Goal: Task Accomplishment & Management: Complete application form

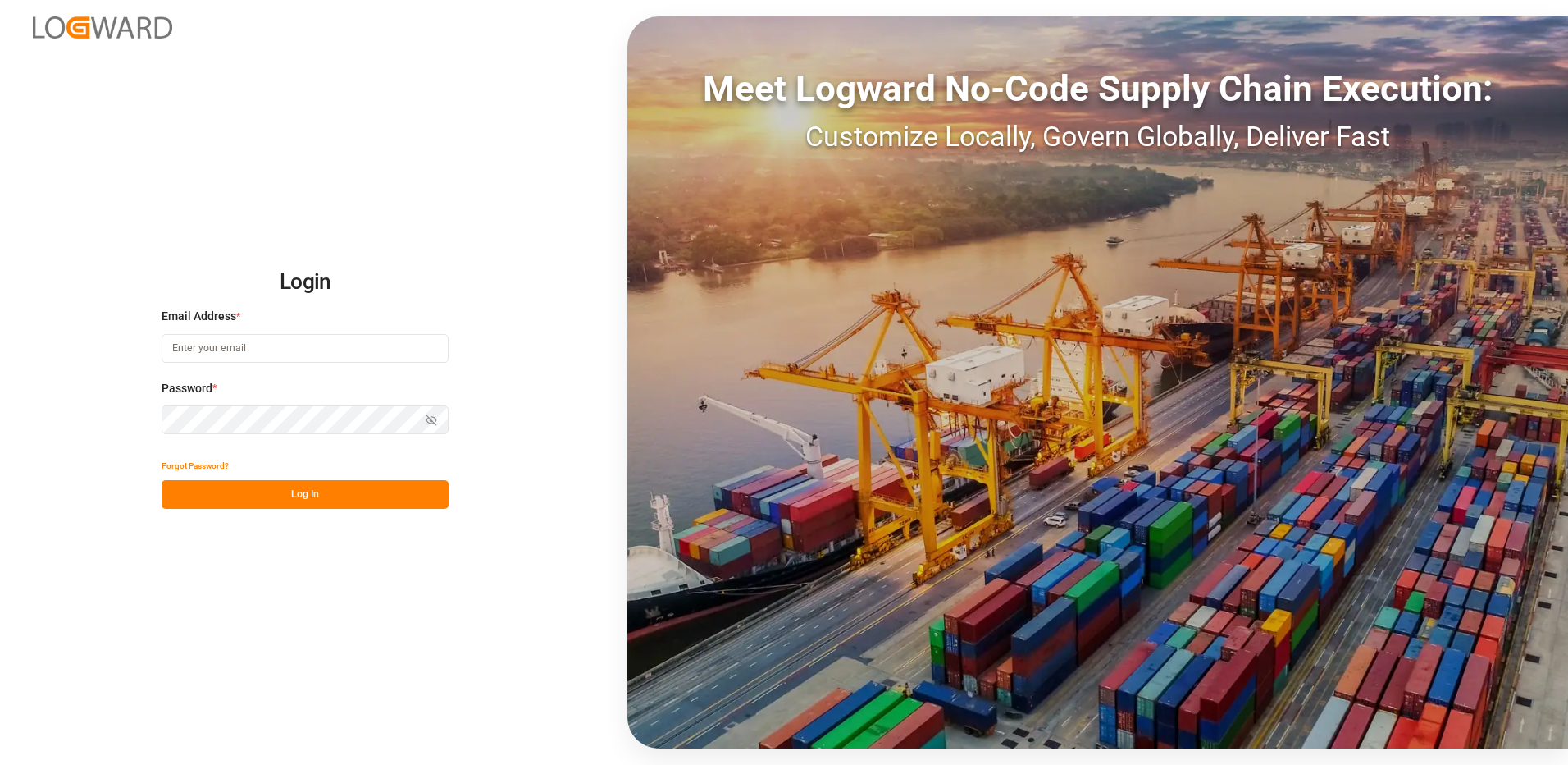
type input "[EMAIL_ADDRESS][DOMAIN_NAME]"
click at [298, 489] on button "Log In" at bounding box center [304, 494] width 287 height 29
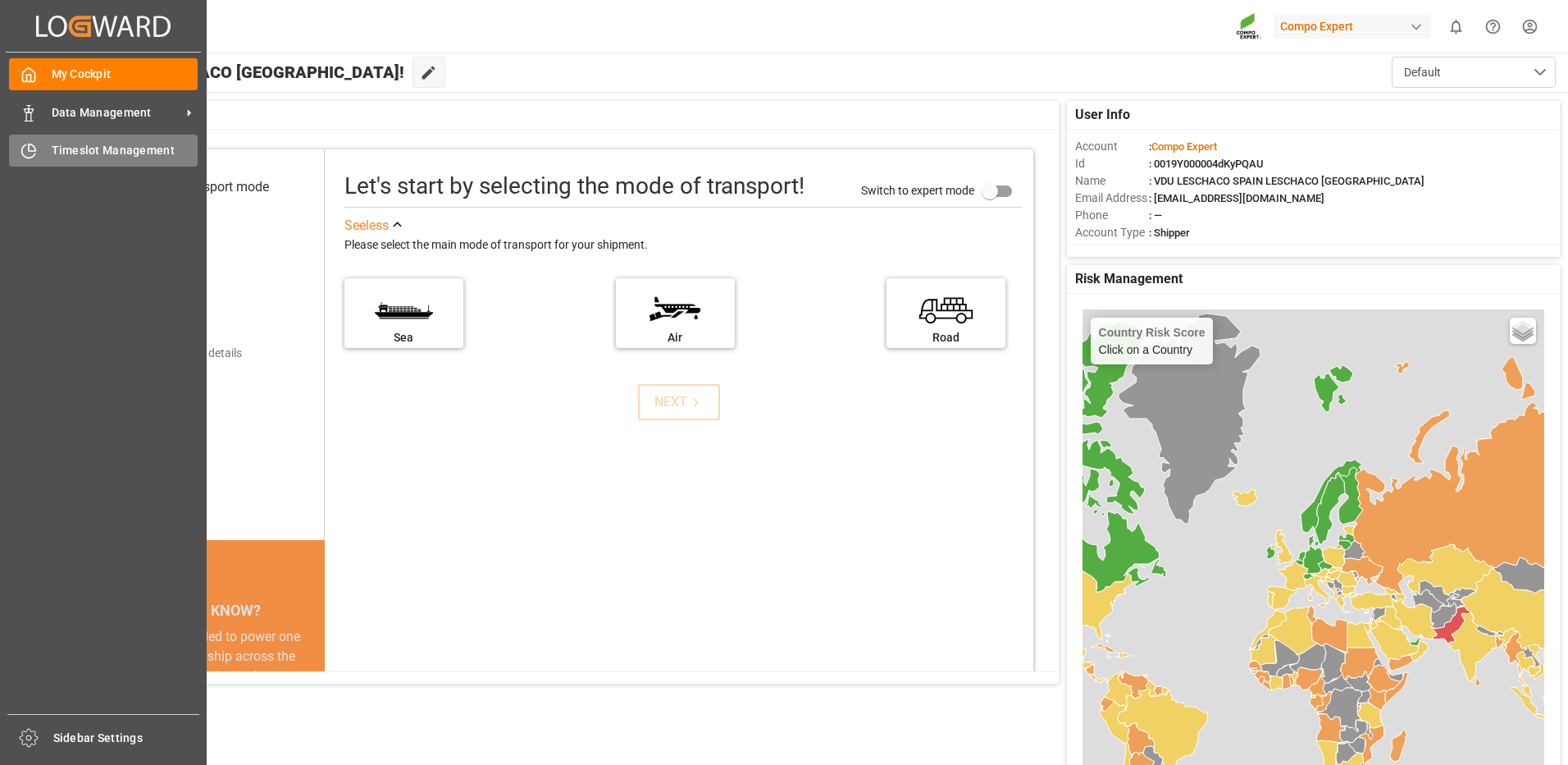
click at [18, 148] on div at bounding box center [22, 150] width 28 height 17
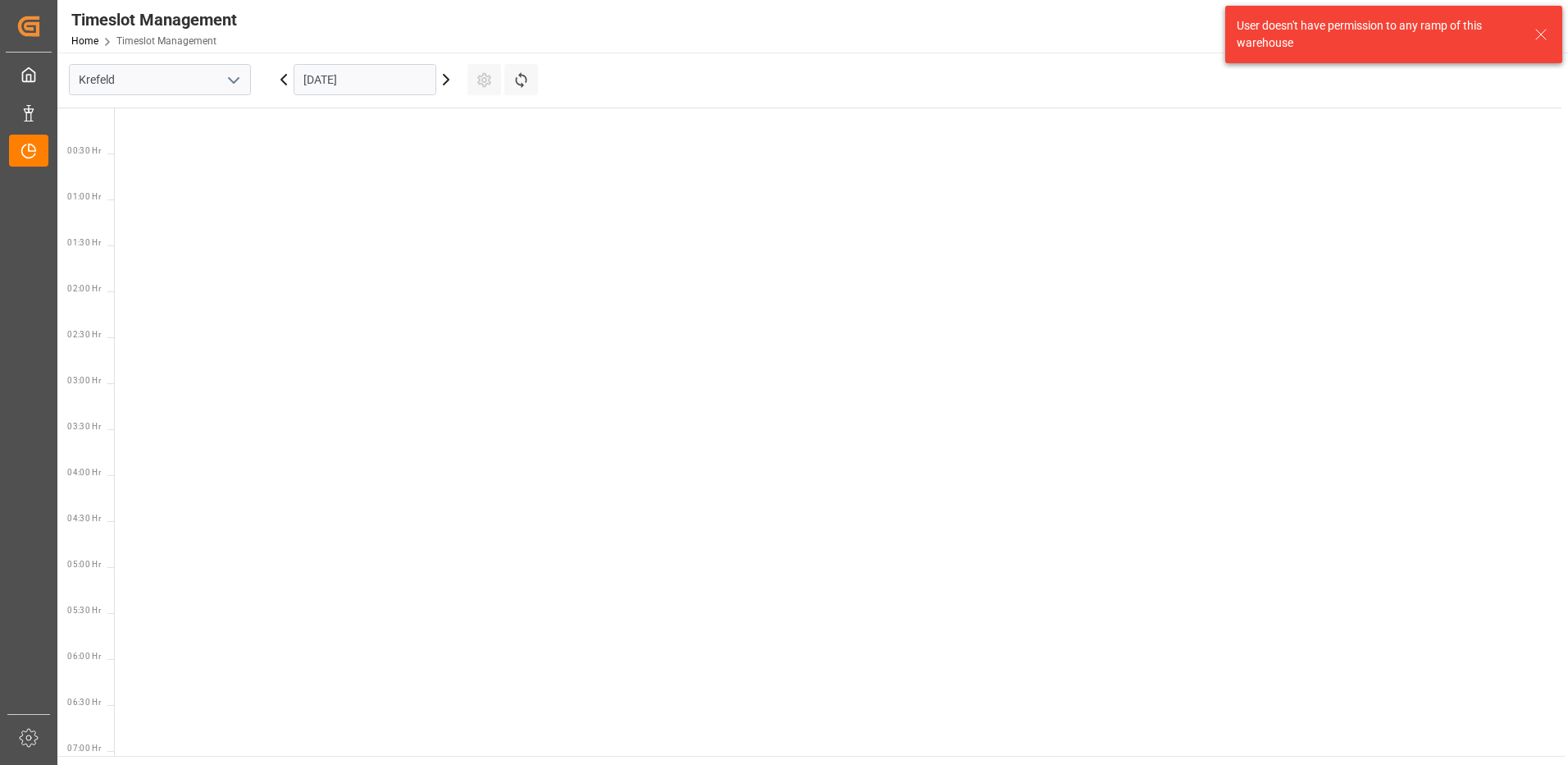
scroll to position [759, 0]
click at [210, 77] on input "Krefeld" at bounding box center [159, 79] width 182 height 31
click at [239, 76] on icon "open menu" at bounding box center [234, 81] width 20 height 20
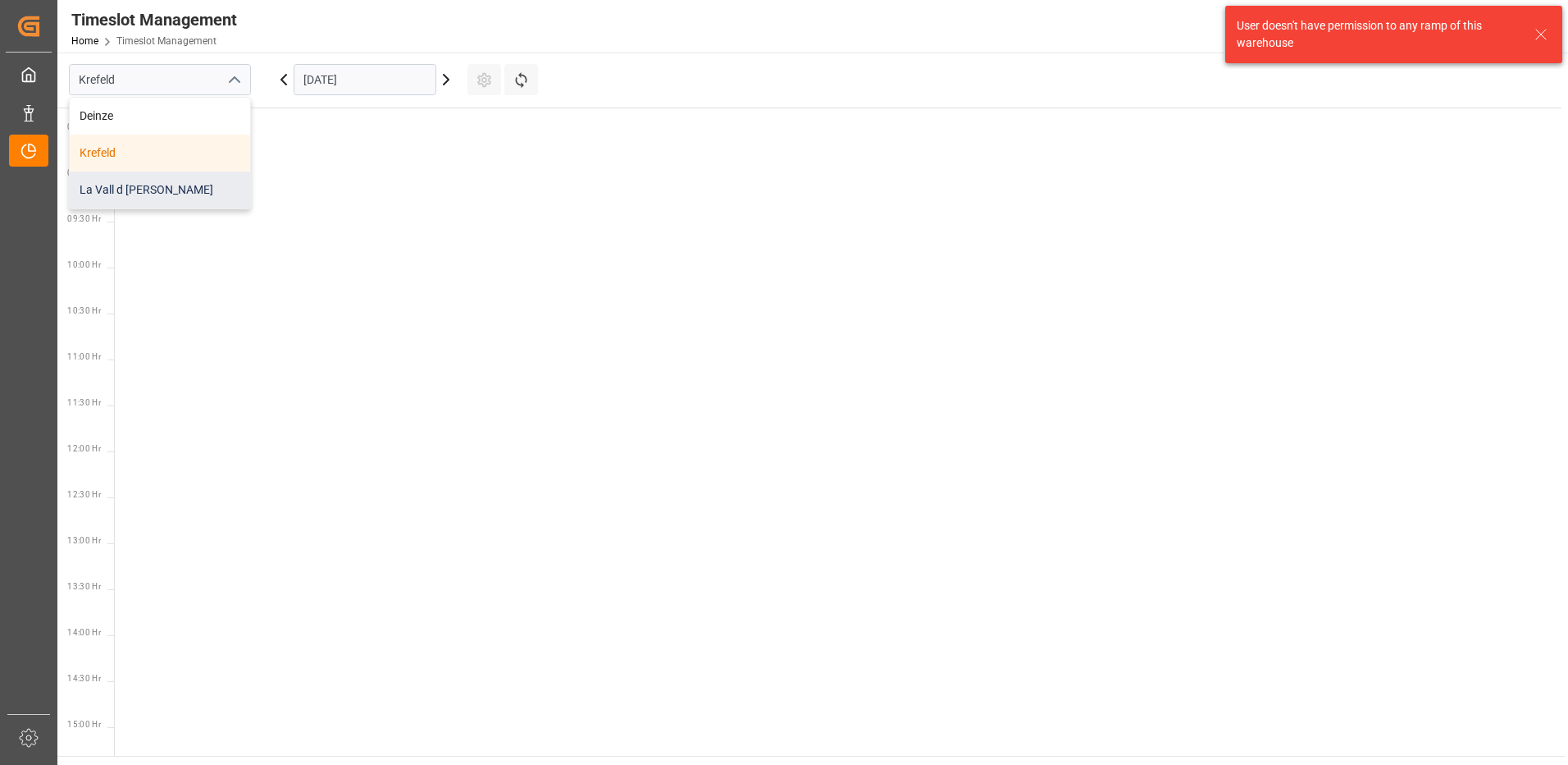
click at [155, 203] on div "La Vall d [PERSON_NAME]" at bounding box center [159, 189] width 180 height 37
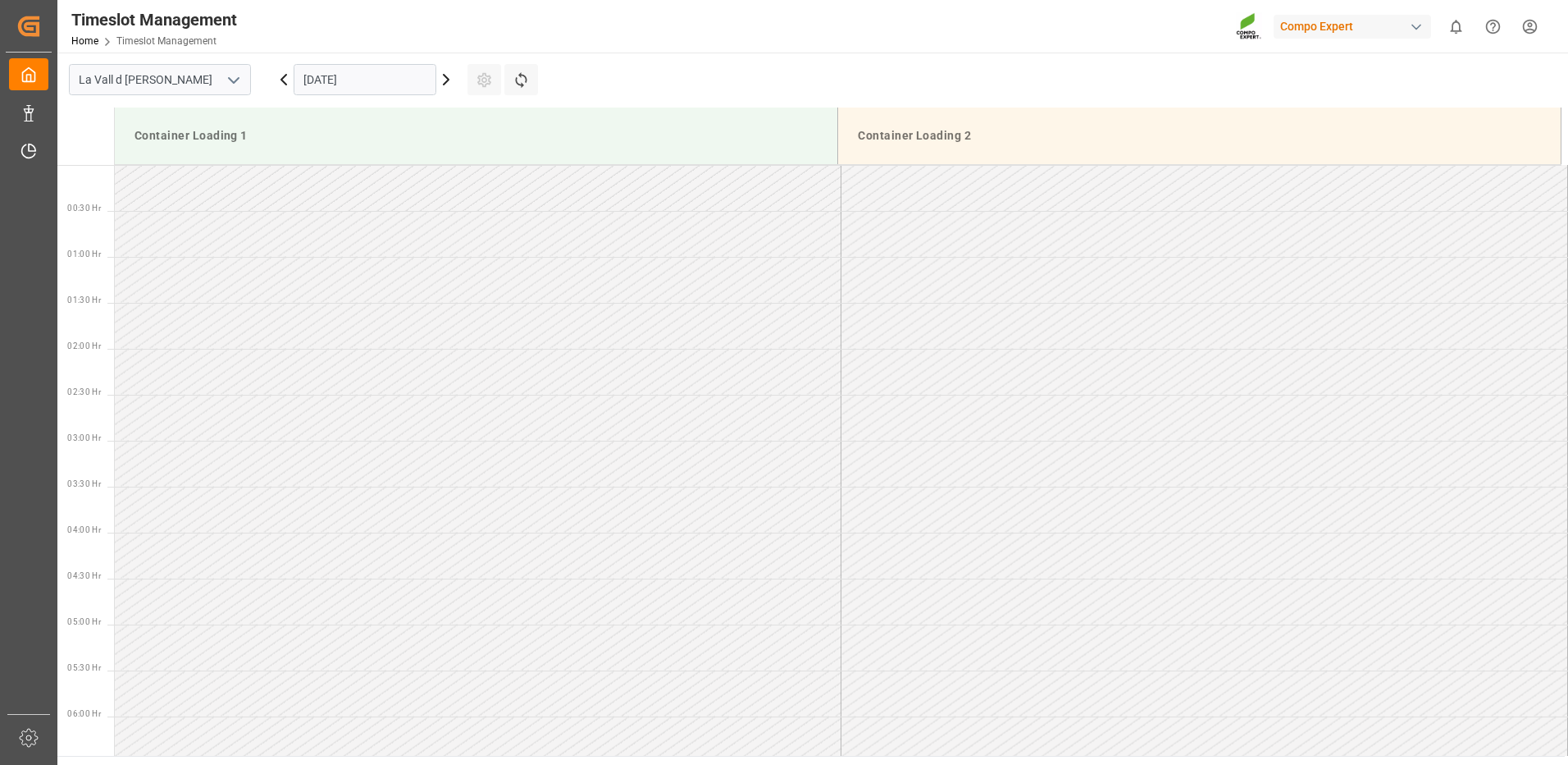
scroll to position [816, 0]
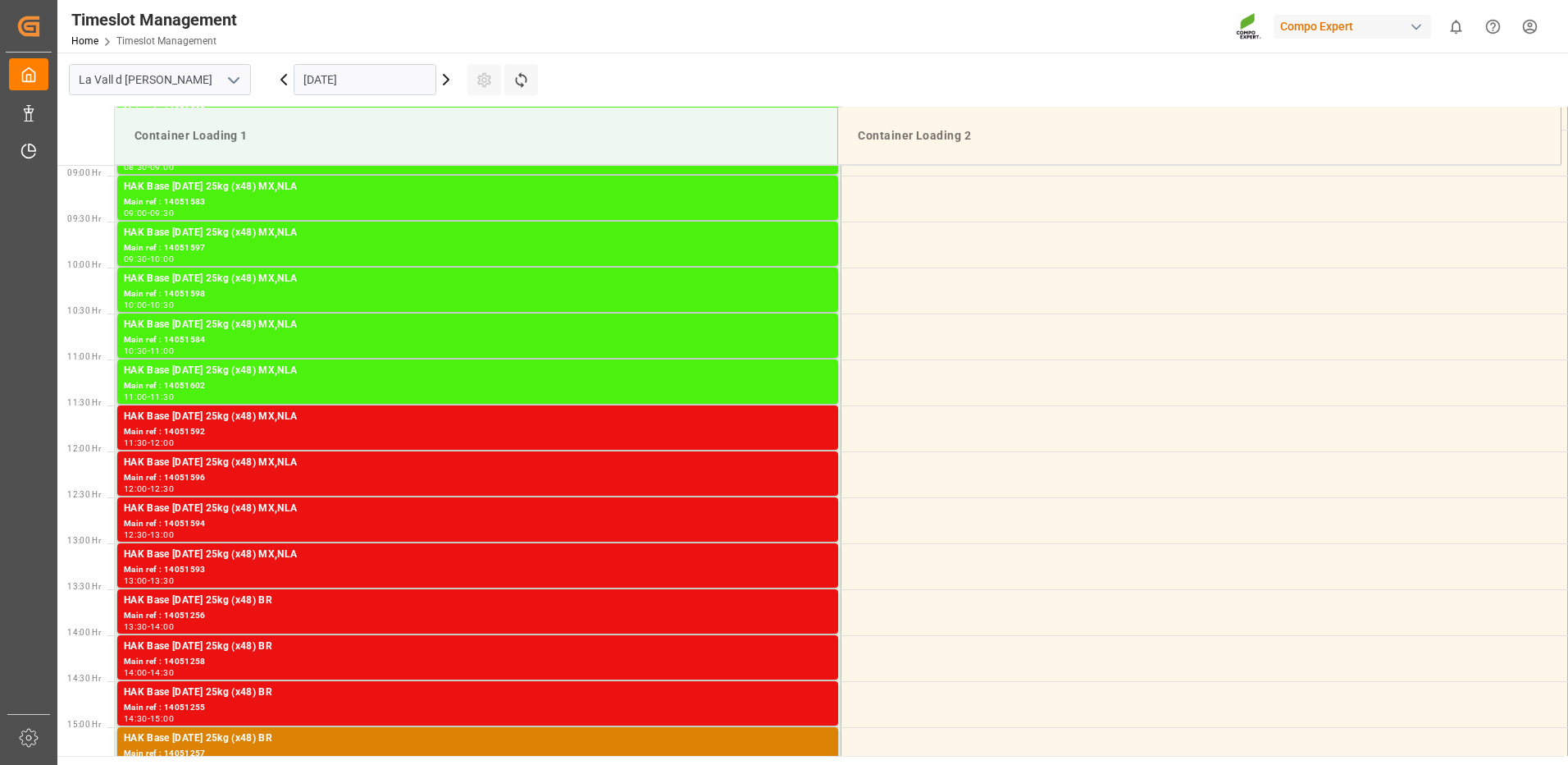
click at [355, 83] on input "[DATE]" at bounding box center [364, 79] width 142 height 31
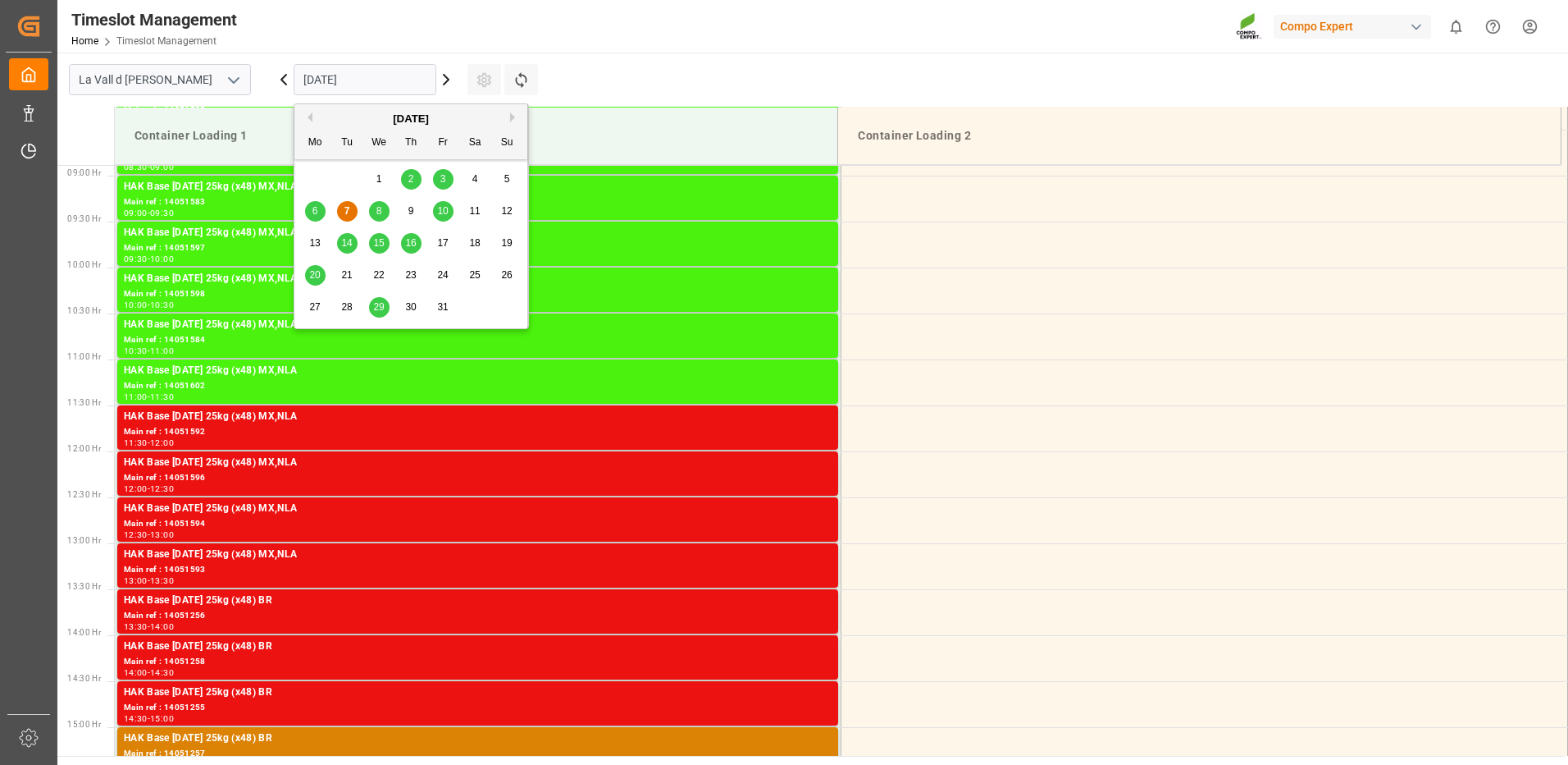
click at [319, 240] on span "13" at bounding box center [314, 243] width 11 height 12
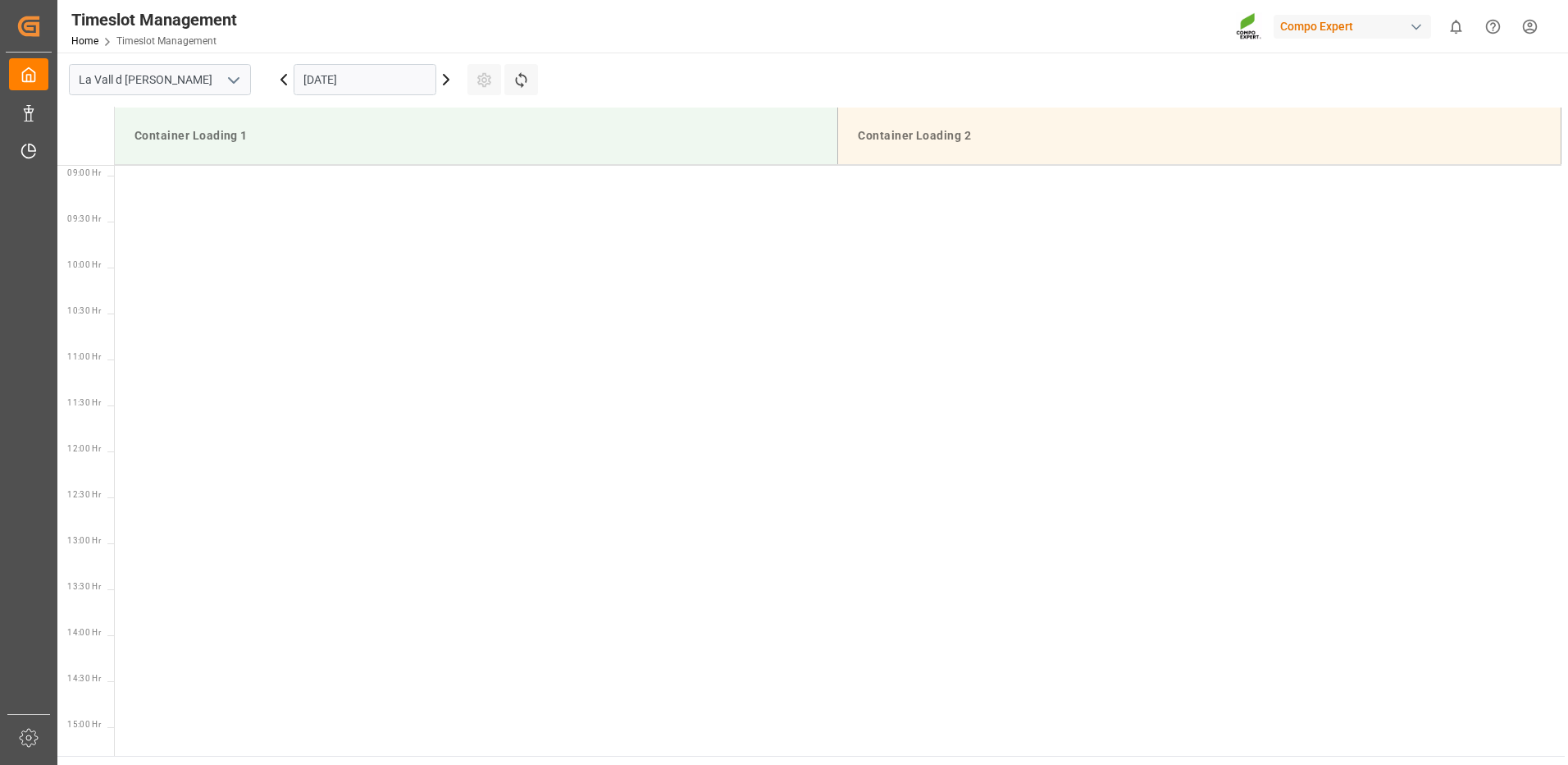
click at [315, 90] on input "13.10.2025" at bounding box center [364, 79] width 142 height 31
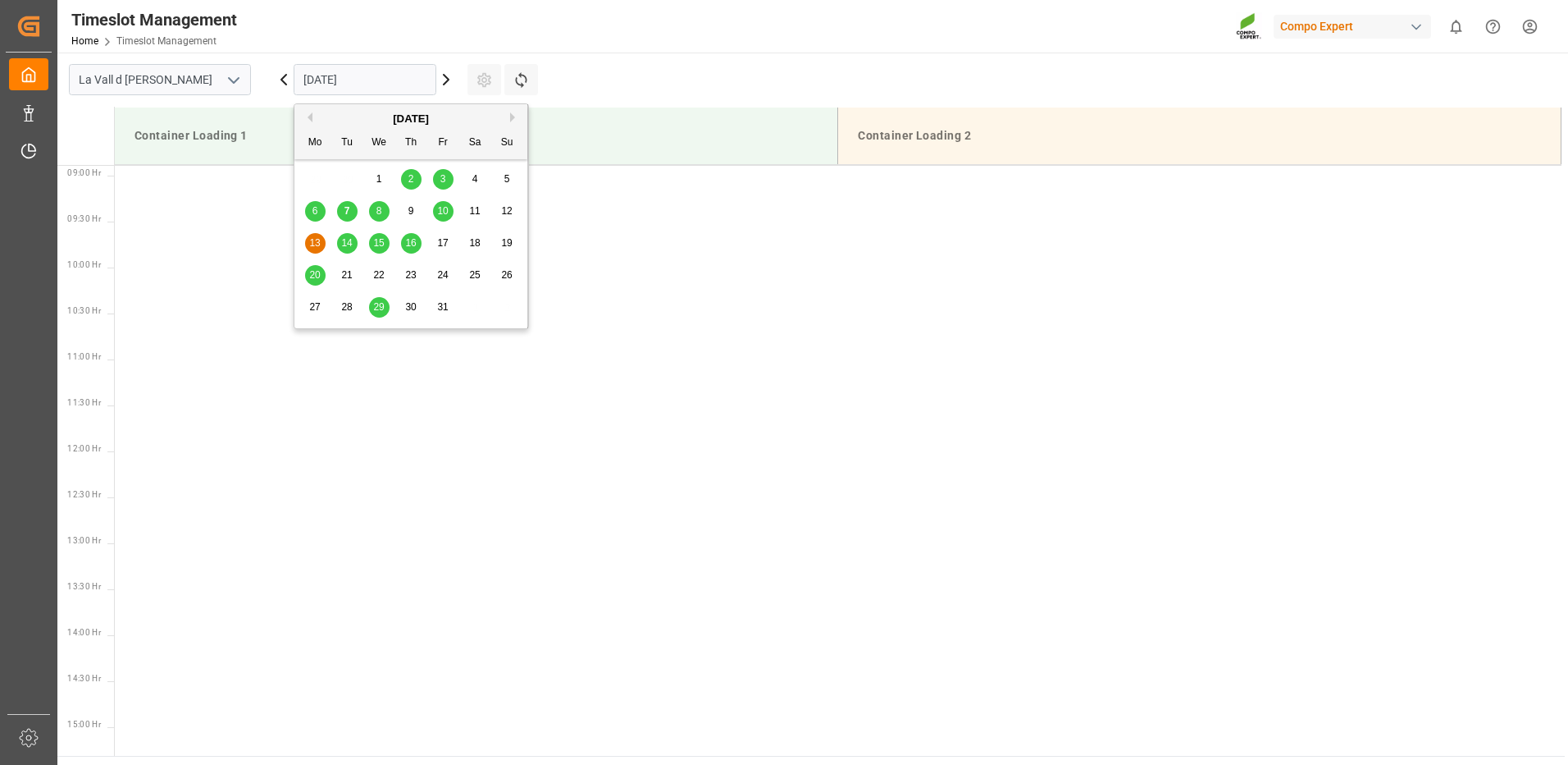
click at [443, 219] on div "10" at bounding box center [443, 211] width 21 height 20
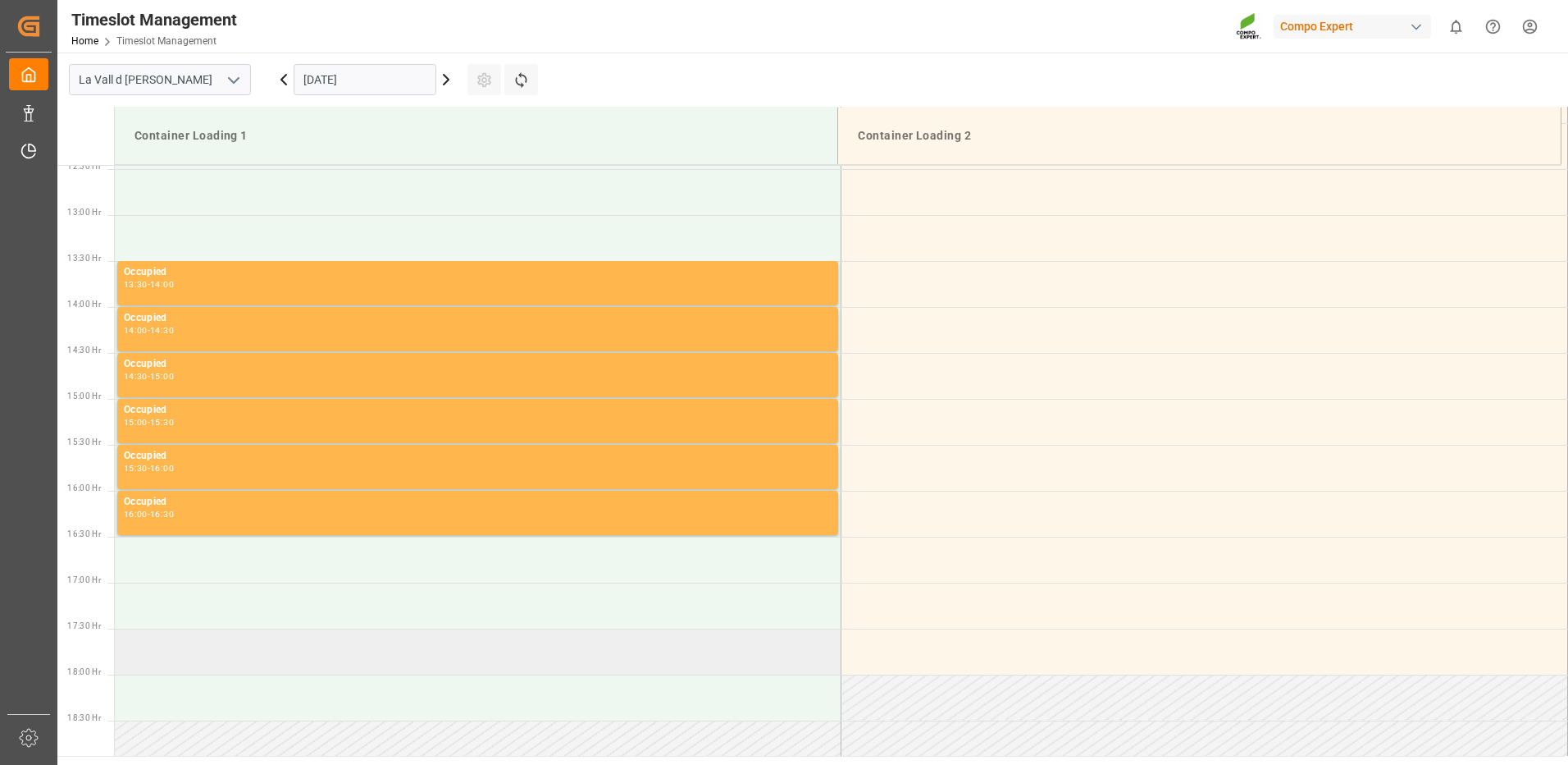
scroll to position [1309, 0]
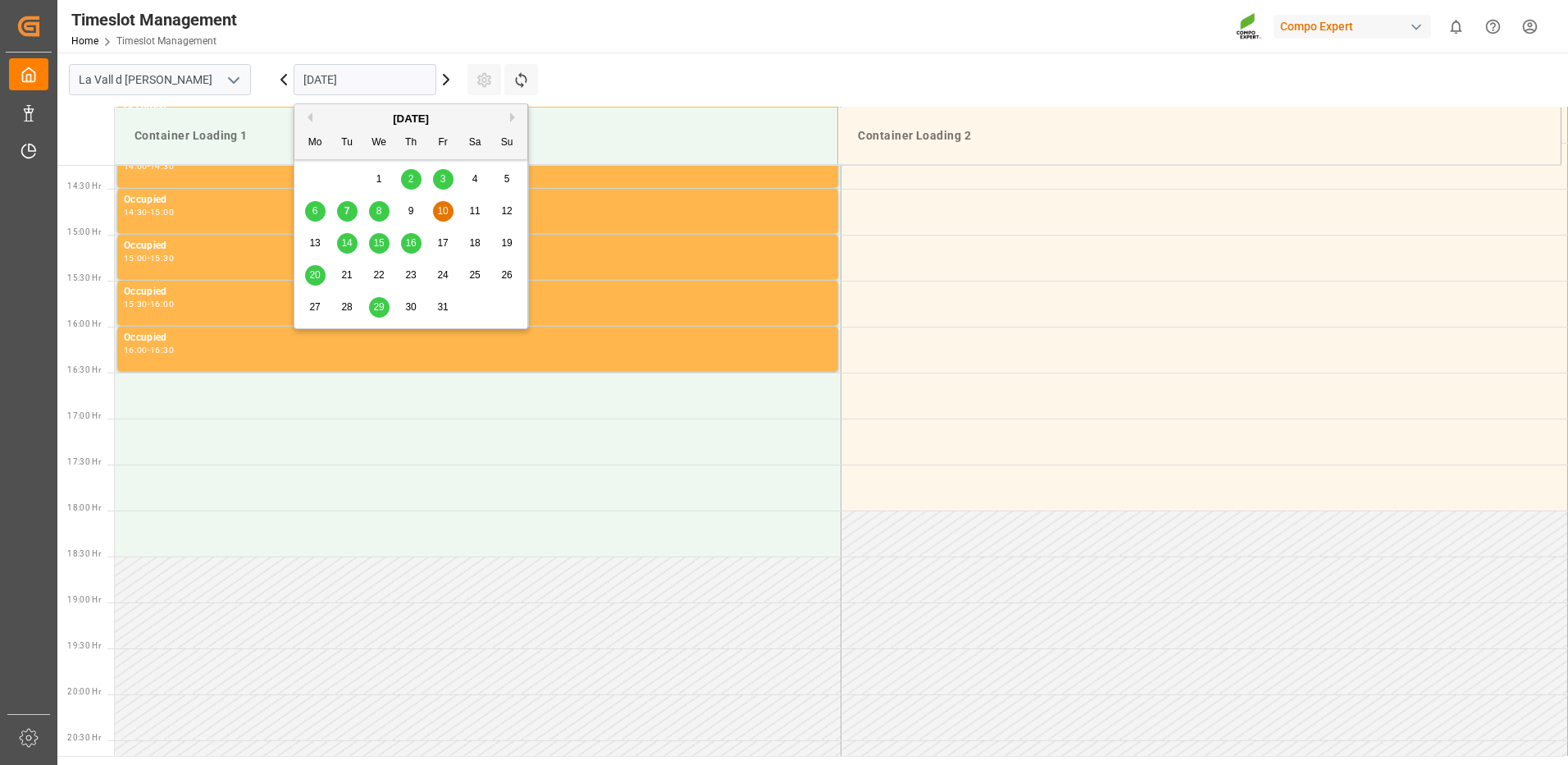
click at [366, 77] on input "10.10.2025" at bounding box center [364, 79] width 142 height 31
click at [349, 243] on span "14" at bounding box center [347, 243] width 11 height 12
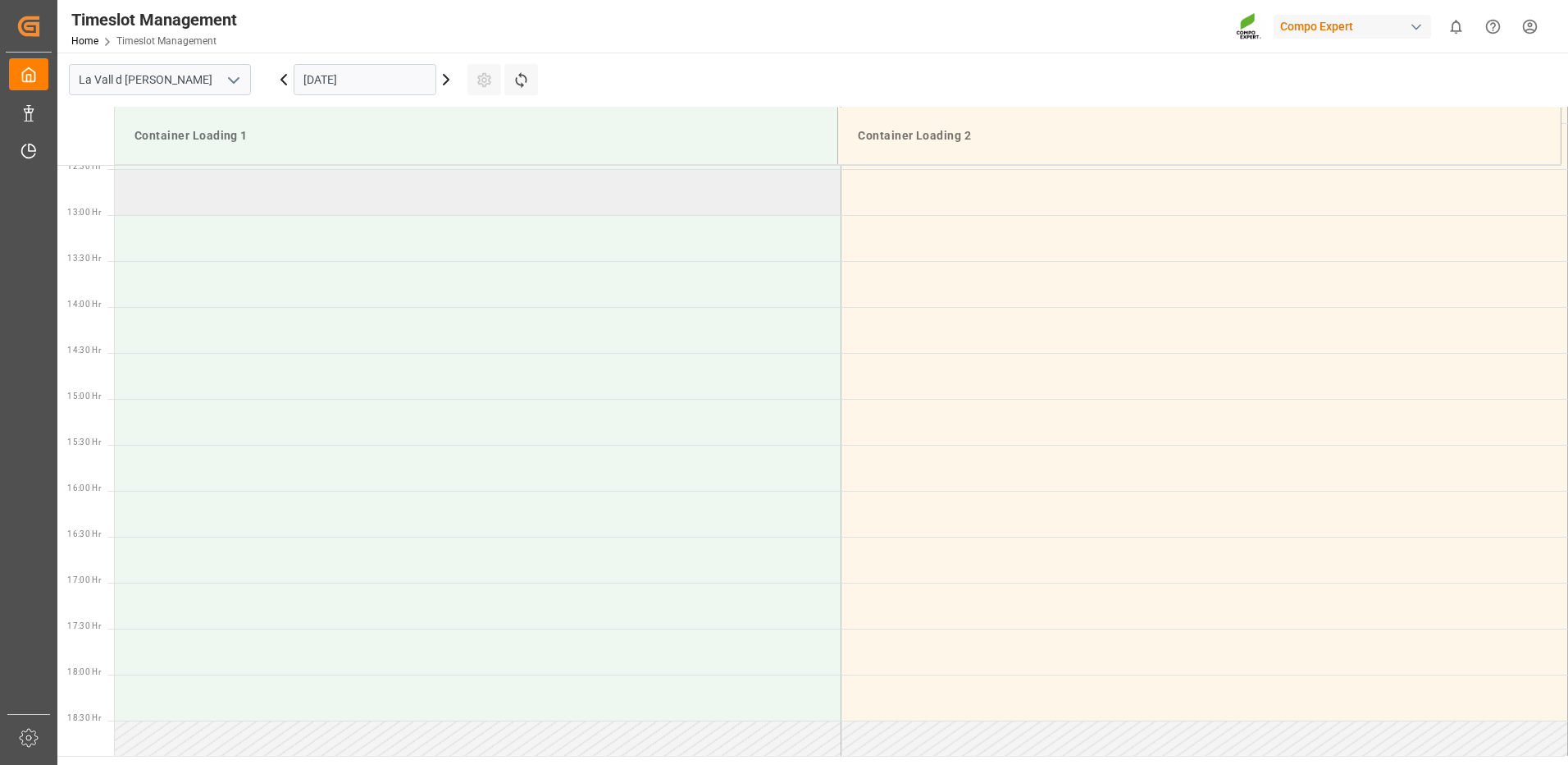
scroll to position [980, 0]
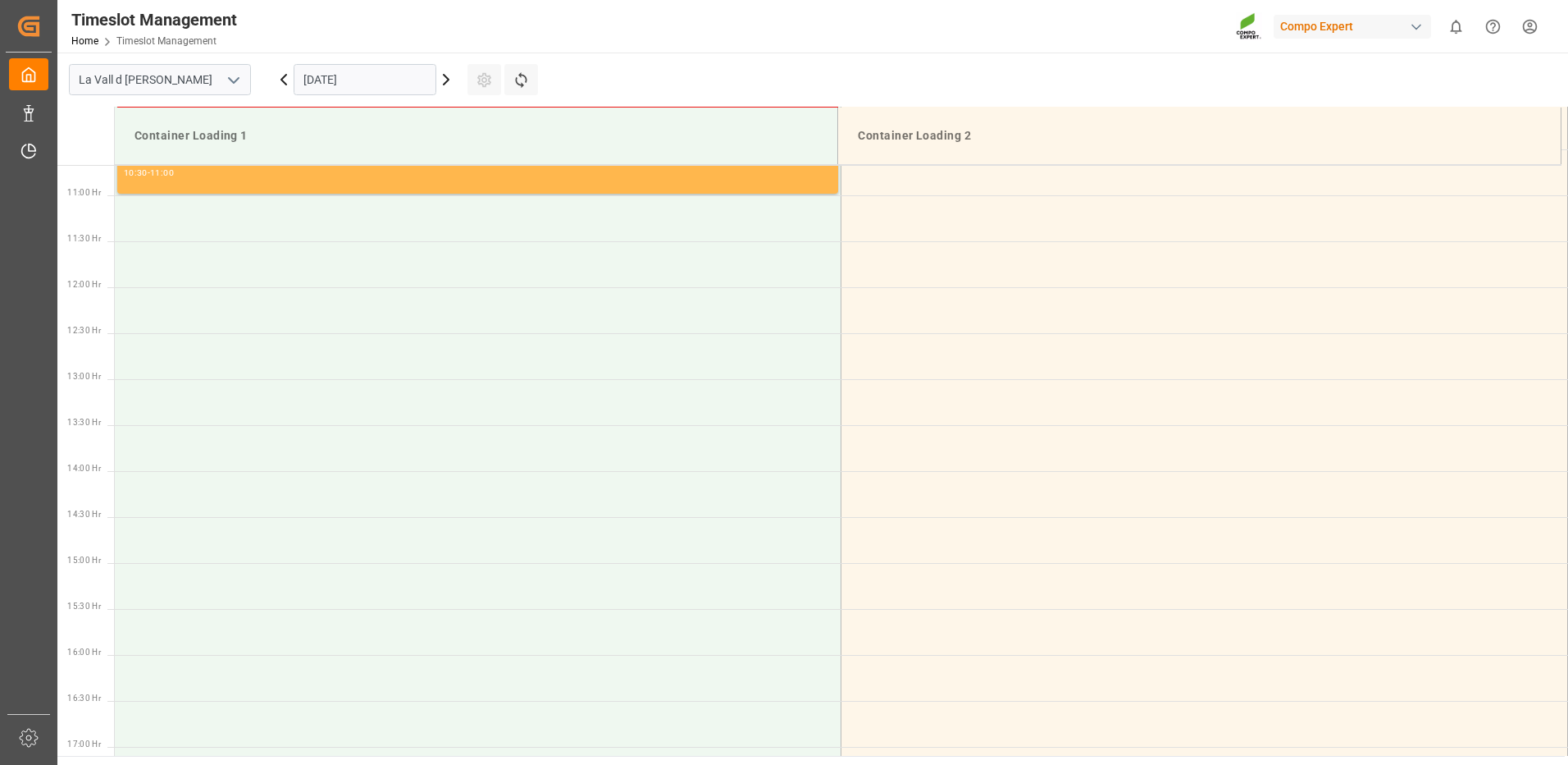
click at [352, 79] on input "14.10.2025" at bounding box center [364, 79] width 142 height 31
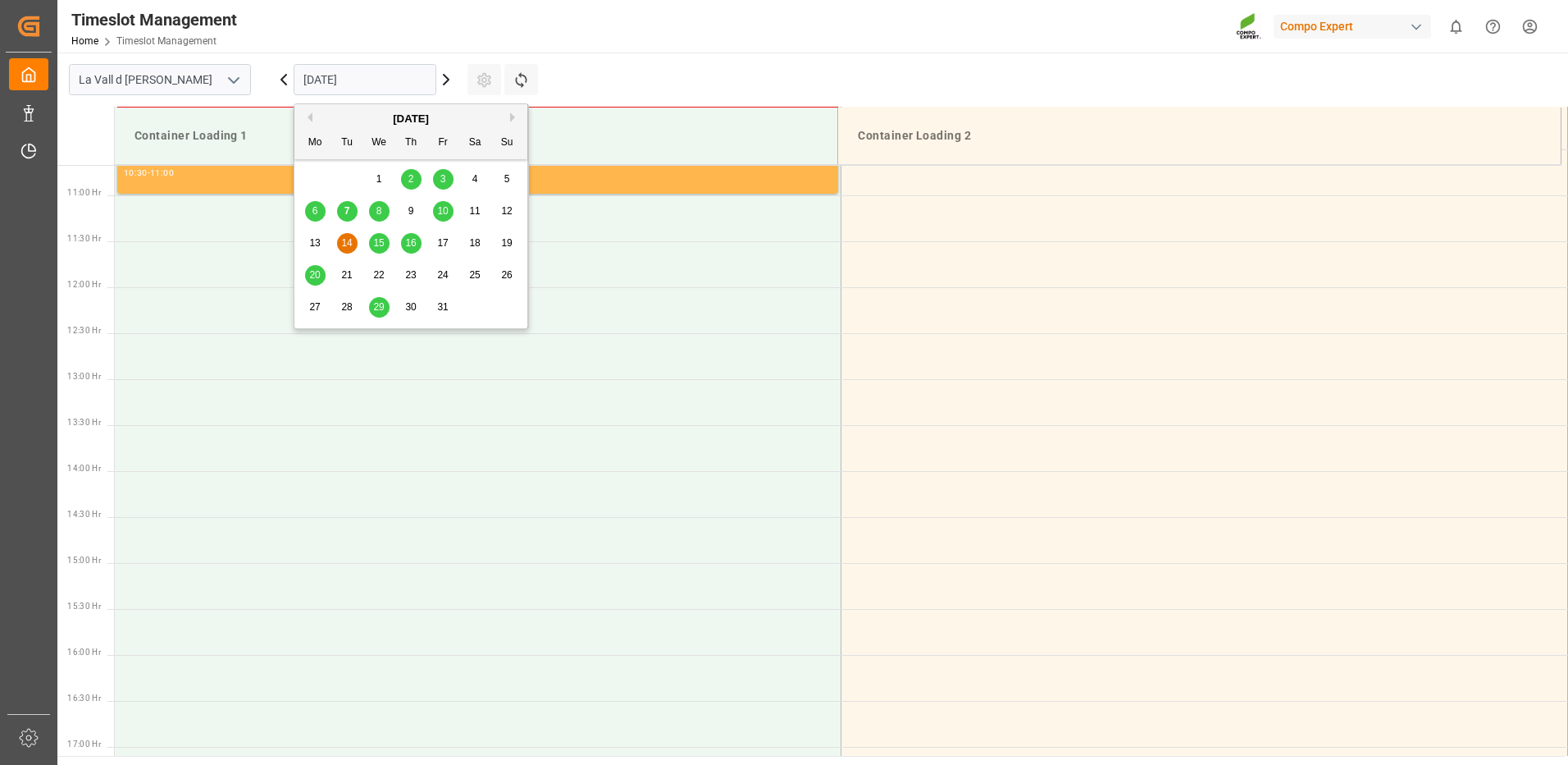
click at [385, 242] on div "15" at bounding box center [379, 244] width 21 height 20
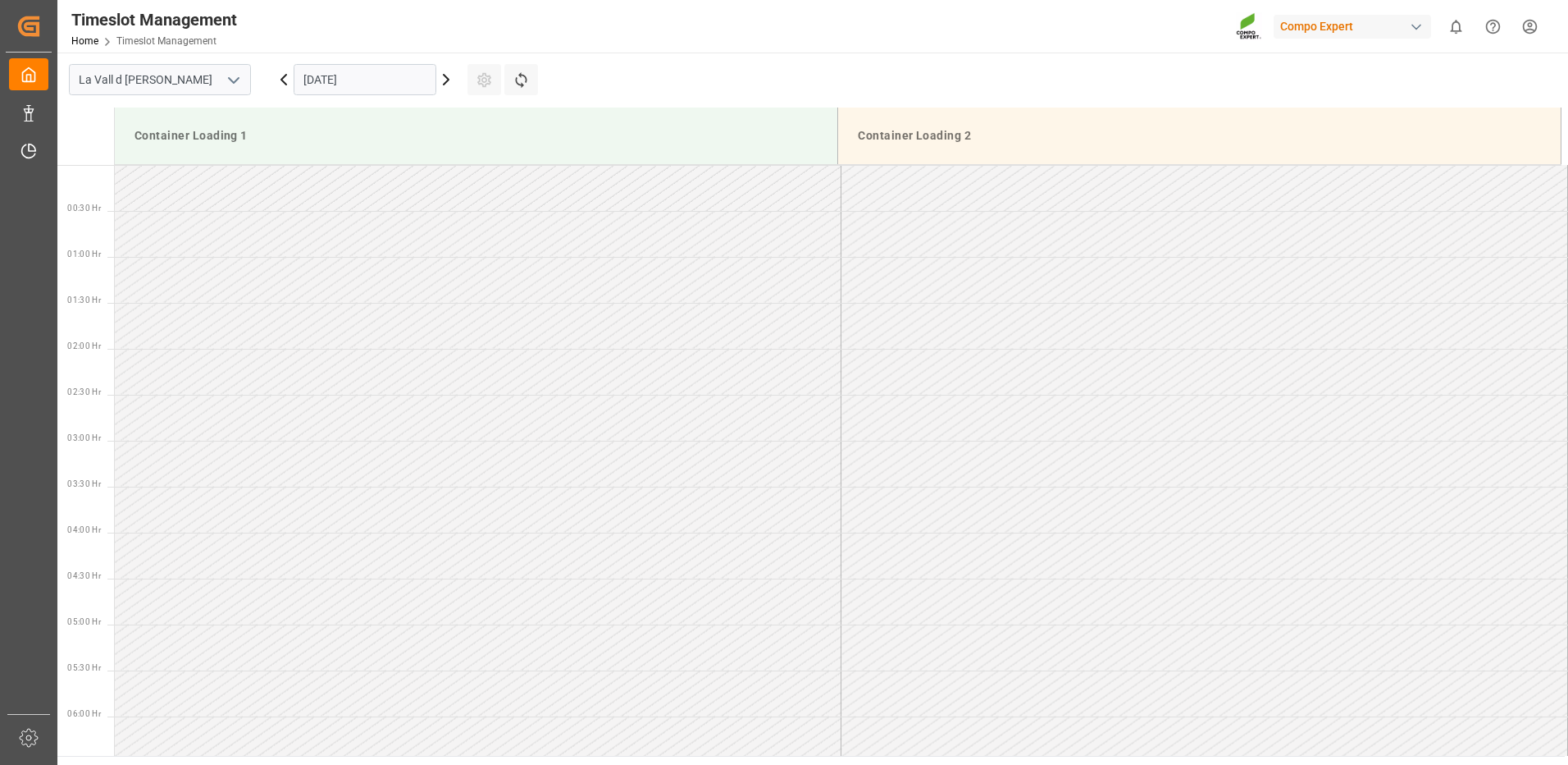
scroll to position [816, 0]
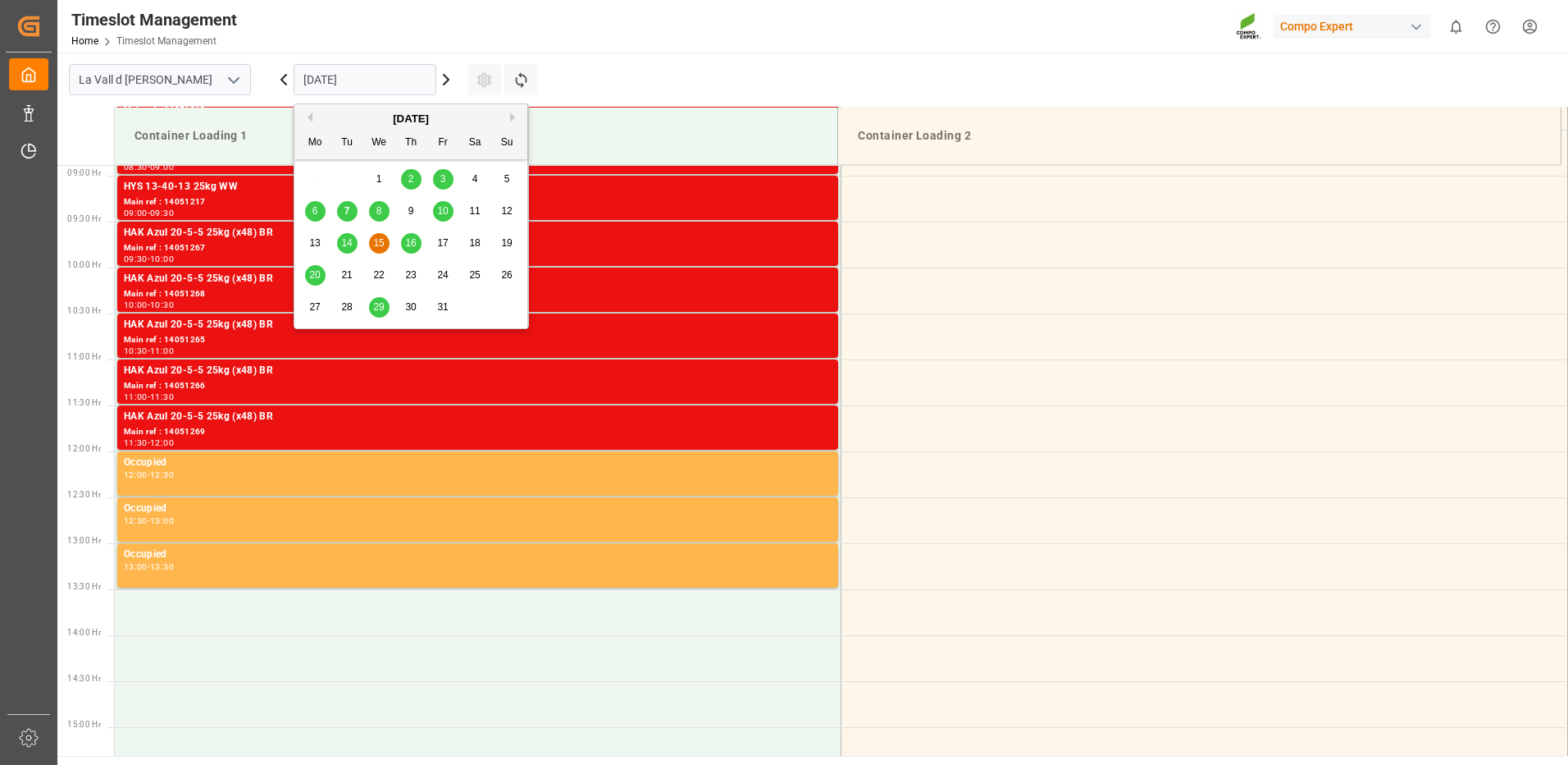
drag, startPoint x: 390, startPoint y: 84, endPoint x: 385, endPoint y: 99, distance: 15.8
click at [389, 83] on input "15.10.2025" at bounding box center [364, 79] width 142 height 31
click at [450, 213] on div "10" at bounding box center [443, 211] width 21 height 20
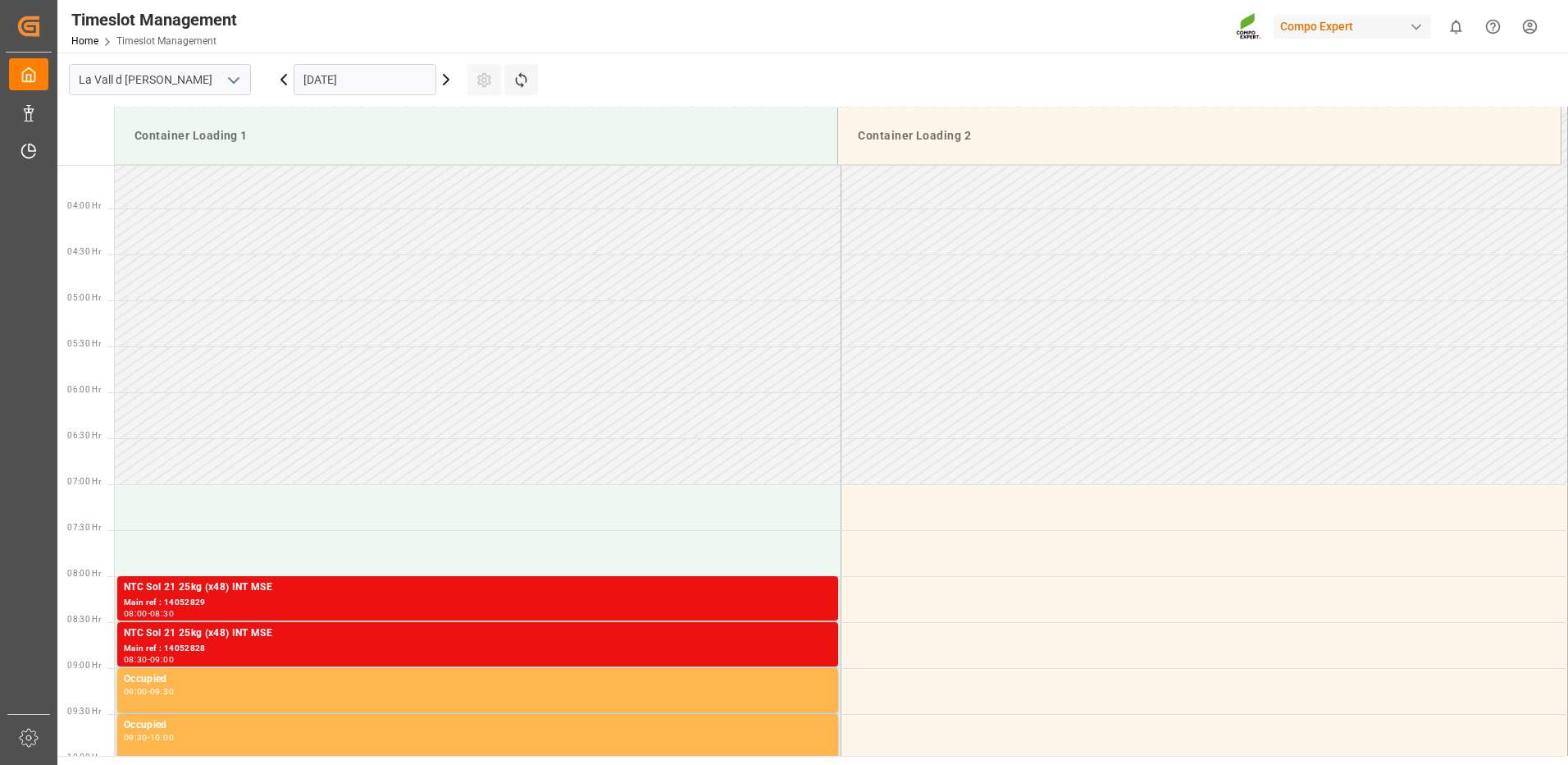
scroll to position [406, 0]
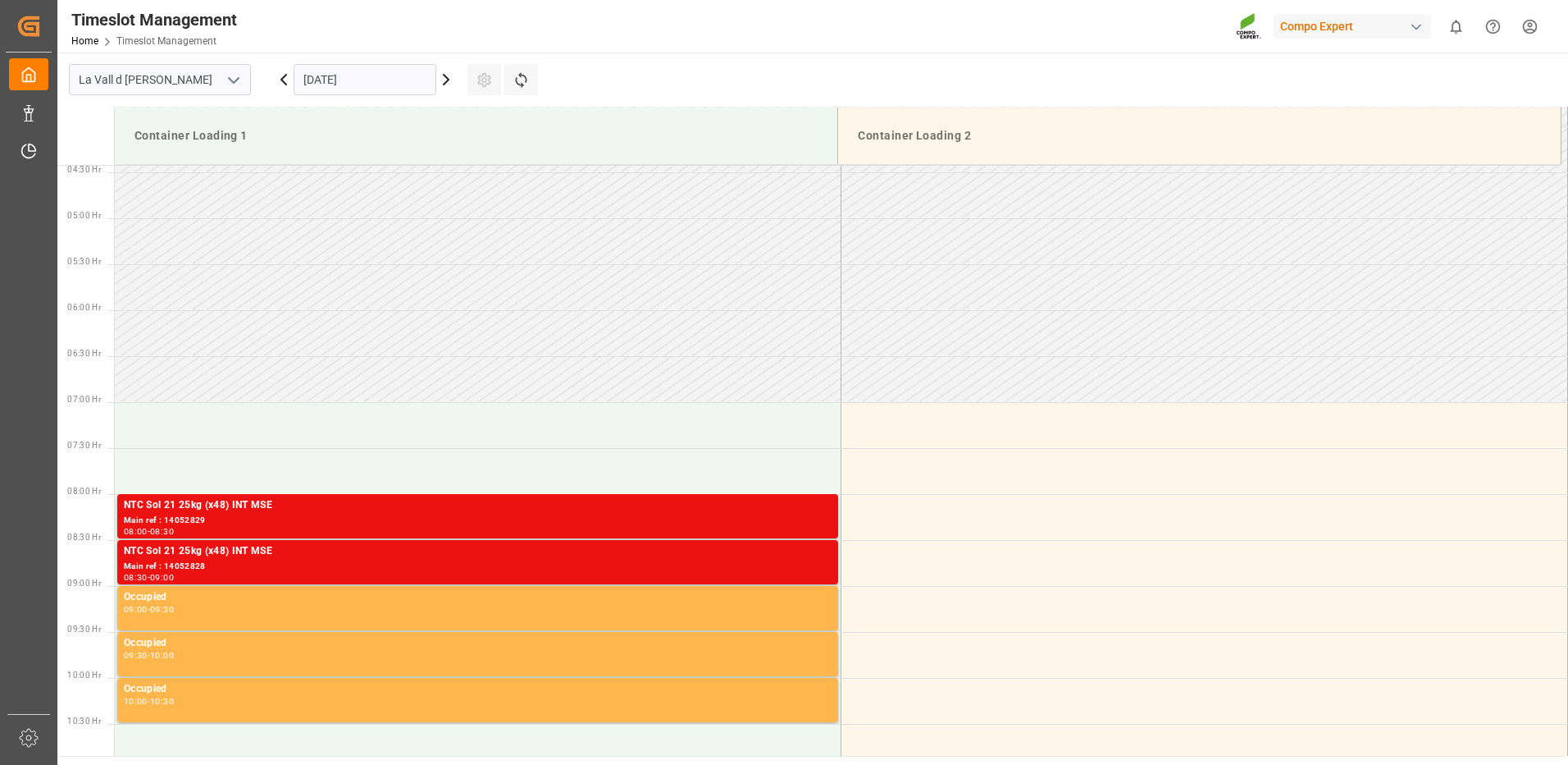
click at [340, 73] on input "10.10.2025" at bounding box center [364, 79] width 142 height 31
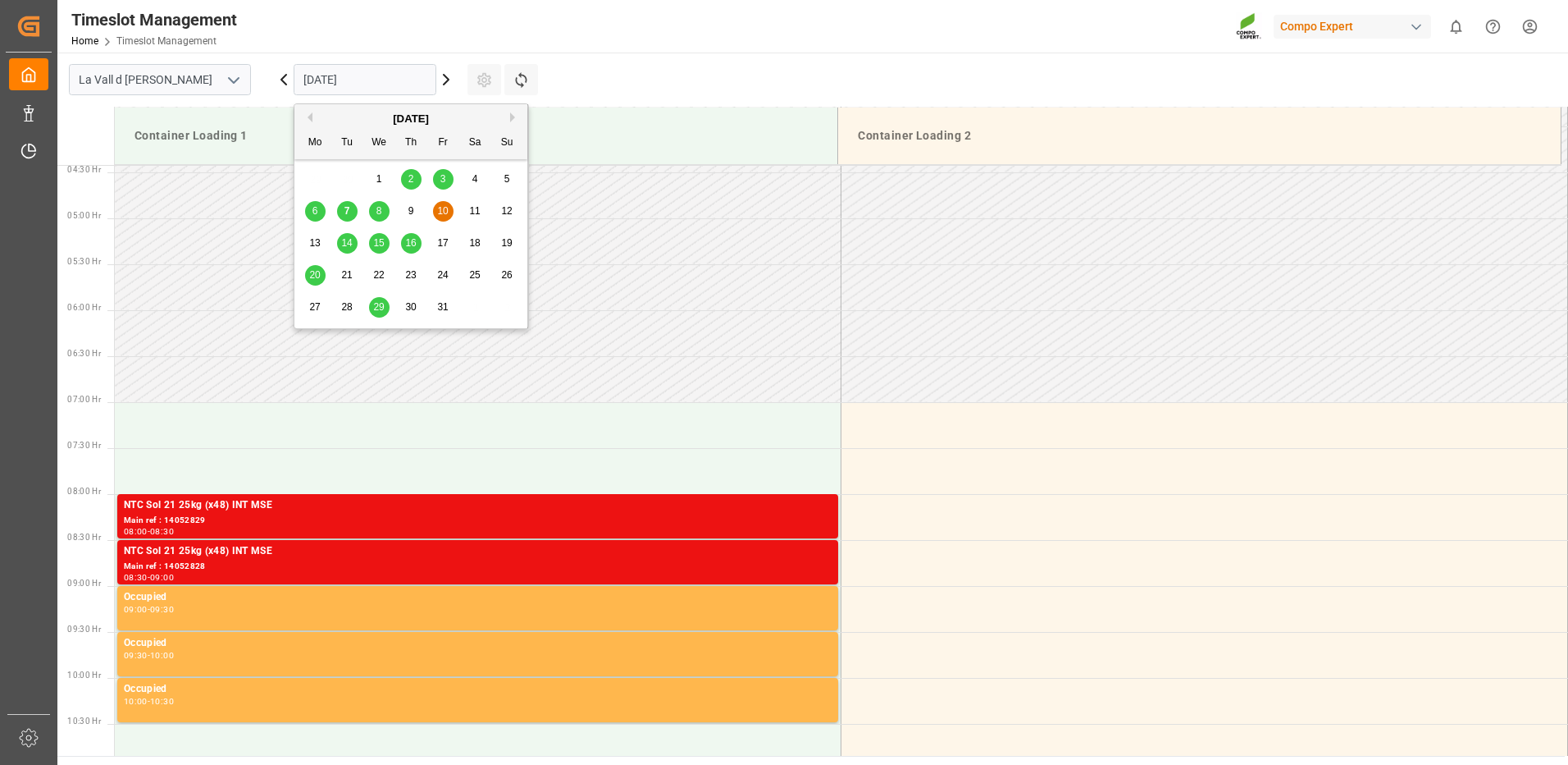
click at [346, 240] on span "14" at bounding box center [347, 243] width 11 height 12
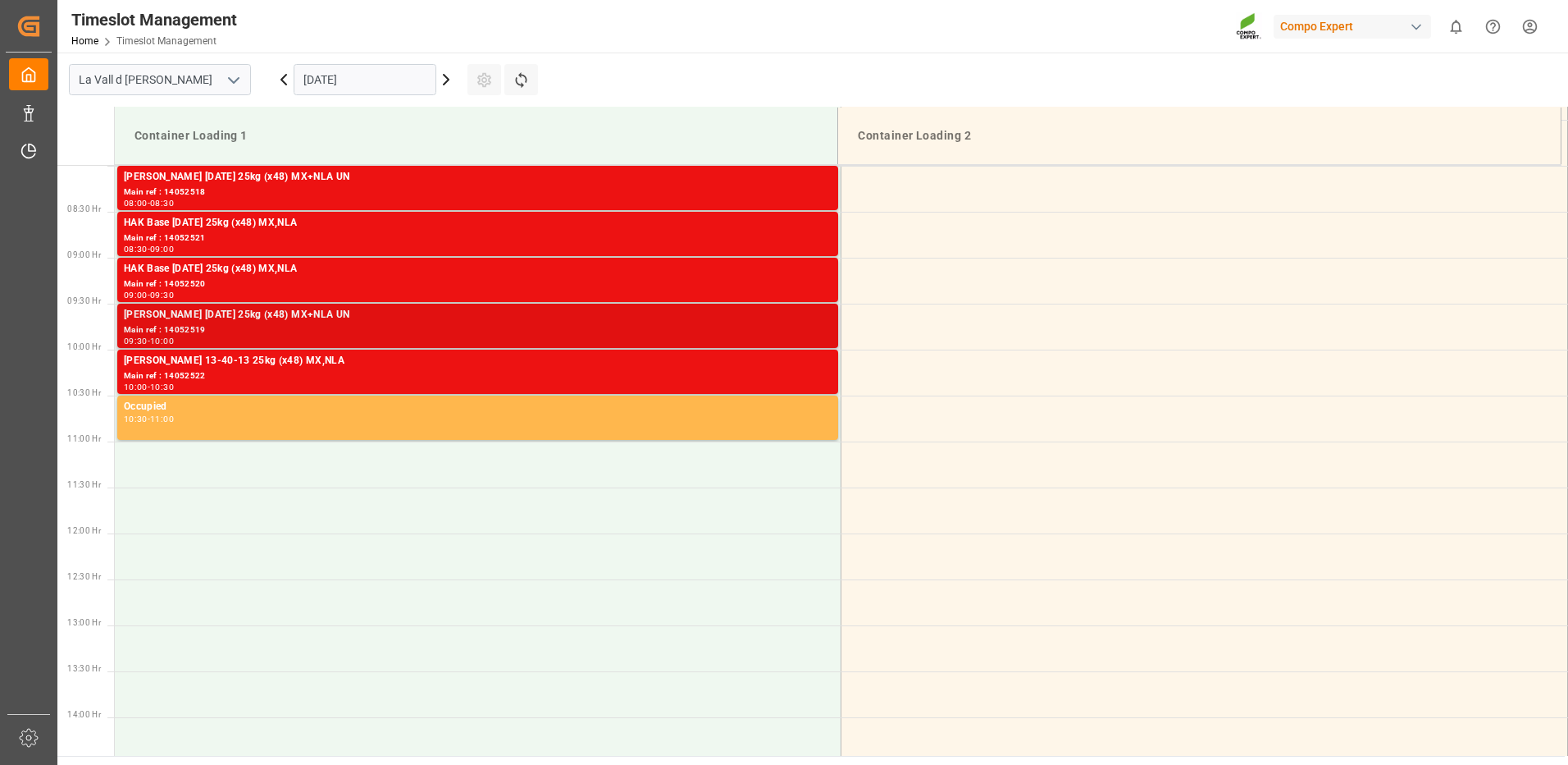
scroll to position [652, 0]
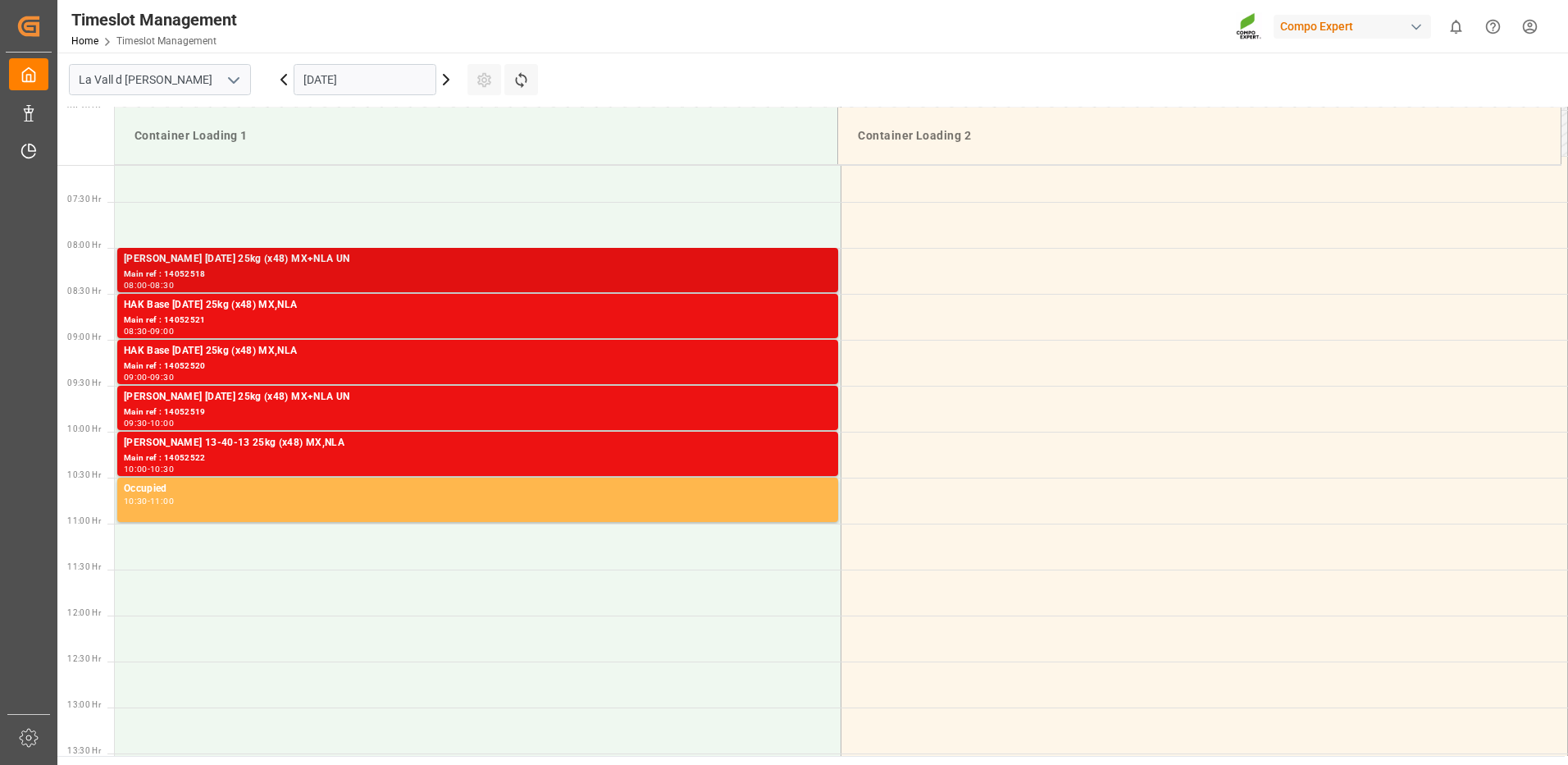
click at [510, 281] on div "08:00 - 08:30" at bounding box center [477, 286] width 707 height 9
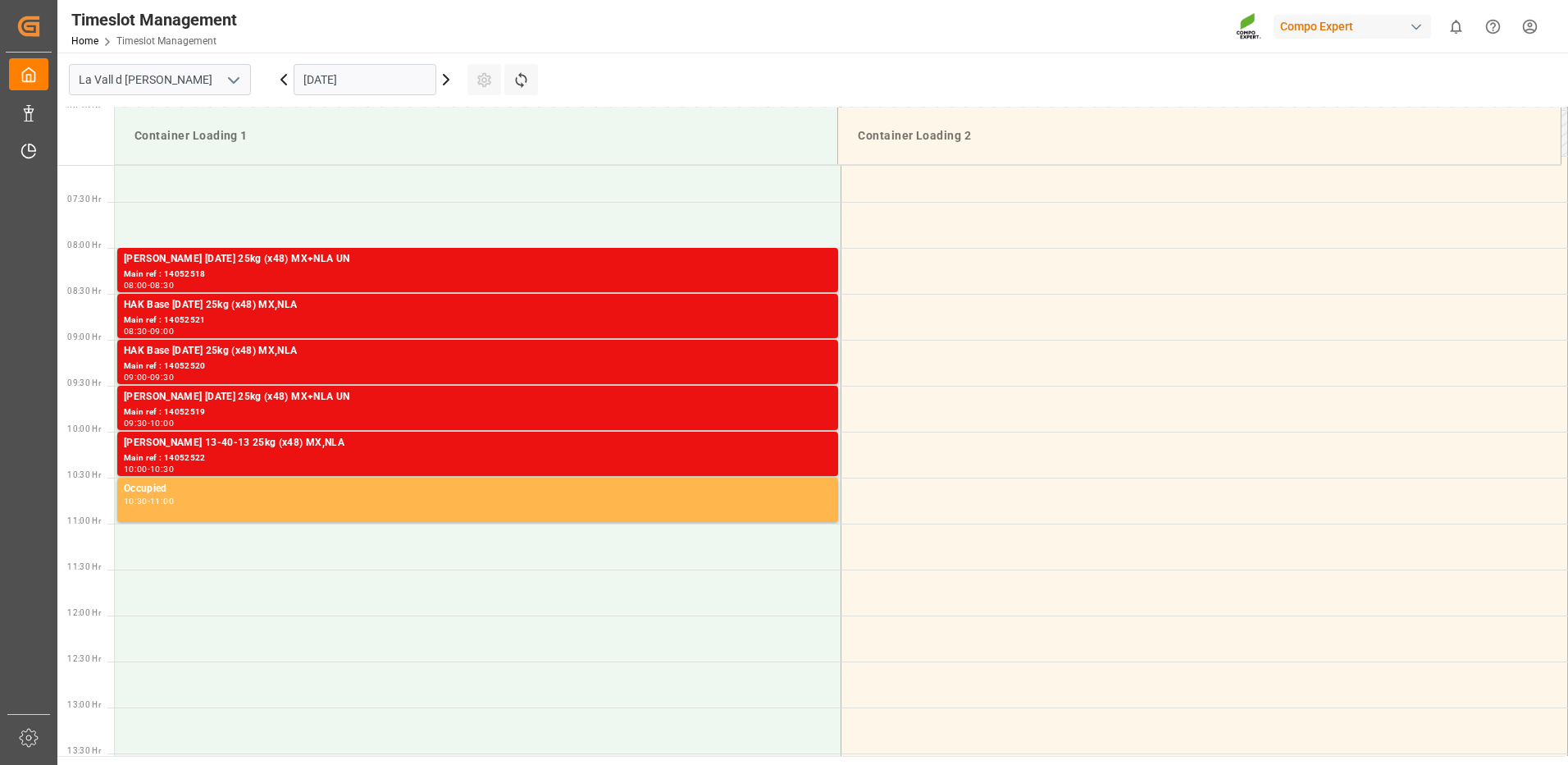
click at [355, 81] on input "14.10.2025" at bounding box center [364, 79] width 142 height 31
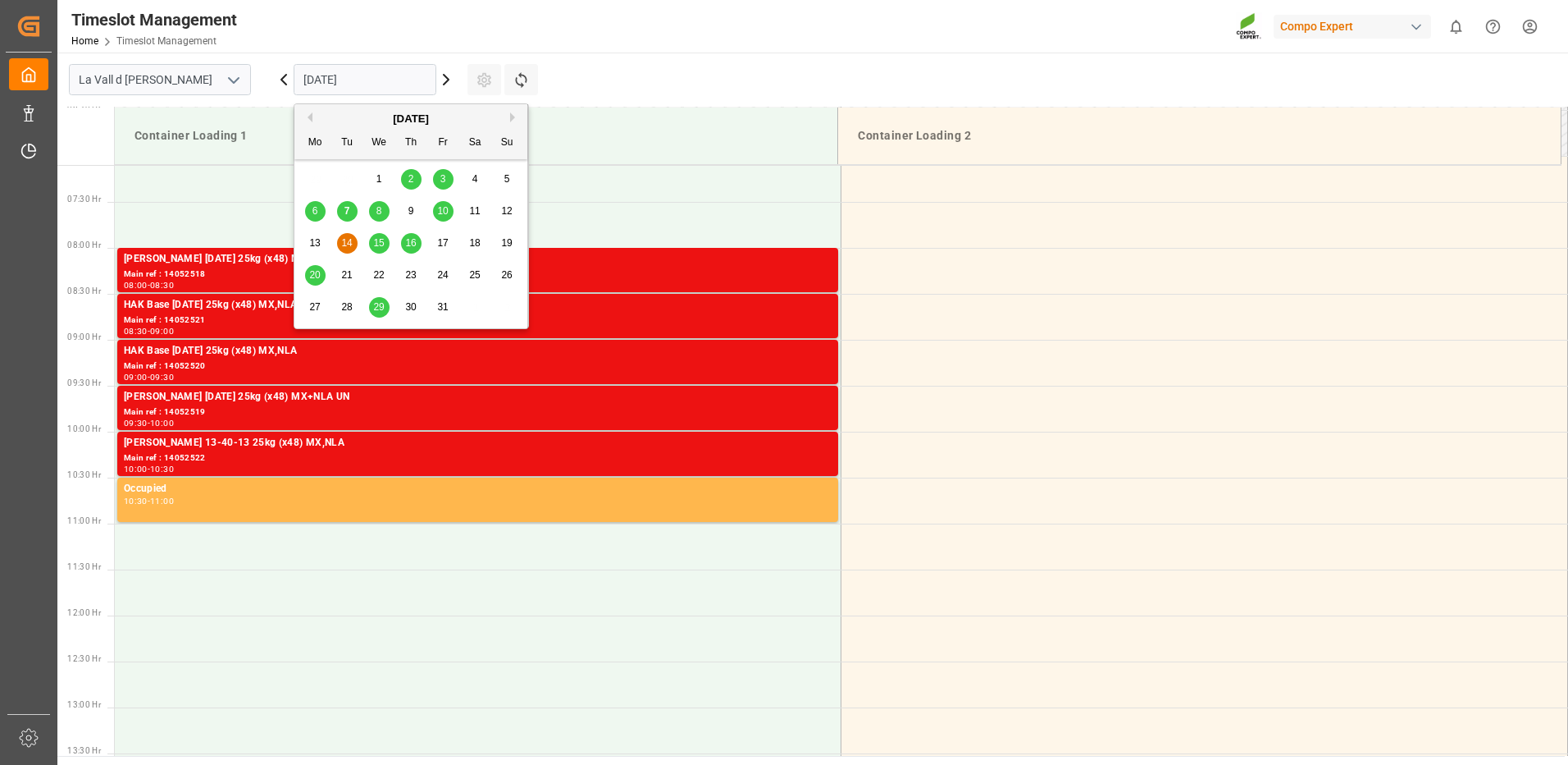
click at [345, 244] on span "14" at bounding box center [347, 243] width 11 height 12
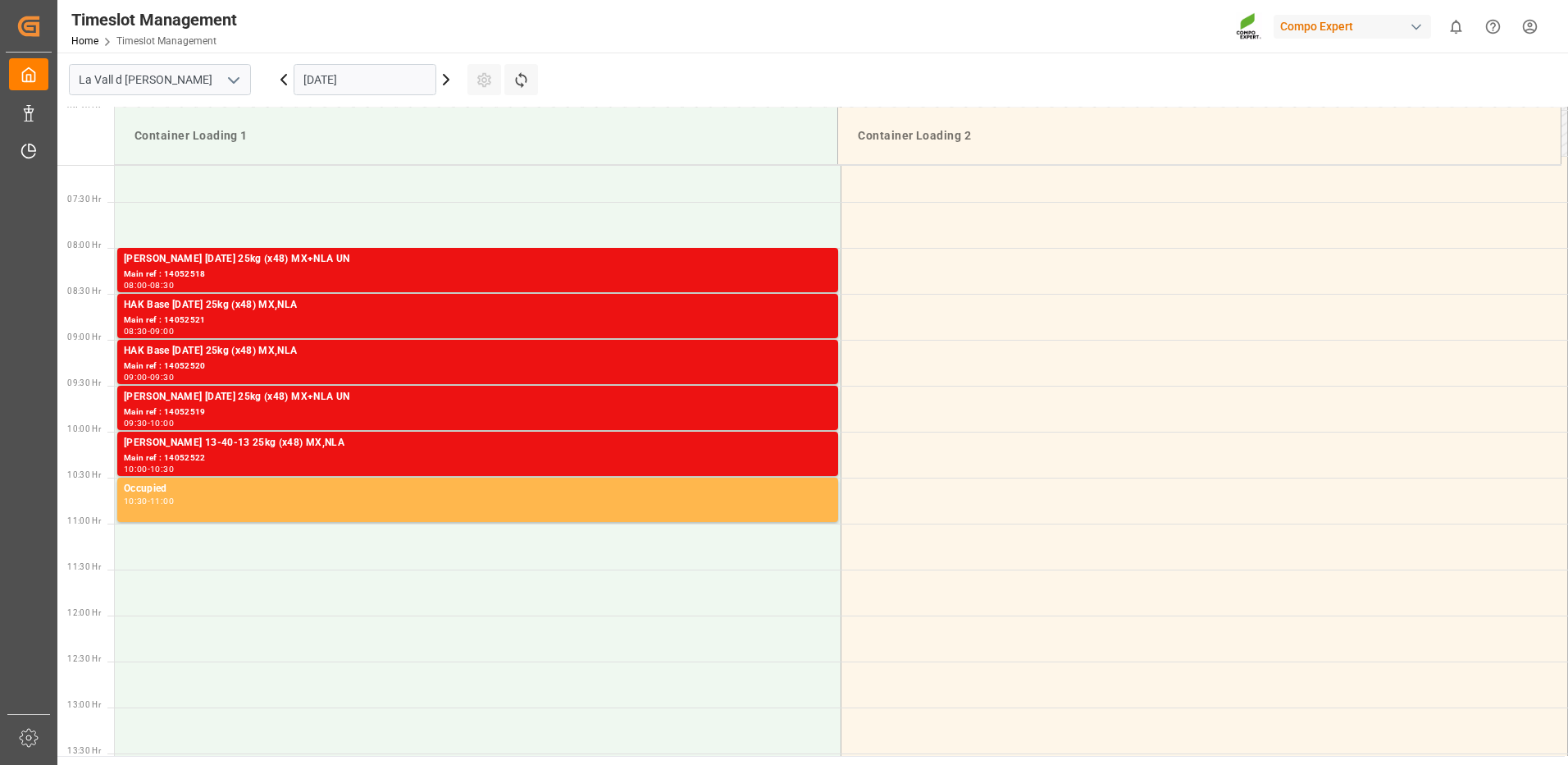
scroll to position [406, 0]
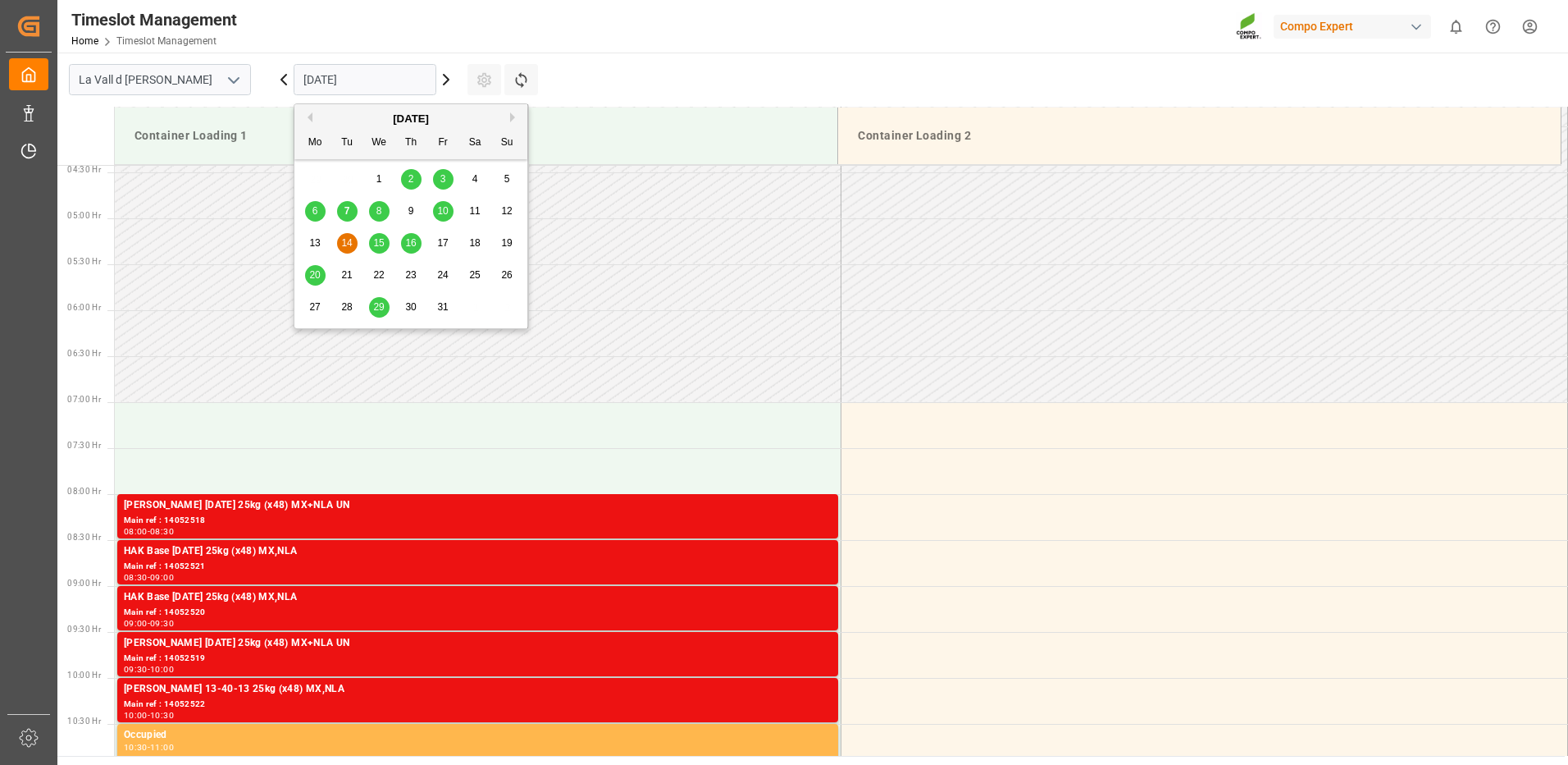
drag, startPoint x: 355, startPoint y: 83, endPoint x: 338, endPoint y: 117, distance: 38.0
click at [355, 83] on input "14.10.2025" at bounding box center [364, 79] width 142 height 31
click at [443, 214] on span "10" at bounding box center [442, 211] width 11 height 12
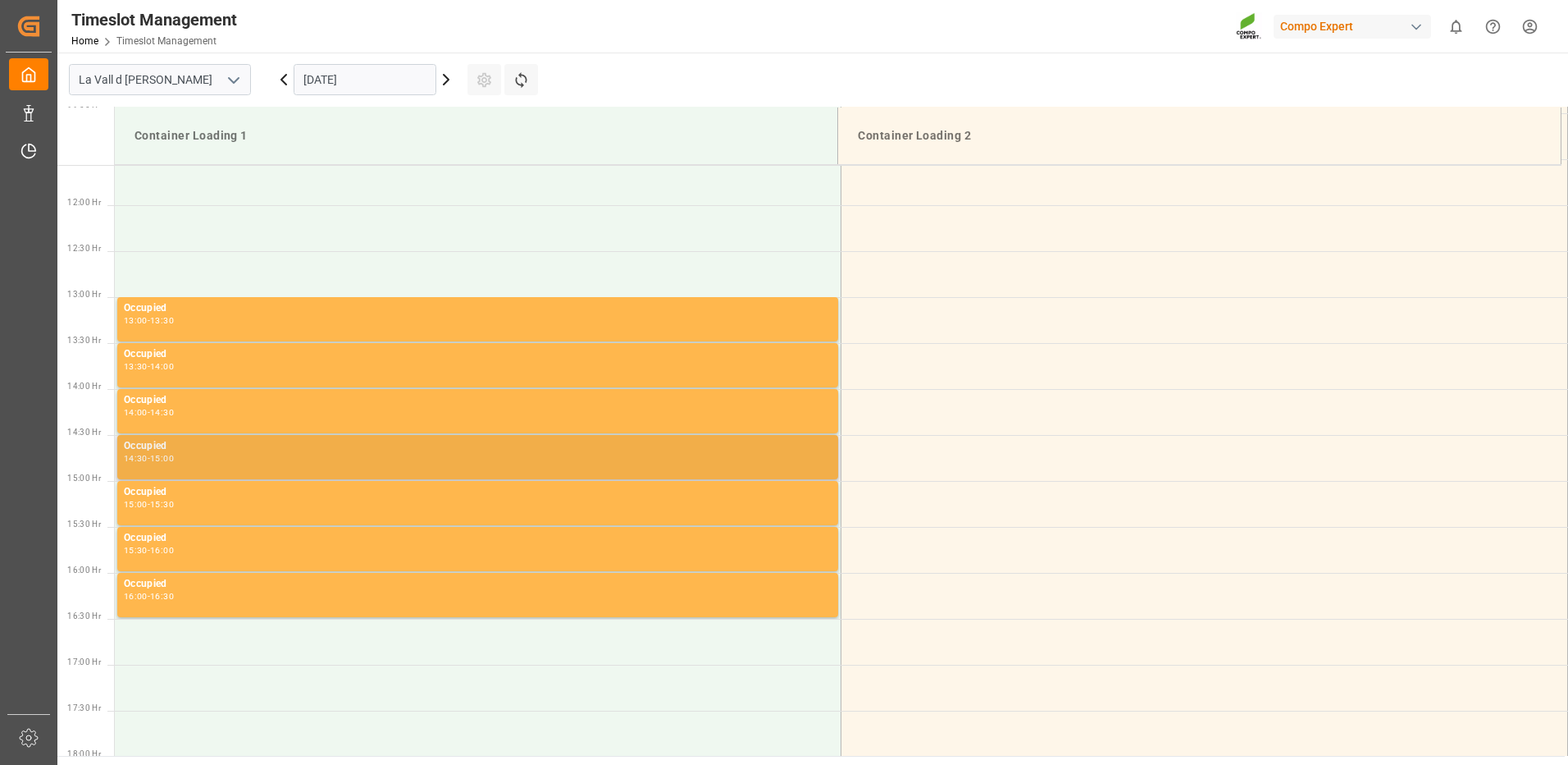
scroll to position [1309, 0]
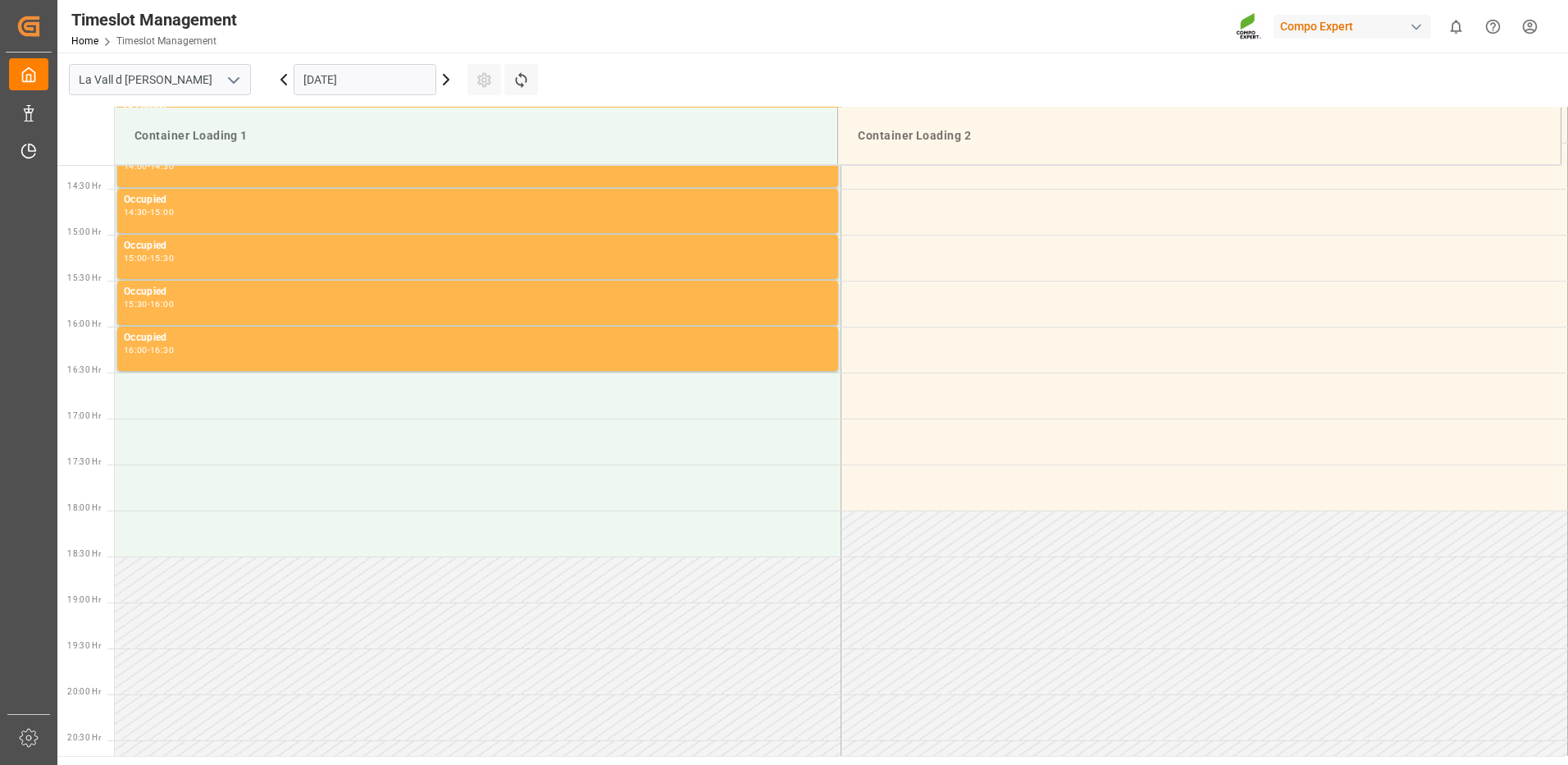
click at [321, 79] on input "10.10.2025" at bounding box center [364, 79] width 142 height 31
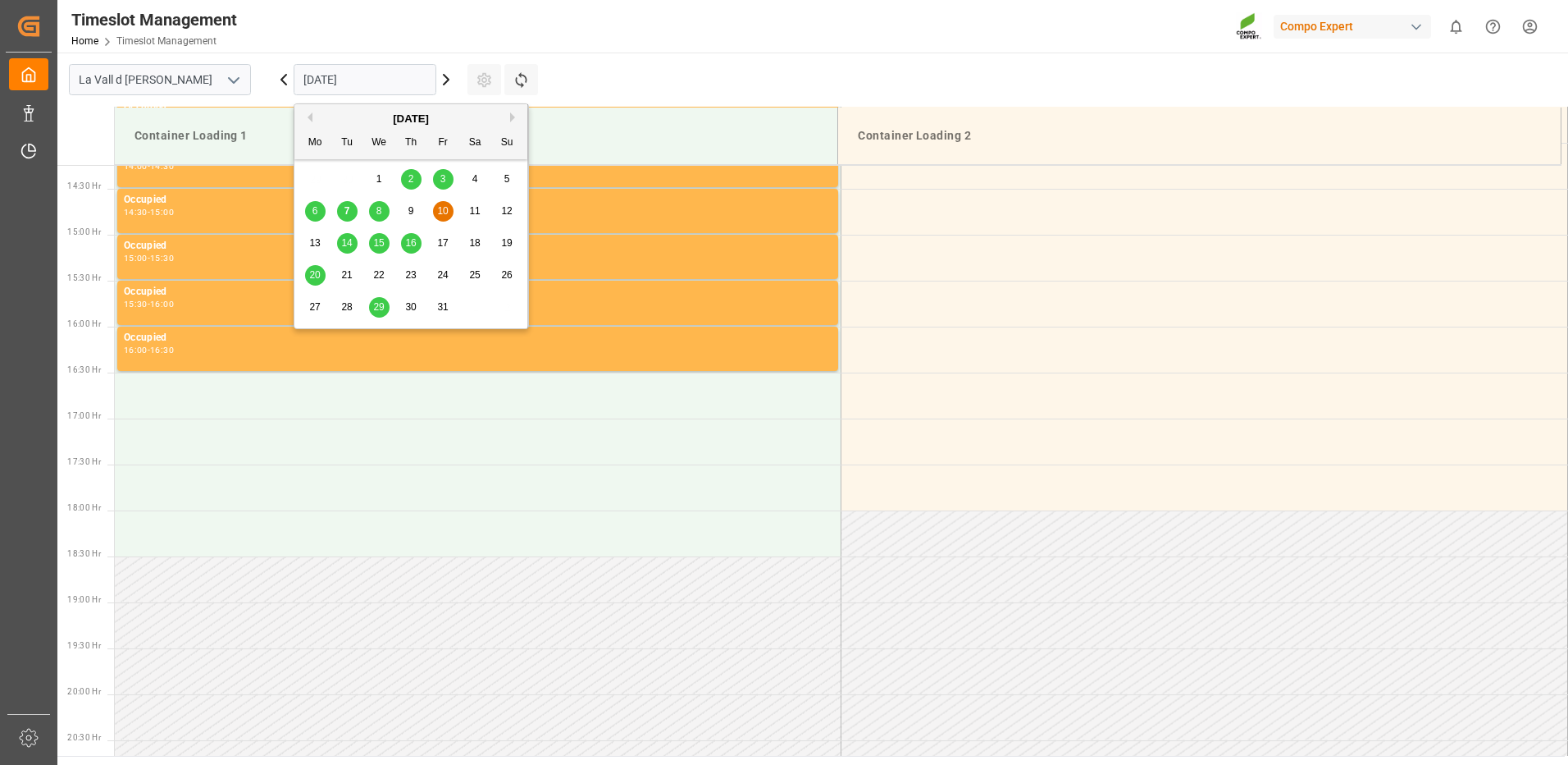
click at [351, 240] on span "14" at bounding box center [347, 243] width 11 height 12
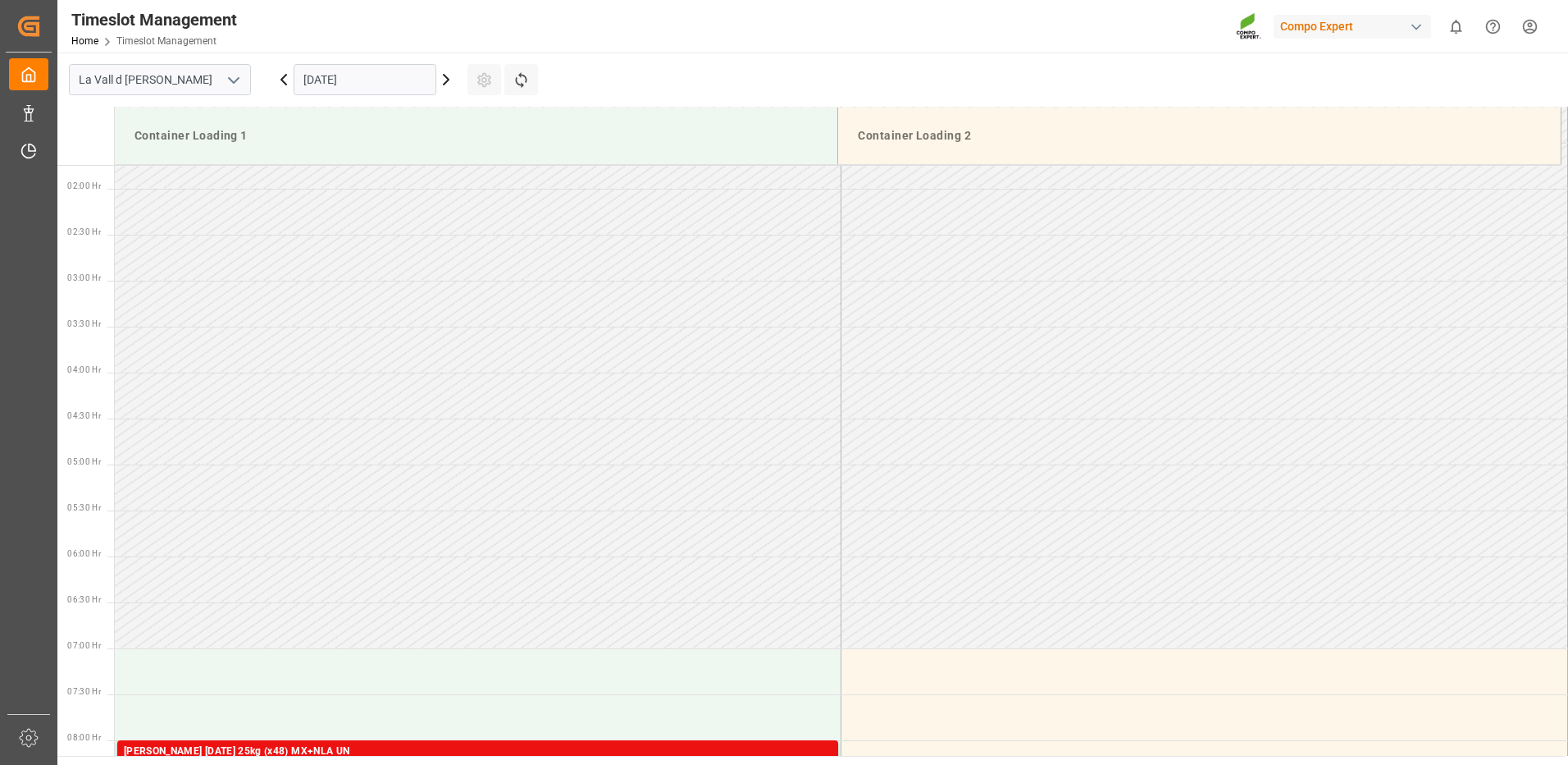
scroll to position [0, 0]
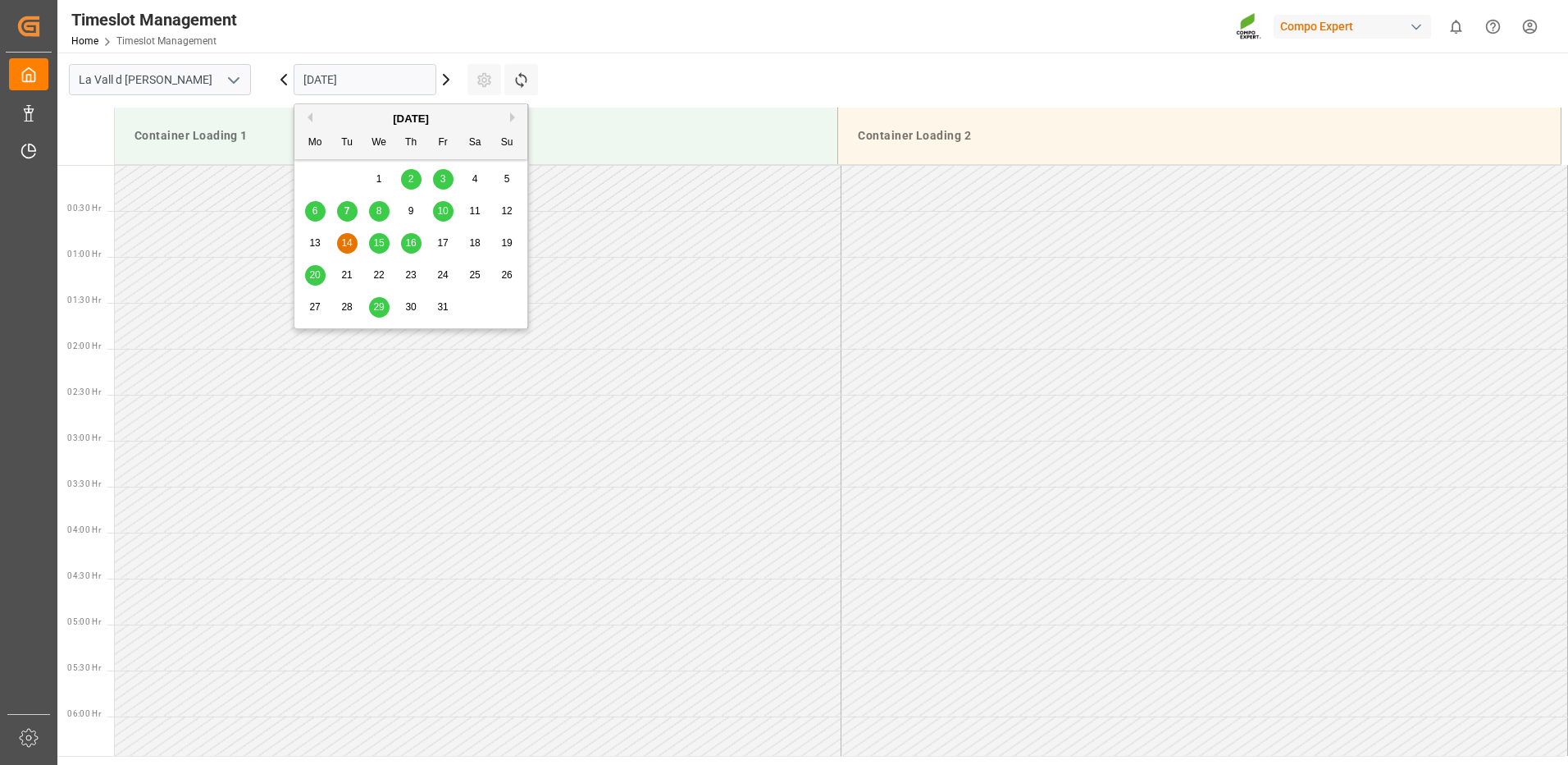
drag, startPoint x: 303, startPoint y: 82, endPoint x: 412, endPoint y: 114, distance: 113.6
click at [304, 82] on input "14.10.2025" at bounding box center [364, 79] width 142 height 31
click at [440, 207] on span "10" at bounding box center [442, 211] width 11 height 12
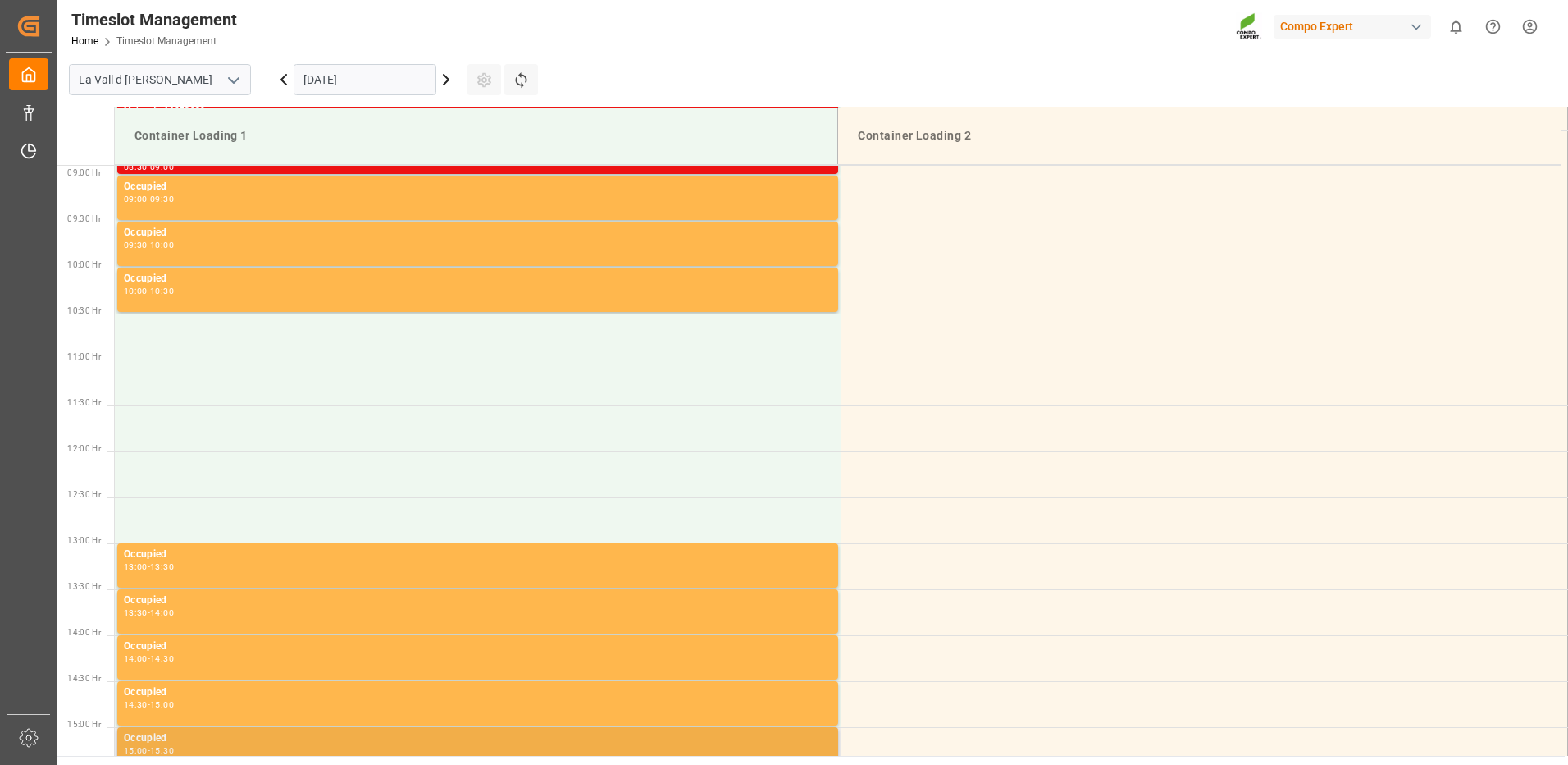
scroll to position [1062, 0]
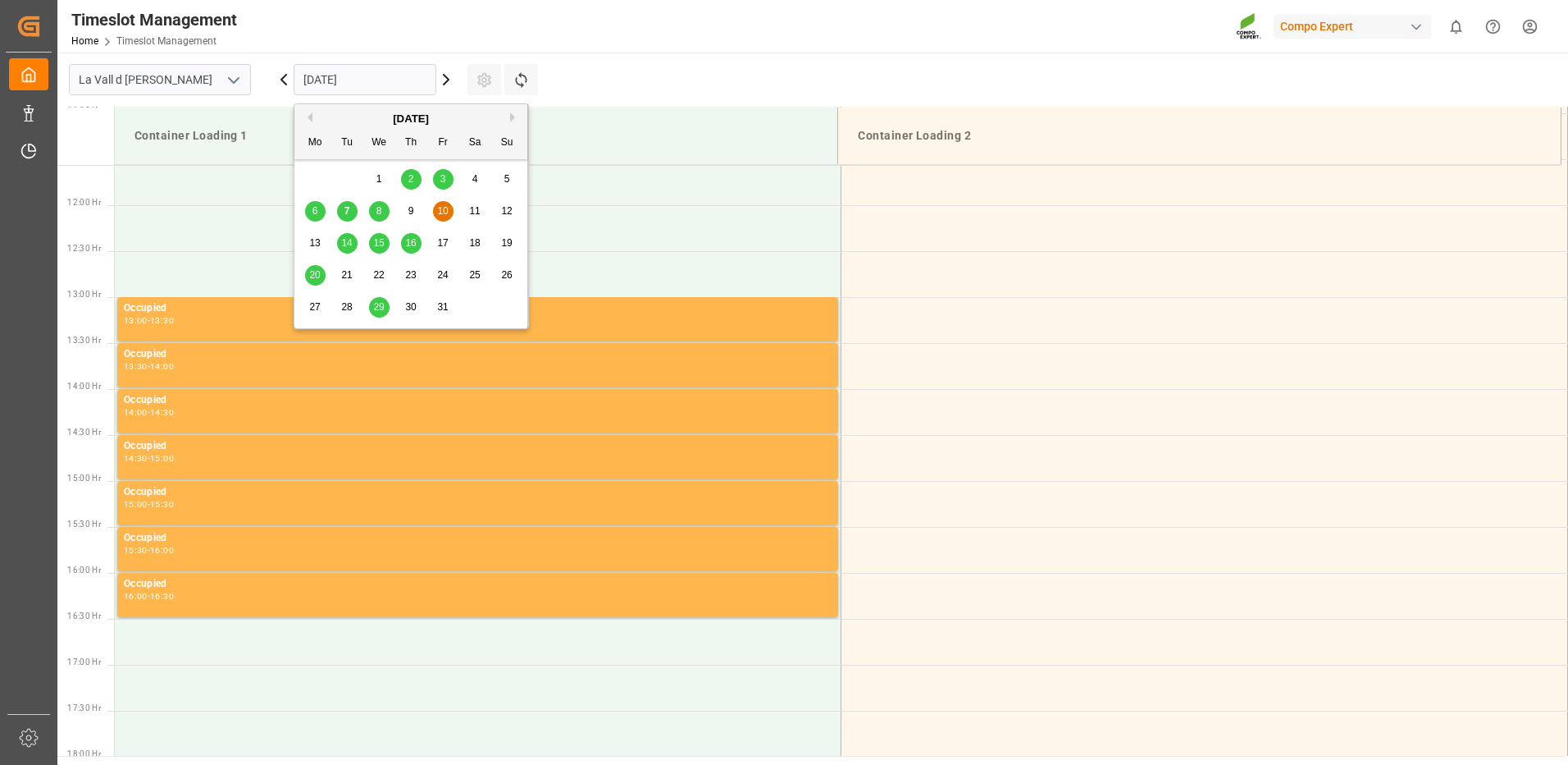
click at [352, 84] on input "10.10.2025" at bounding box center [364, 79] width 142 height 31
click at [350, 248] on span "14" at bounding box center [347, 243] width 11 height 12
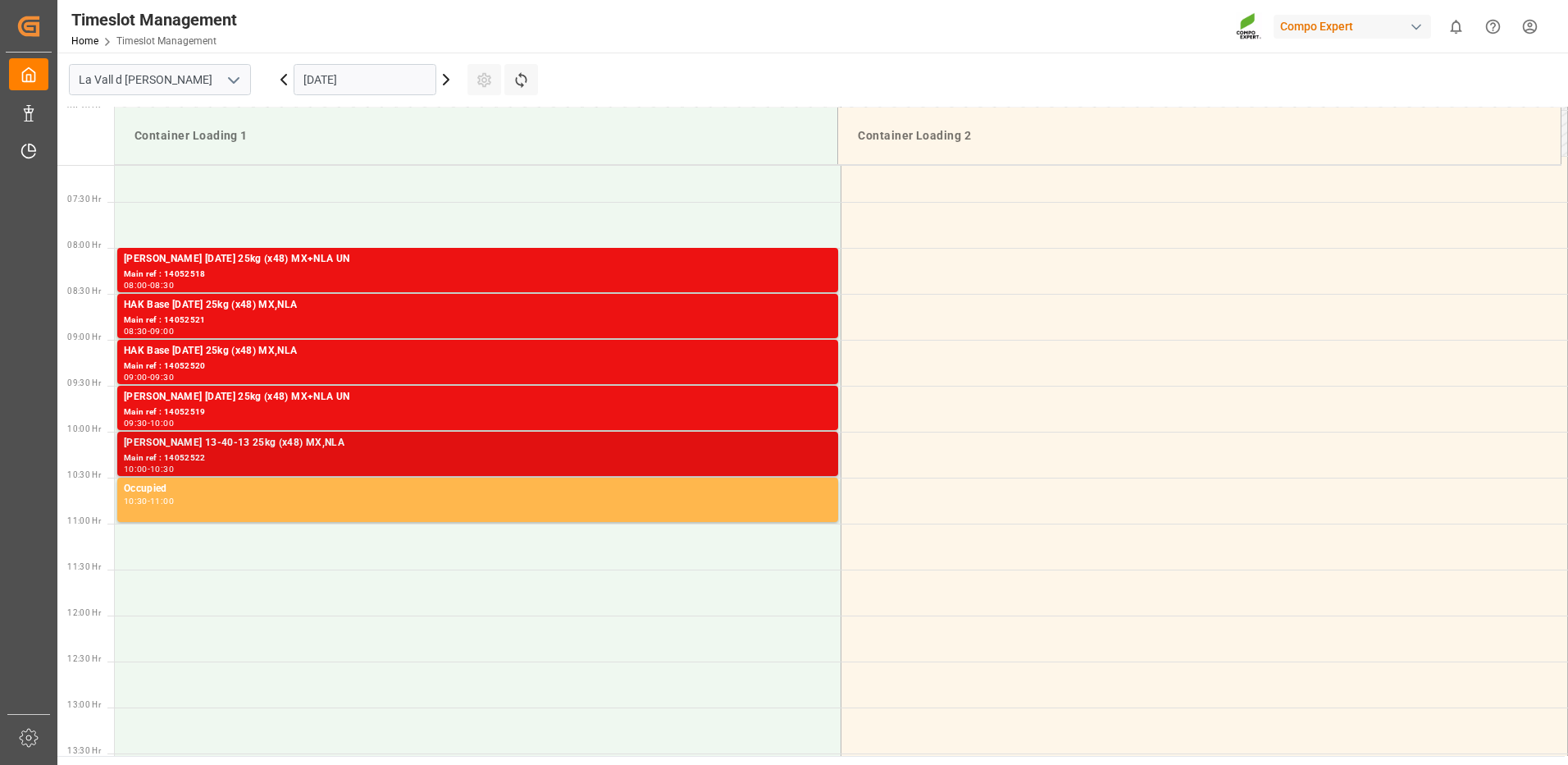
scroll to position [735, 0]
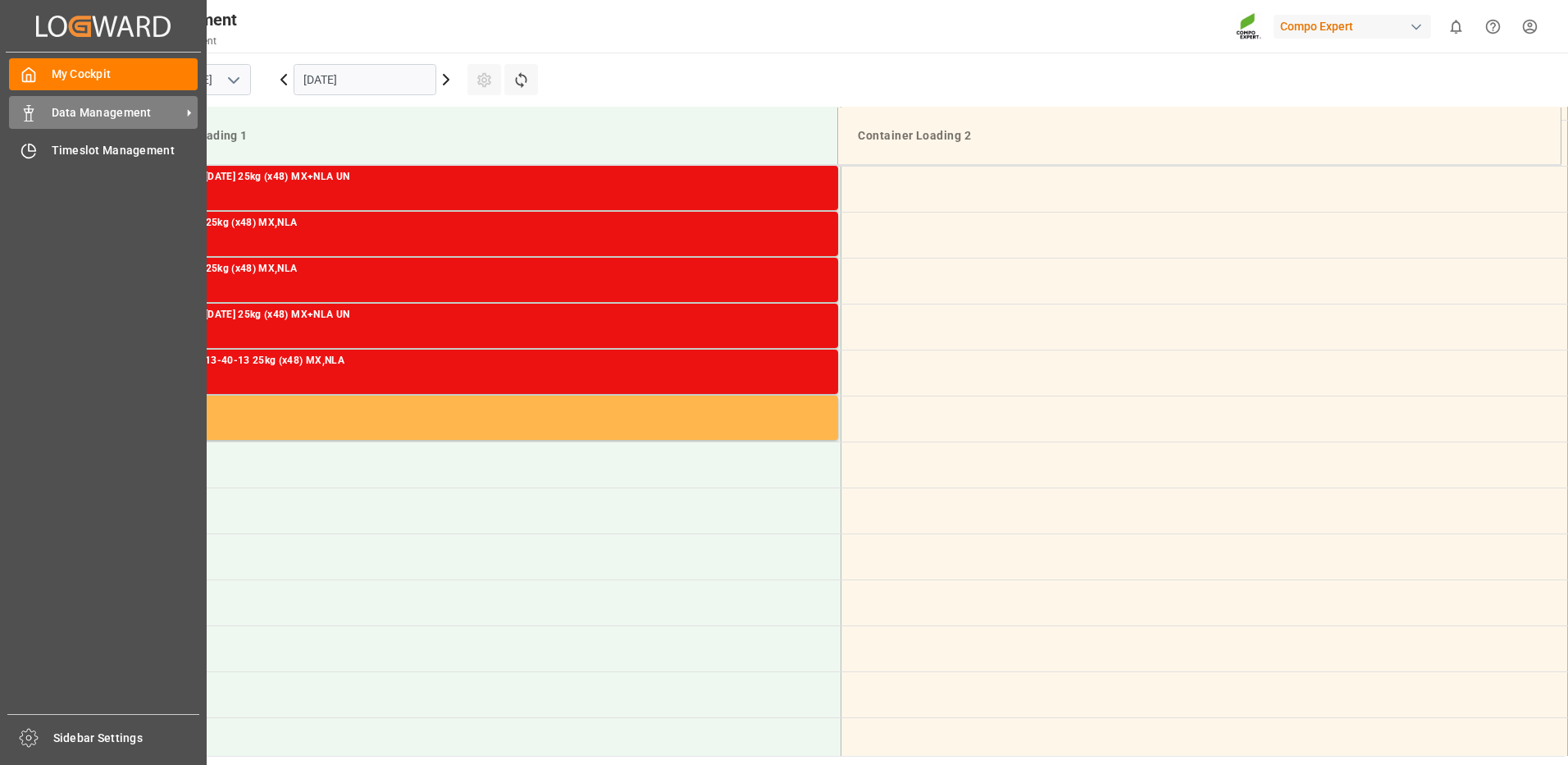
click at [28, 112] on polygon at bounding box center [26, 111] width 4 height 4
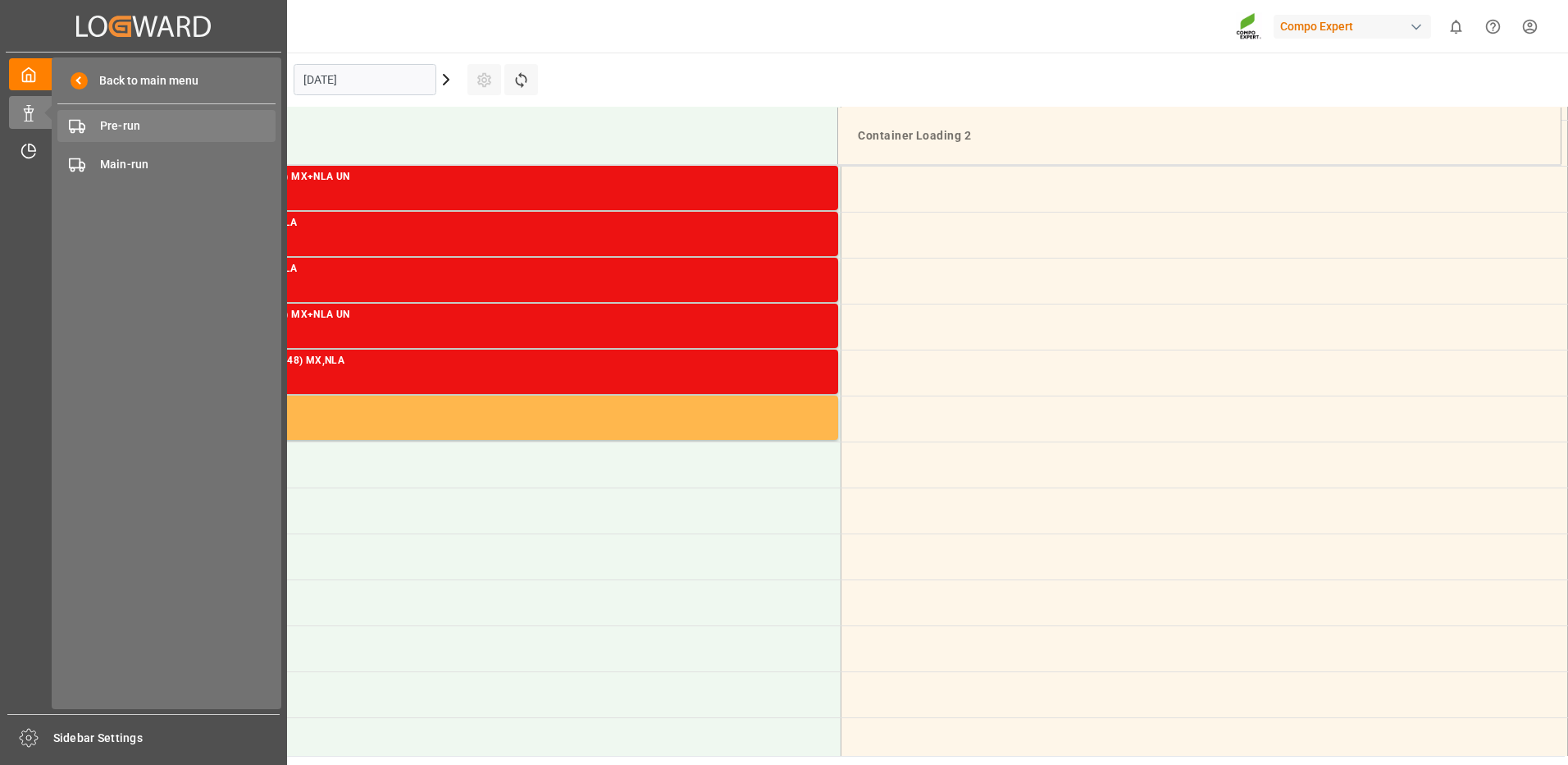
click at [117, 130] on span "Pre-run" at bounding box center [188, 125] width 176 height 17
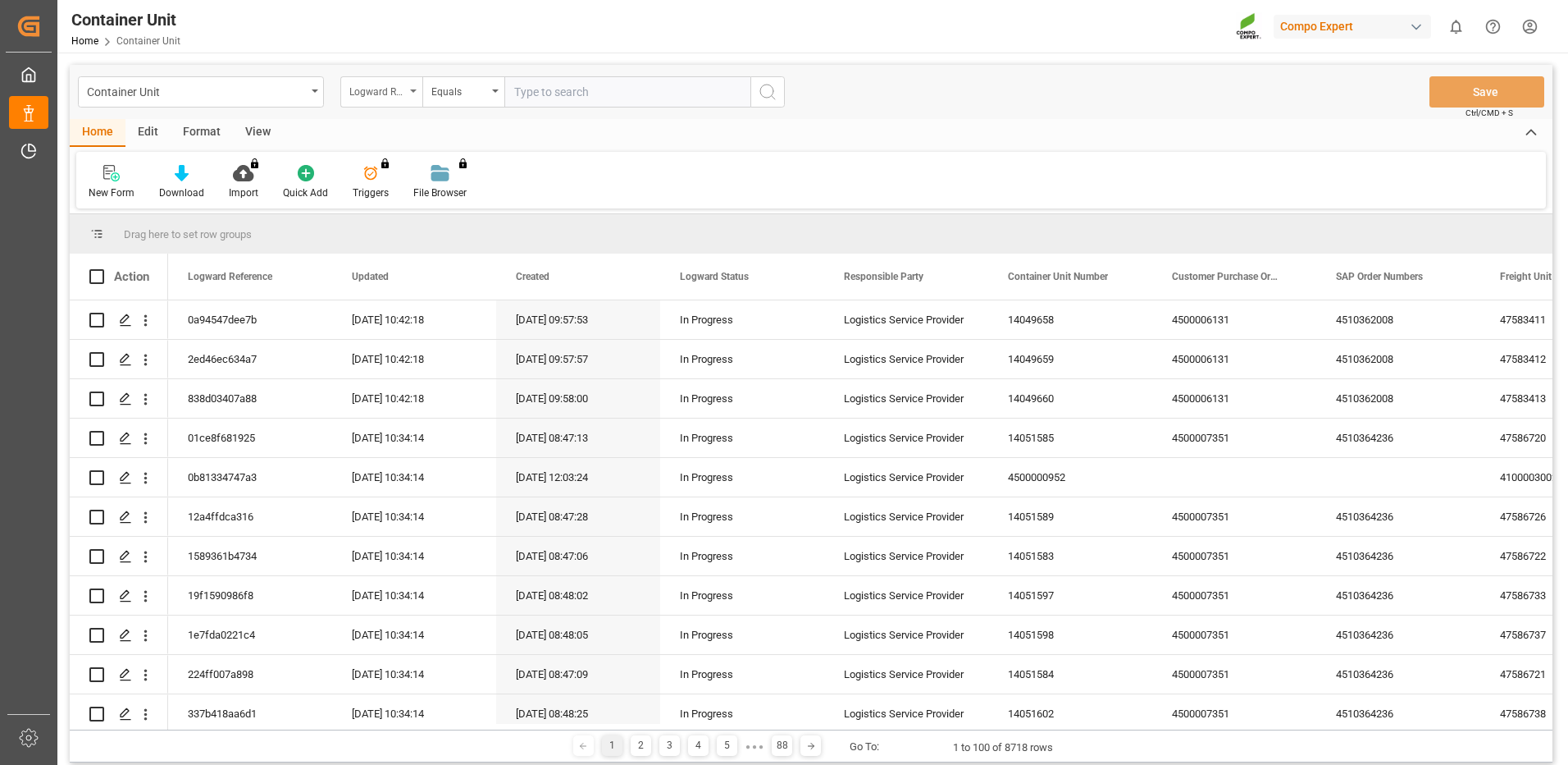
click at [405, 84] on div "Logward Reference" at bounding box center [381, 91] width 82 height 31
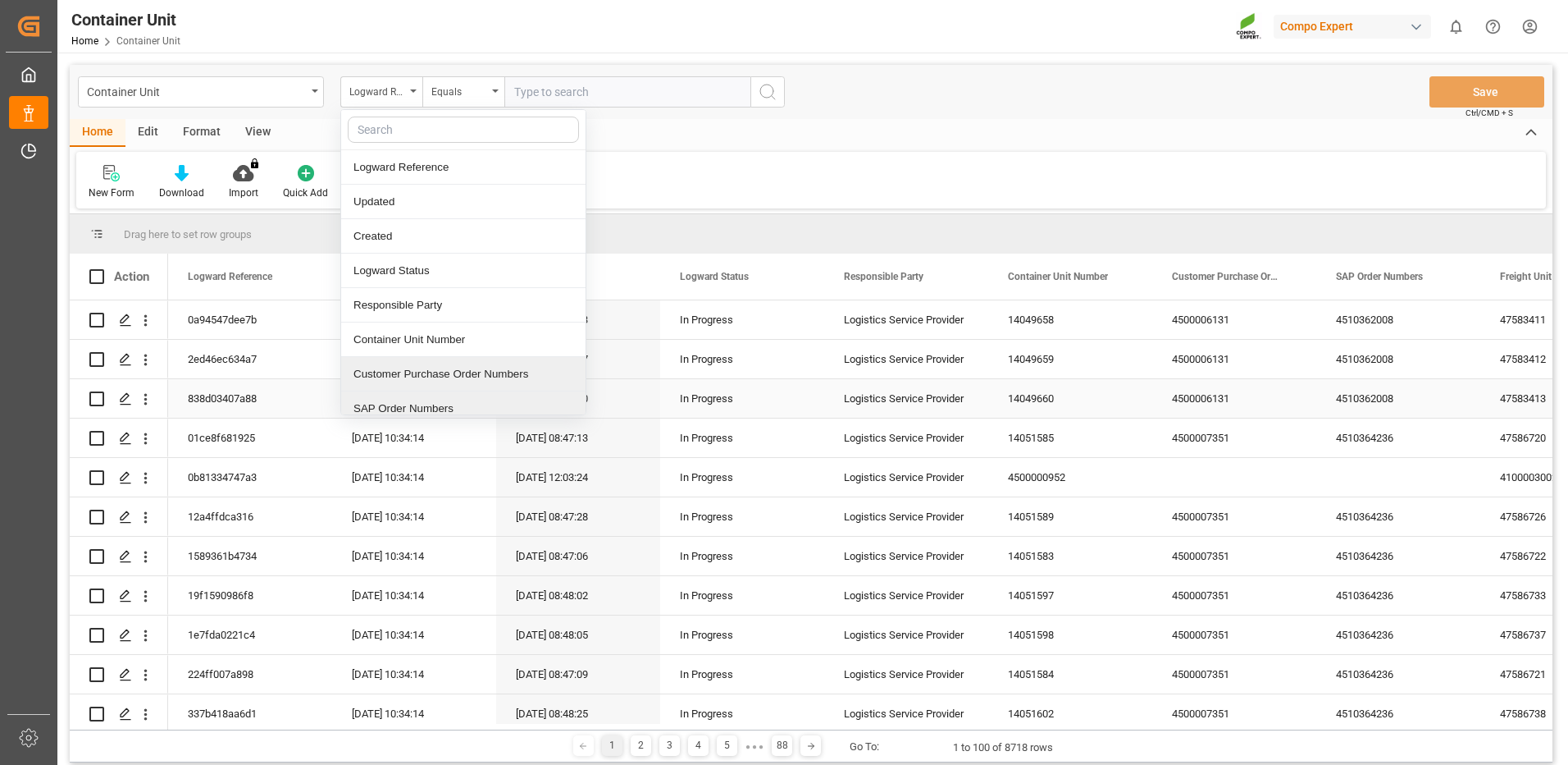
click at [418, 413] on div "SAP Order Numbers" at bounding box center [463, 408] width 244 height 34
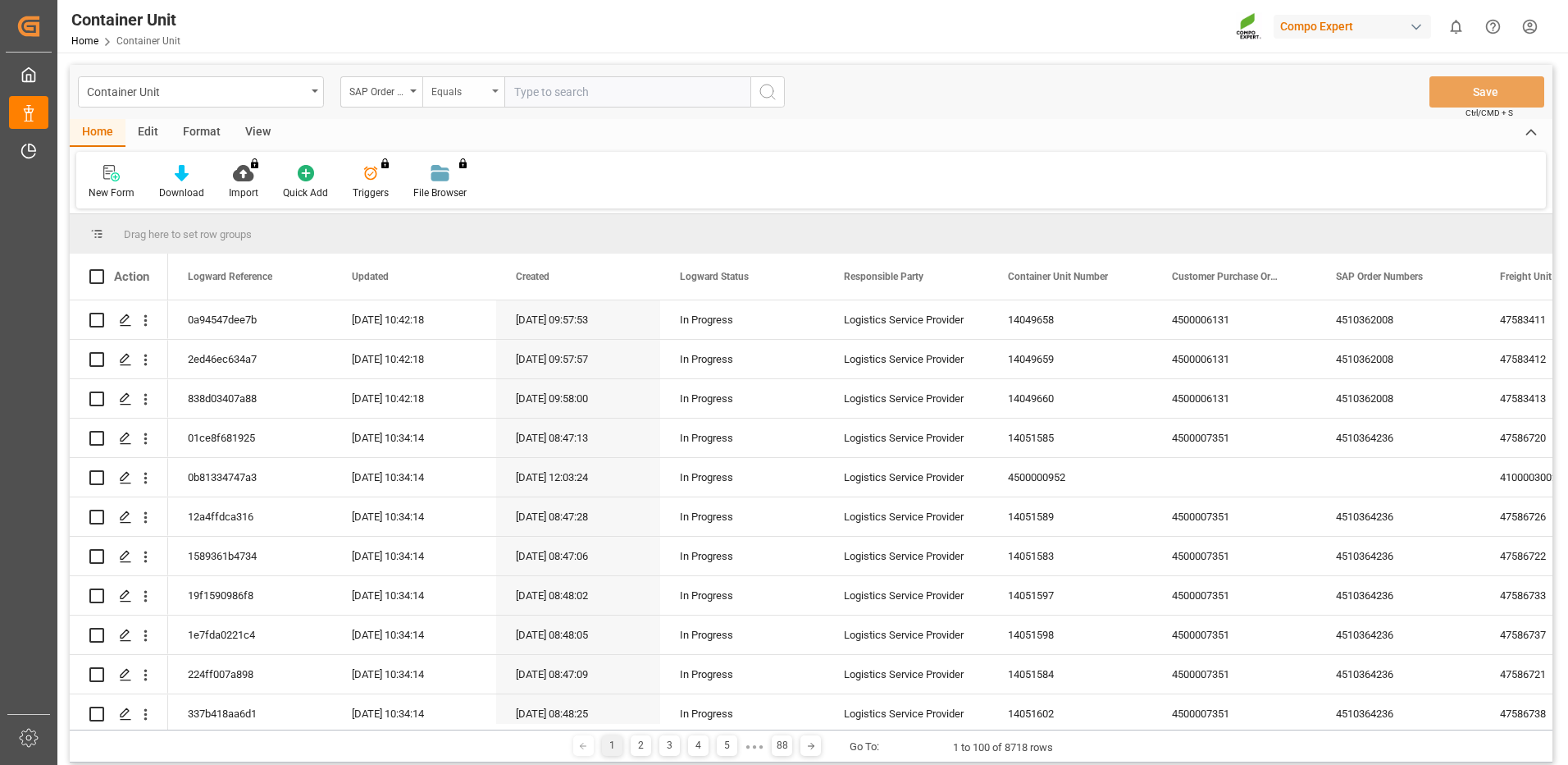
click at [473, 92] on div "Equals" at bounding box center [459, 90] width 56 height 19
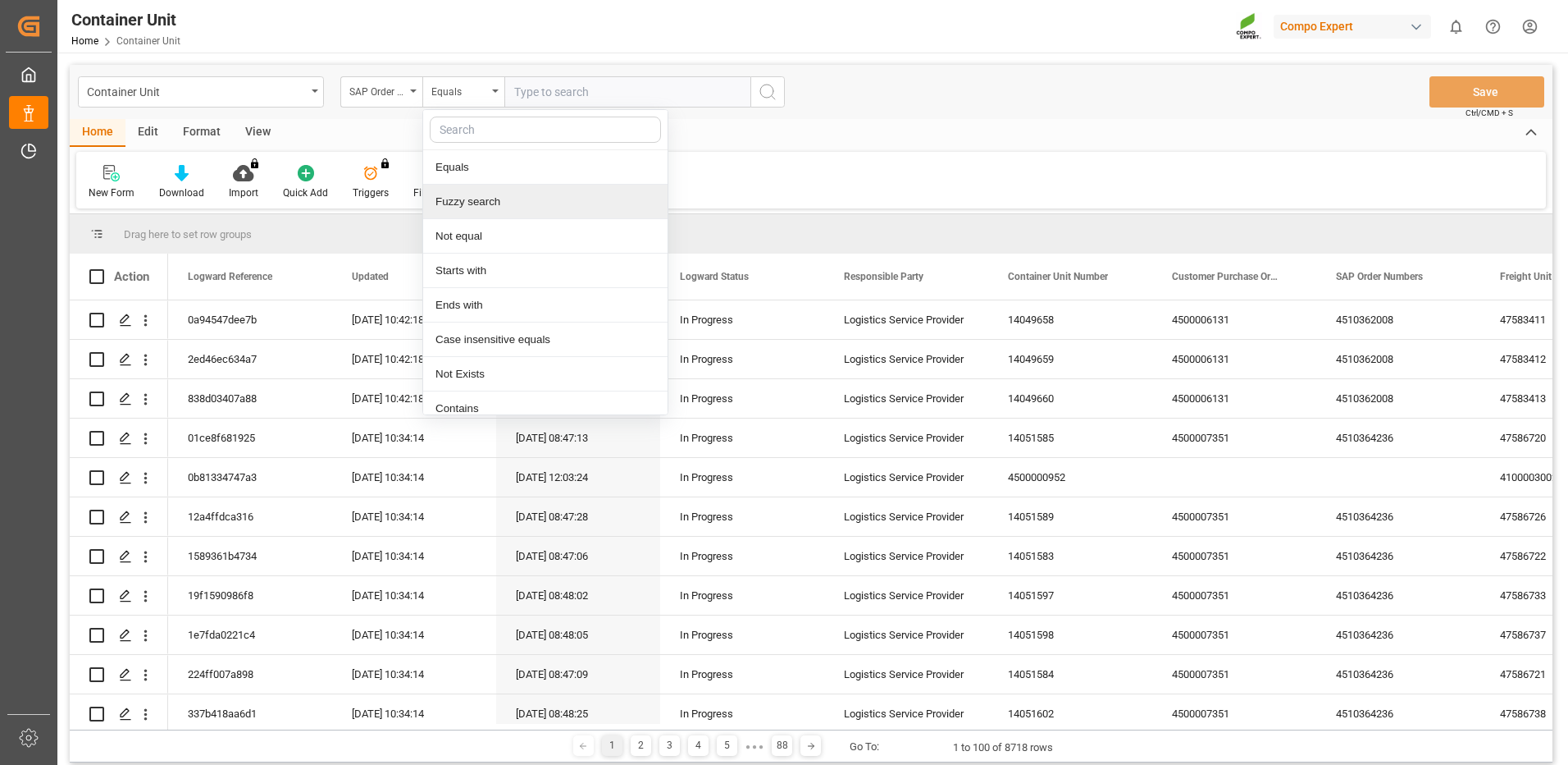
click at [456, 202] on div "Fuzzy search" at bounding box center [545, 202] width 244 height 34
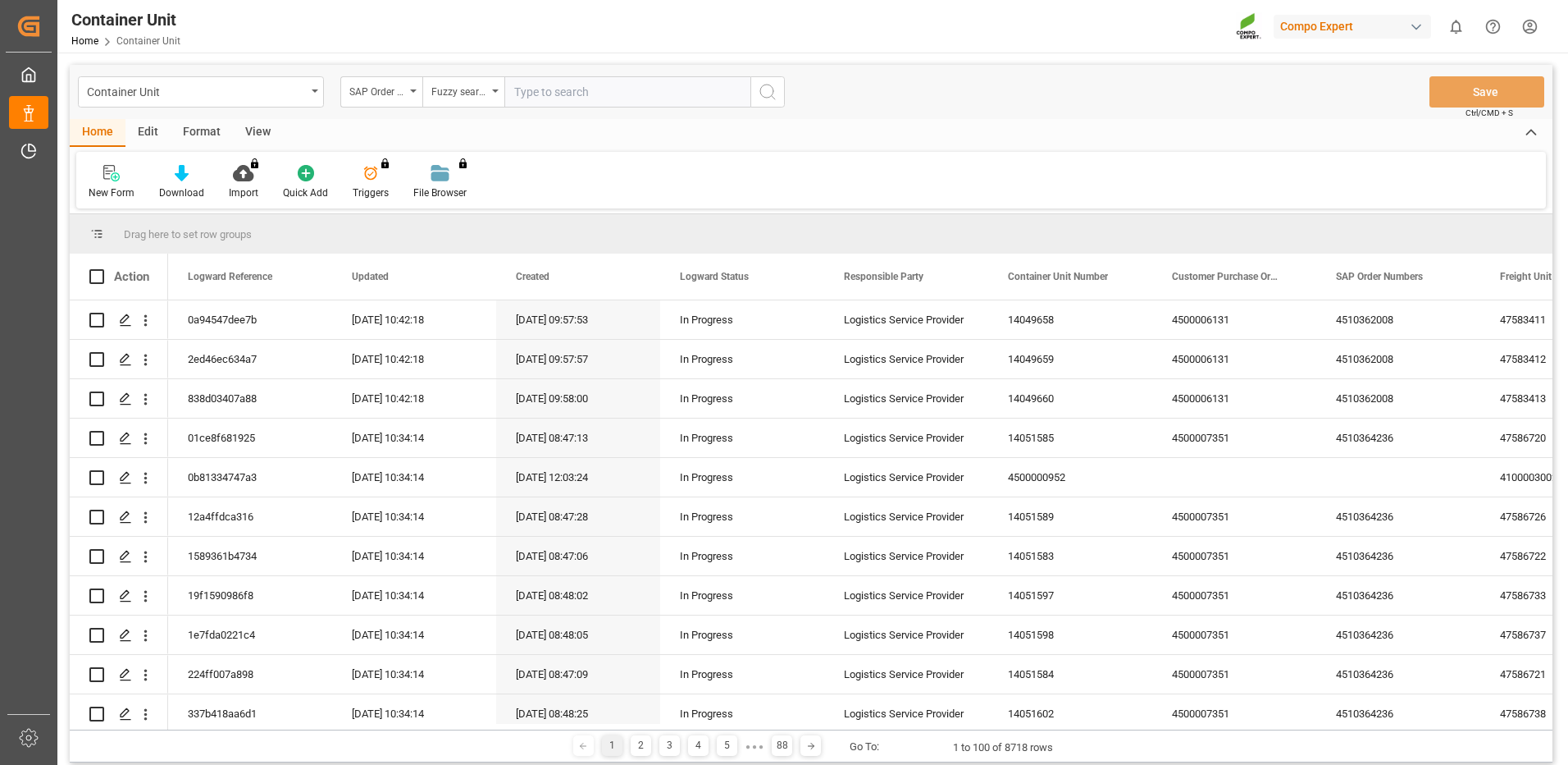
click at [537, 97] on input "text" at bounding box center [627, 91] width 246 height 31
paste input "4510366720"
type input "4510366720"
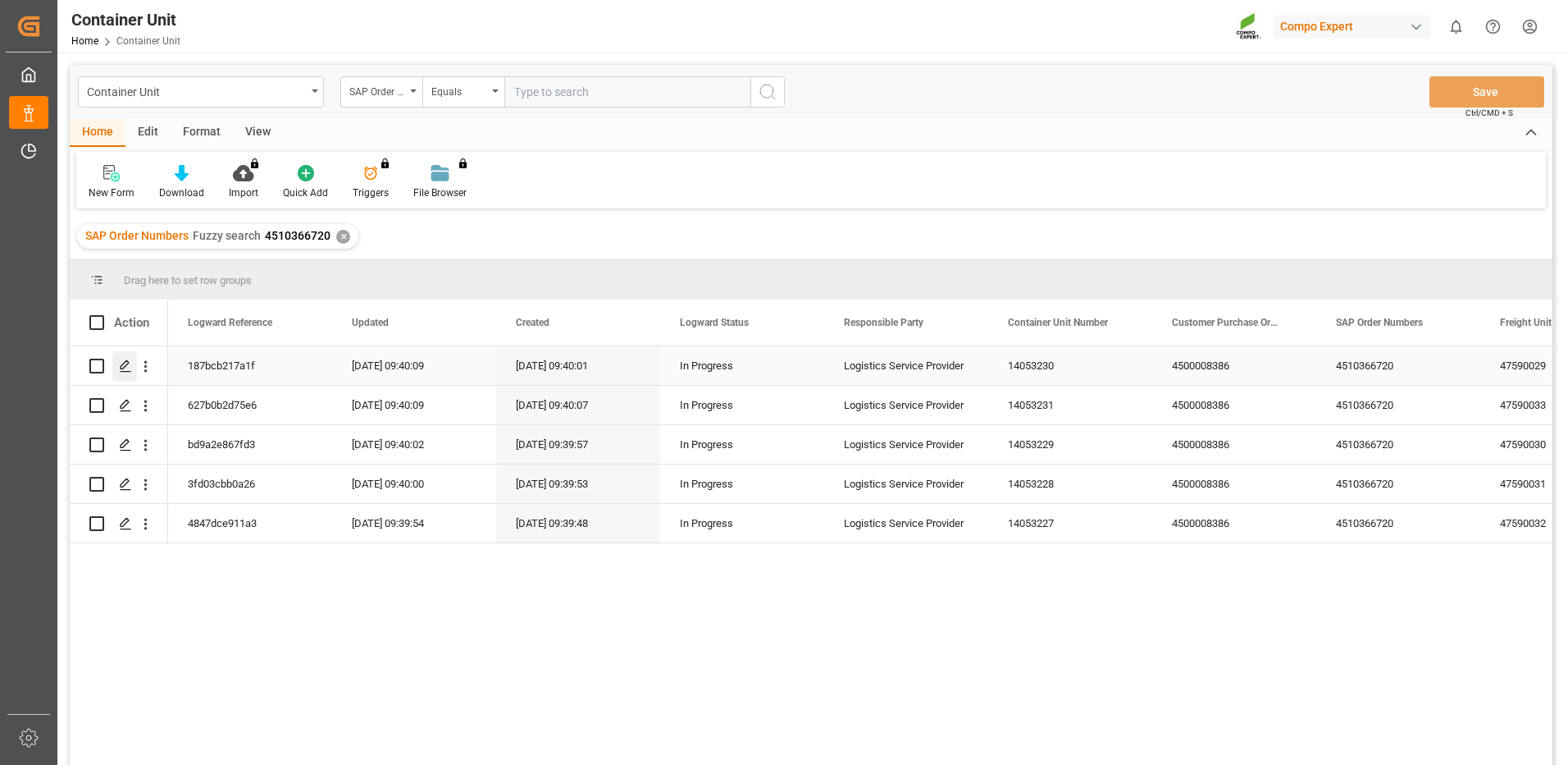
click at [122, 365] on icon "Press SPACE to select this row." at bounding box center [125, 365] width 13 height 13
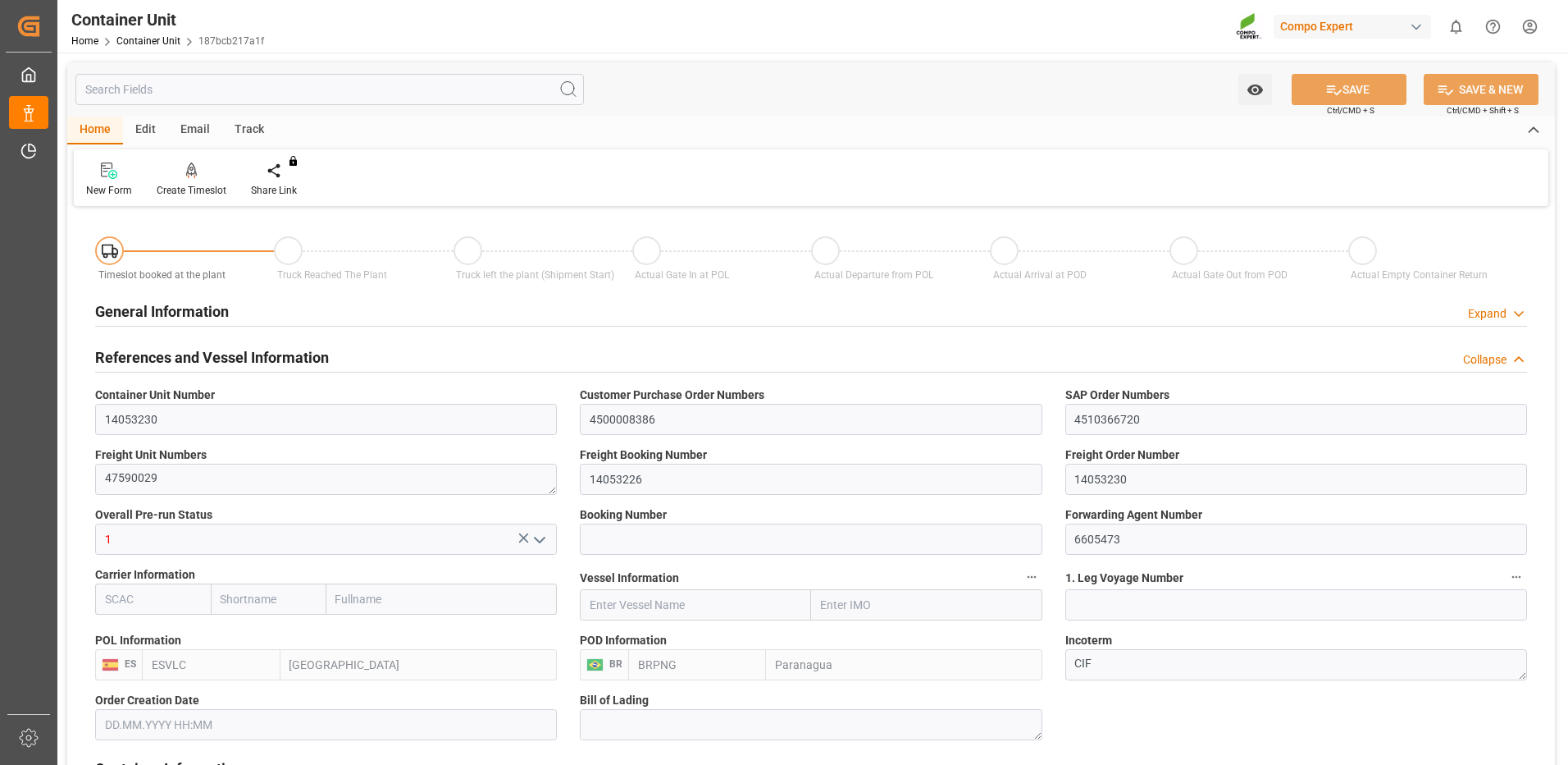
type input "ESVLC"
type input "BRPNG"
type input "10"
type input "0"
type input "10"
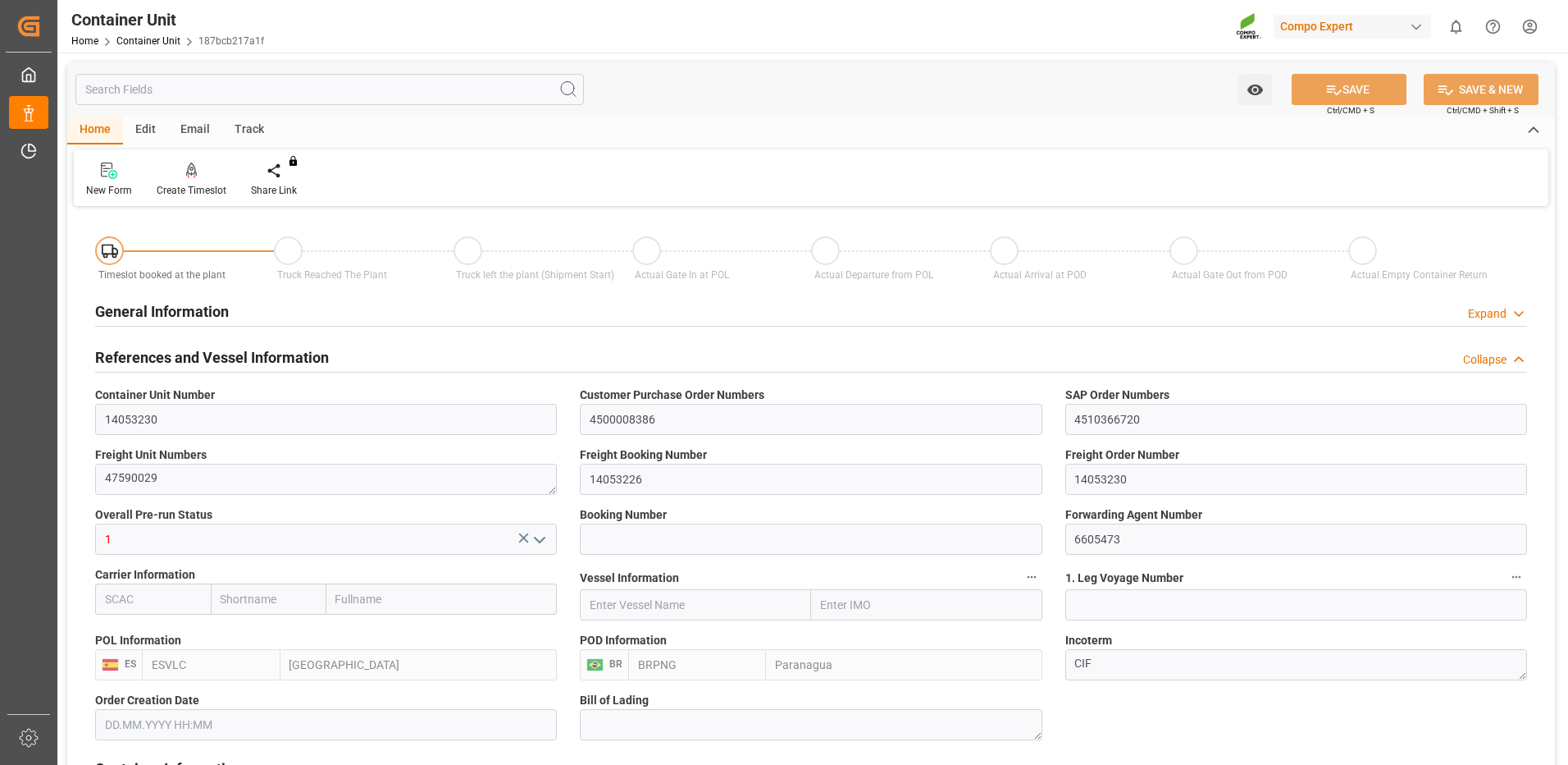
type input "0"
type input "100"
type input "24576"
type input "[DATE] 09:39"
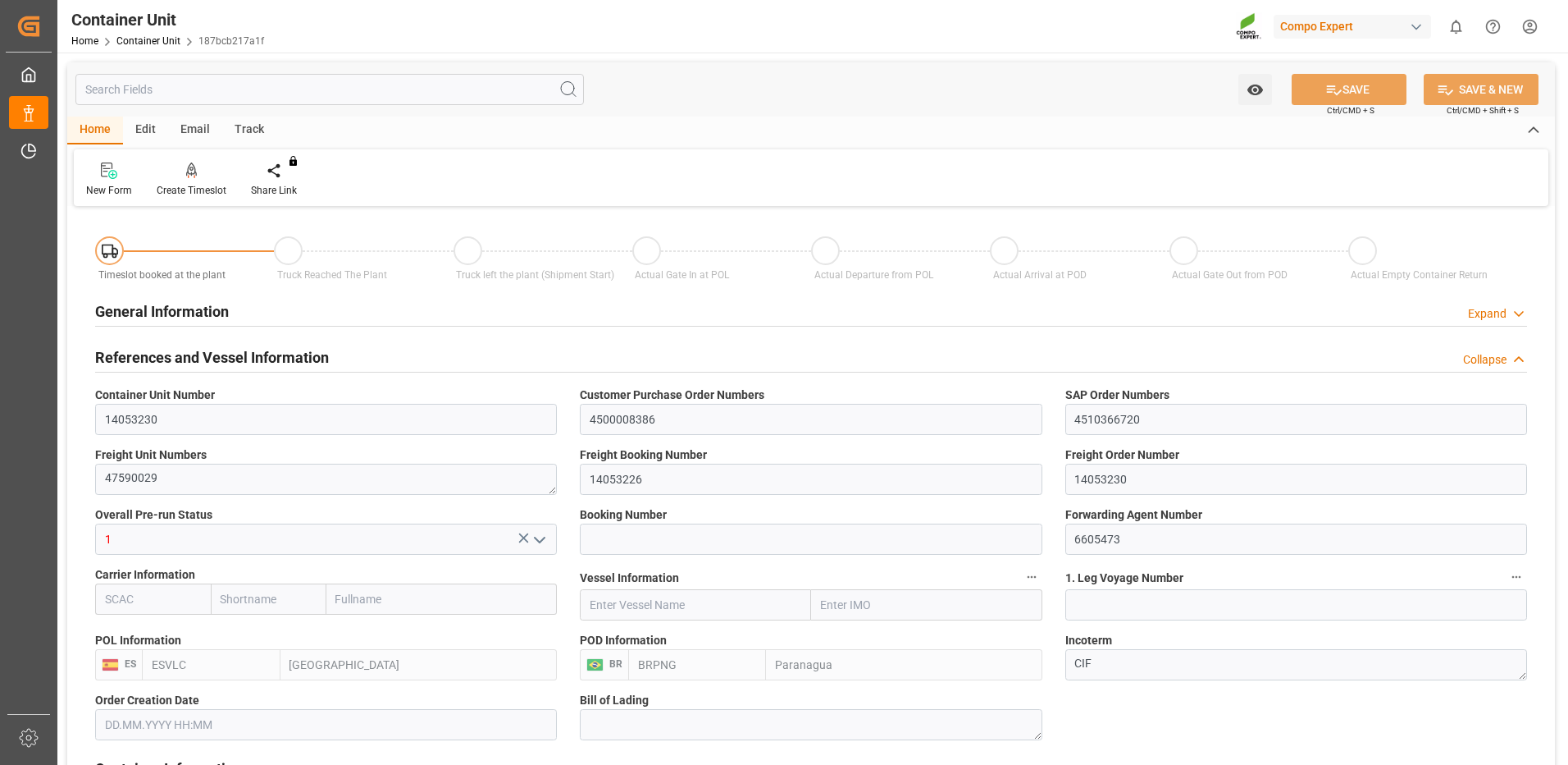
type input "03.11.2025"
click at [210, 188] on div "Create Timeslot" at bounding box center [192, 190] width 70 height 14
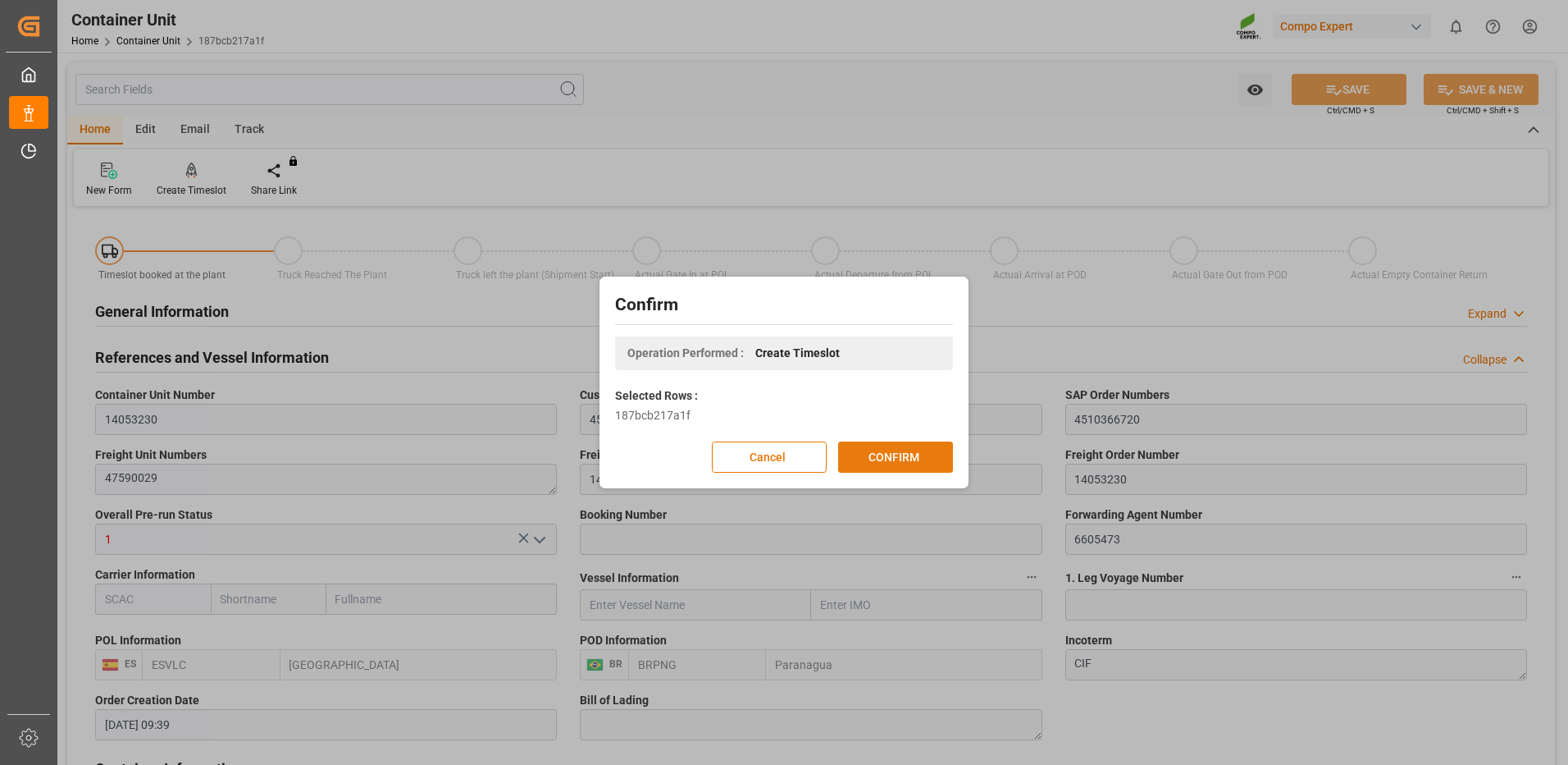
click at [889, 460] on button "CONFIRM" at bounding box center [895, 457] width 115 height 31
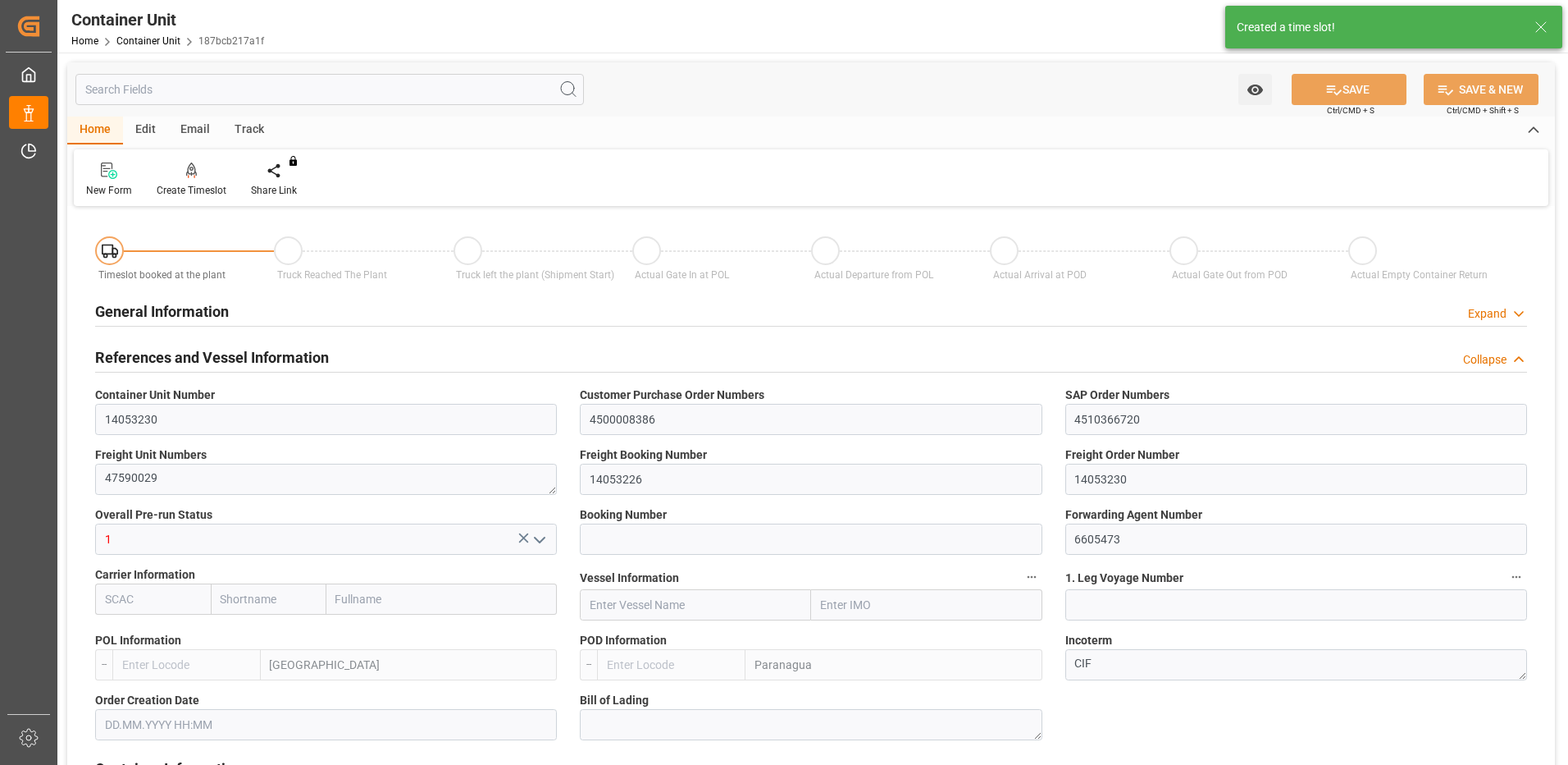
type input "ESVLC"
type input "BRPNG"
type input "10"
type input "0"
type input "10"
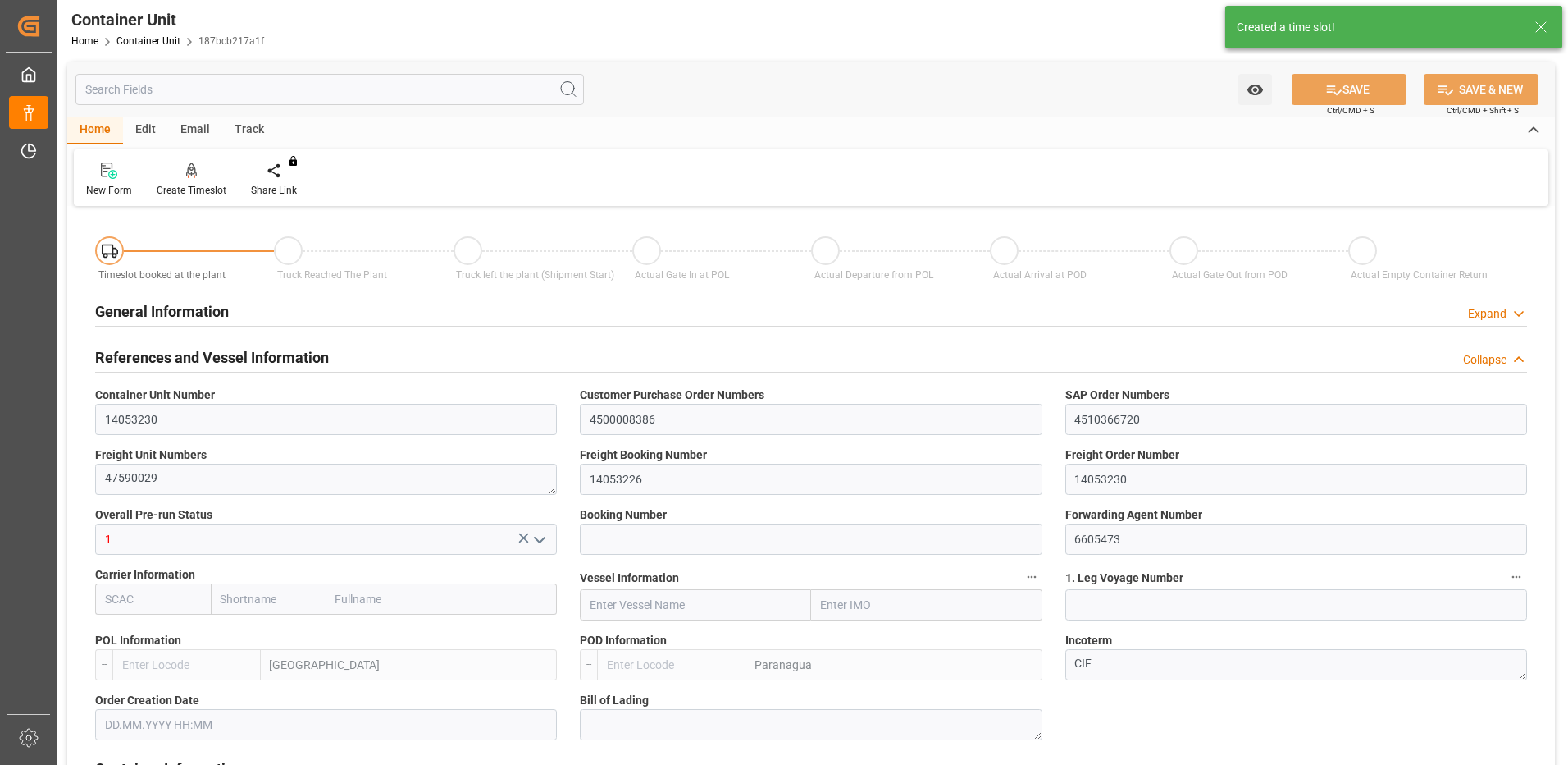
type input "0"
type input "100"
type input "24576"
type input "[DATE] 09:39"
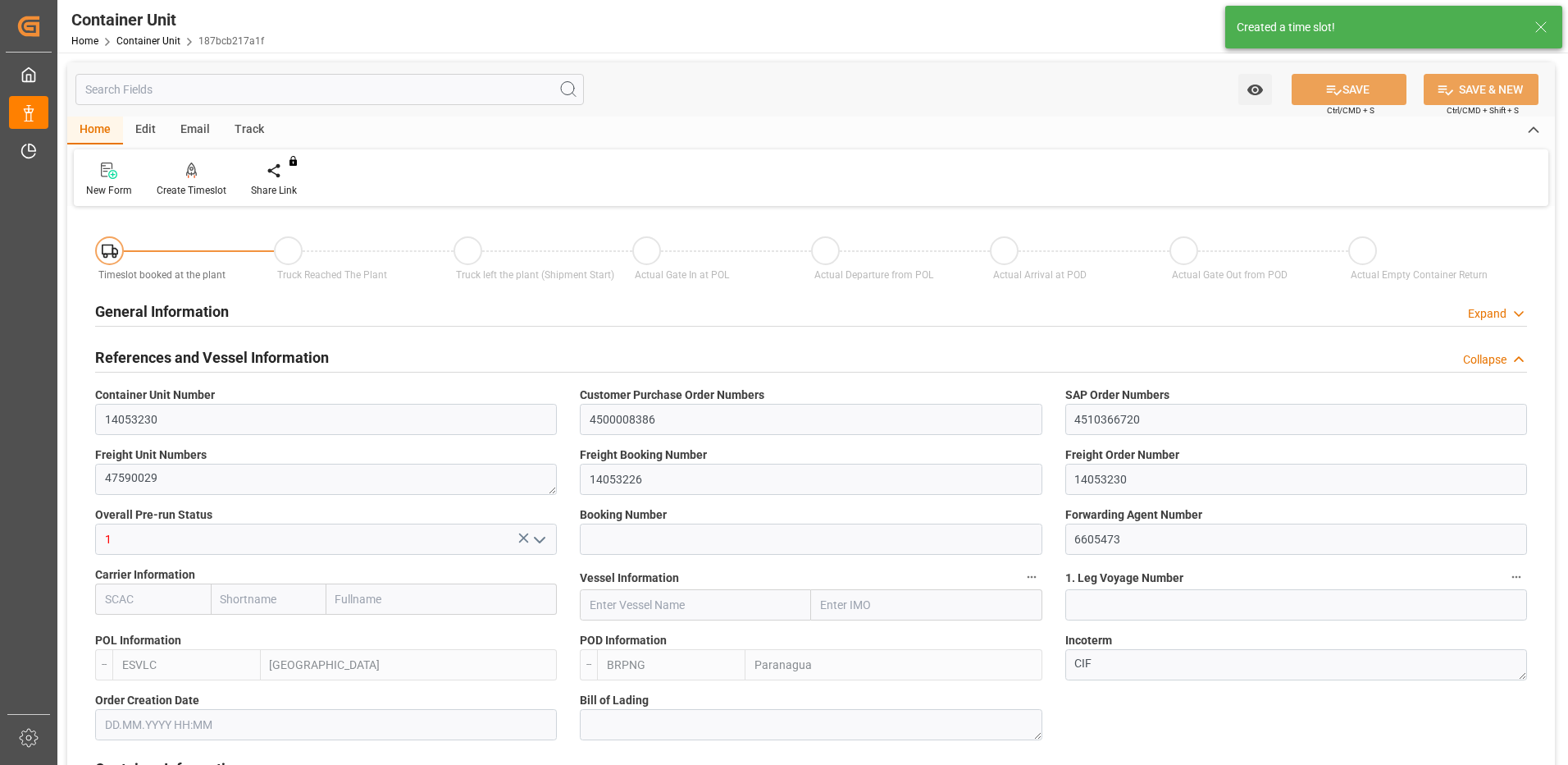
type input "03.11.2025"
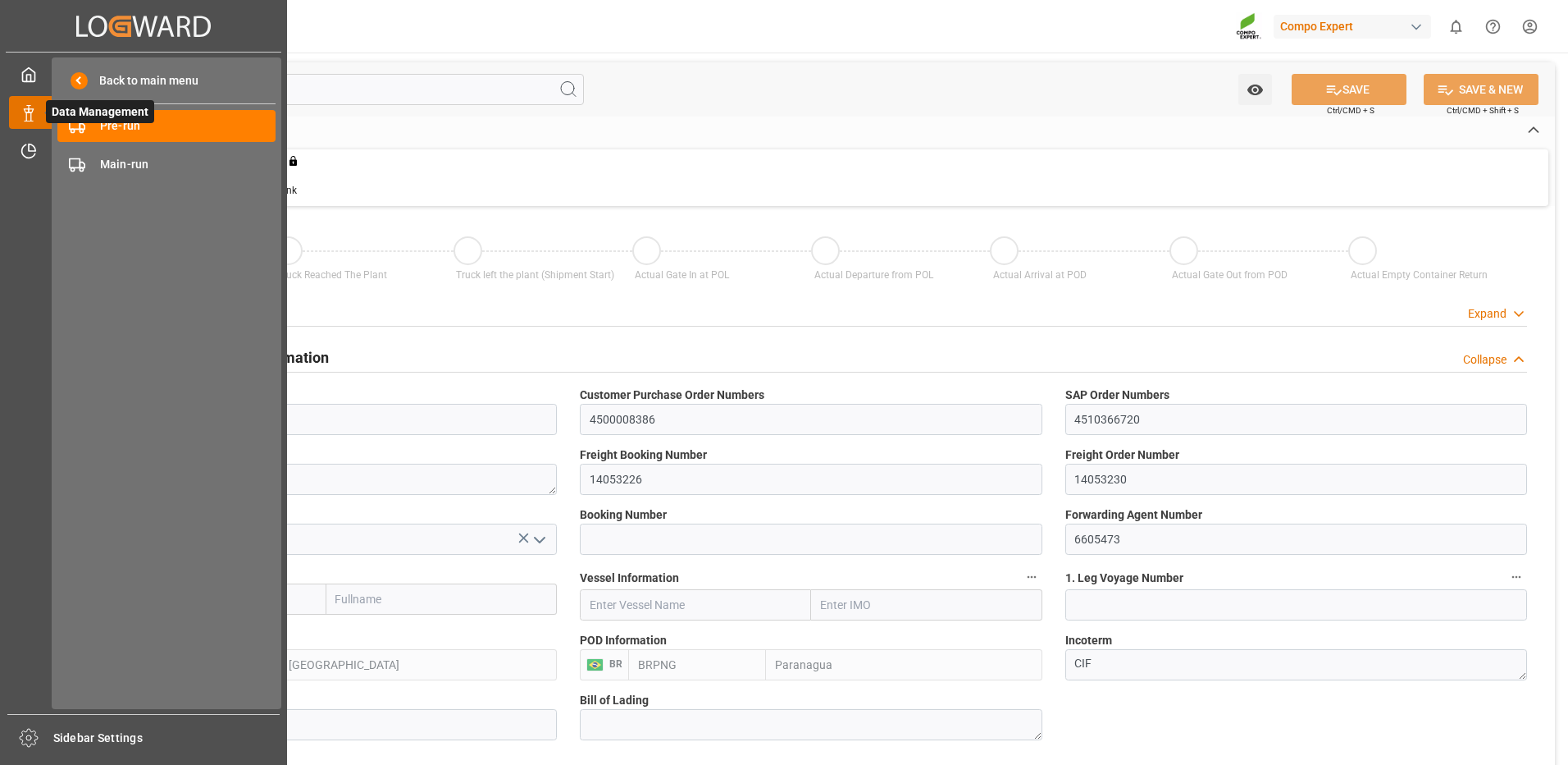
click at [125, 122] on span "Data Management" at bounding box center [99, 112] width 108 height 23
drag, startPoint x: 125, startPoint y: 122, endPoint x: 106, endPoint y: 133, distance: 22.0
click at [106, 133] on span "Pre-run" at bounding box center [188, 125] width 176 height 17
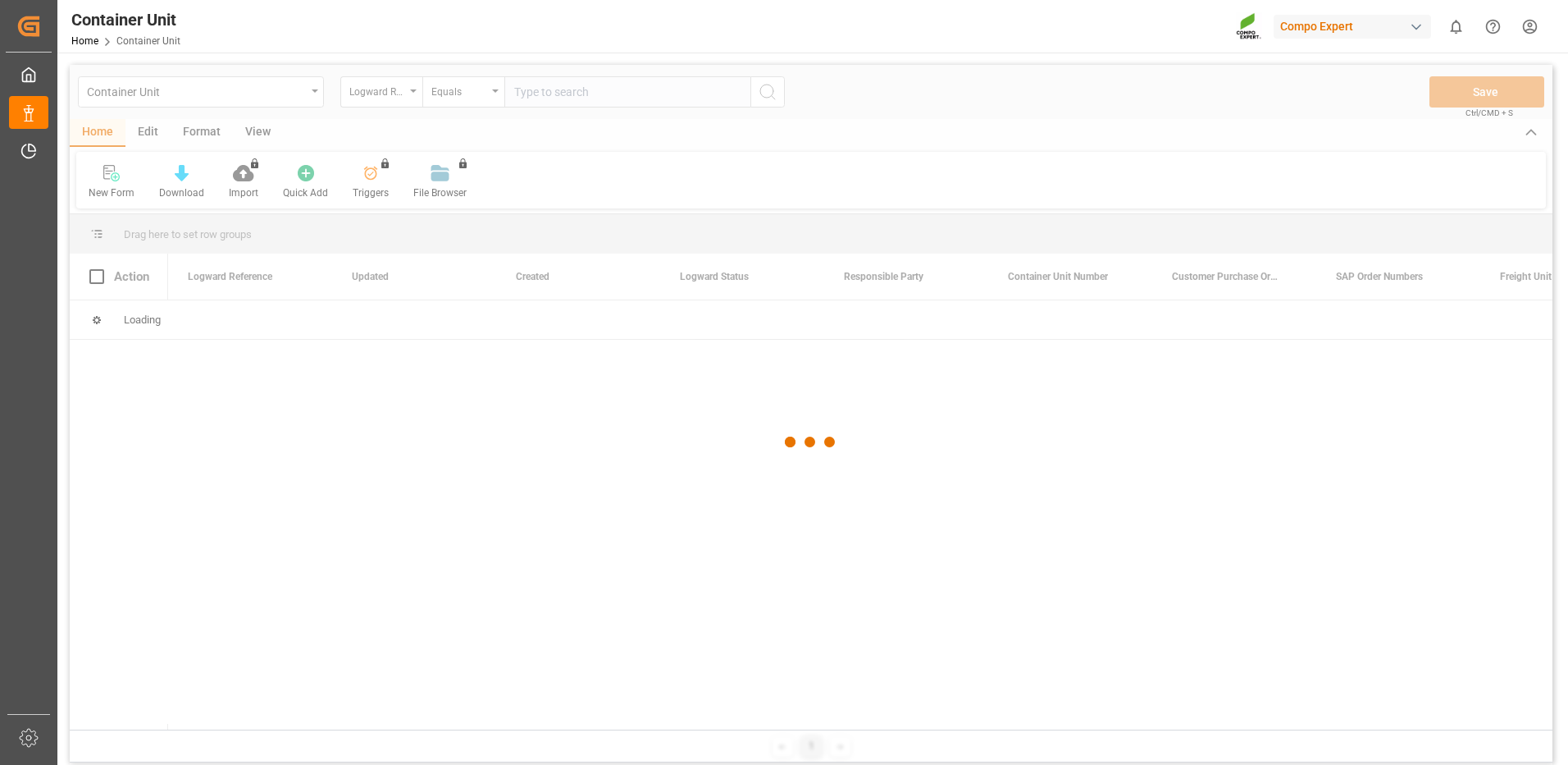
drag, startPoint x: 564, startPoint y: 94, endPoint x: 536, endPoint y: 95, distance: 28.0
click at [565, 93] on div at bounding box center [811, 442] width 1483 height 755
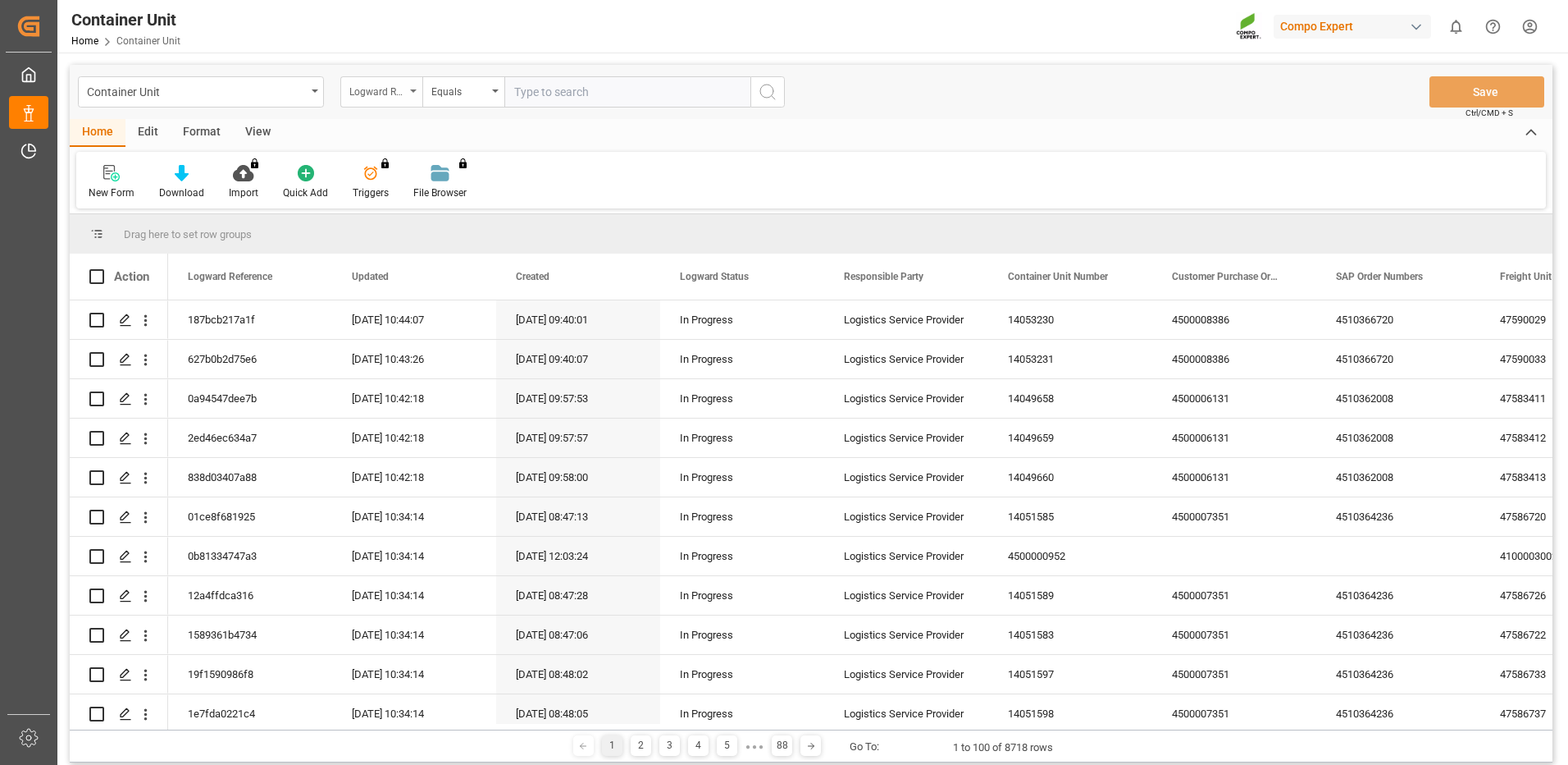
drag, startPoint x: 359, startPoint y: 93, endPoint x: 369, endPoint y: 105, distance: 15.6
click at [362, 92] on div "Logward Reference" at bounding box center [377, 90] width 56 height 19
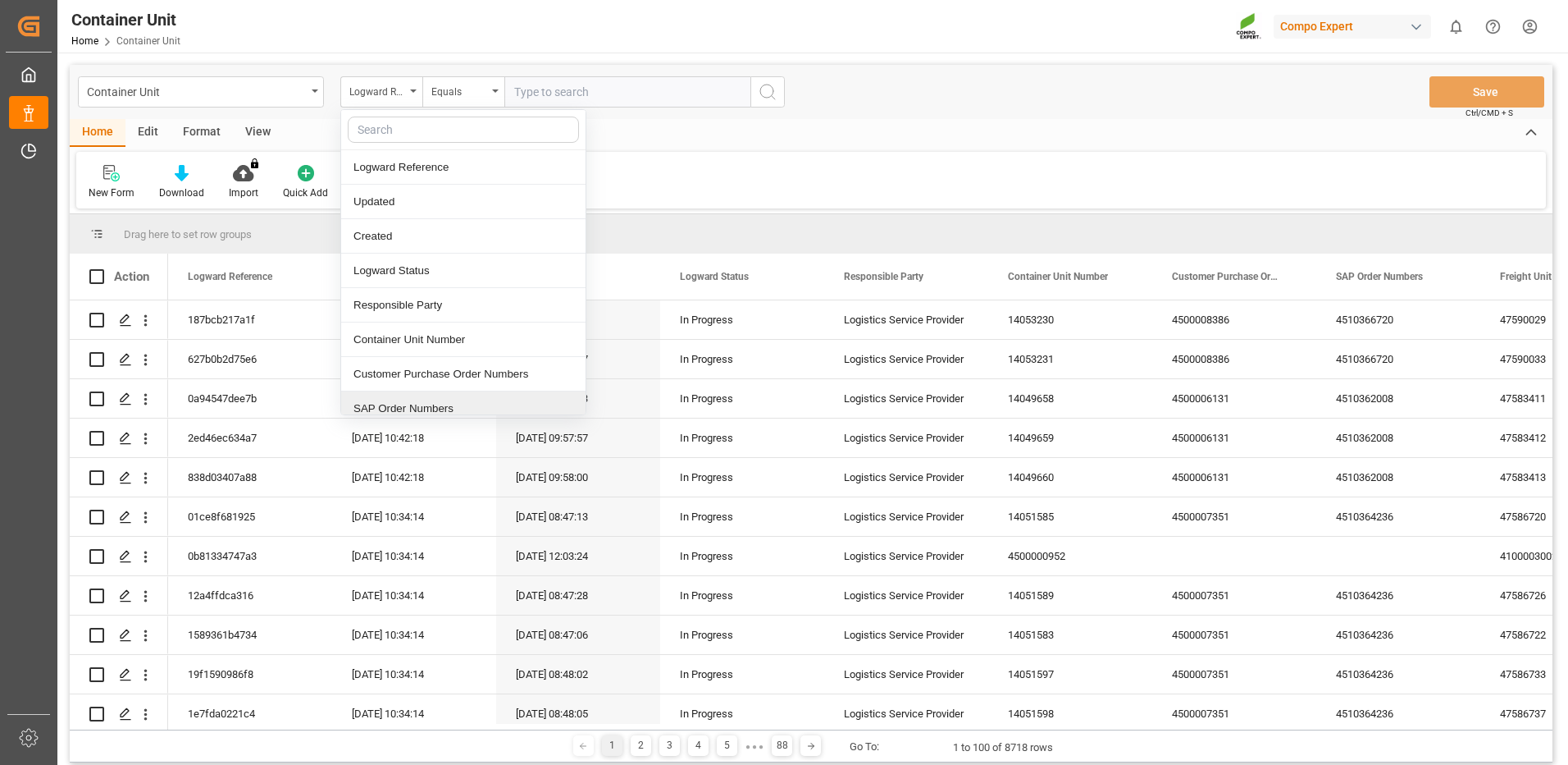
click at [431, 410] on div "SAP Order Numbers" at bounding box center [463, 408] width 244 height 34
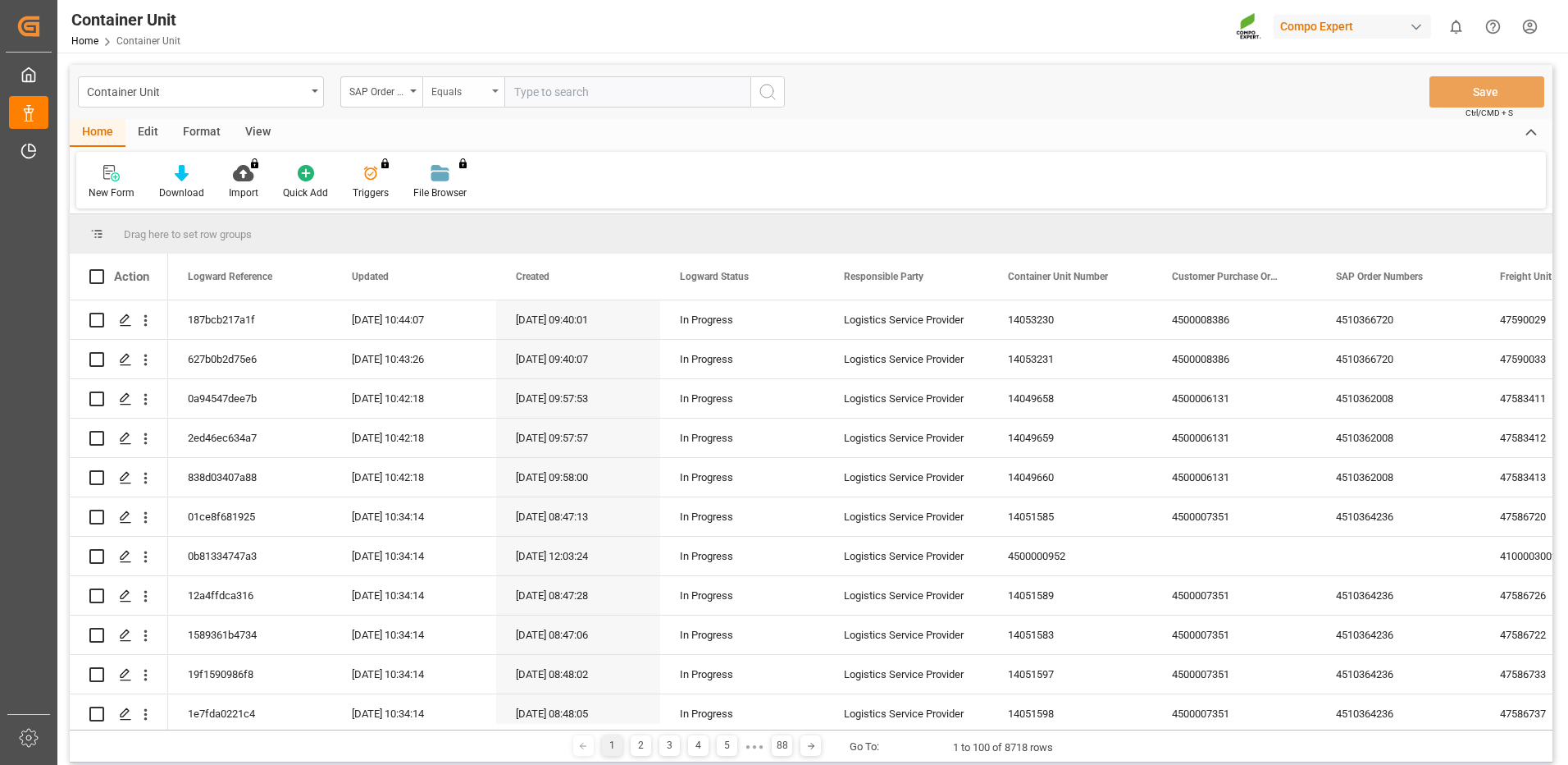
click at [466, 92] on div "Equals" at bounding box center [459, 90] width 56 height 19
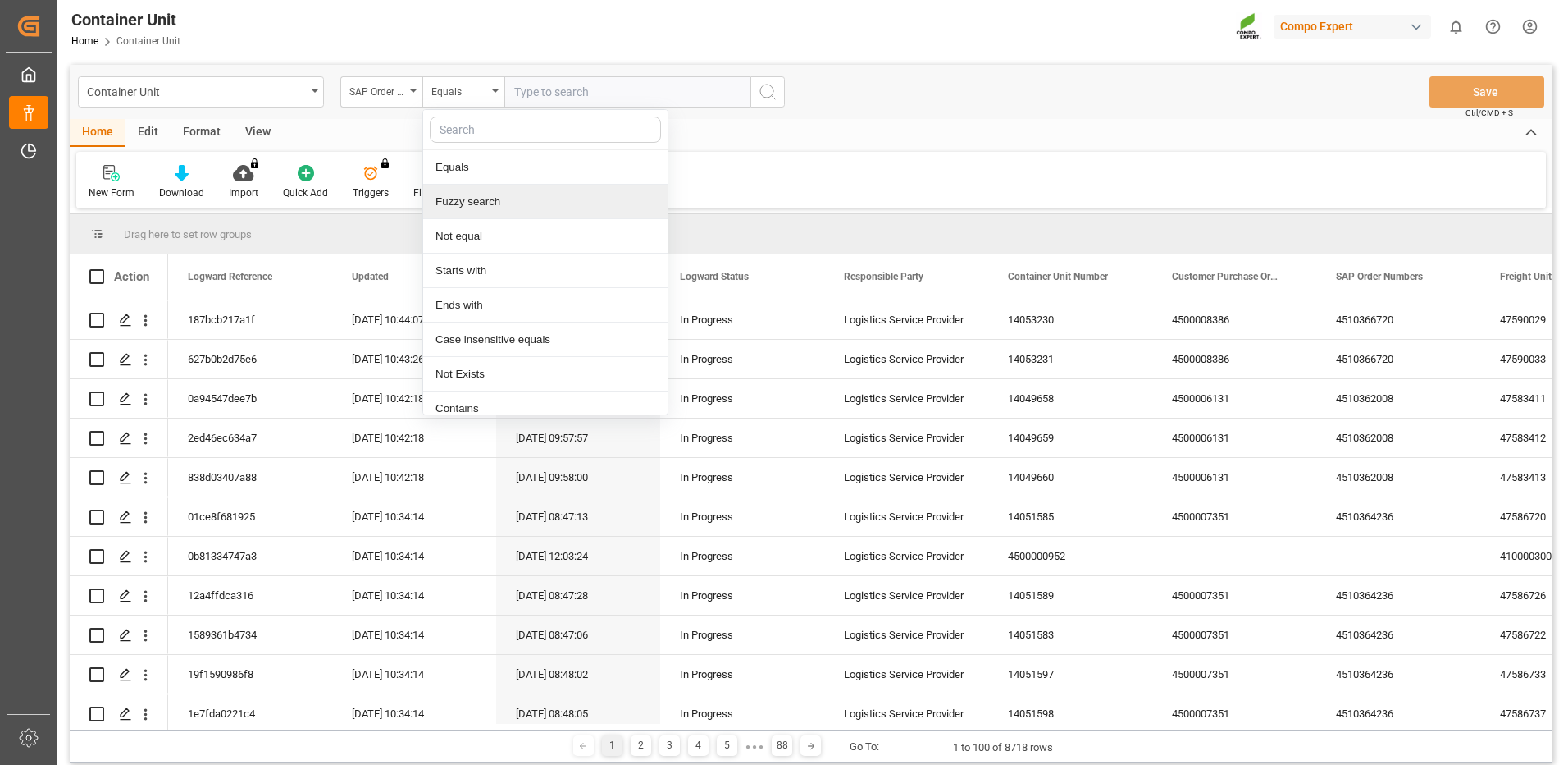
drag, startPoint x: 477, startPoint y: 204, endPoint x: 560, endPoint y: 117, distance: 120.2
click at [477, 201] on div "Fuzzy search" at bounding box center [545, 202] width 244 height 34
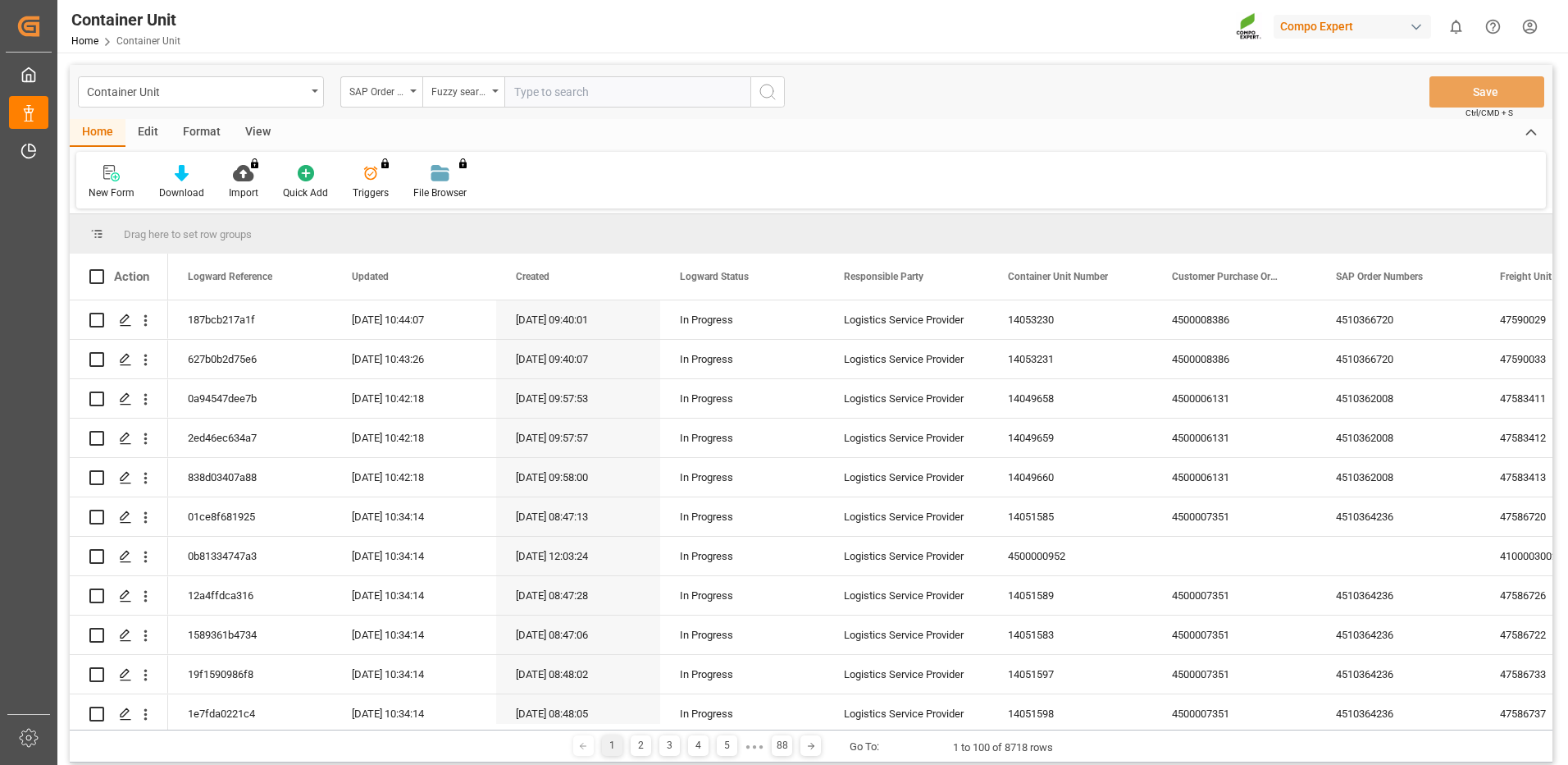
click at [581, 83] on input "text" at bounding box center [627, 91] width 246 height 31
paste input "4510366720"
type input "4510366720"
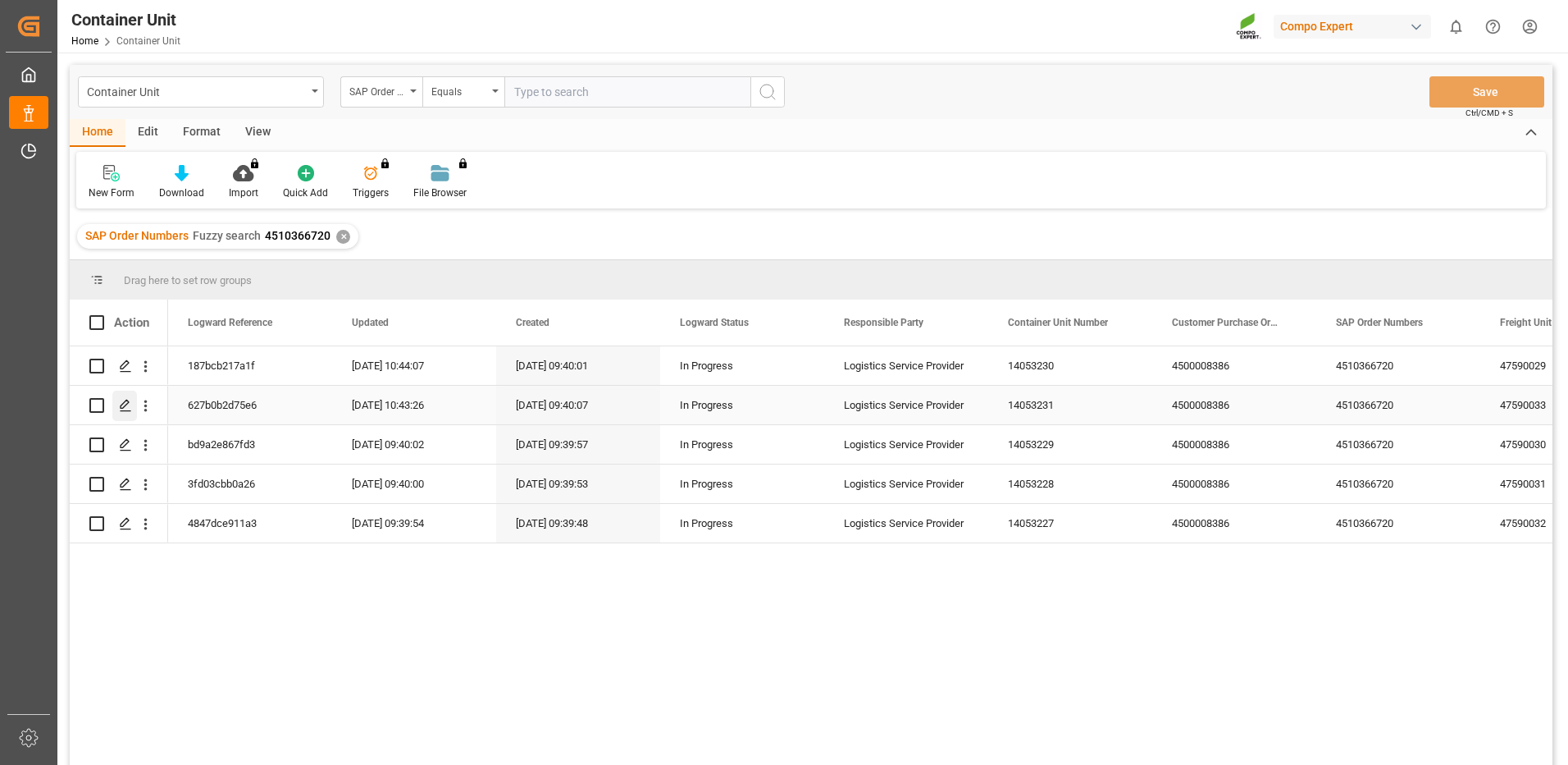
click at [123, 407] on icon "Press SPACE to select this row." at bounding box center [125, 405] width 13 height 13
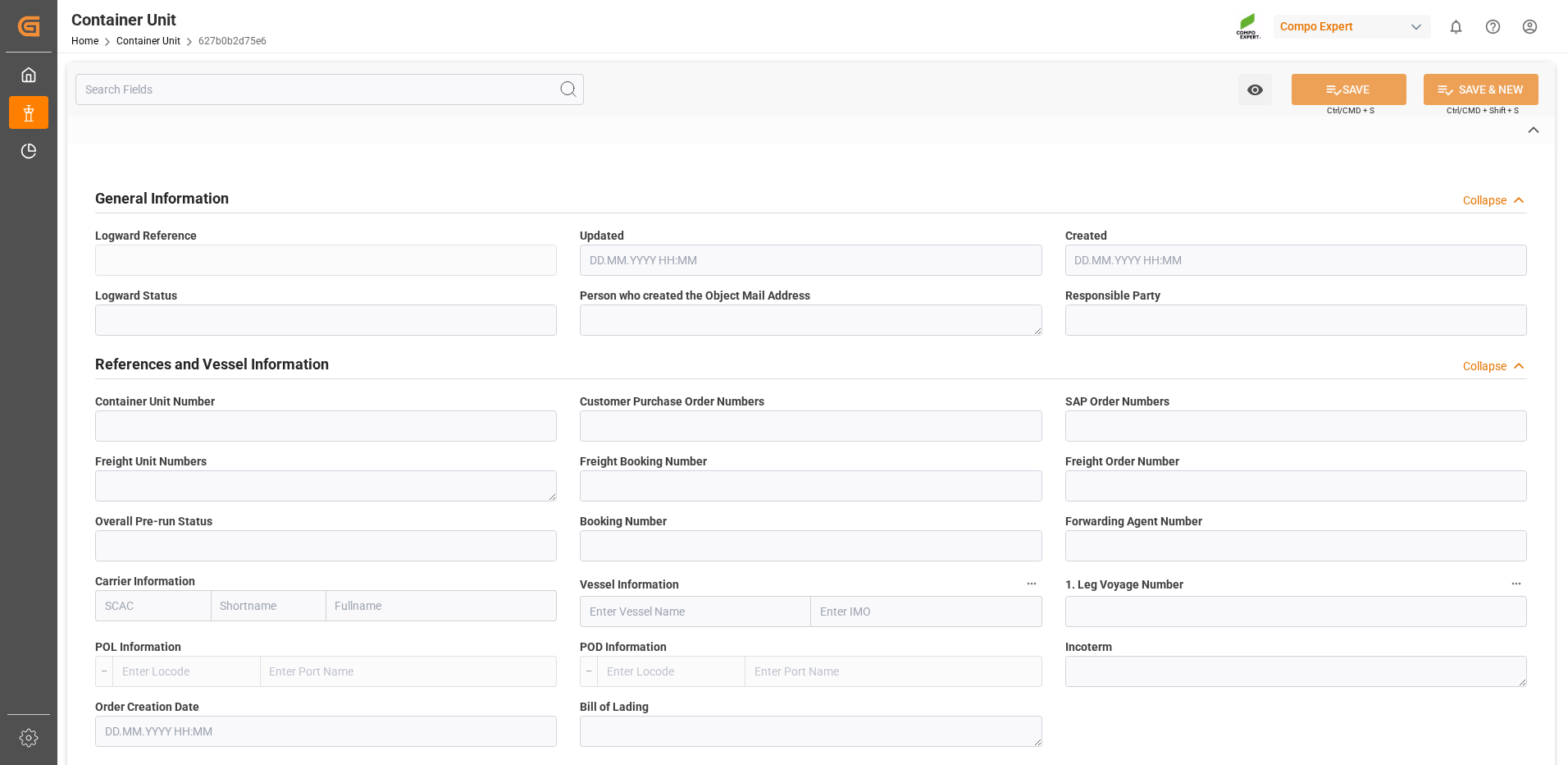
type input "14053231"
type input "4500008386"
type input "4510366720"
type textarea "47590033"
type input "14053226"
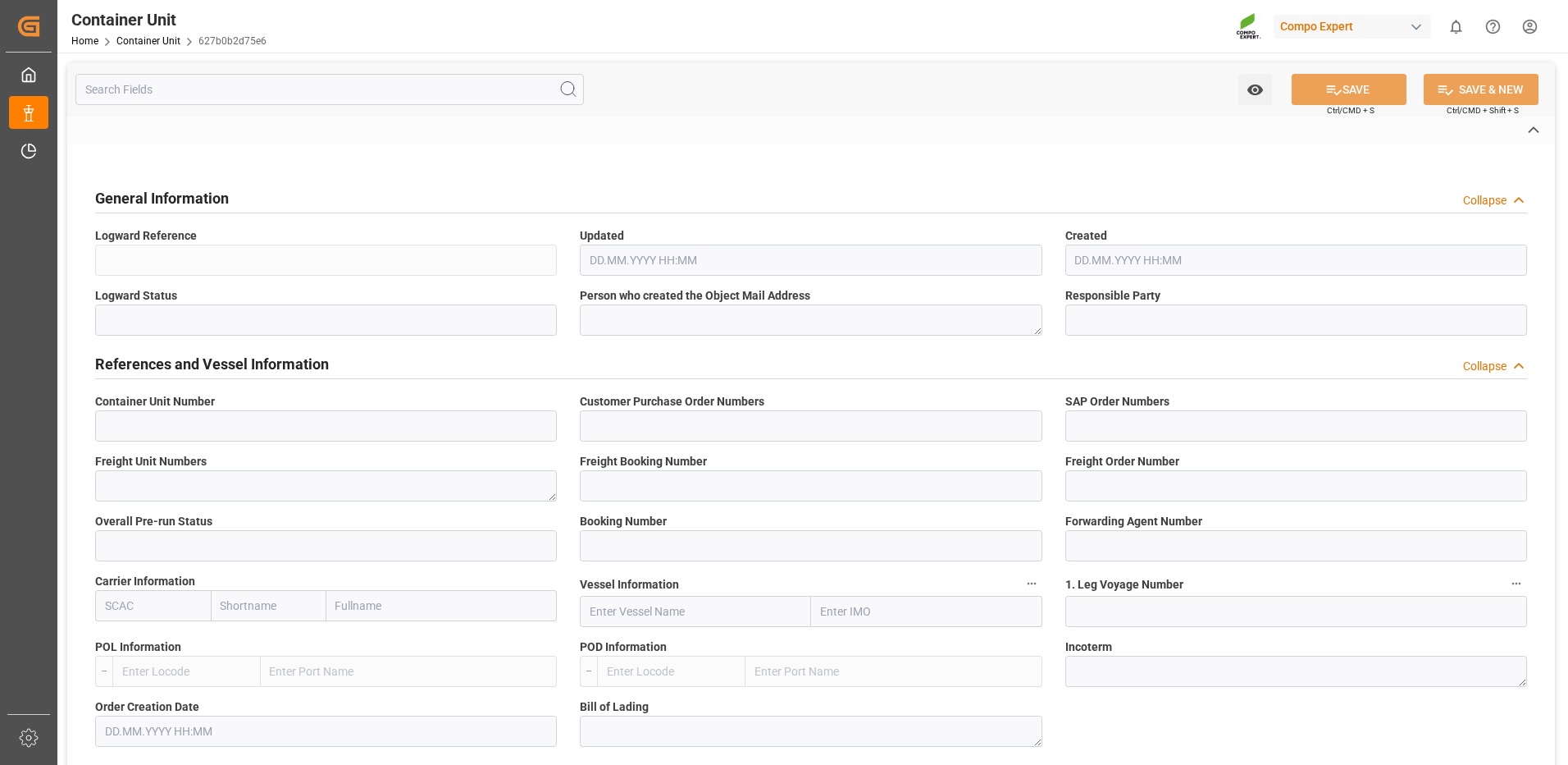
type input "14053231"
type input "1"
type input "6605473"
type input "Valencia"
type input "Paranagua"
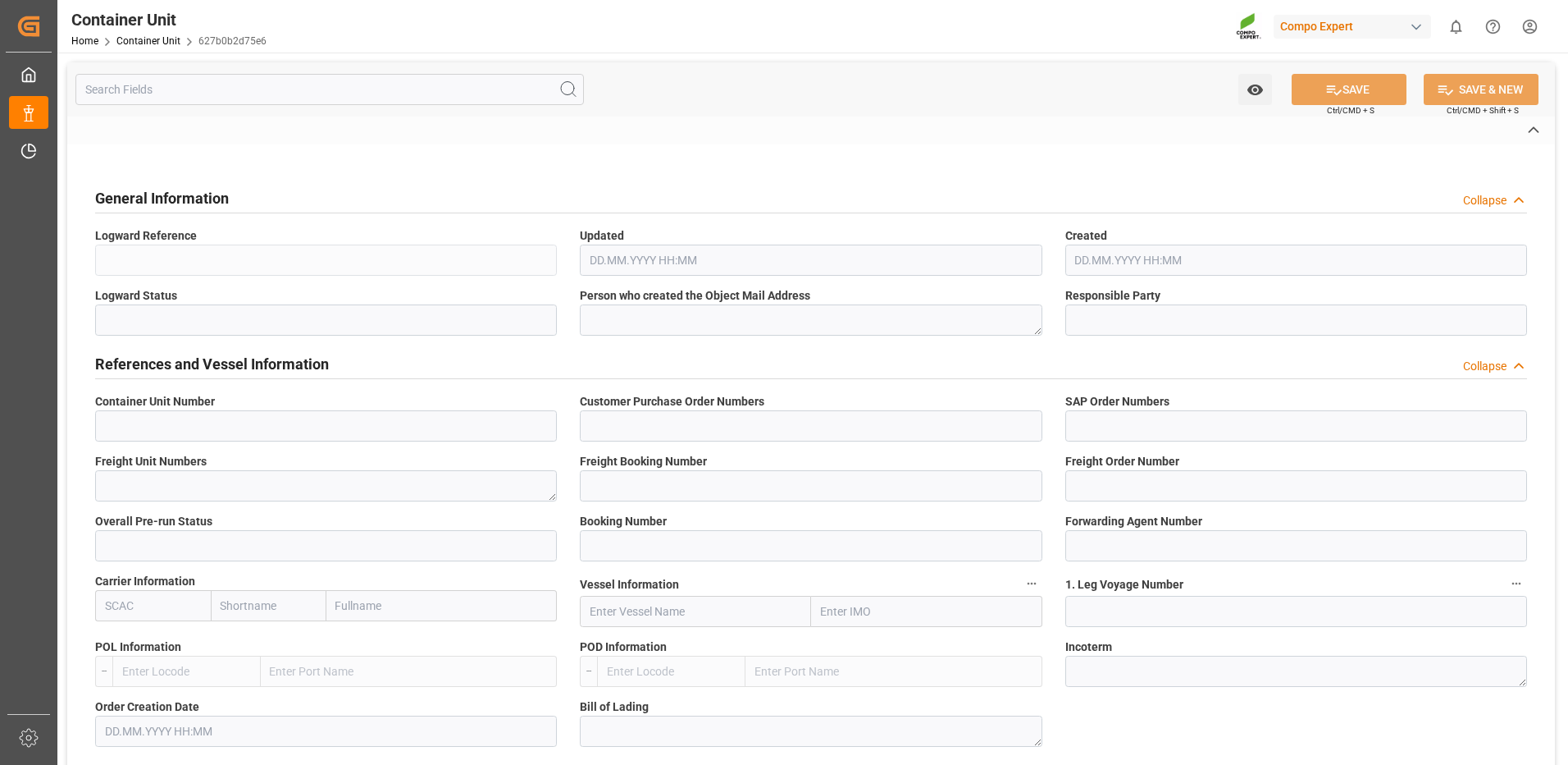
type textarea "CIF"
type input "No"
type input "20GP"
type input "2"
type textarea "30"
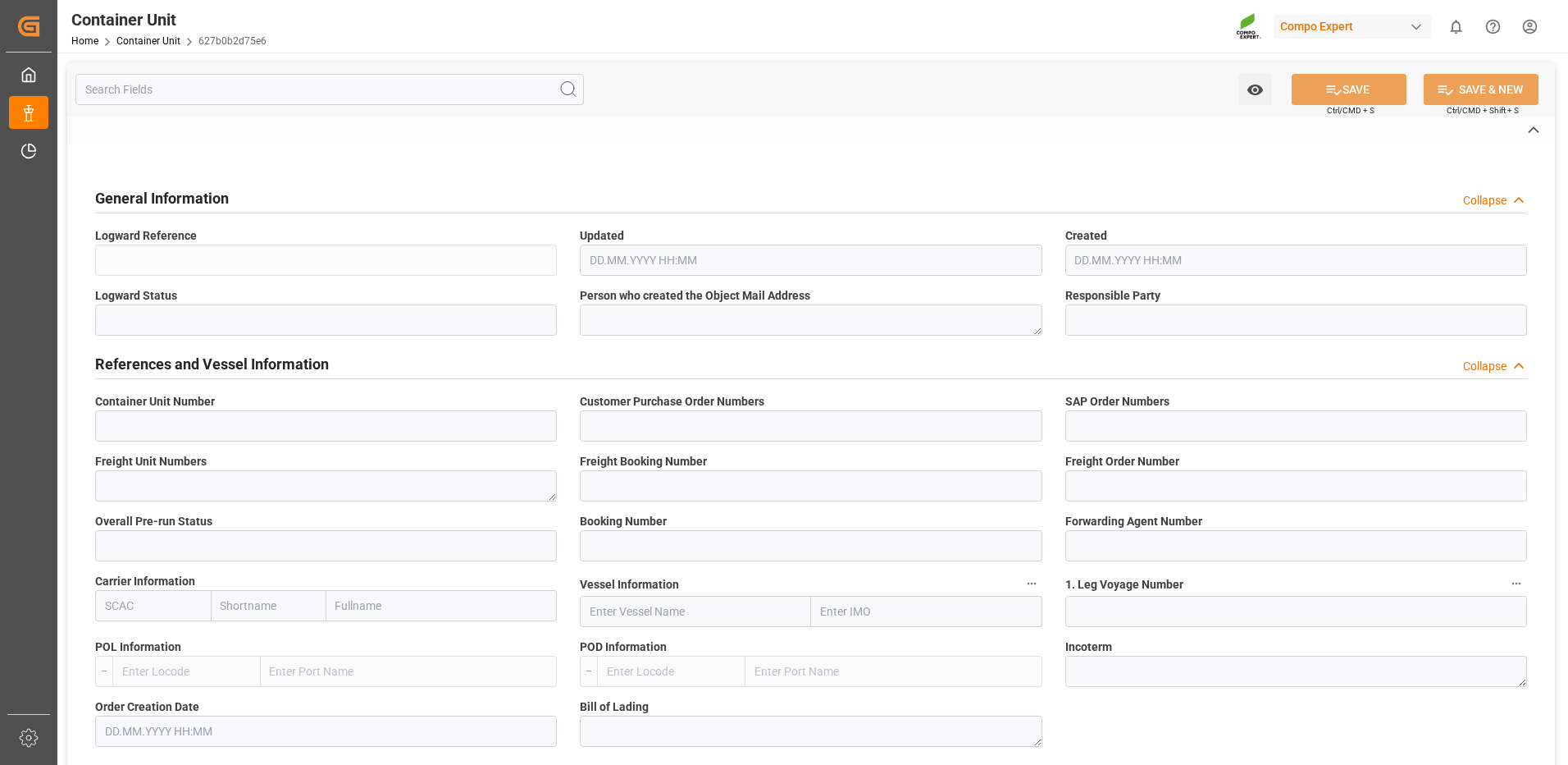
type textarea "Z3"
type input "CE07"
type textarea "COMPO Centro de Producción"
type textarea "12600"
type input "Spain"
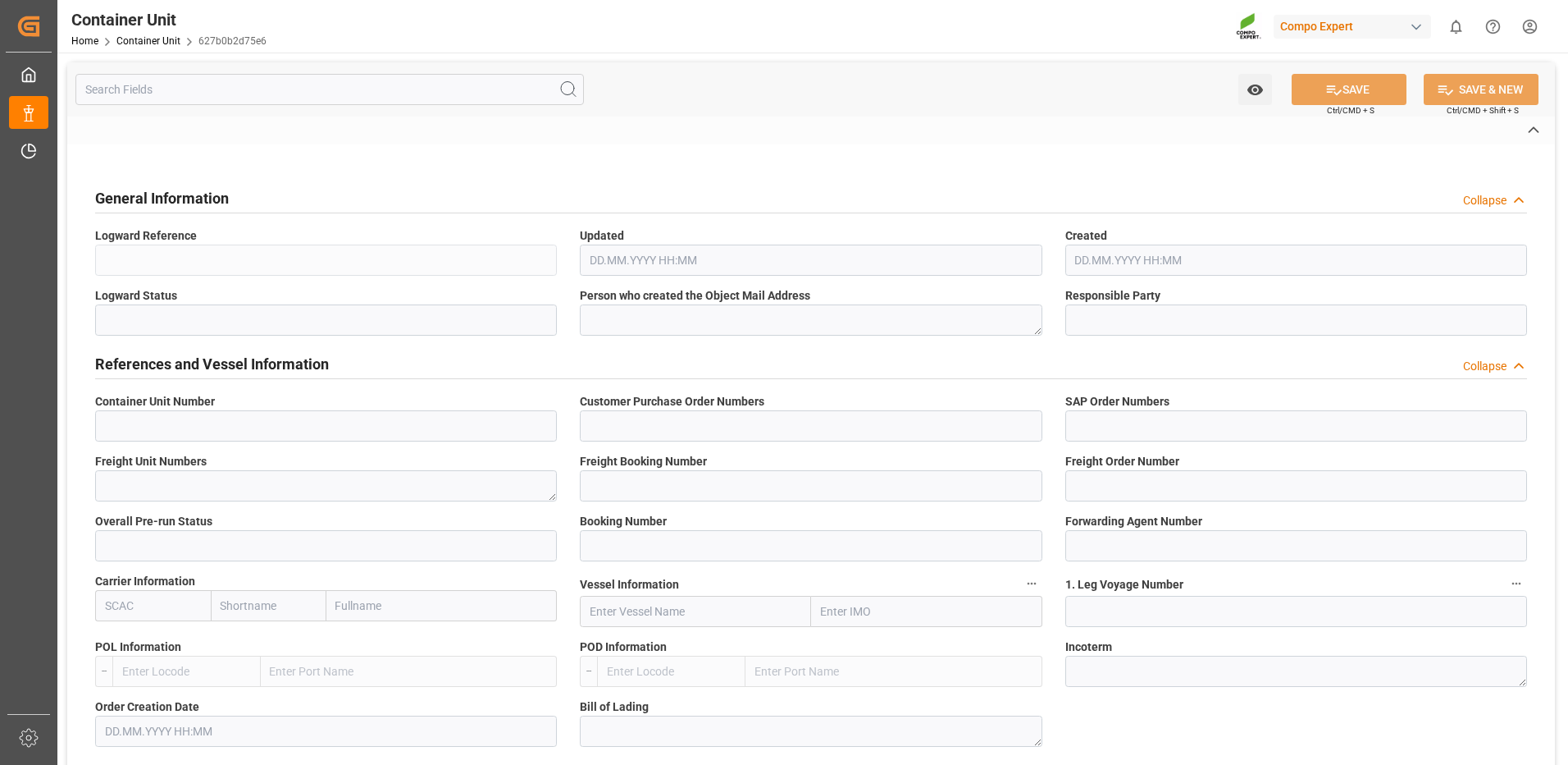
type textarea "01317-890"
type input "Brazil"
type input "EUR"
type textarea "CE31"
type textarea "HAK Azul 20-5-5 25kg (x48) BR"
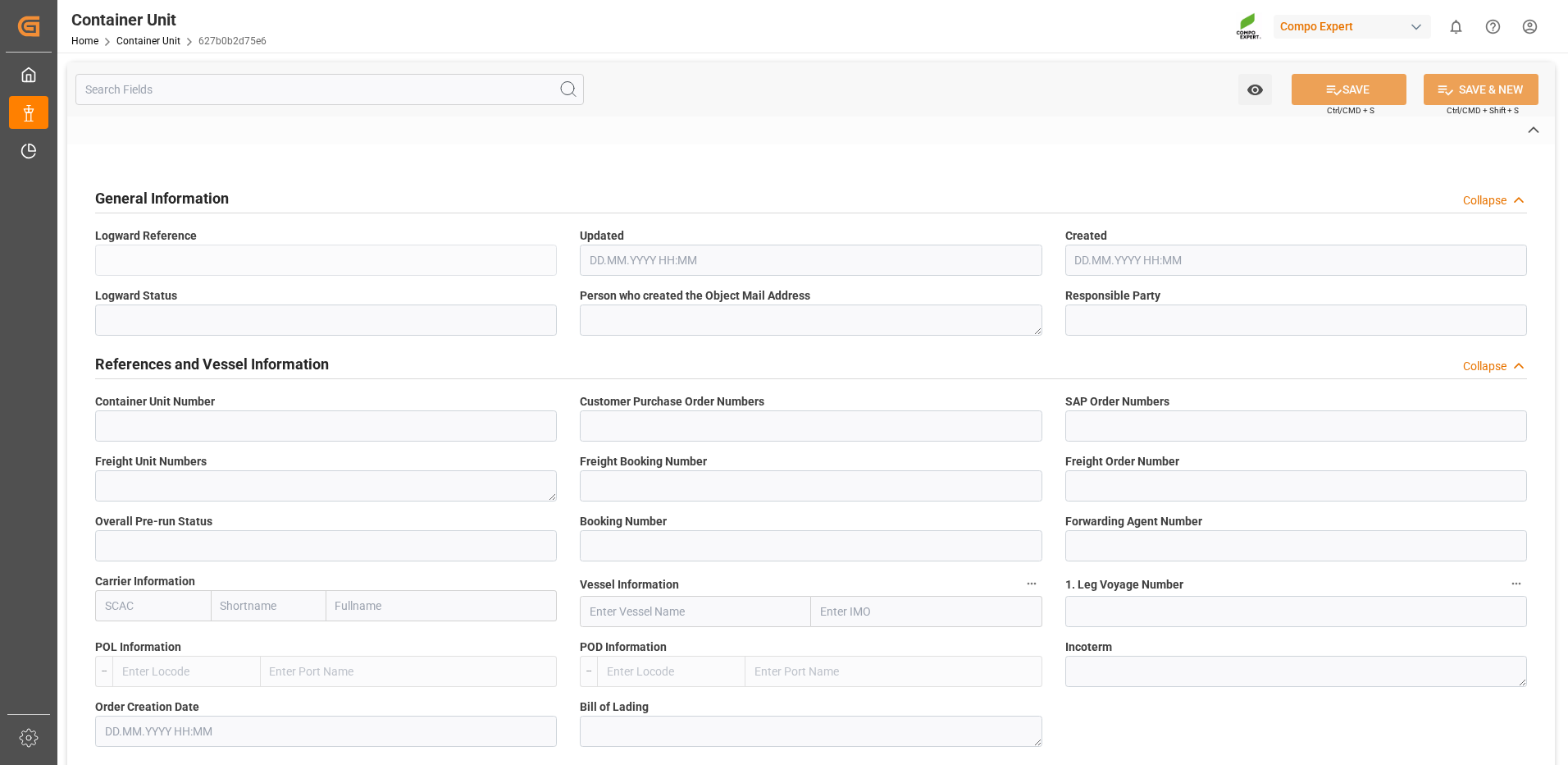
type textarea "4370602508"
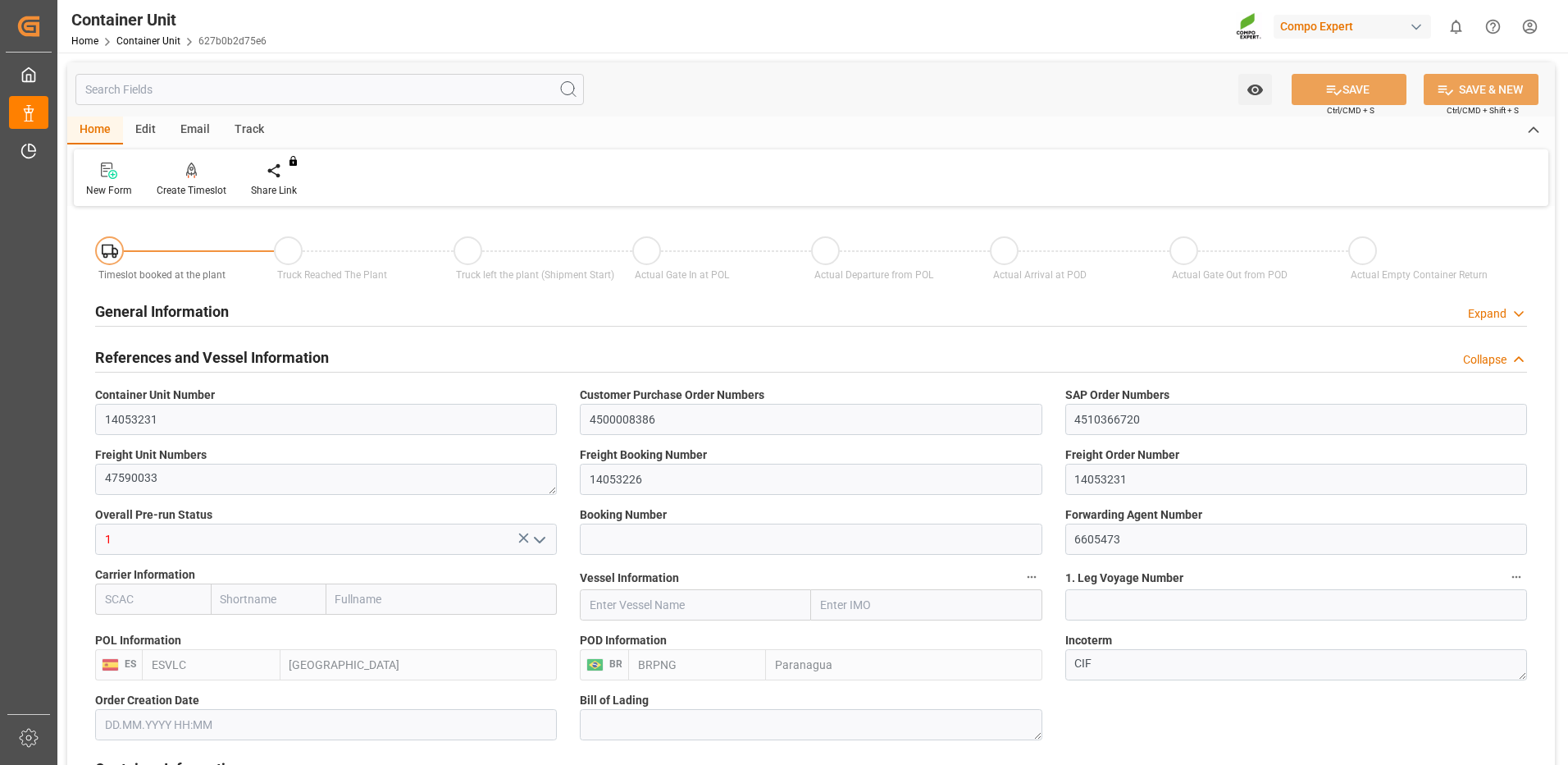
type input "ESVLC"
type input "BRPNG"
type input "10"
type input "0"
type input "10"
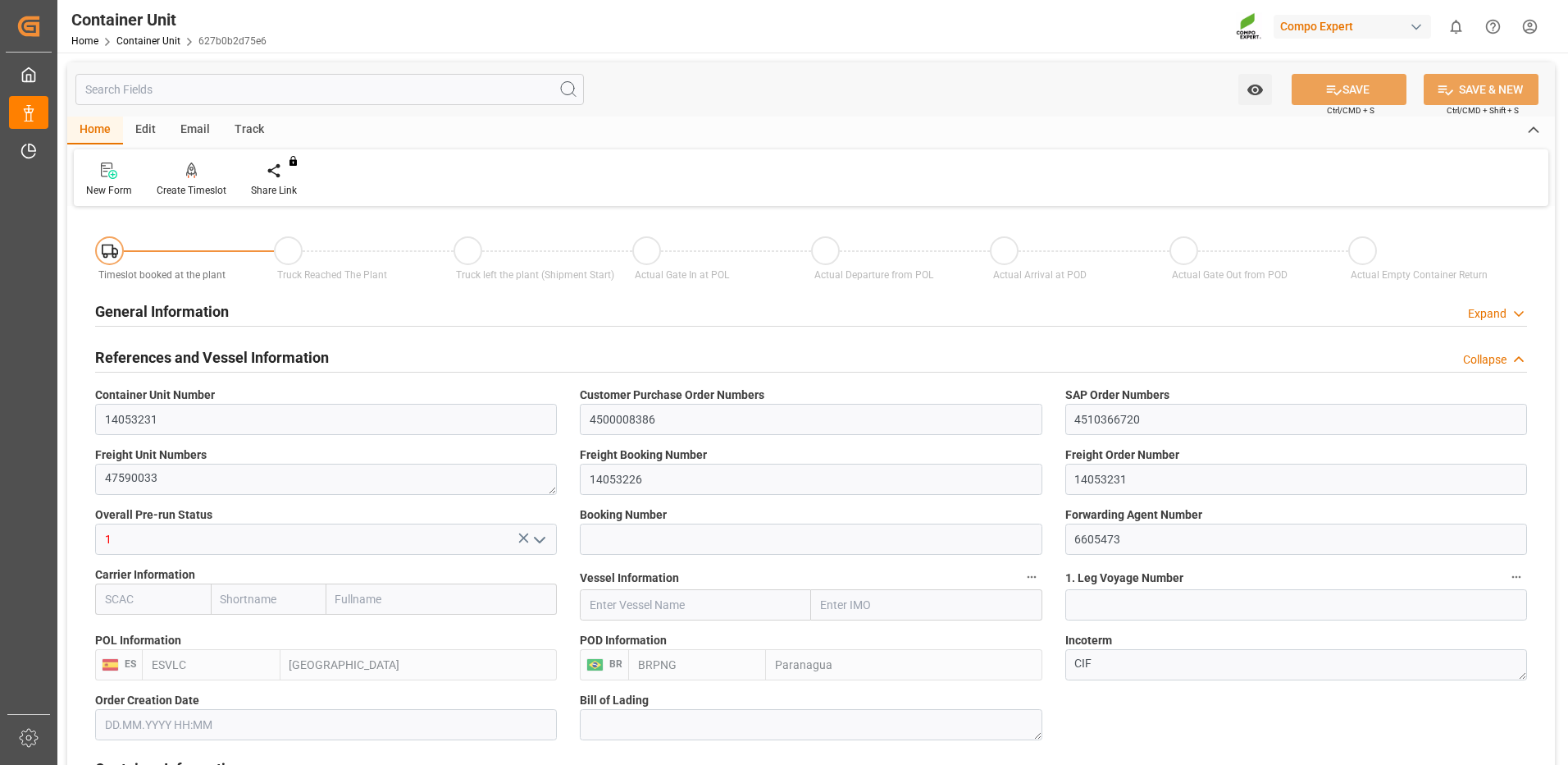
type input "0"
type input "100"
type input "24576"
type input "[DATE] 09:39"
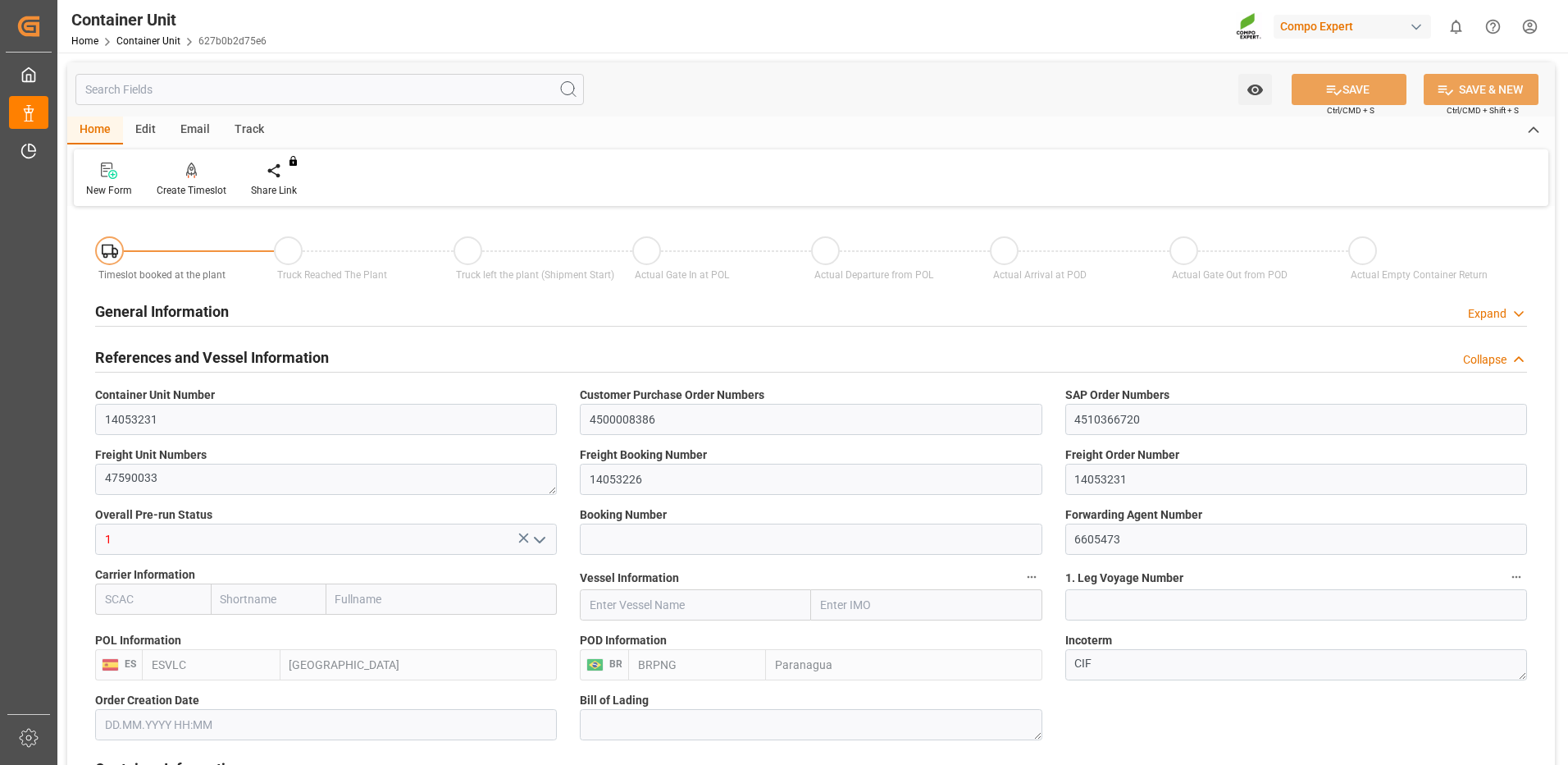
type input "03.11.2025"
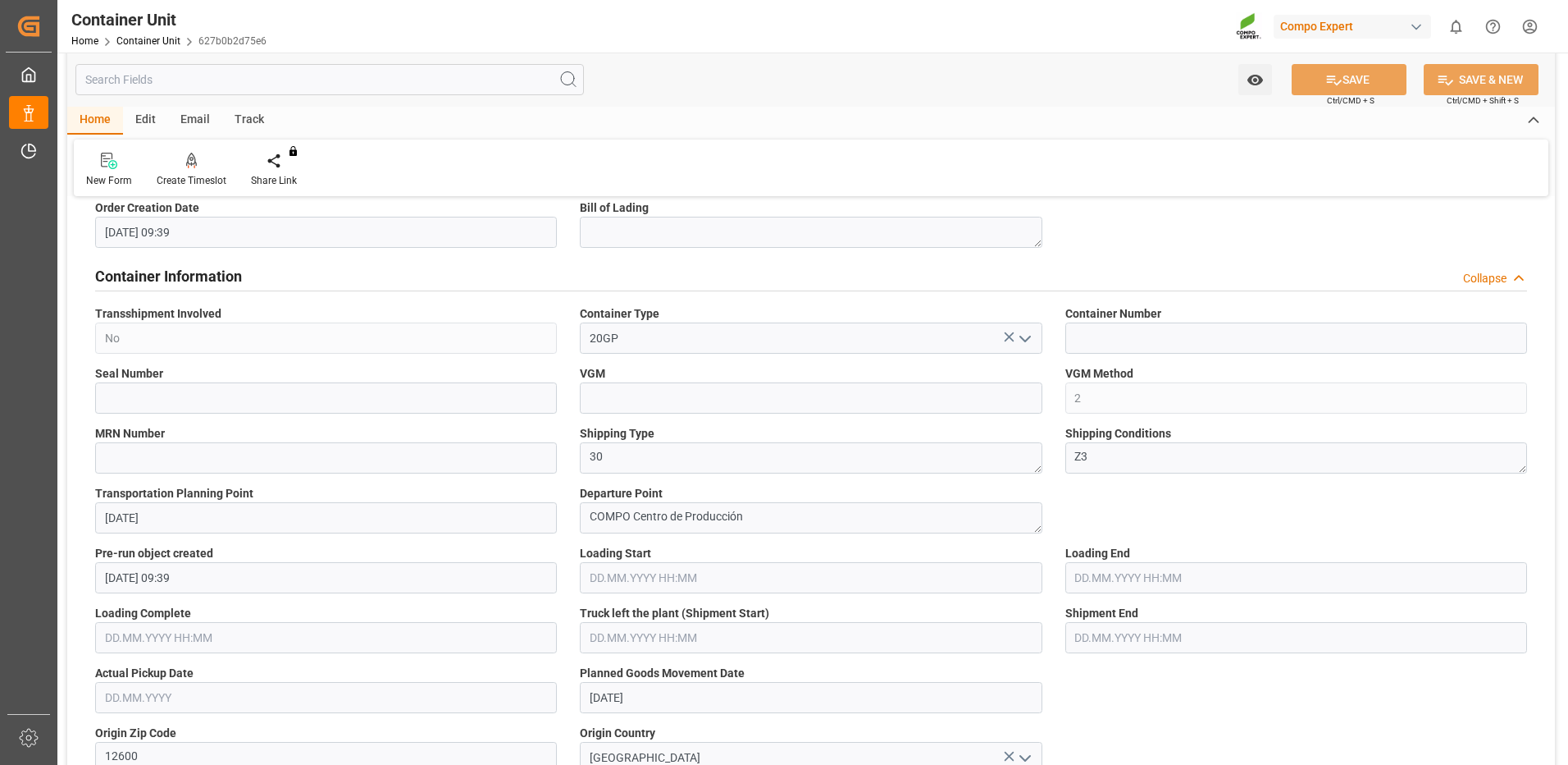
scroll to position [82, 0]
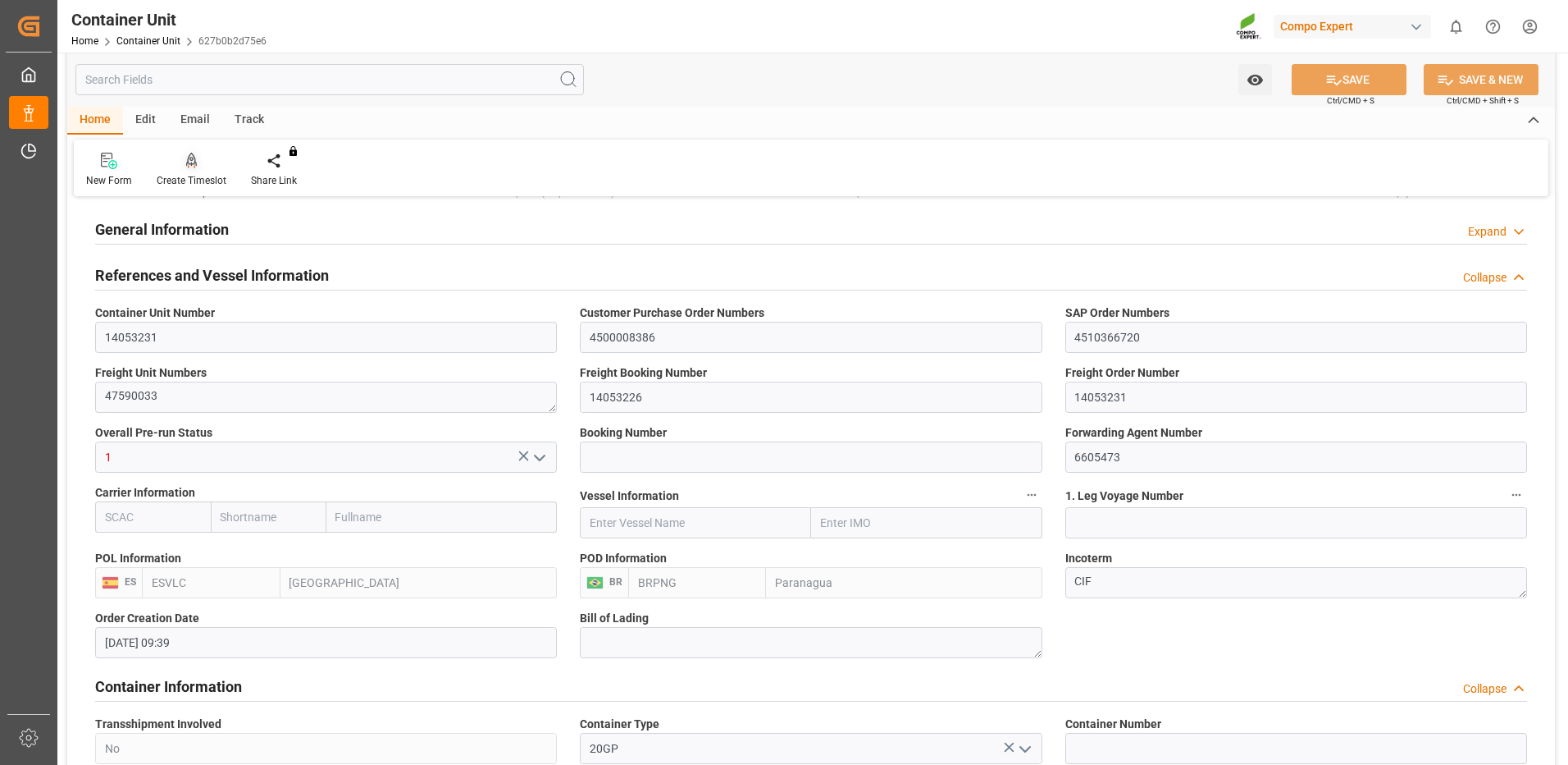
click at [206, 168] on div at bounding box center [192, 159] width 70 height 17
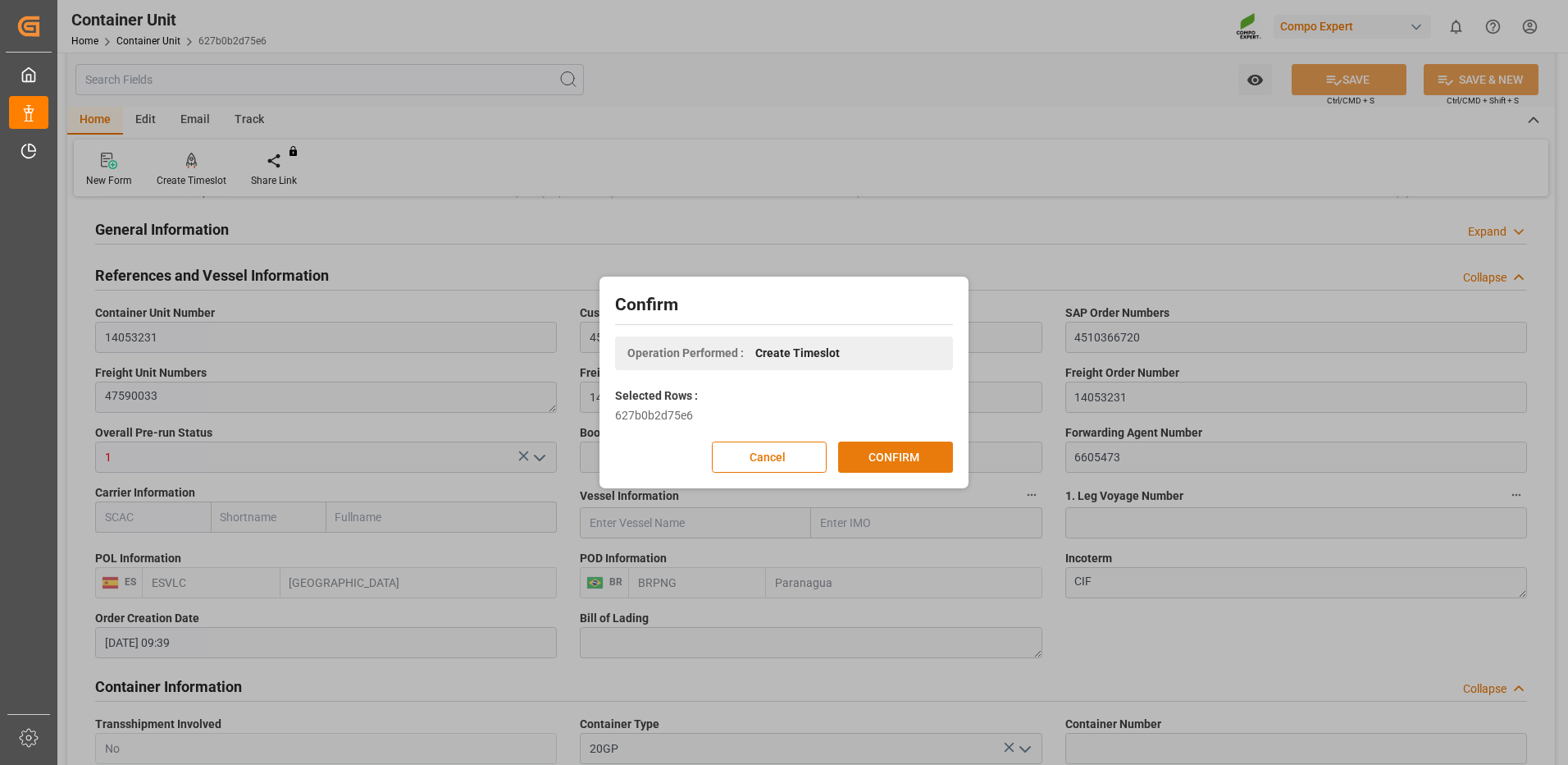
click at [928, 462] on button "CONFIRM" at bounding box center [895, 457] width 115 height 31
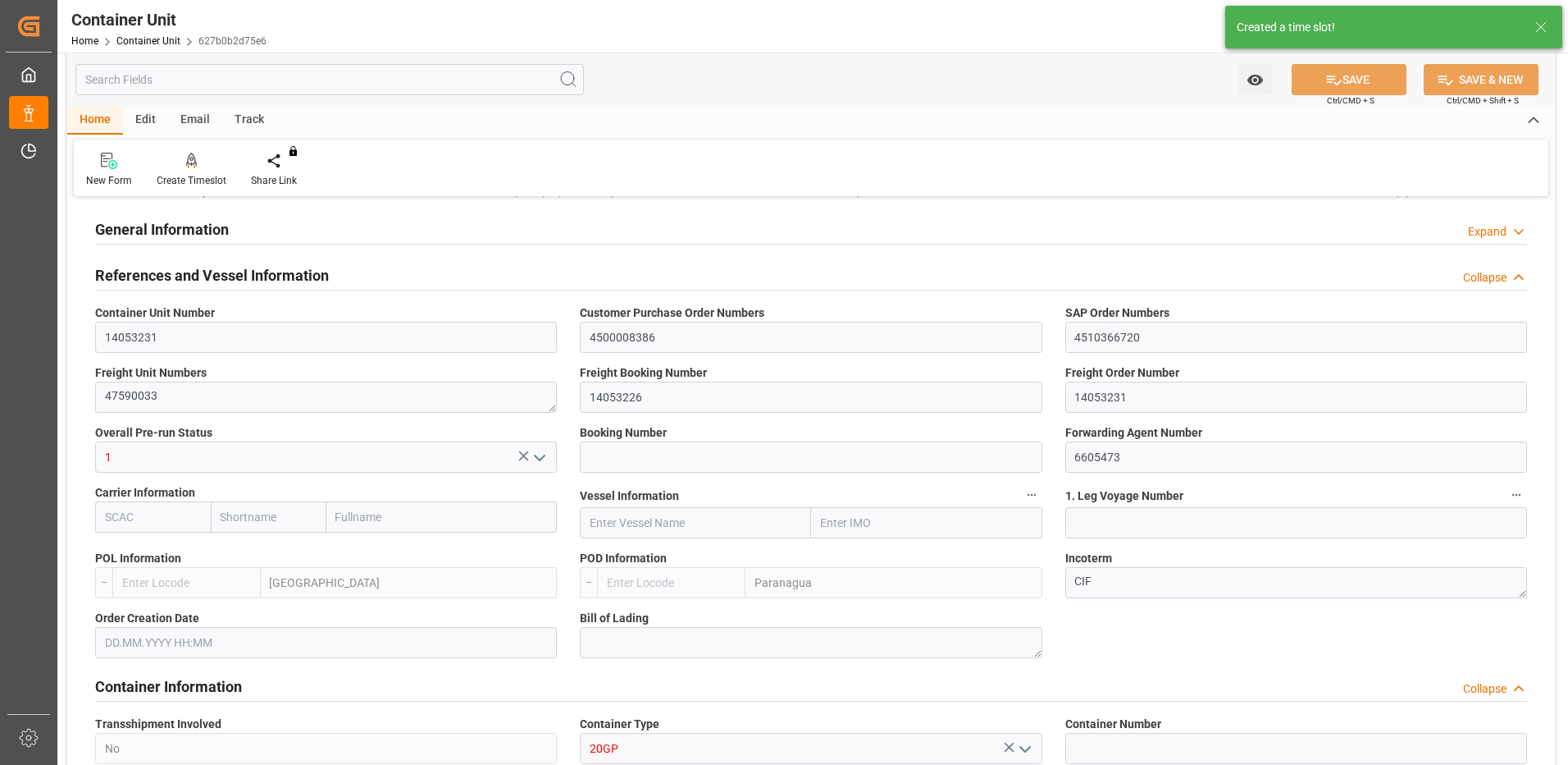
type input "ESVLC"
type input "BRPNG"
type input "10"
type input "0"
type input "10"
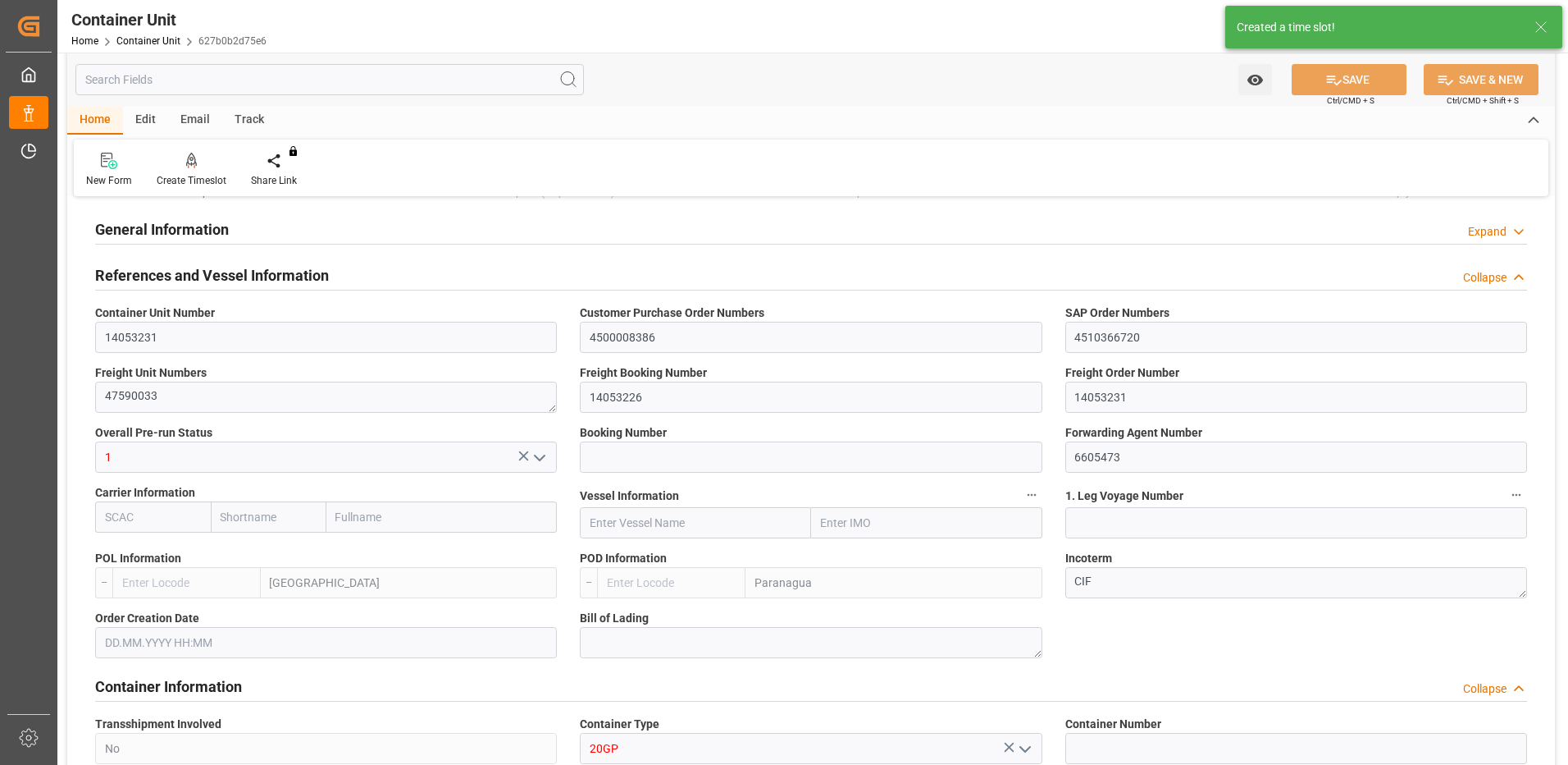
type input "0"
type input "100"
type input "24576"
type input "[DATE] 09:39"
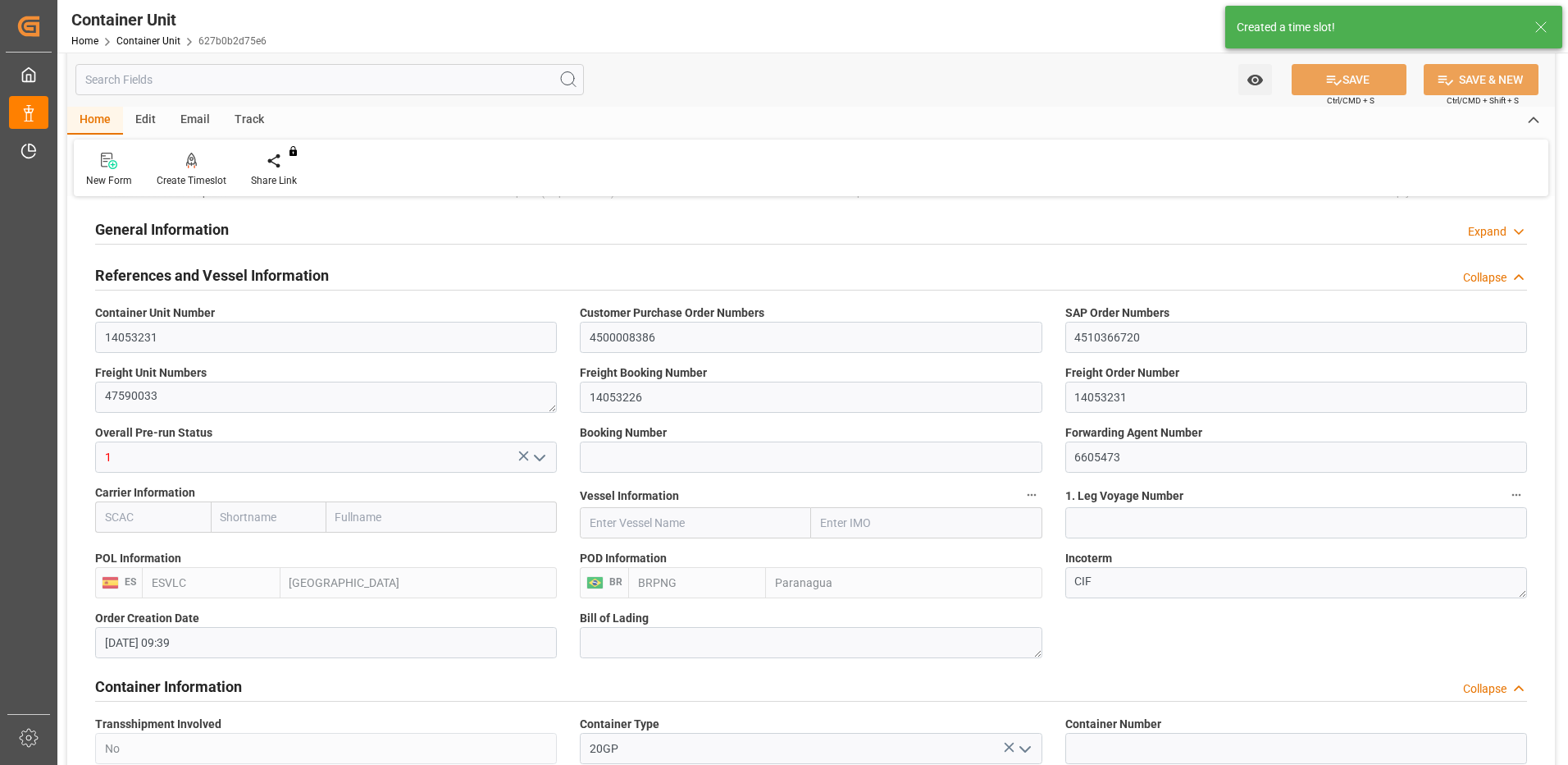
type input "03.11.2025"
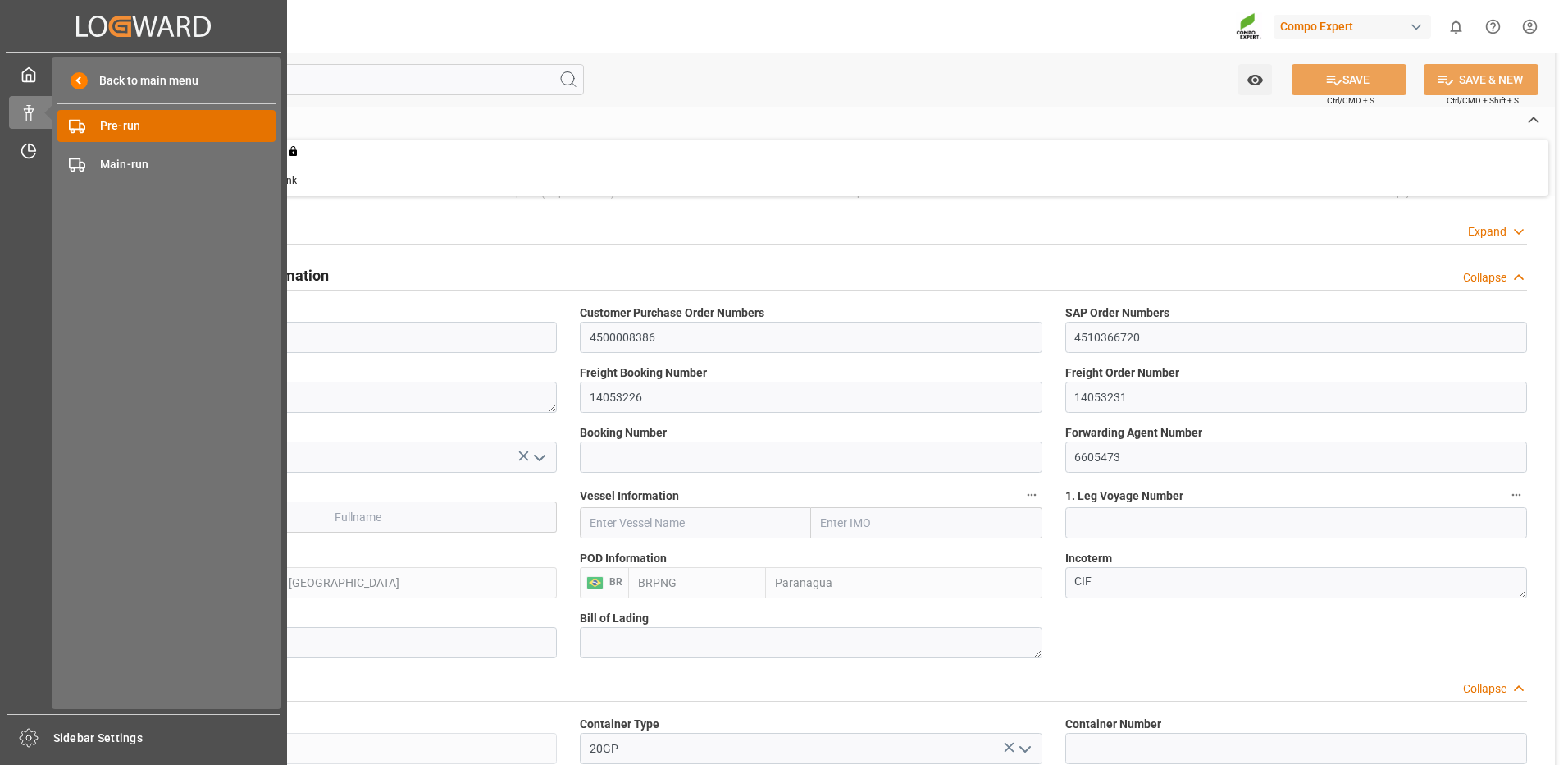
click at [116, 122] on span "Pre-run" at bounding box center [188, 125] width 176 height 17
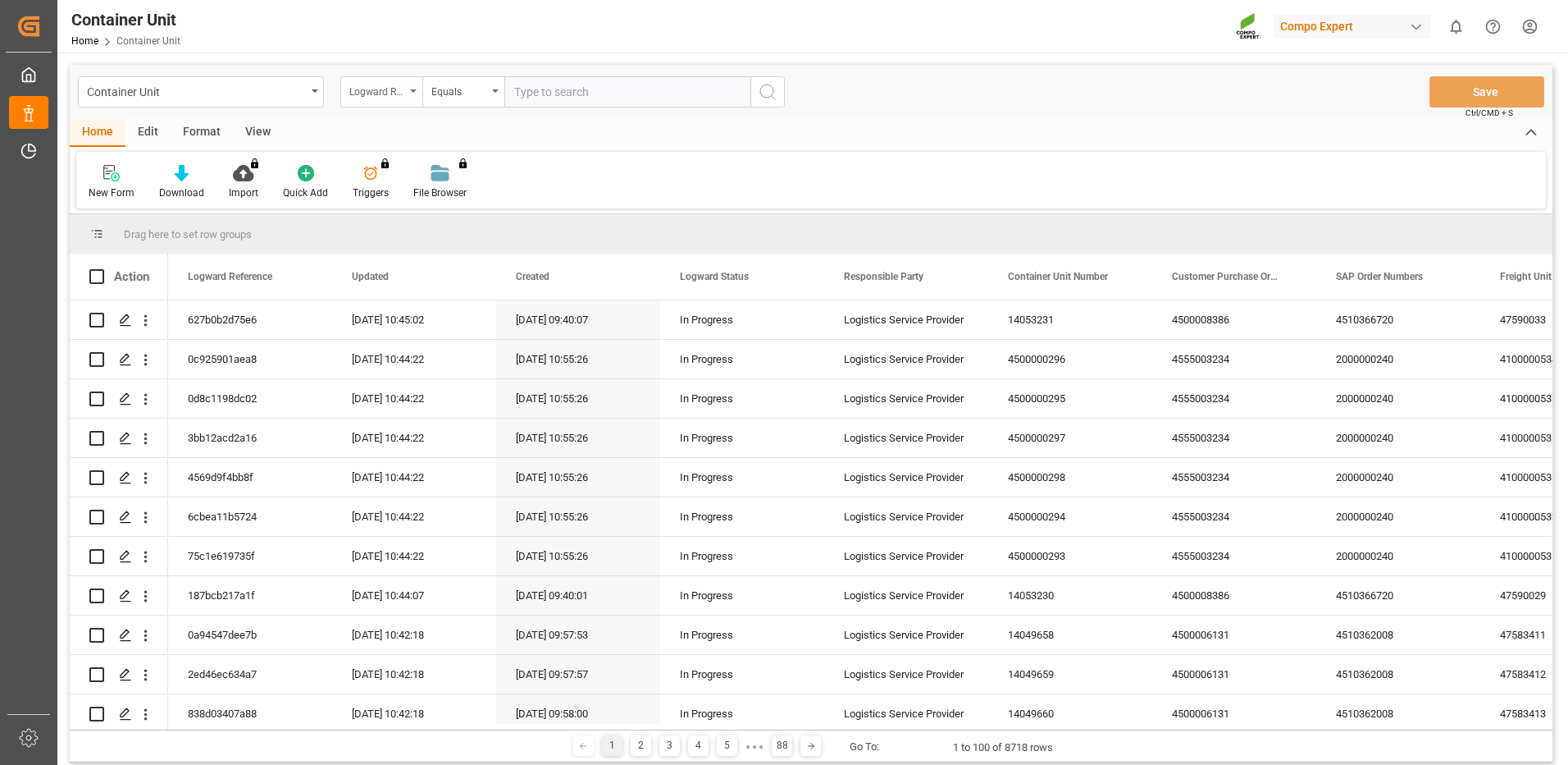
click at [381, 89] on div "Logward Reference" at bounding box center [377, 90] width 56 height 19
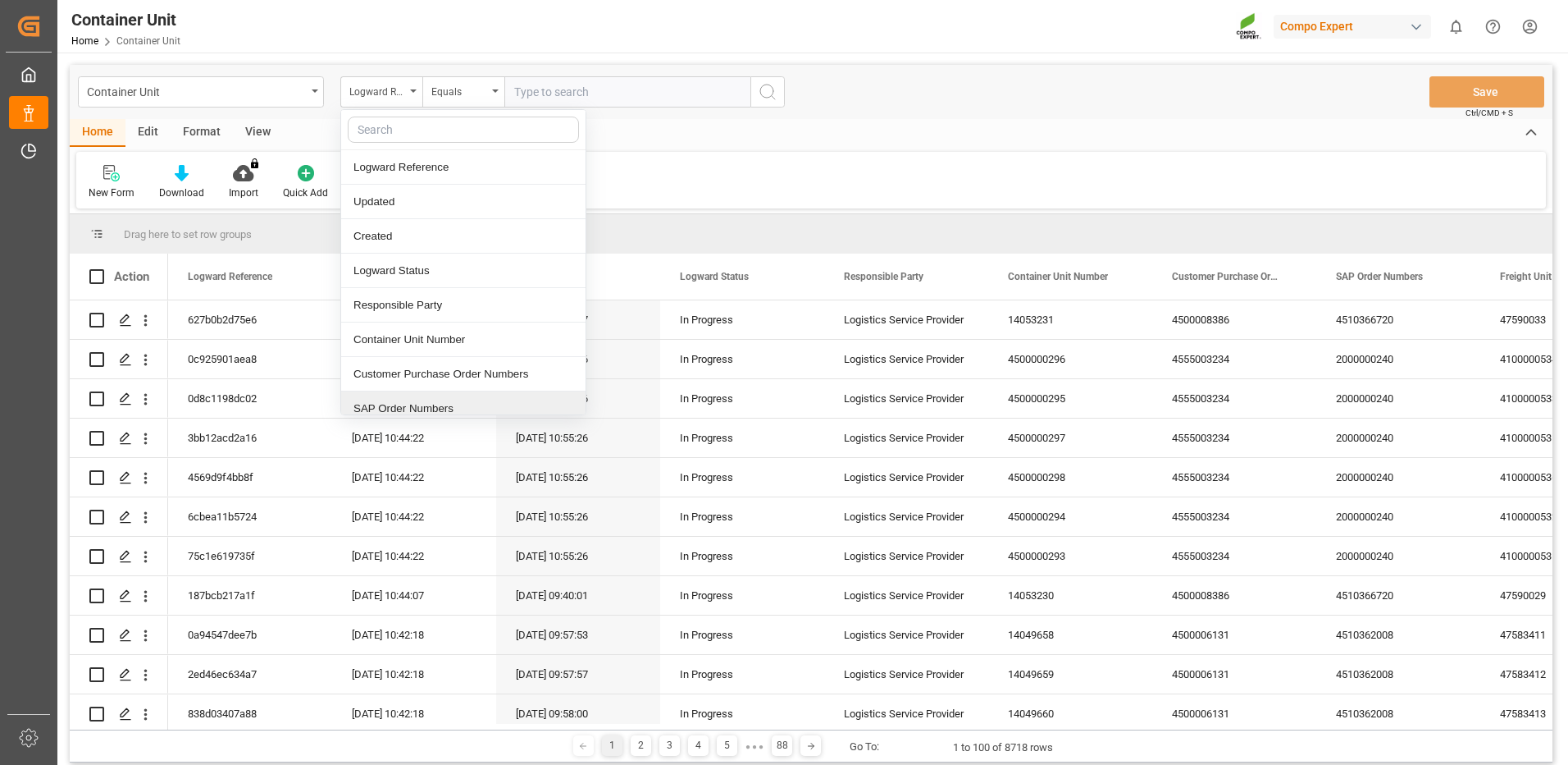
click at [418, 402] on div "SAP Order Numbers" at bounding box center [463, 408] width 244 height 34
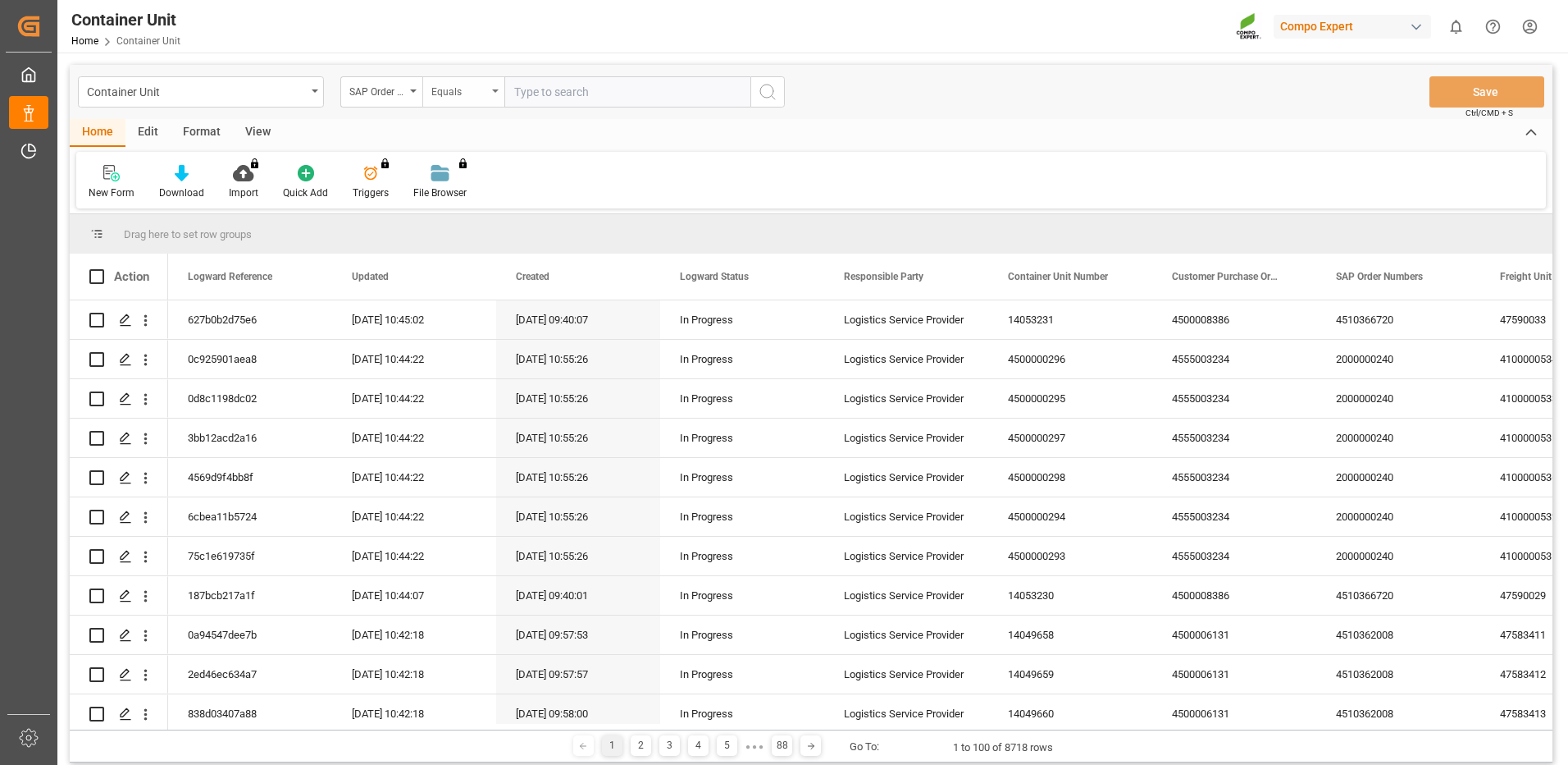
click at [452, 90] on div "Equals" at bounding box center [459, 90] width 56 height 19
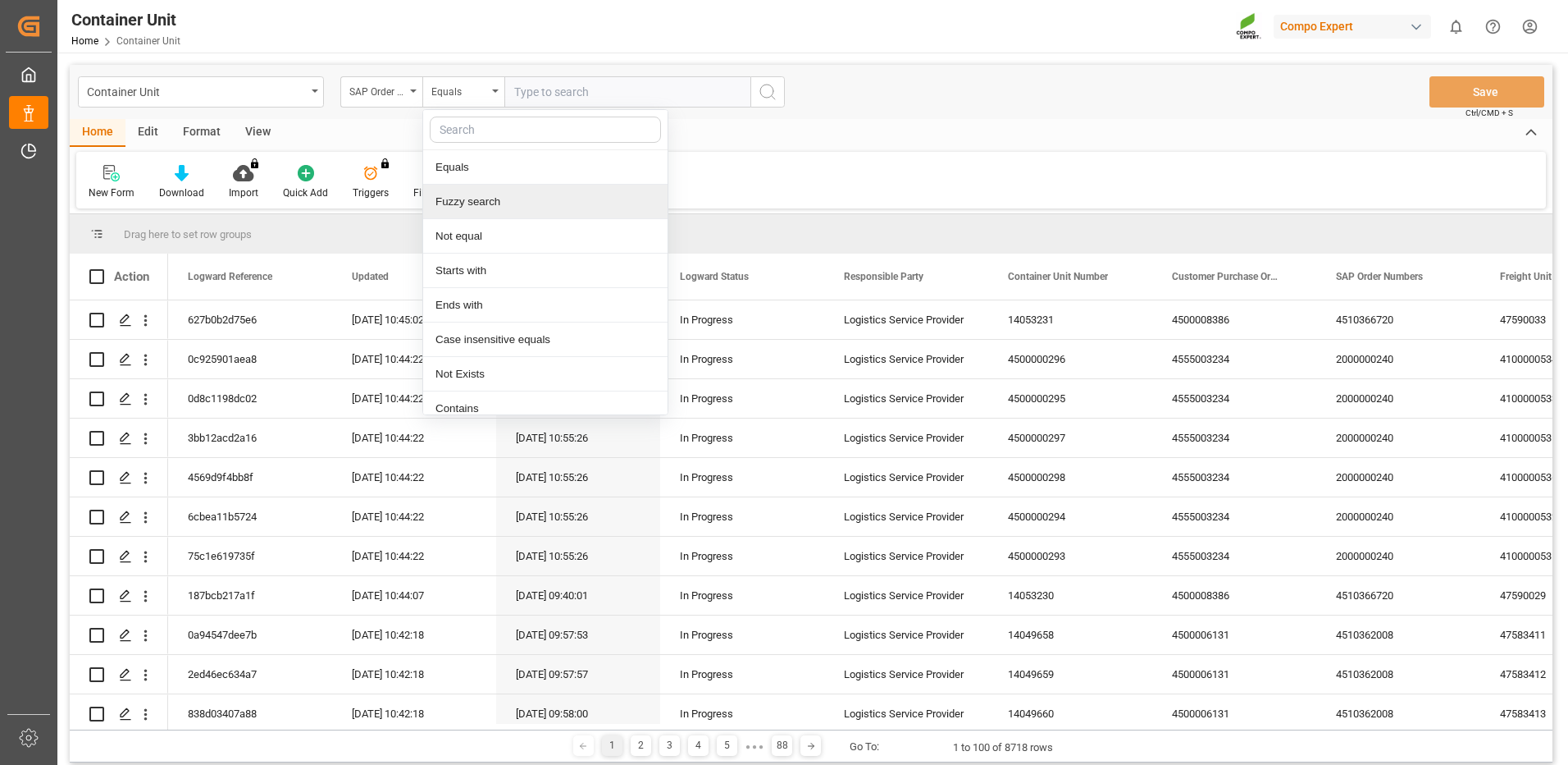
click at [470, 206] on div "Fuzzy search" at bounding box center [545, 202] width 244 height 34
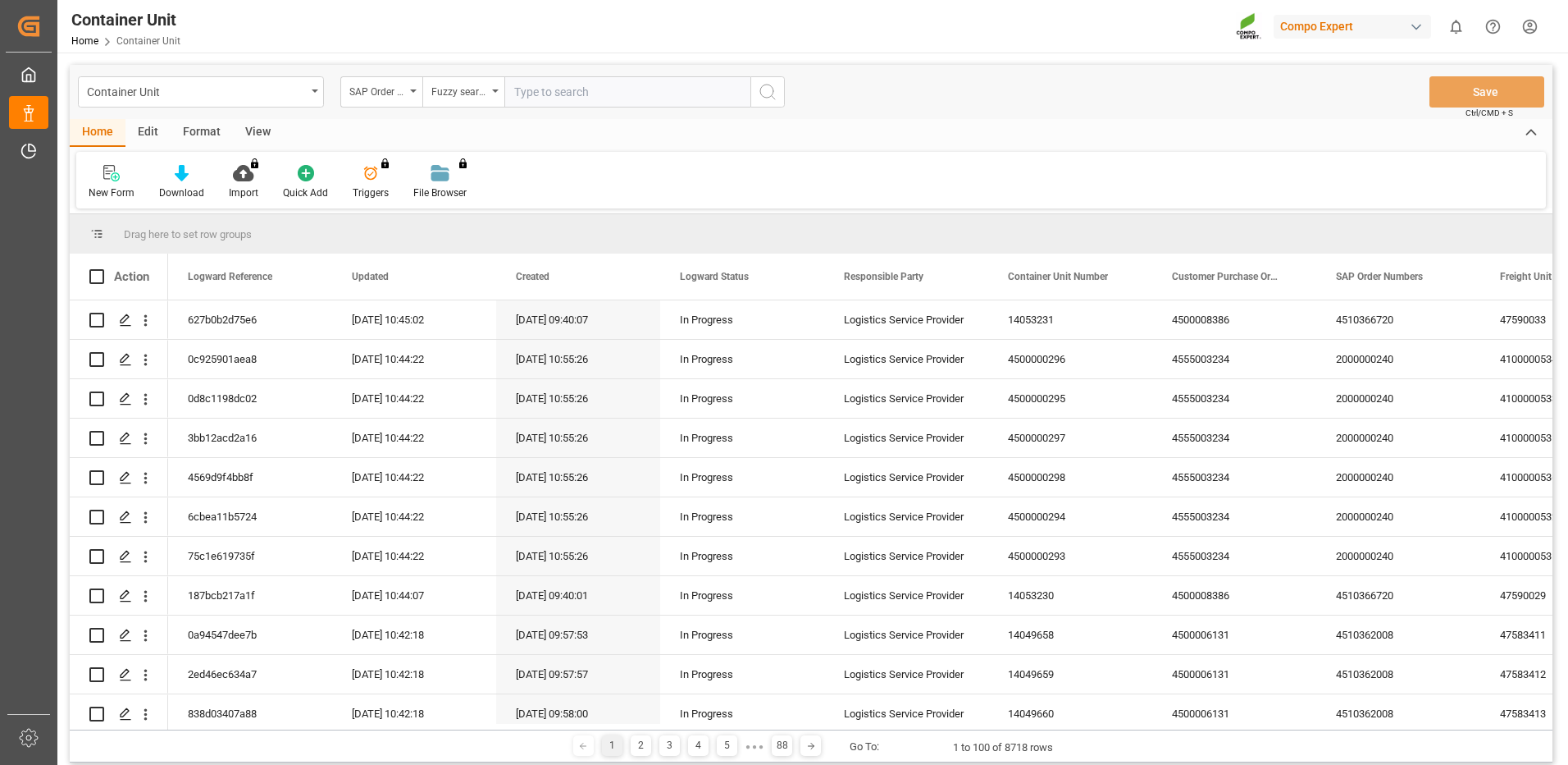
click at [600, 95] on input "text" at bounding box center [627, 91] width 246 height 31
paste input "4510366720"
type input "4510366720"
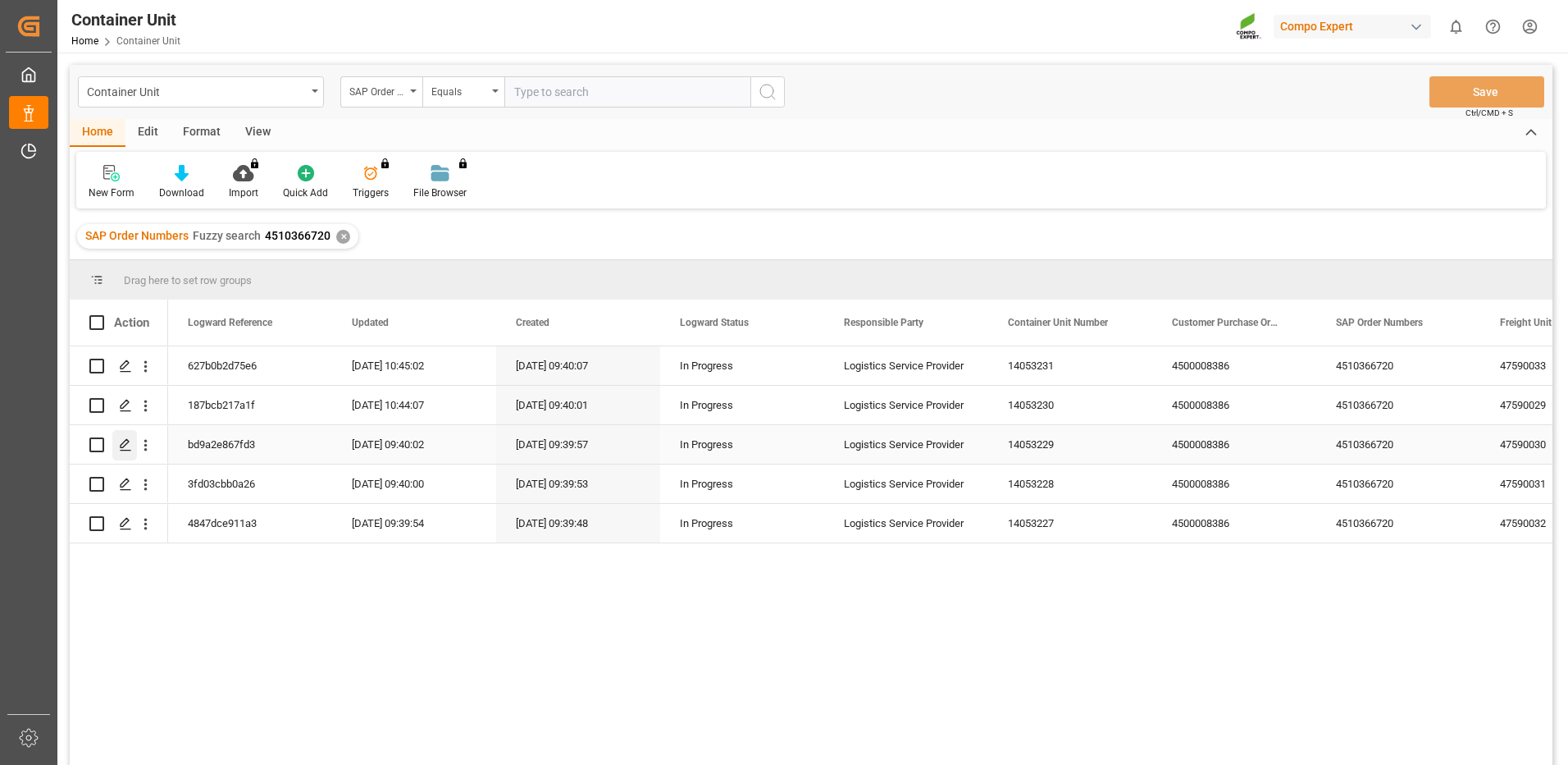
click at [126, 445] on icon "Press SPACE to select this row." at bounding box center [125, 444] width 13 height 13
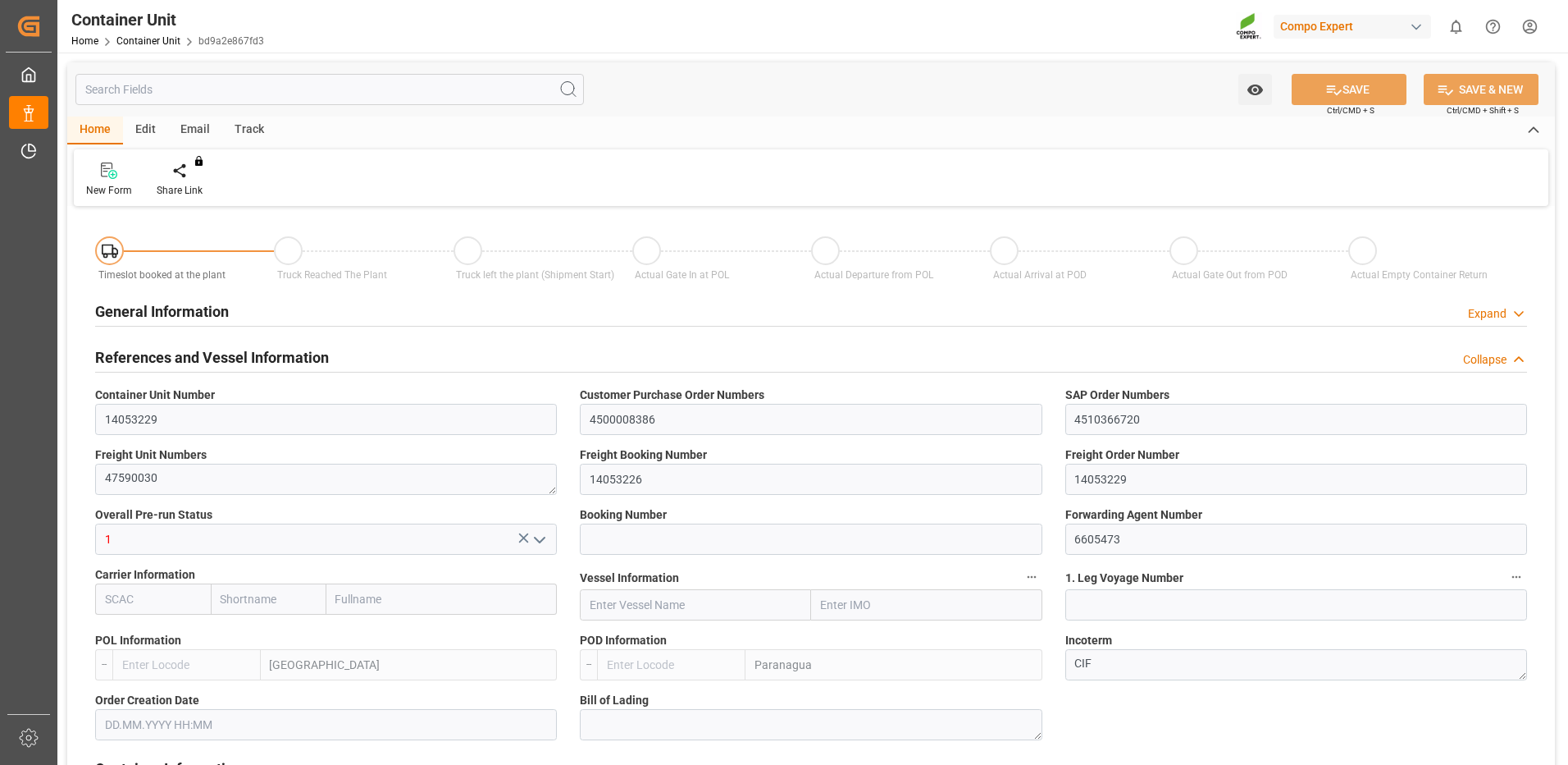
type input "ESVLC"
type input "BRPNG"
type input "10"
type input "0"
type input "10"
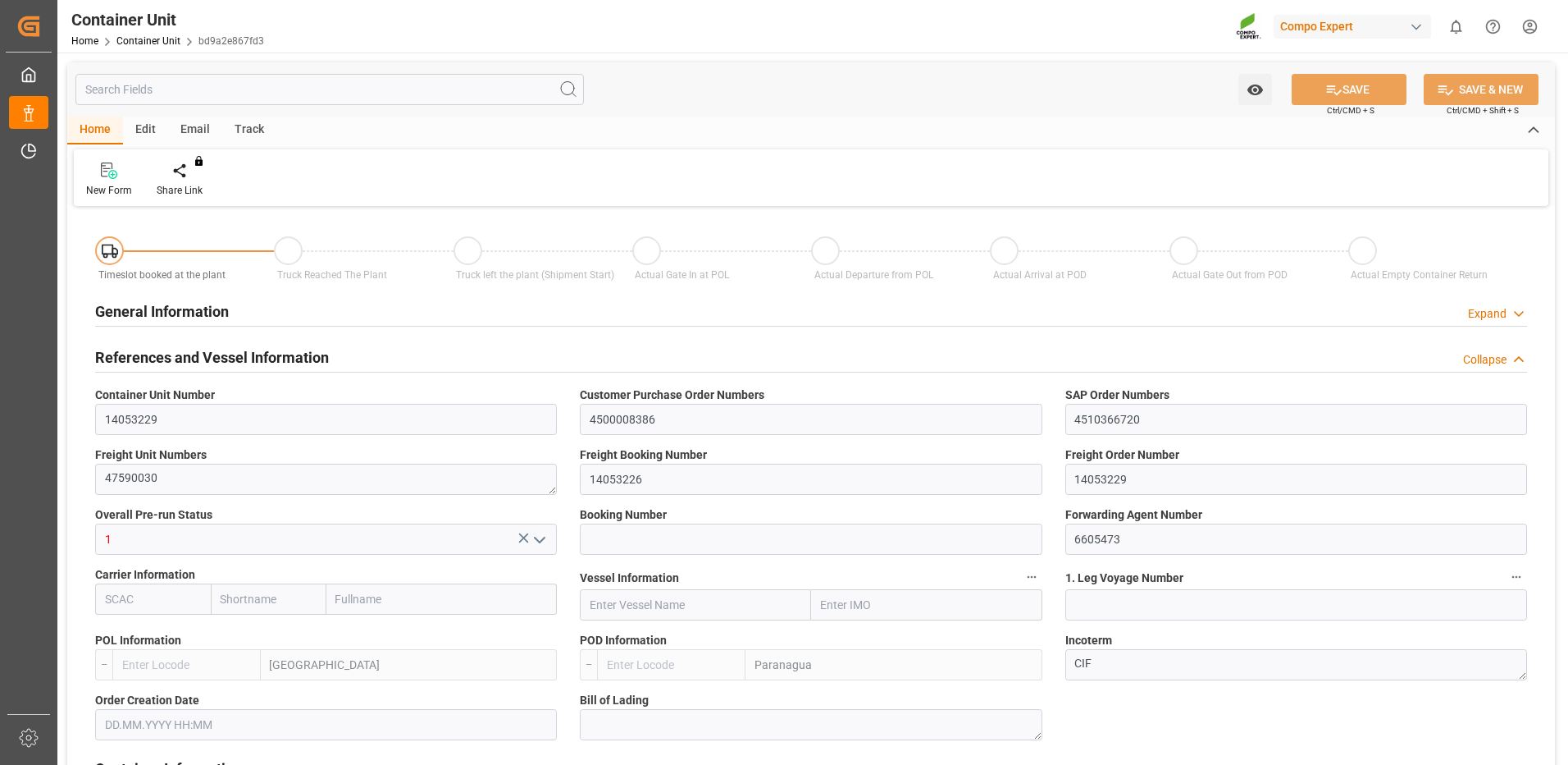
type input "0"
type input "100"
type input "24576"
type input "[DATE] 09:39"
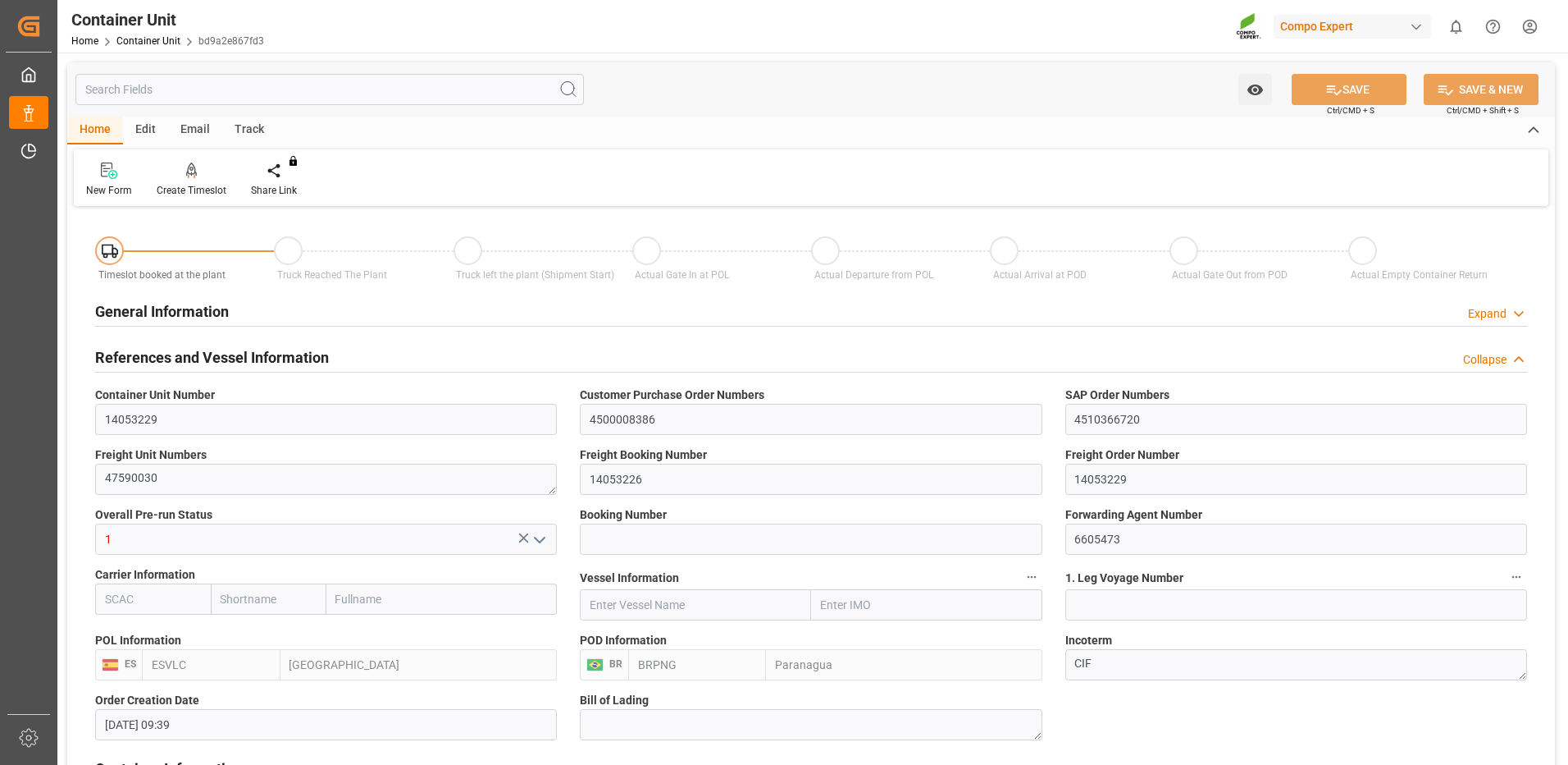
type input "03.11.2025"
click at [182, 173] on div at bounding box center [192, 169] width 70 height 17
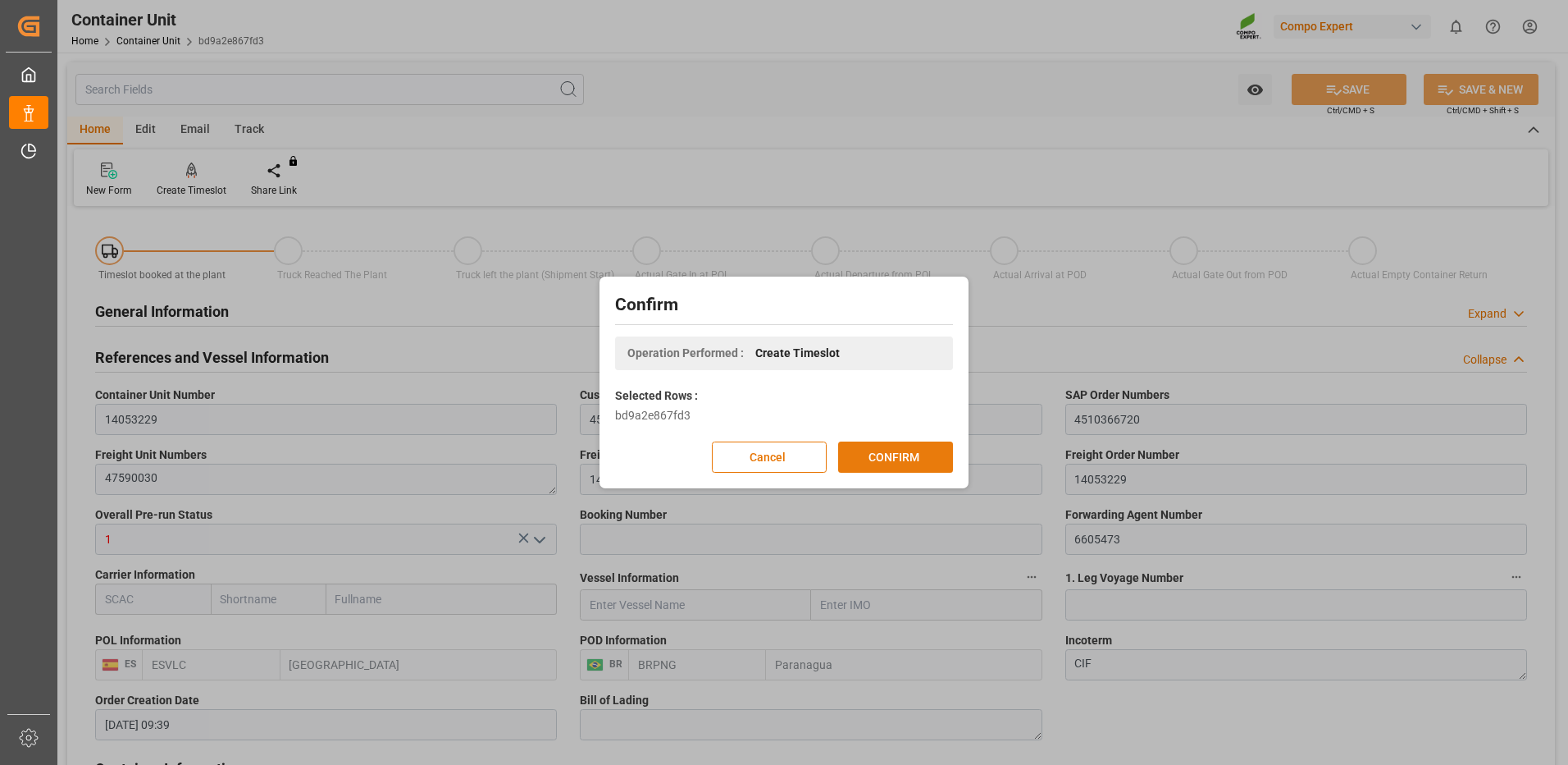
click at [899, 455] on button "CONFIRM" at bounding box center [895, 457] width 115 height 31
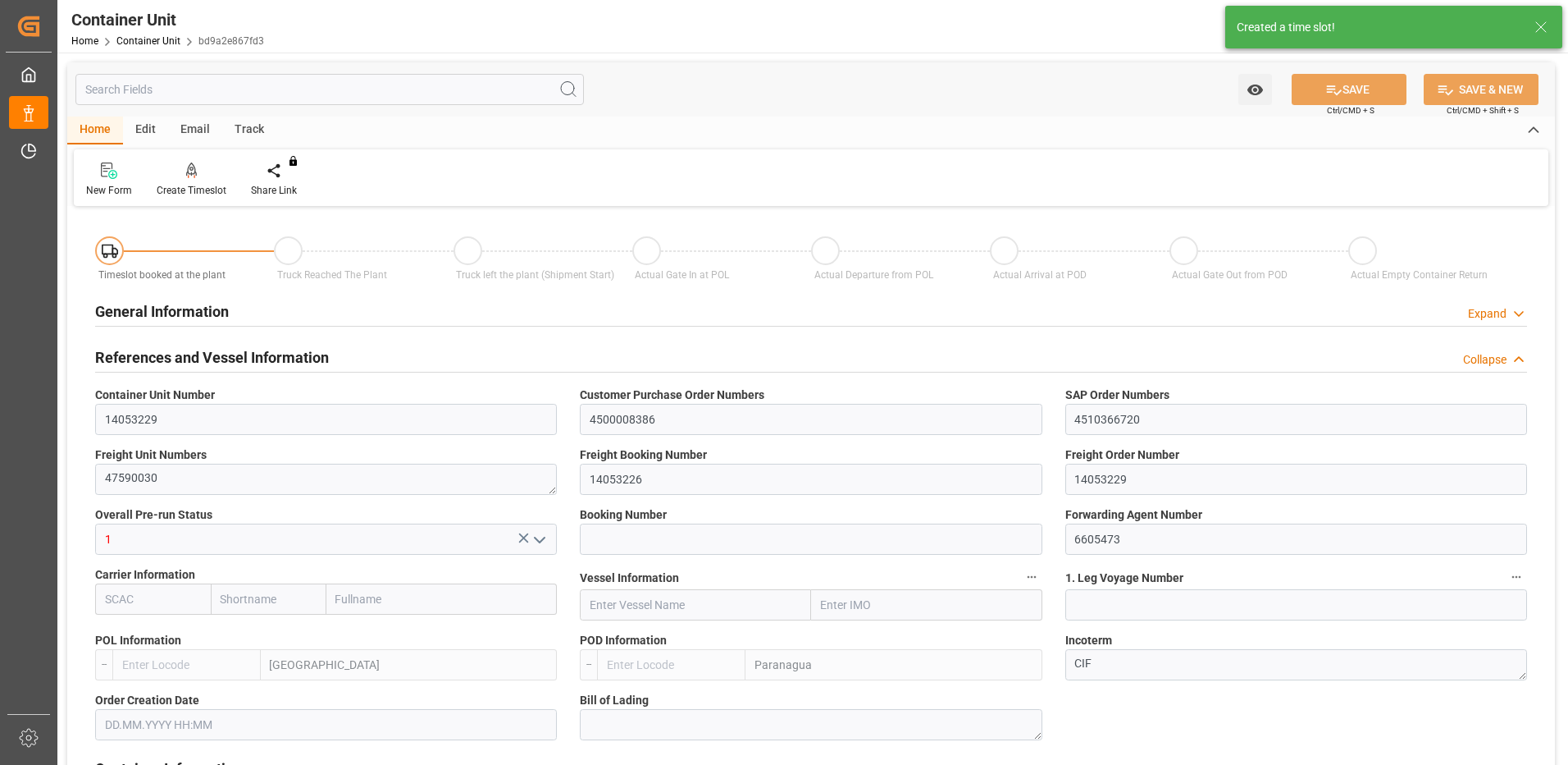
type input "14053229"
type input "4500008386"
type input "4510366720"
type textarea "47590030"
type input "14053226"
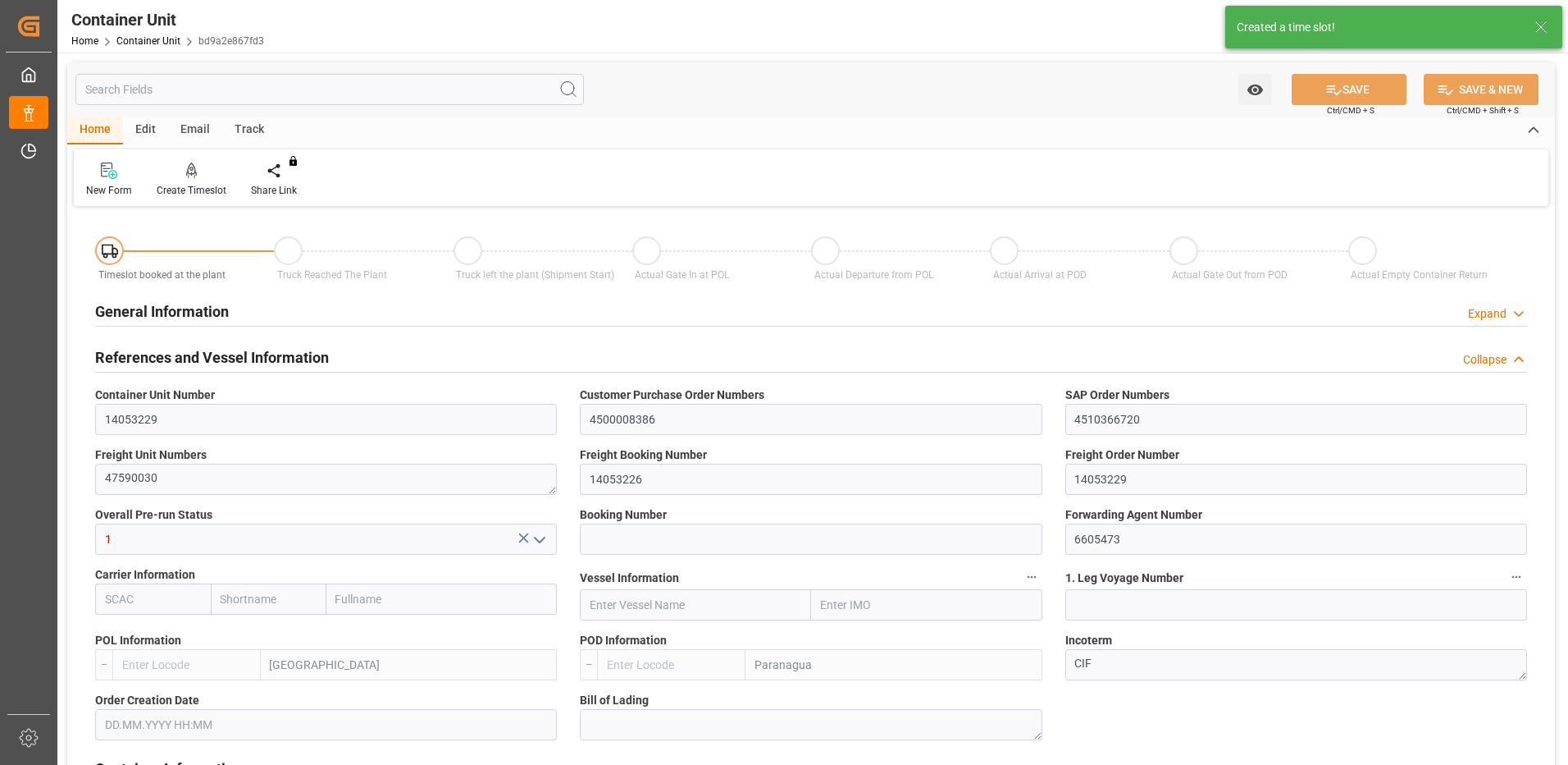
type input "14053229"
type input "1"
type input "6605473"
type input "Valencia"
type input "Paranagua"
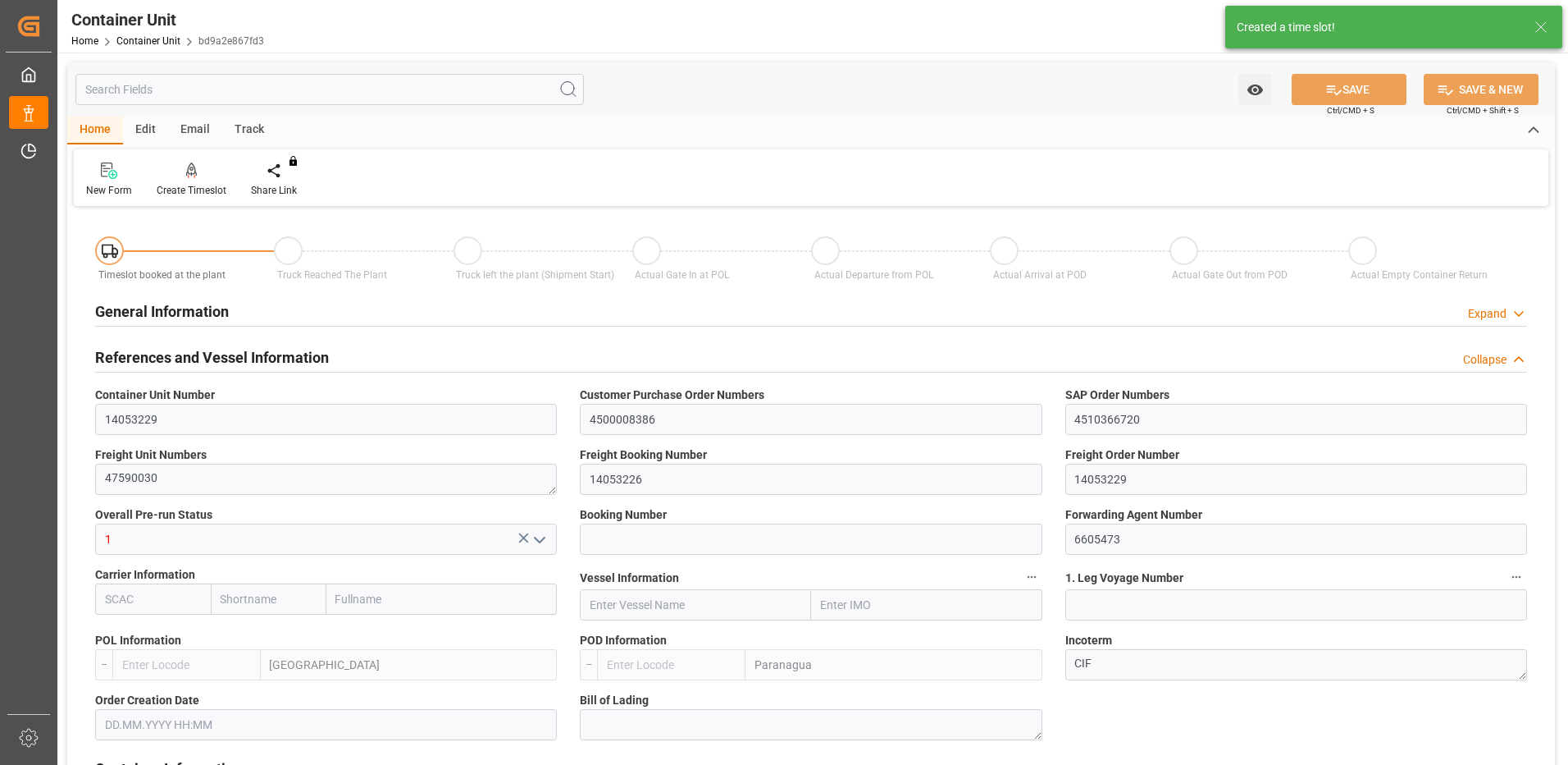
type textarea "CIF"
type input "No"
type input "20GP"
type input "2"
type textarea "30"
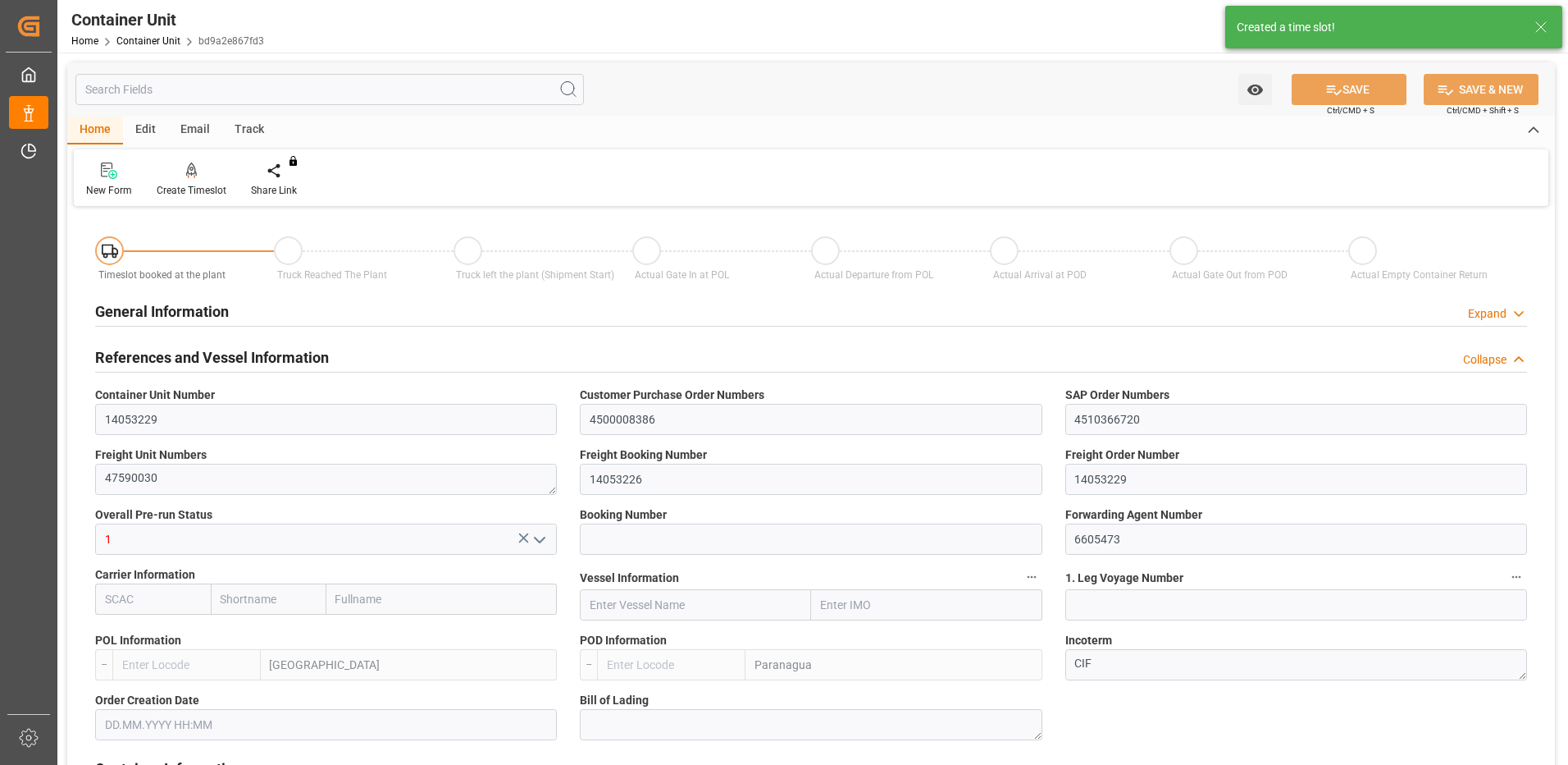
type textarea "Z3"
type input "CE07"
type textarea "COMPO Centro de Producción"
type textarea "12600"
type input "Spain"
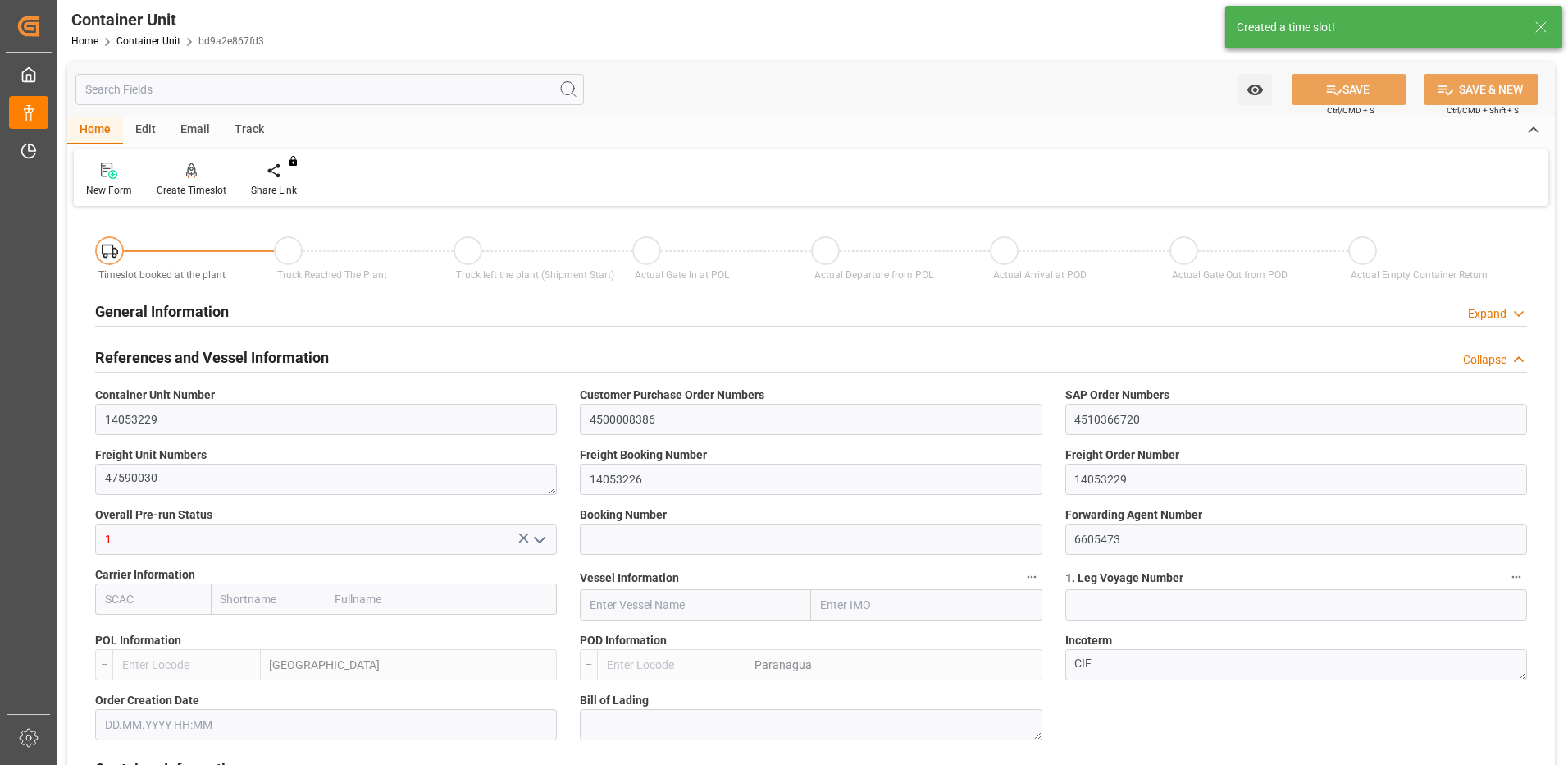
type textarea "01317-890"
type input "Brazil"
type input "EUR"
type textarea "CE31"
type textarea "HAK Azul 20-5-5 25kg (x48) BR"
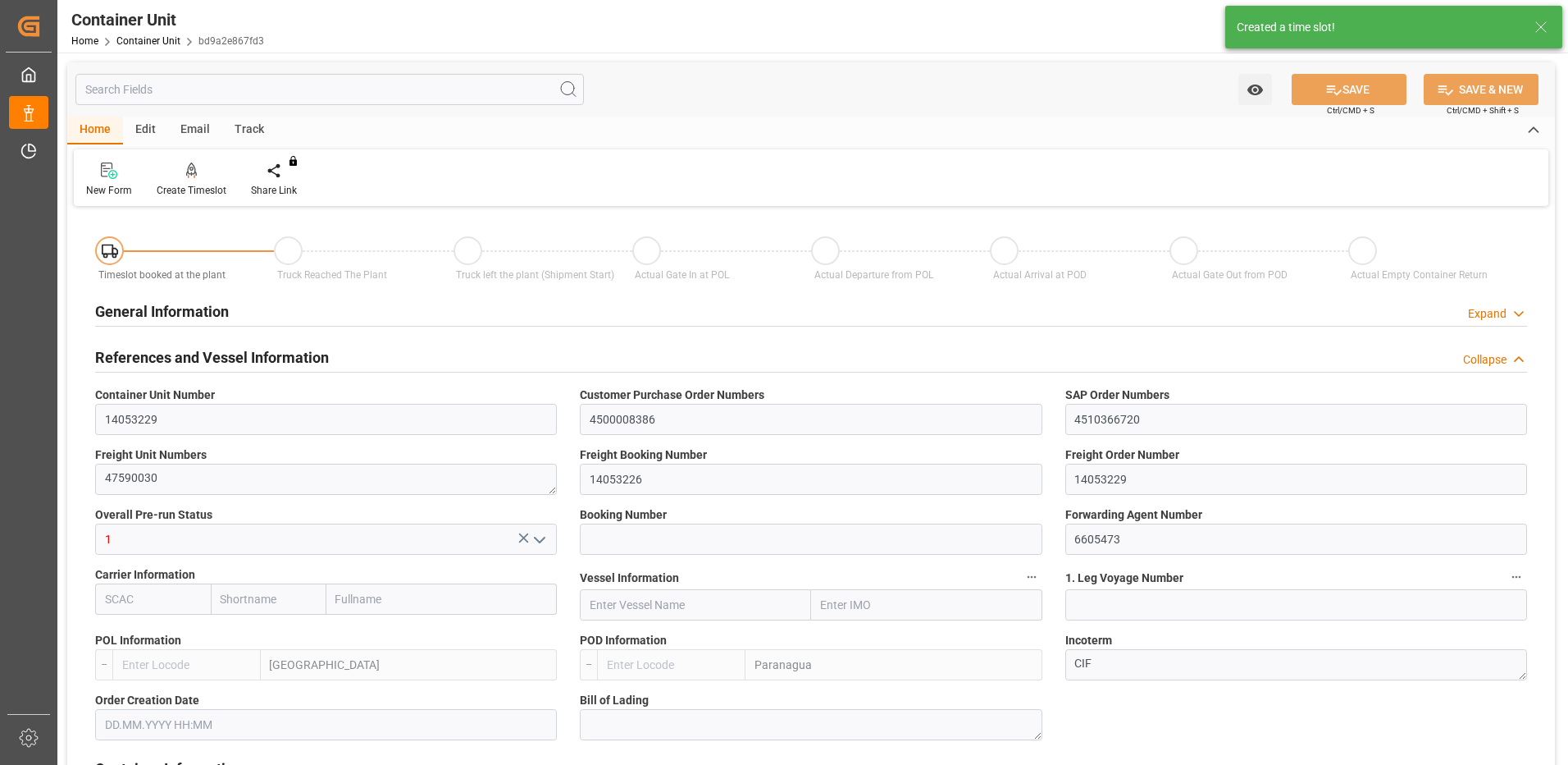
type textarea "4370602508"
type input "ESVLC"
type input "BRPNG"
type input "10"
type input "0"
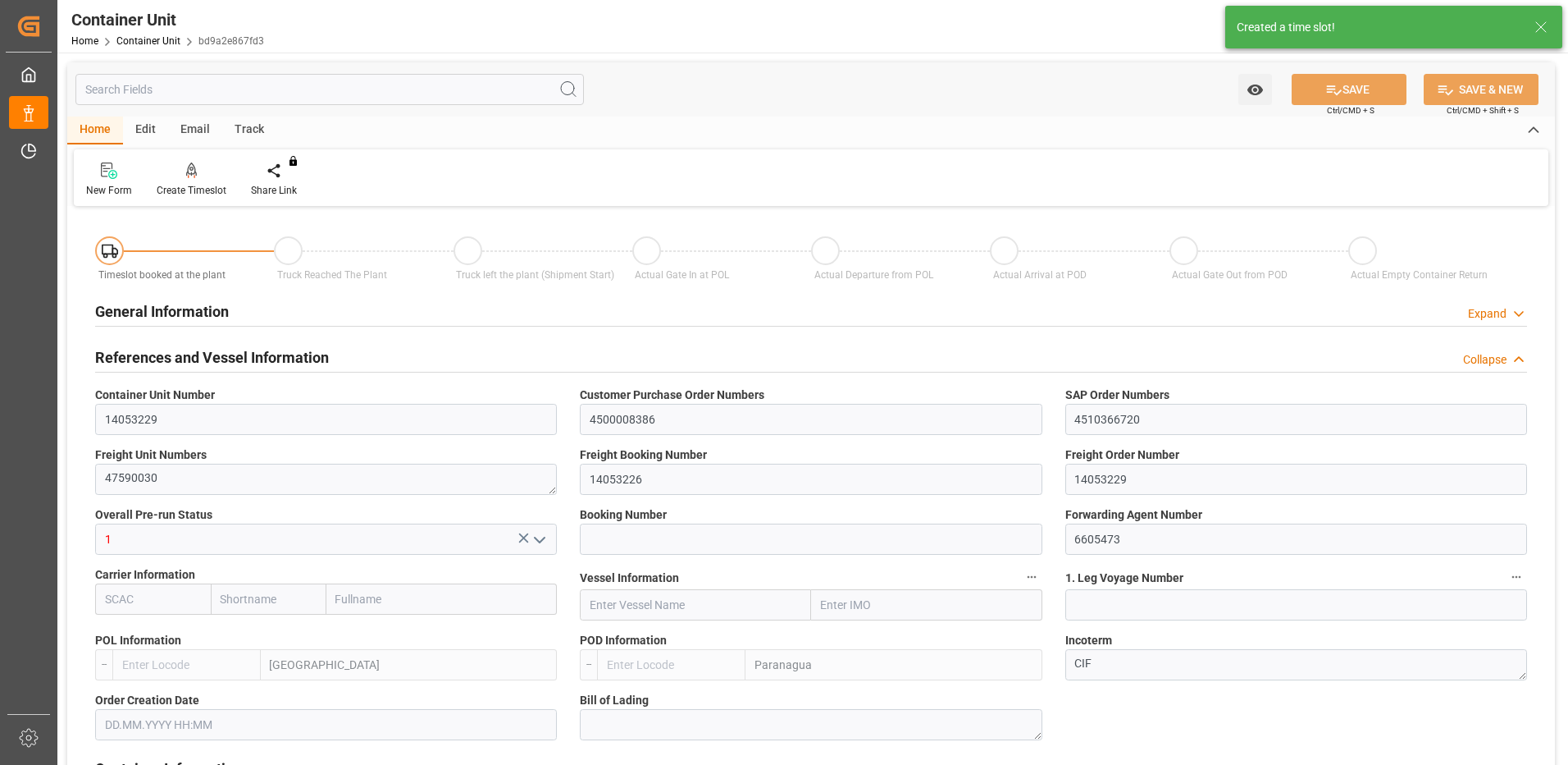
type input "10"
type input "0"
type input "100"
type input "24576"
type input "[DATE] 09:39"
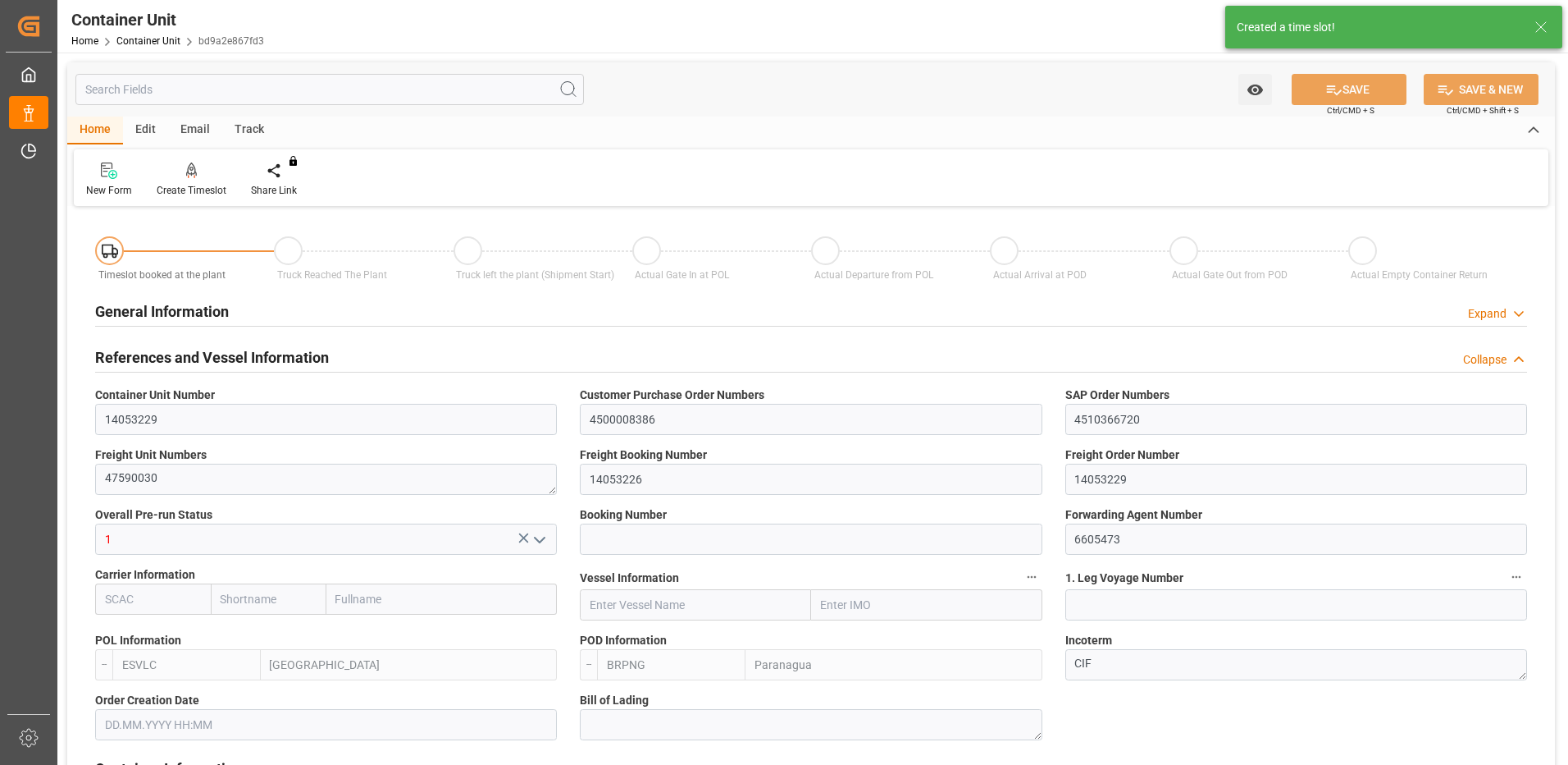
type input "[DATE] 09:39"
type input "03.11.2025"
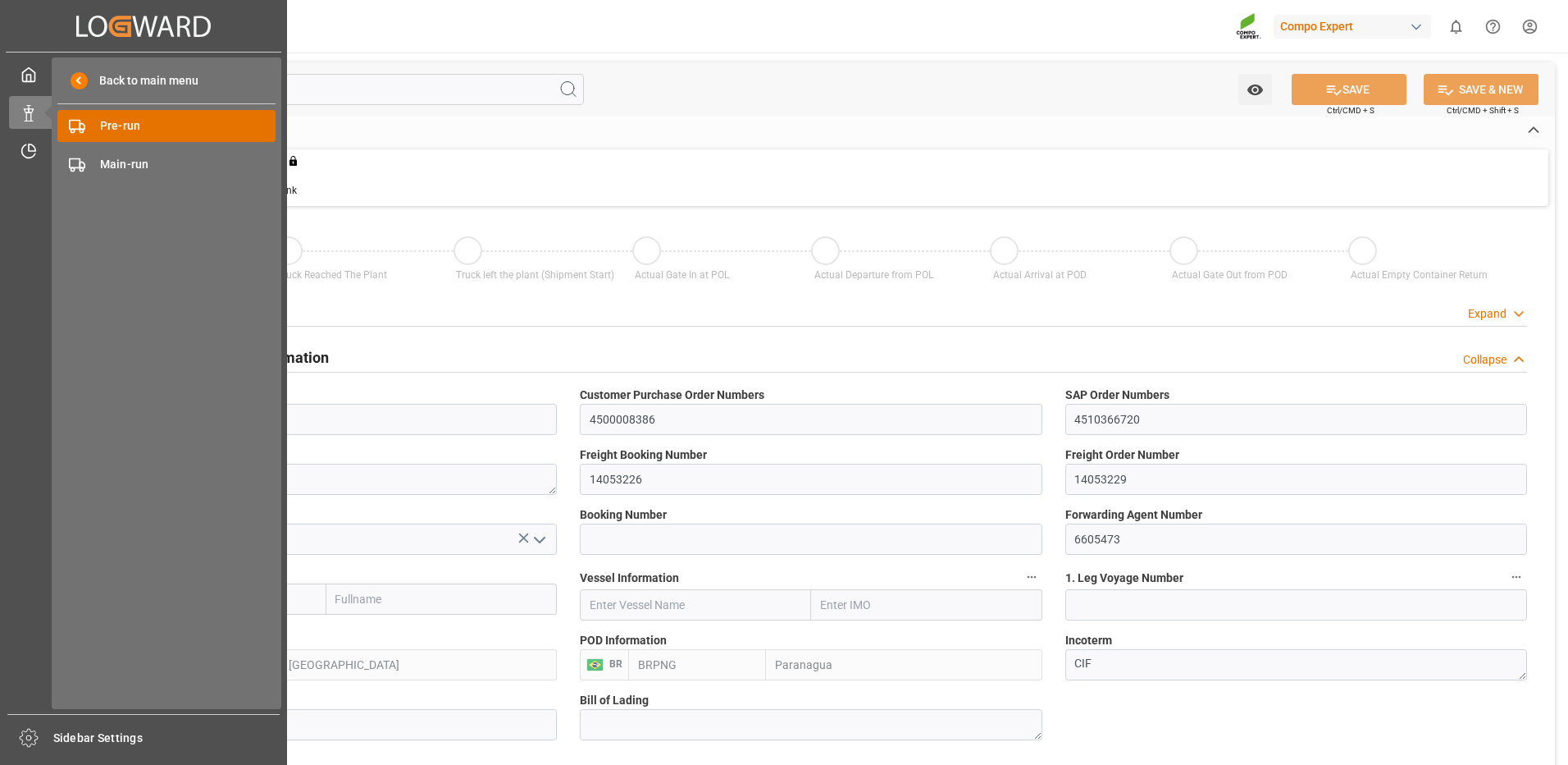
click at [68, 129] on div at bounding box center [71, 125] width 28 height 17
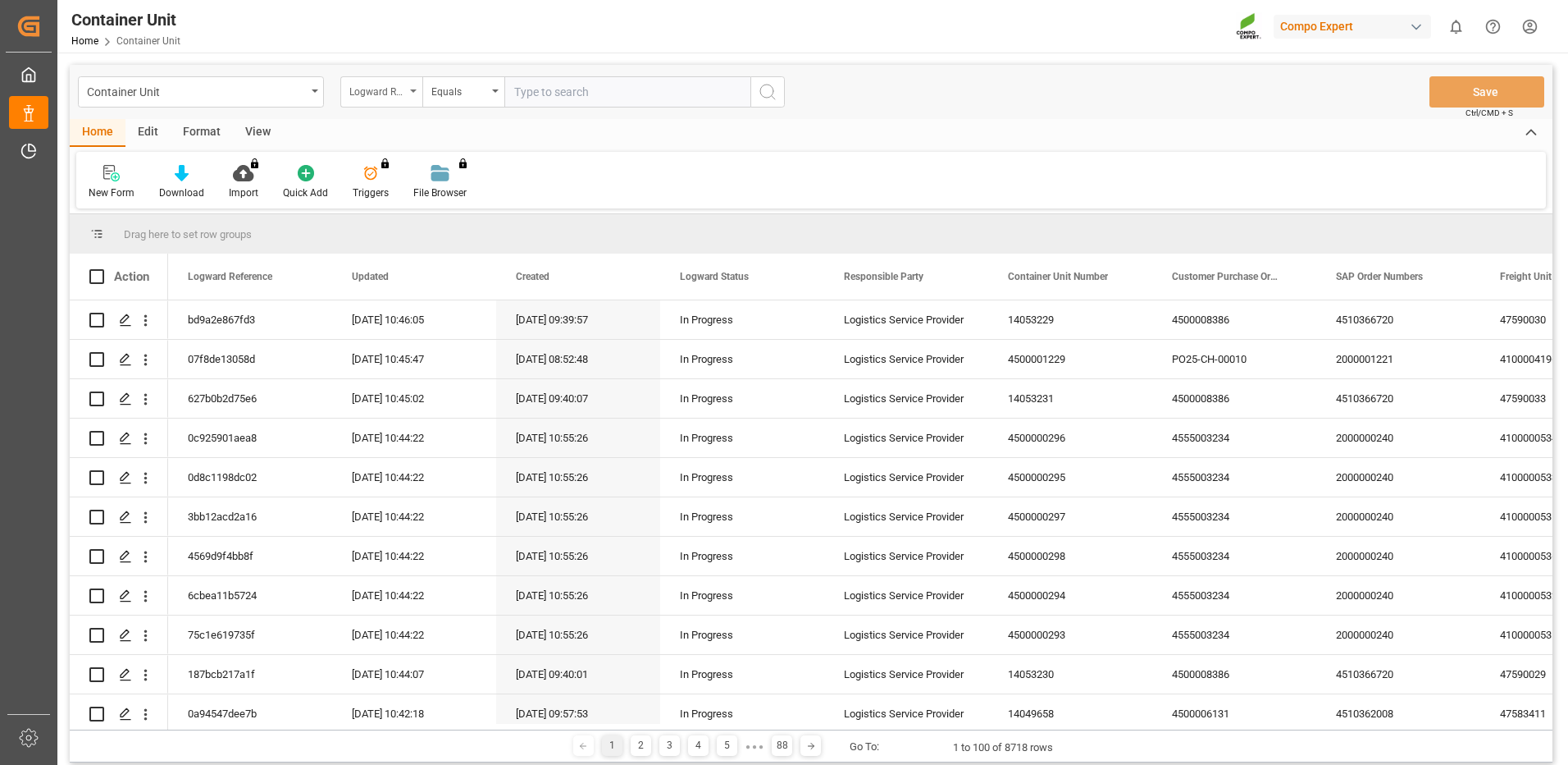
click at [371, 92] on div "Logward Reference" at bounding box center [377, 90] width 56 height 19
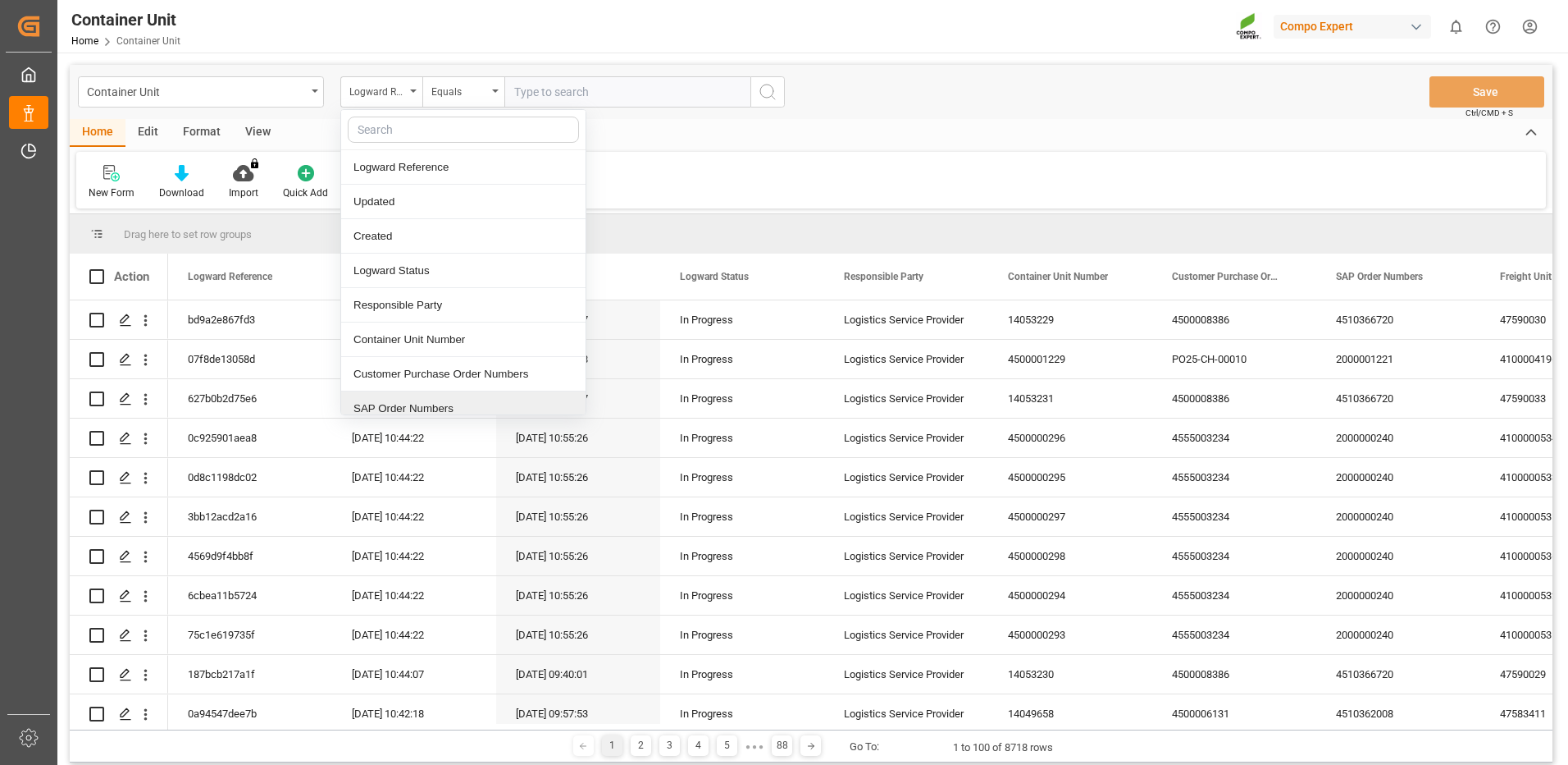
click at [387, 408] on div "SAP Order Numbers" at bounding box center [463, 408] width 244 height 34
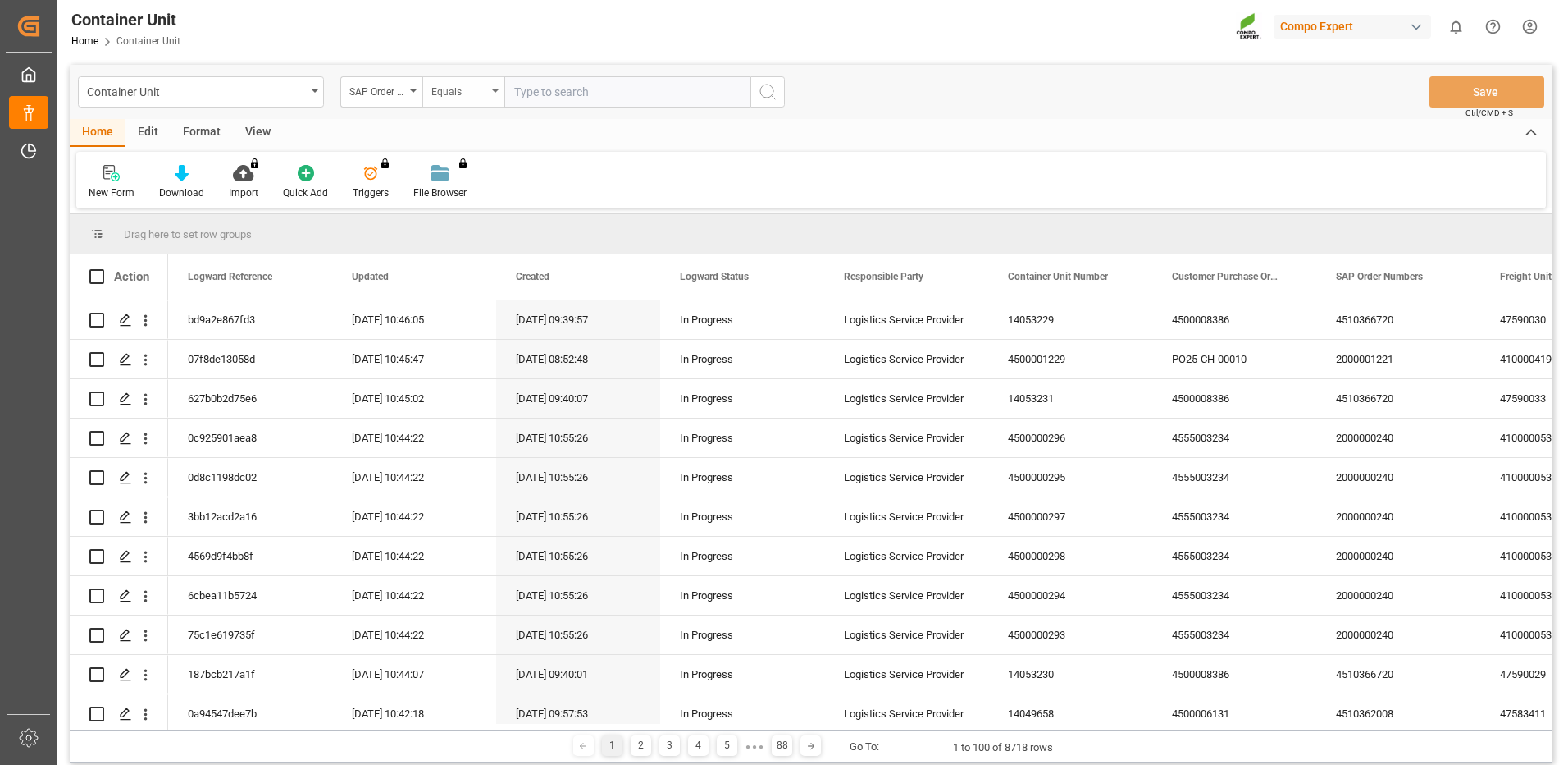
click at [476, 93] on div "Equals" at bounding box center [459, 90] width 56 height 19
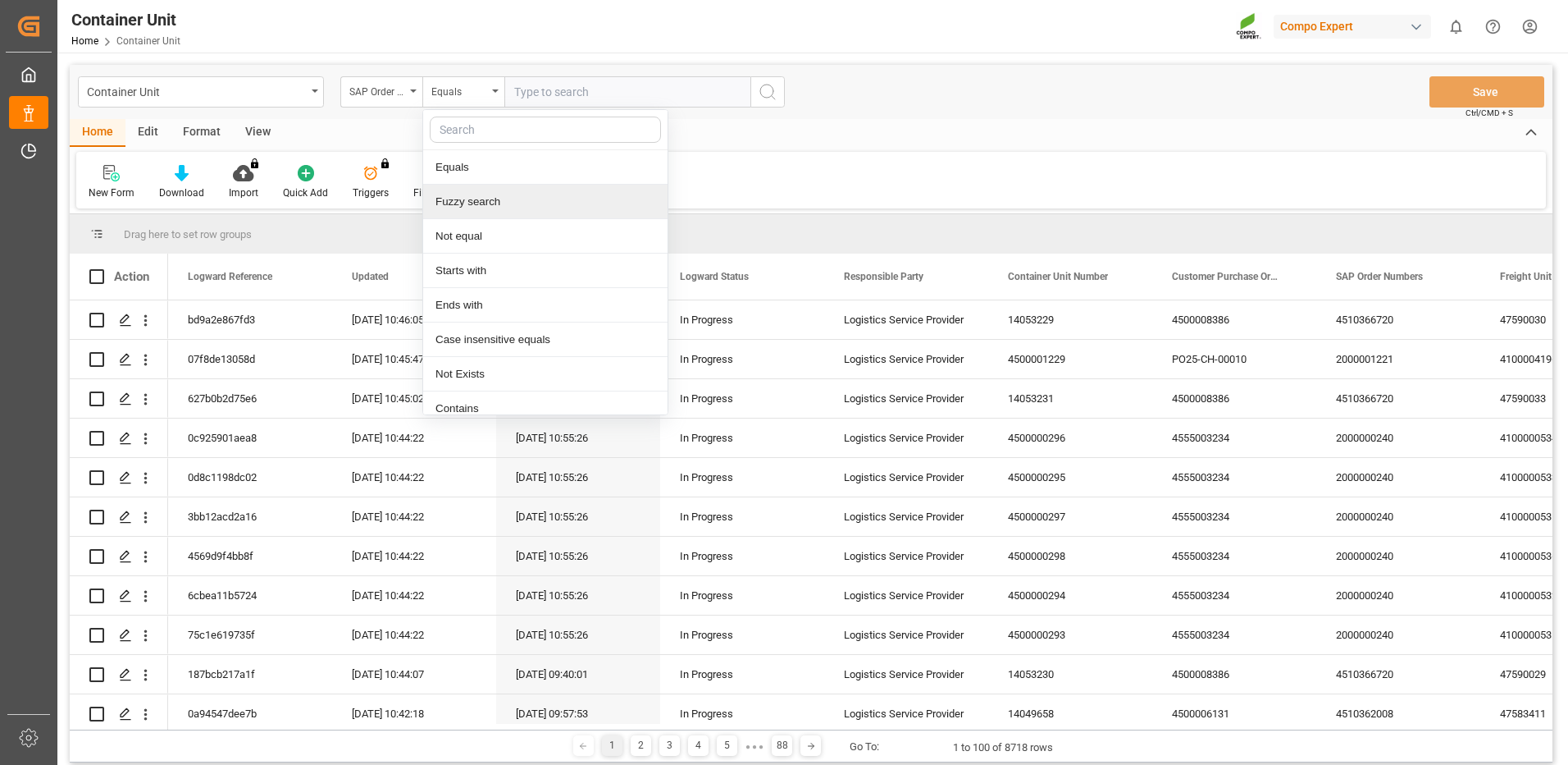
drag, startPoint x: 489, startPoint y: 211, endPoint x: 536, endPoint y: 180, distance: 56.3
click at [490, 205] on div "Fuzzy search" at bounding box center [545, 202] width 244 height 34
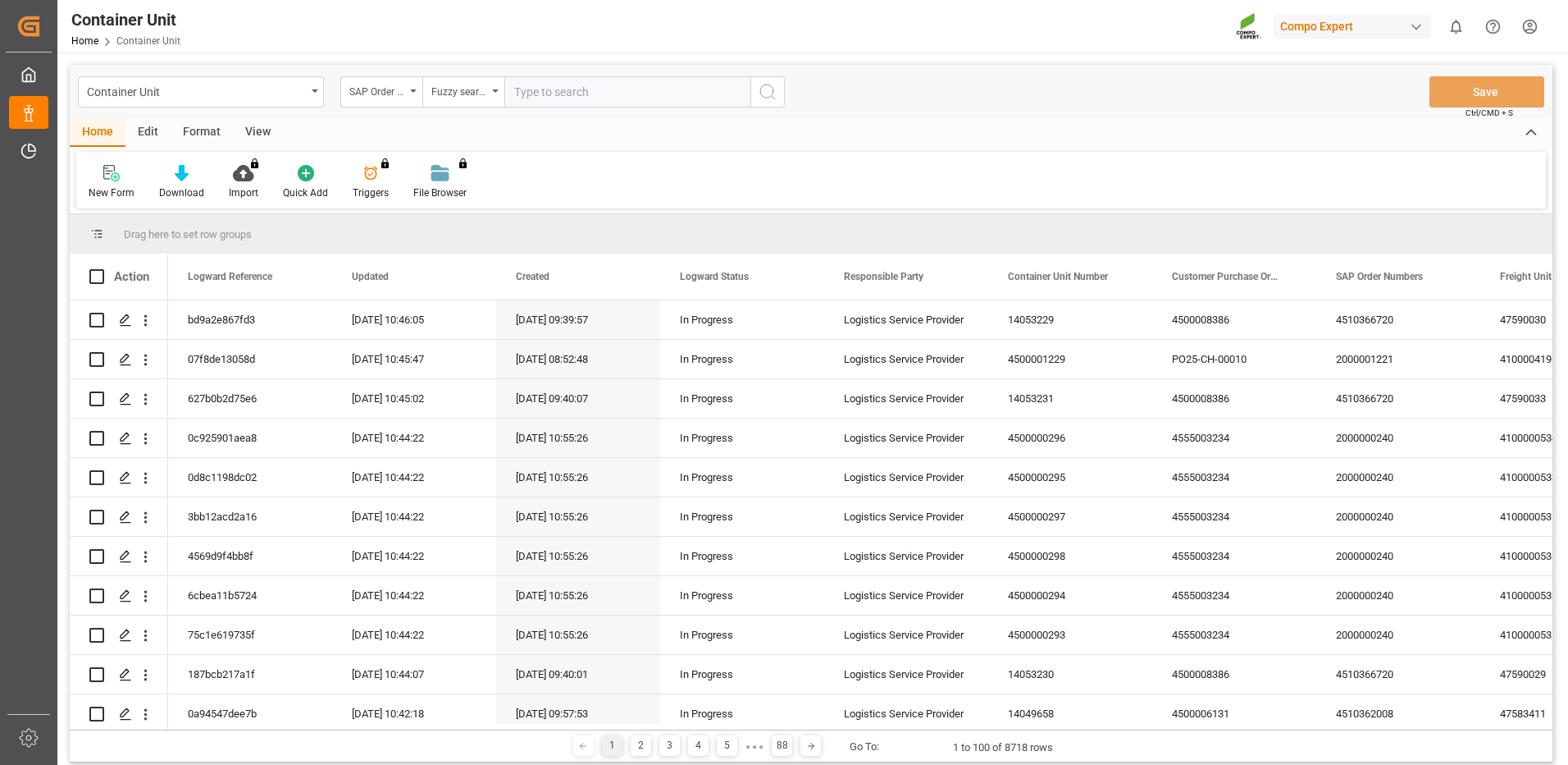
click at [604, 95] on input "text" at bounding box center [627, 91] width 246 height 31
paste input "4510366720"
type input "4510366720"
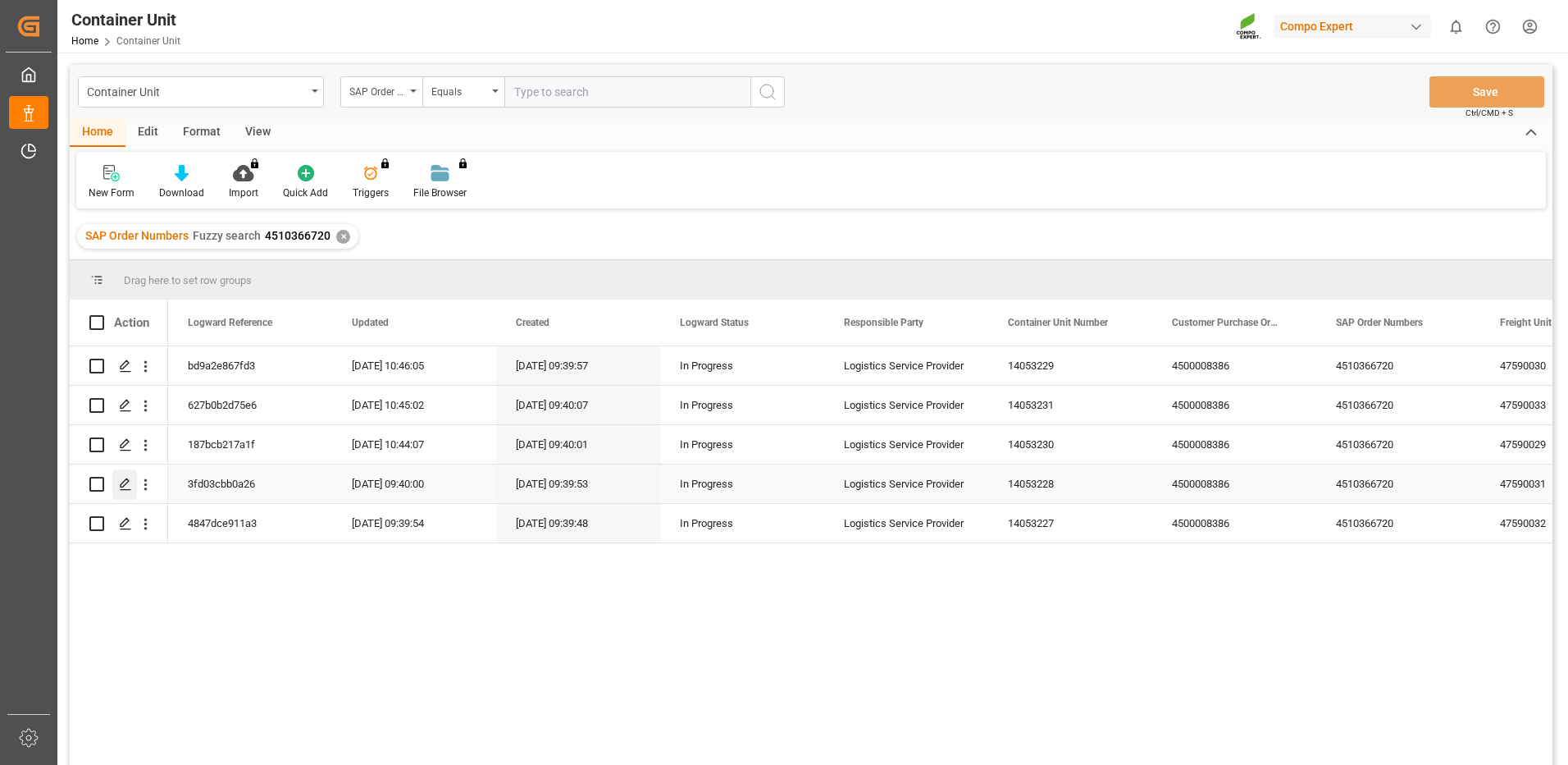
click at [124, 482] on polygon "Press SPACE to select this row." at bounding box center [124, 483] width 8 height 8
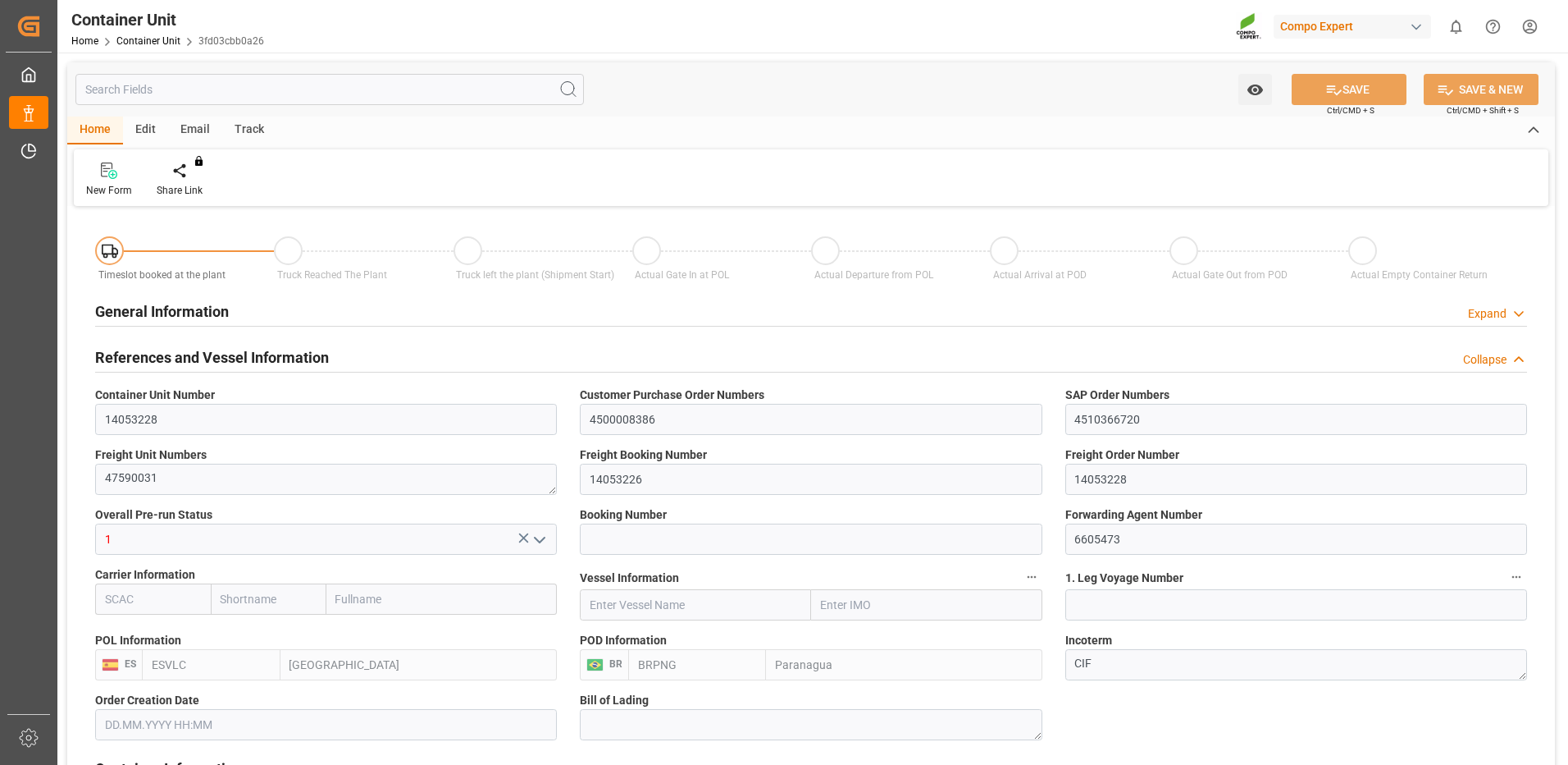
type input "ESVLC"
type input "BRPNG"
type input "10"
type input "0"
type input "10"
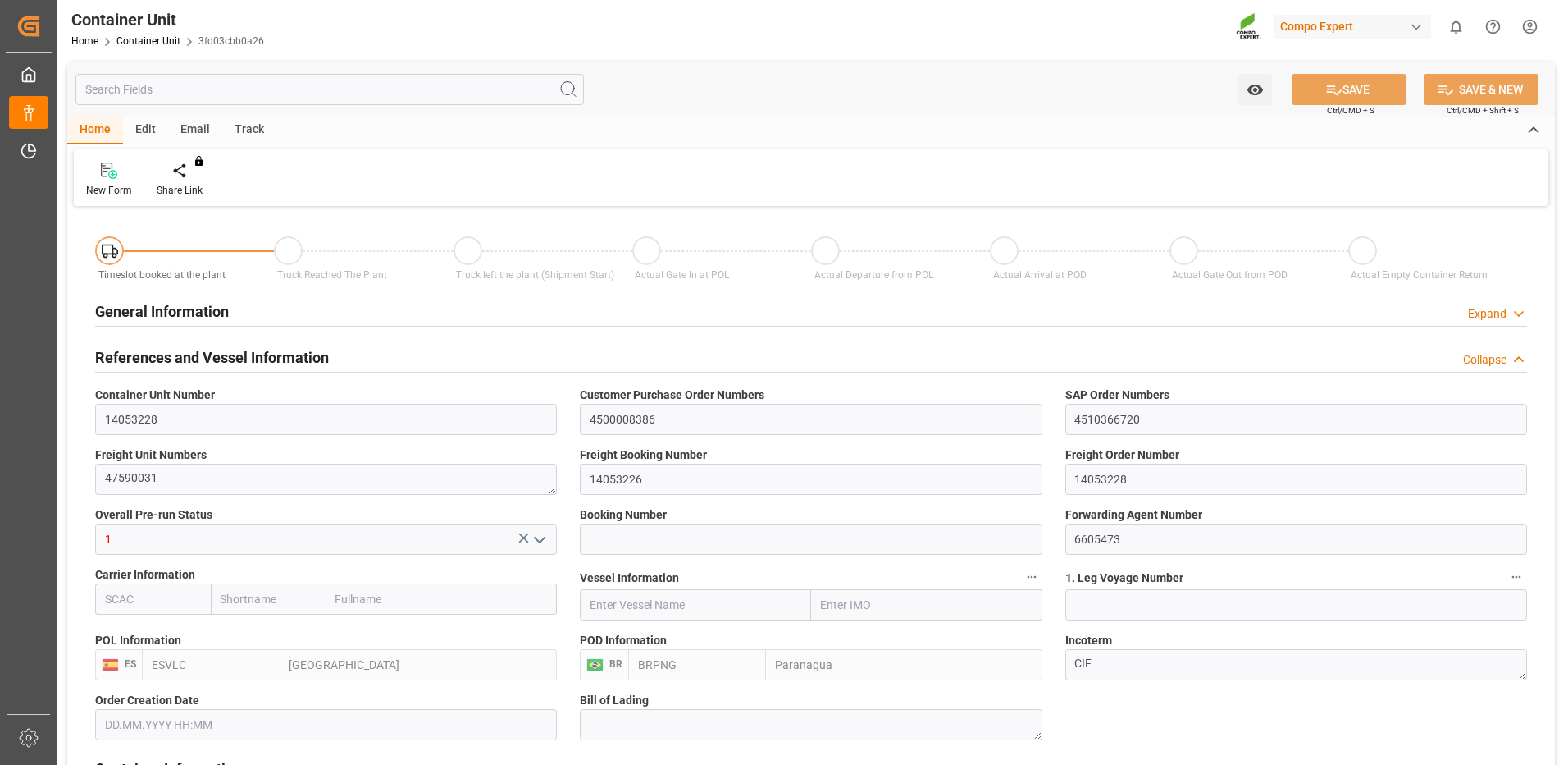
type input "0"
type input "100"
type input "24576"
type input "[DATE] 09:39"
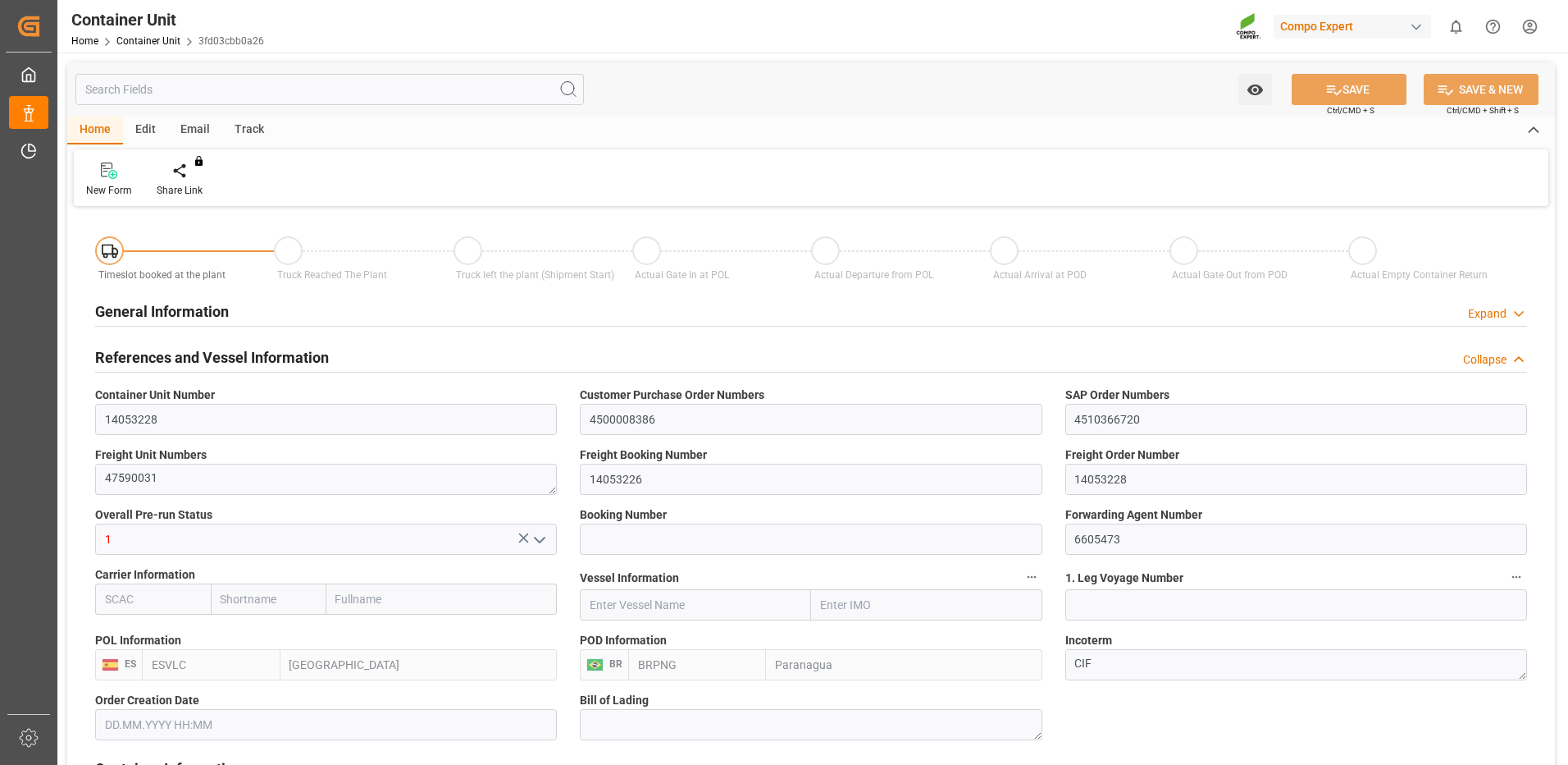
type input "03.11.2025"
click at [182, 183] on div "Create Timeslot" at bounding box center [192, 190] width 70 height 14
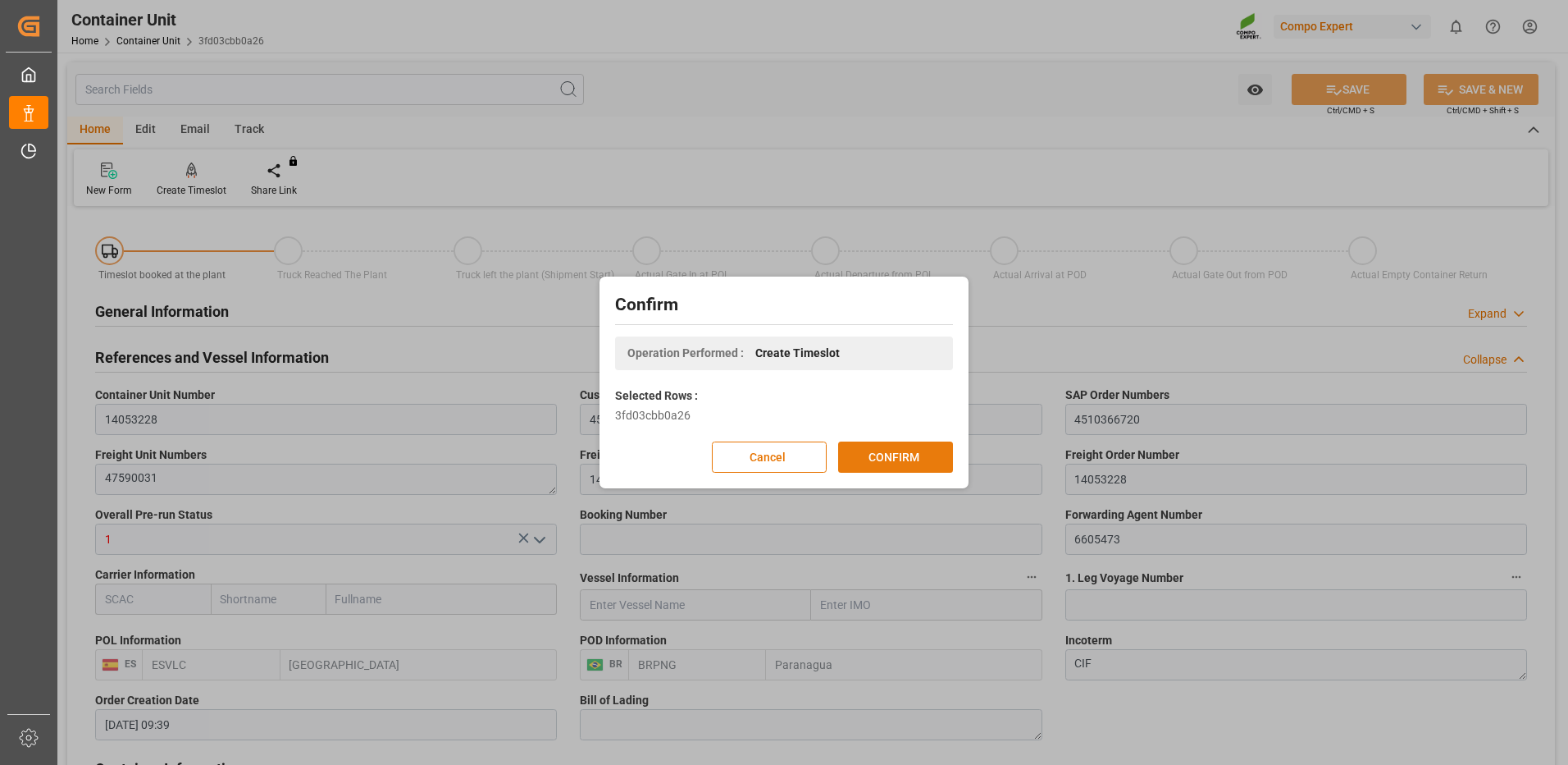
click at [916, 452] on button "CONFIRM" at bounding box center [895, 457] width 115 height 31
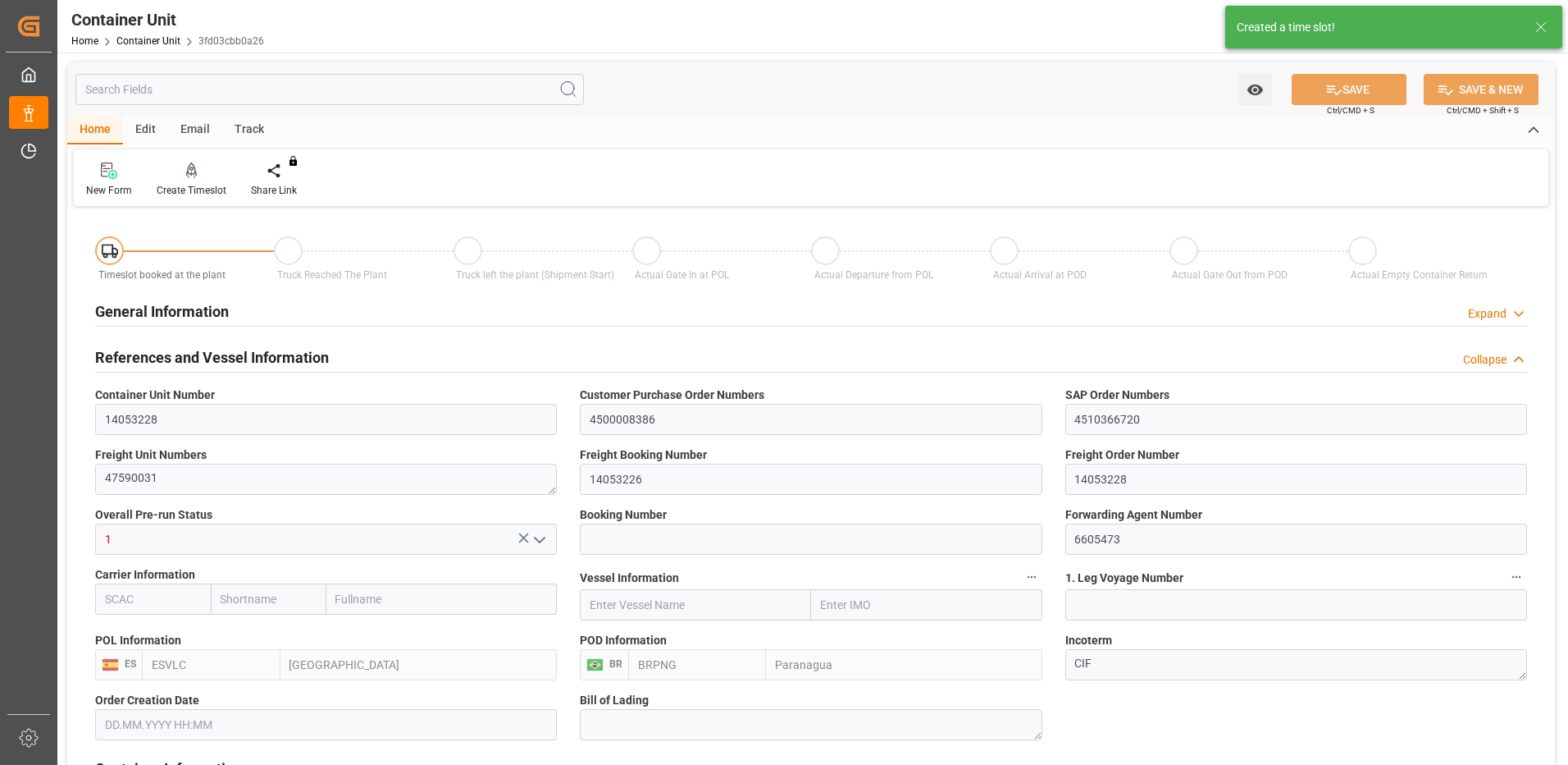
type input "ESVLC"
type input "BRPNG"
type input "10"
type input "0"
type input "10"
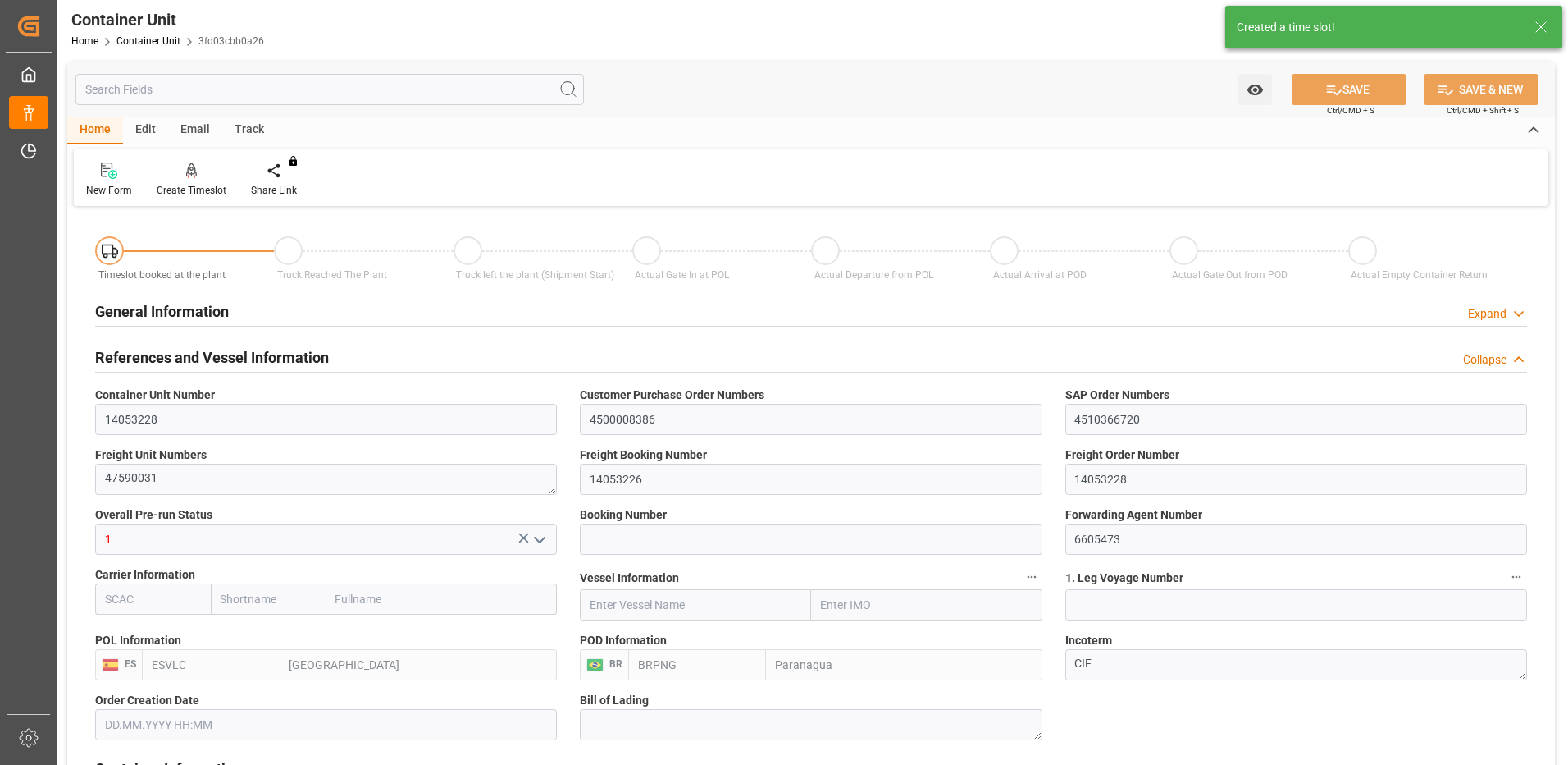
type input "0"
type input "100"
type input "24576"
type input "[DATE] 09:39"
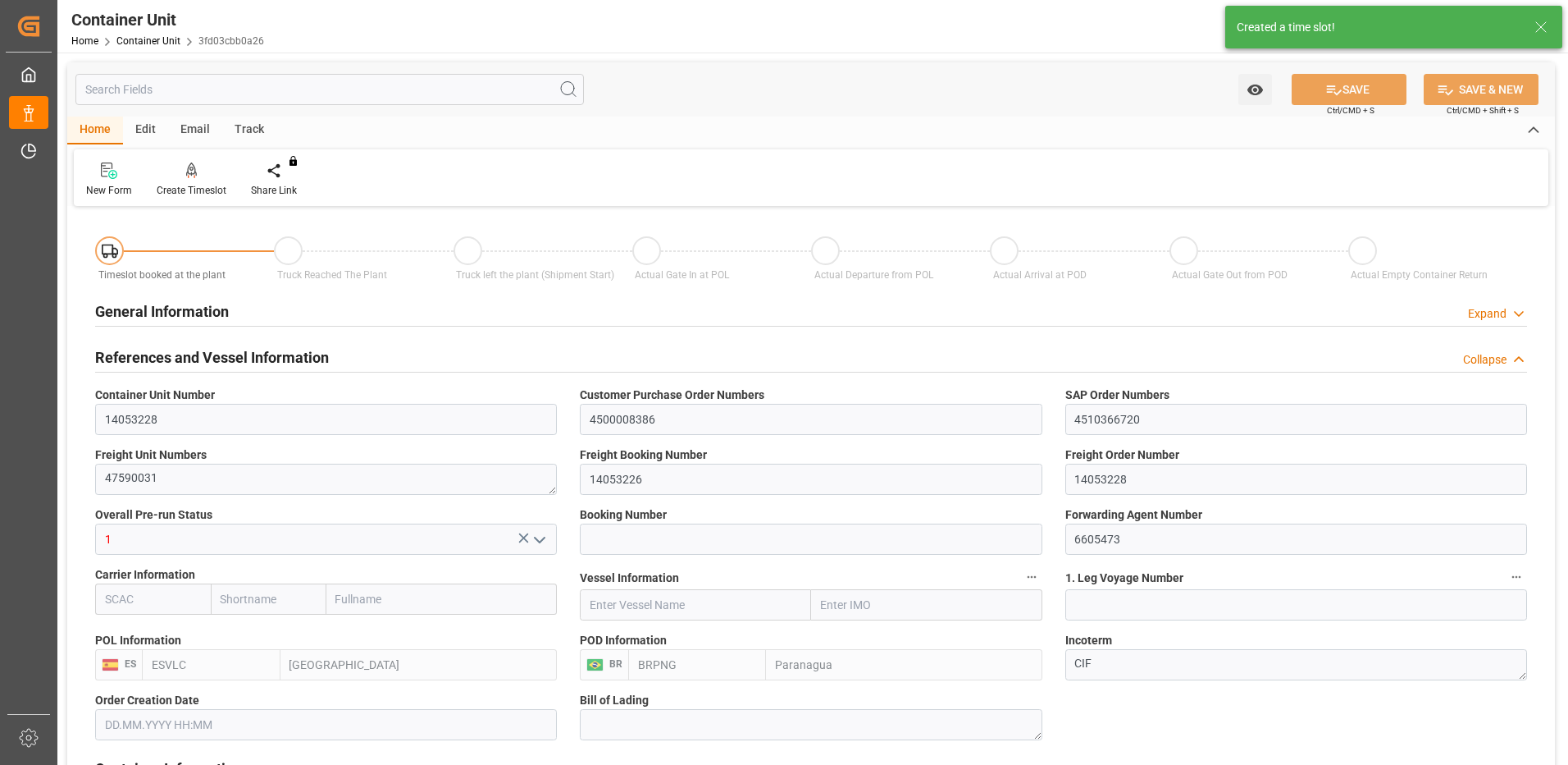
type input "03.11.2025"
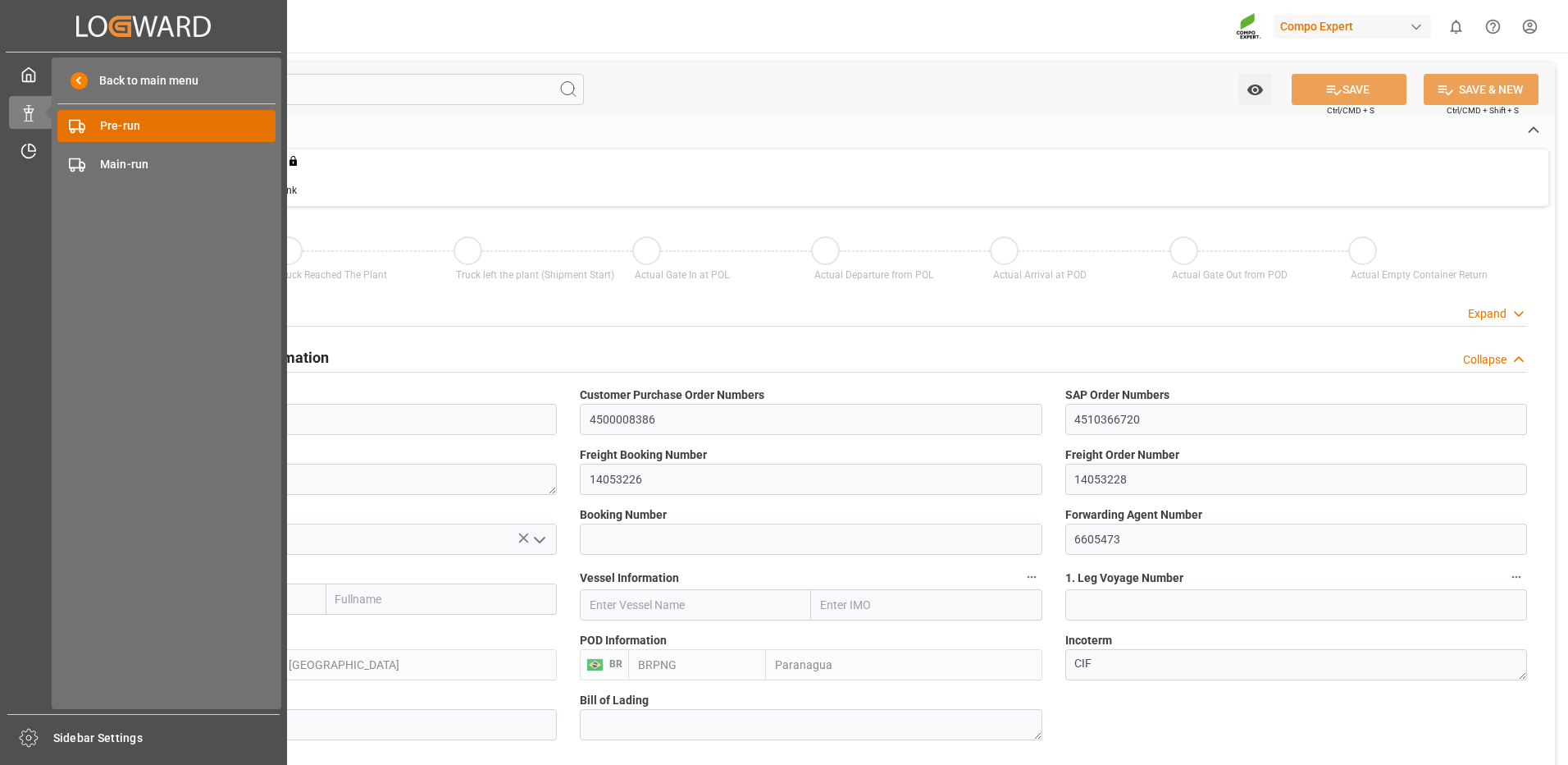
click at [86, 125] on div "Pre-run Pre-run" at bounding box center [167, 126] width 218 height 32
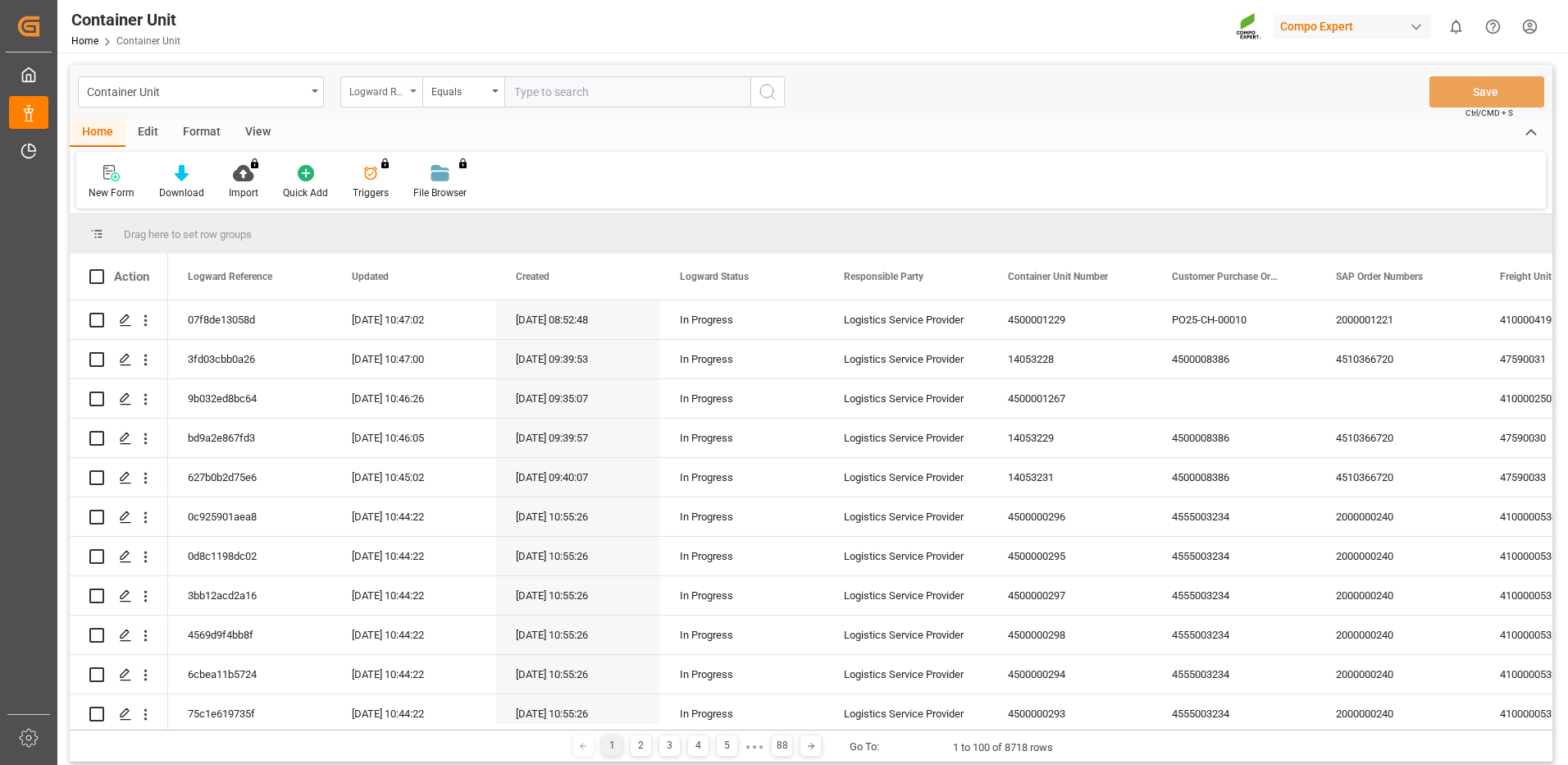
click at [404, 94] on div "Logward Reference" at bounding box center [377, 90] width 56 height 19
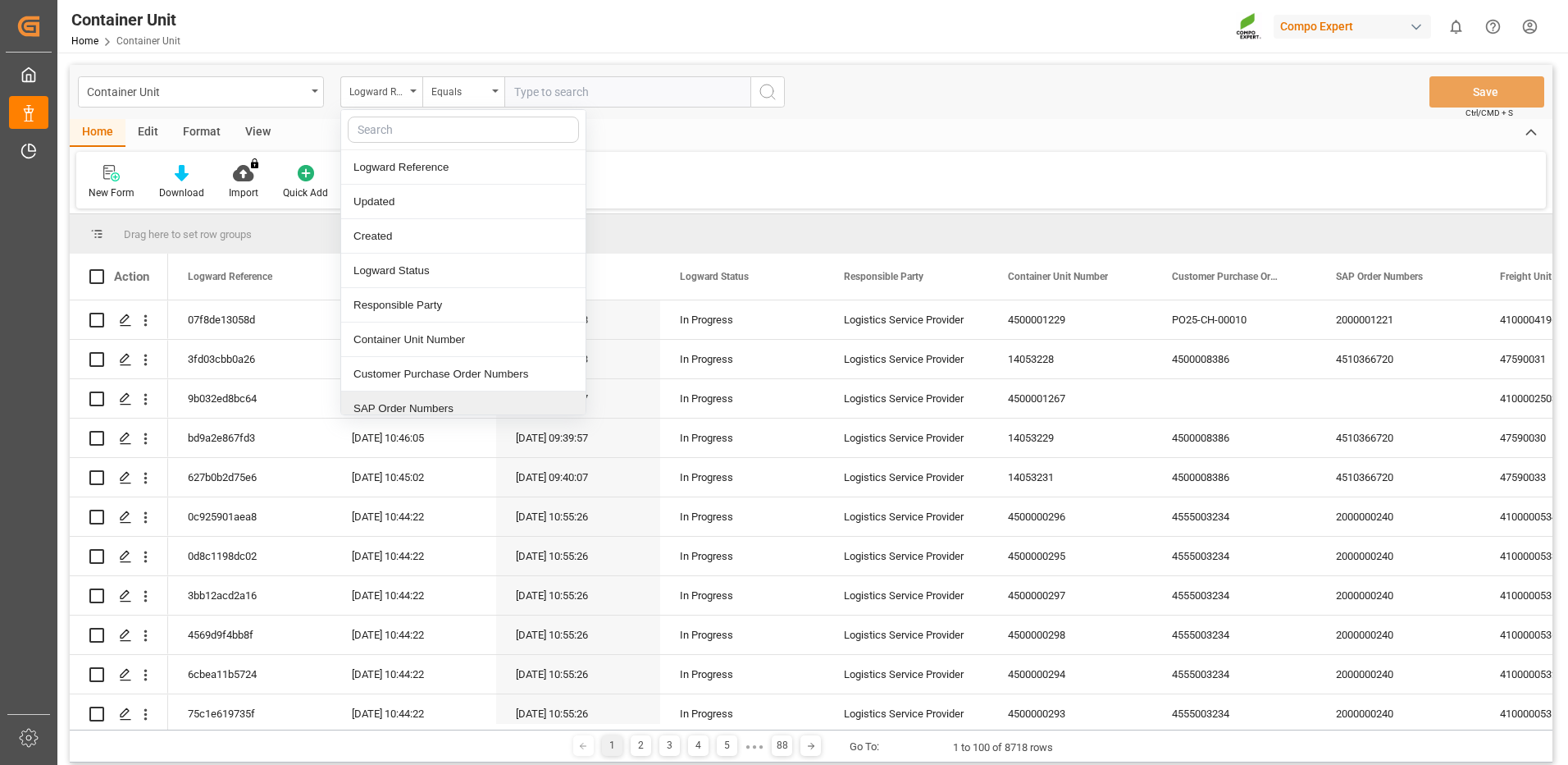
click at [438, 406] on div "SAP Order Numbers" at bounding box center [463, 408] width 244 height 34
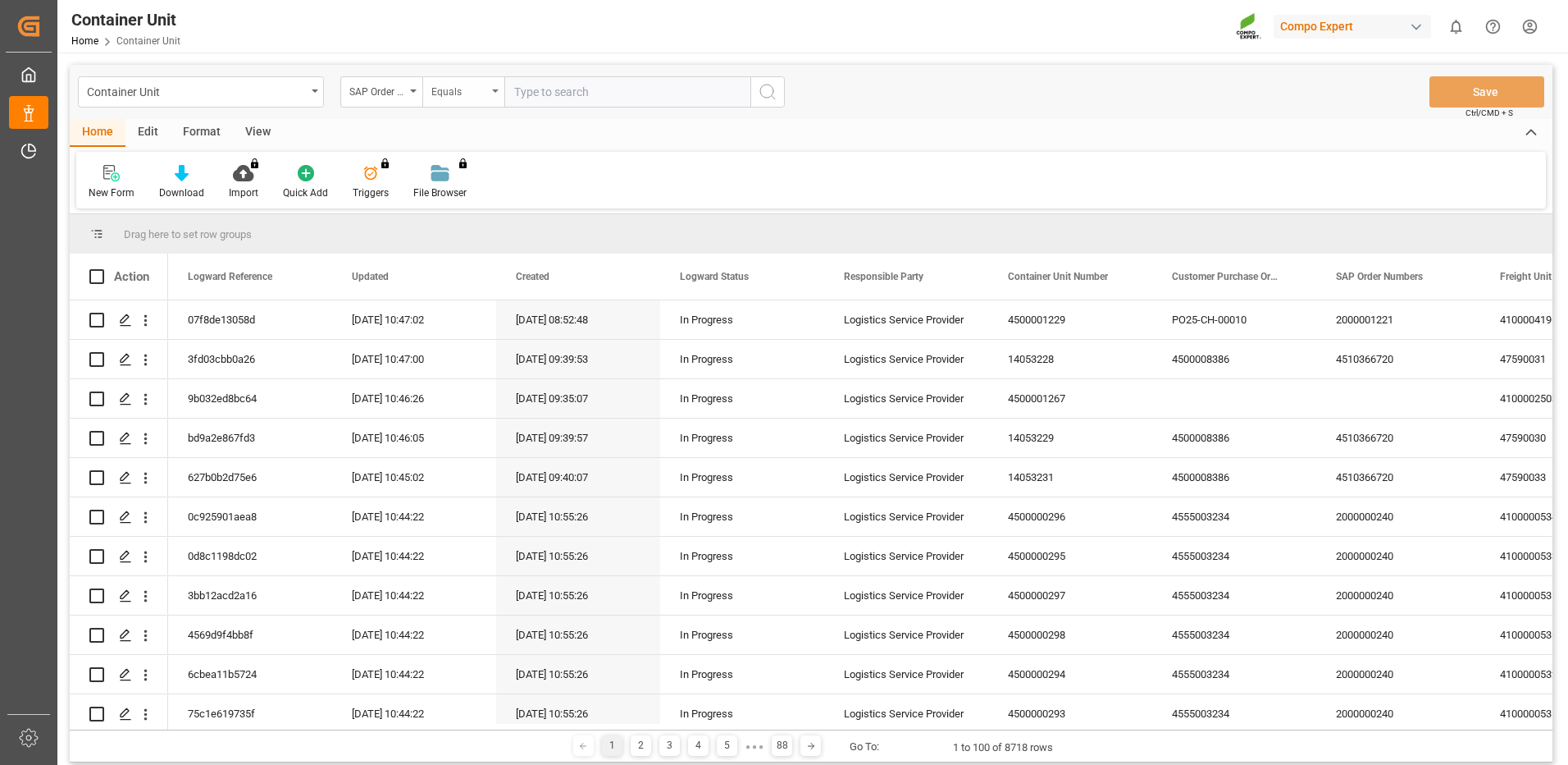
click at [459, 99] on div "Equals" at bounding box center [464, 91] width 82 height 31
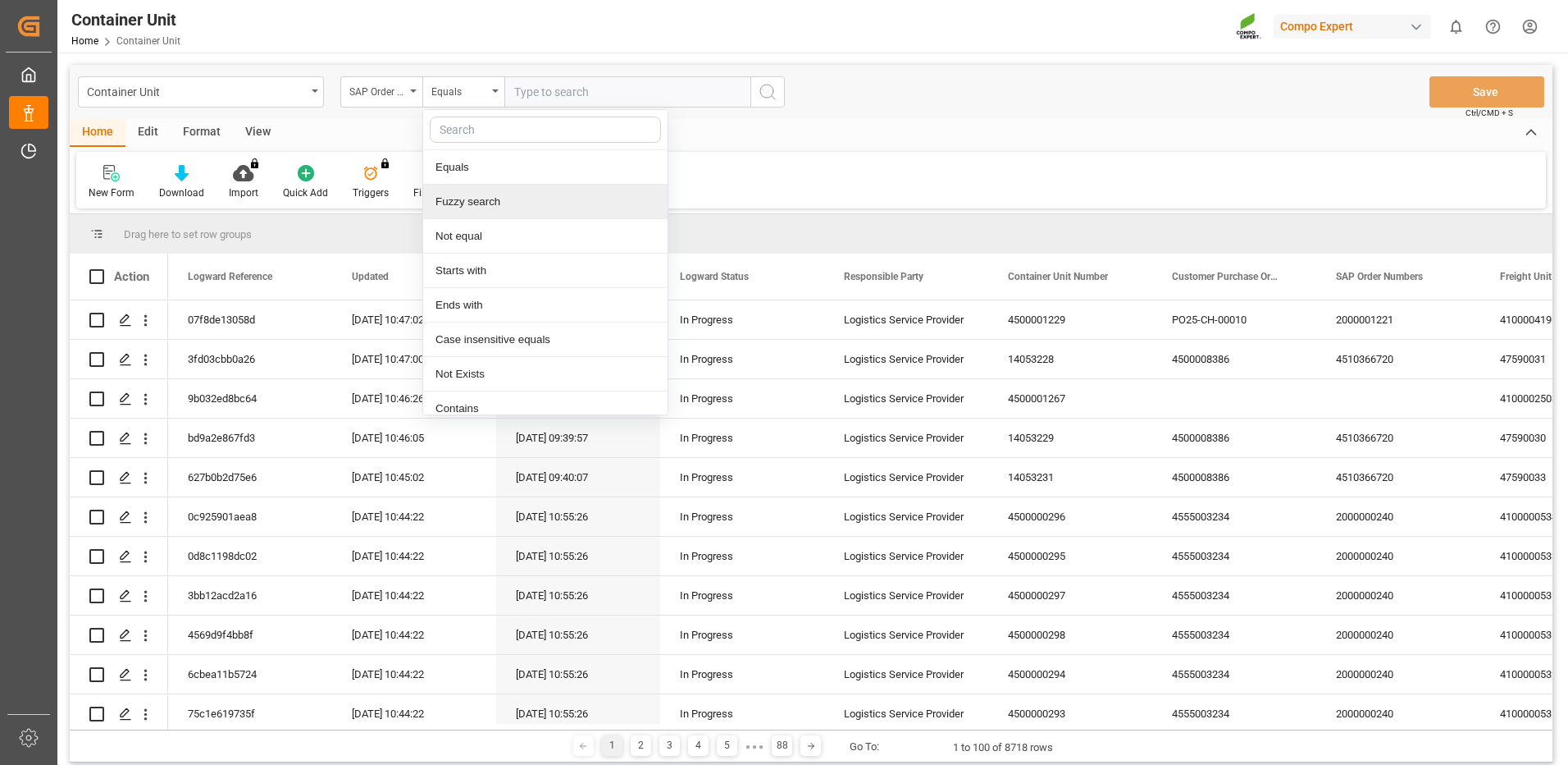
drag, startPoint x: 473, startPoint y: 202, endPoint x: 527, endPoint y: 138, distance: 83.7
click at [476, 202] on div "Fuzzy search" at bounding box center [545, 202] width 244 height 34
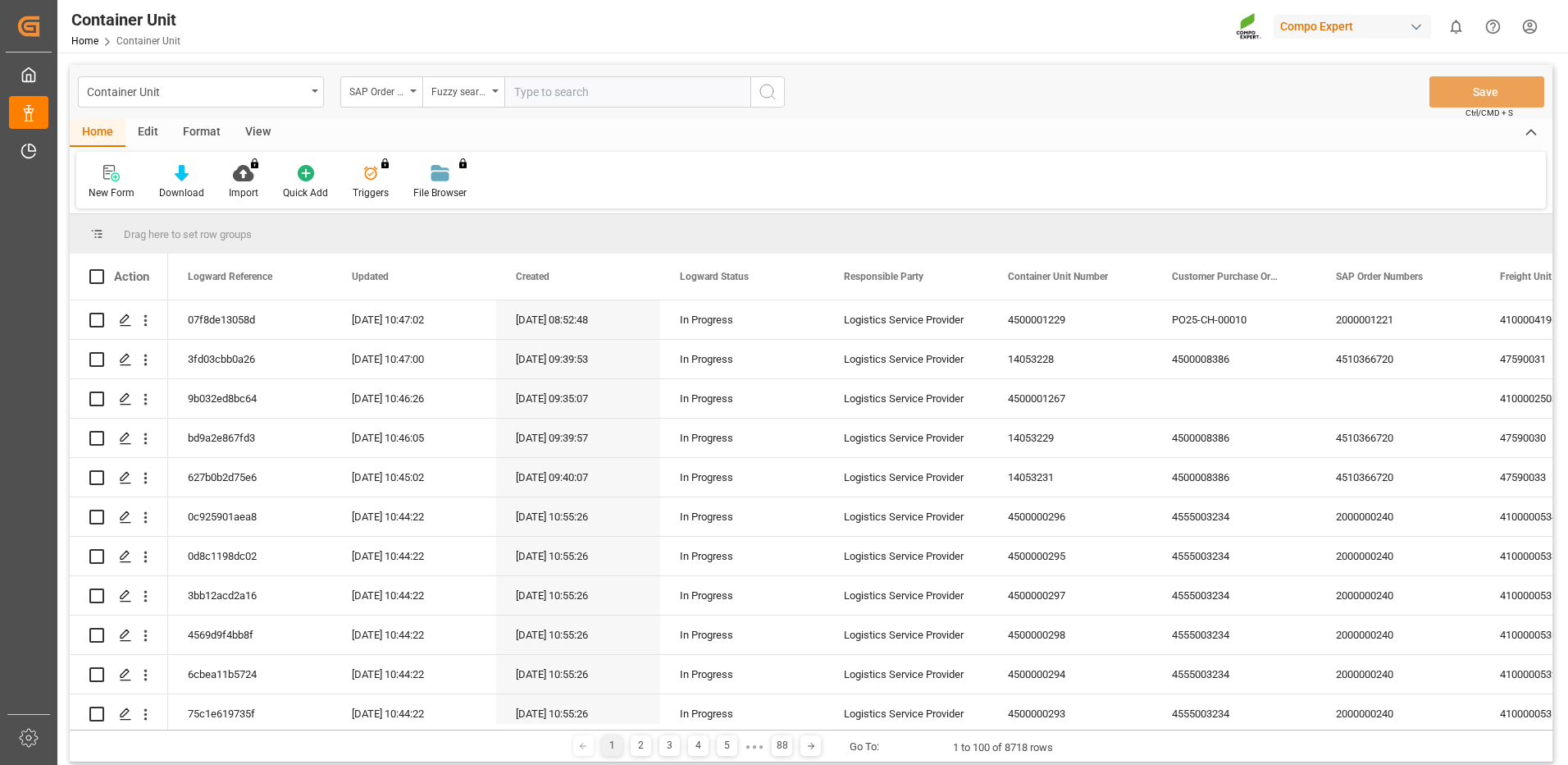
click at [544, 92] on input "text" at bounding box center [627, 91] width 246 height 31
paste input "4510366720"
type input "4510366720"
click at [775, 95] on icon "search button" at bounding box center [767, 92] width 20 height 20
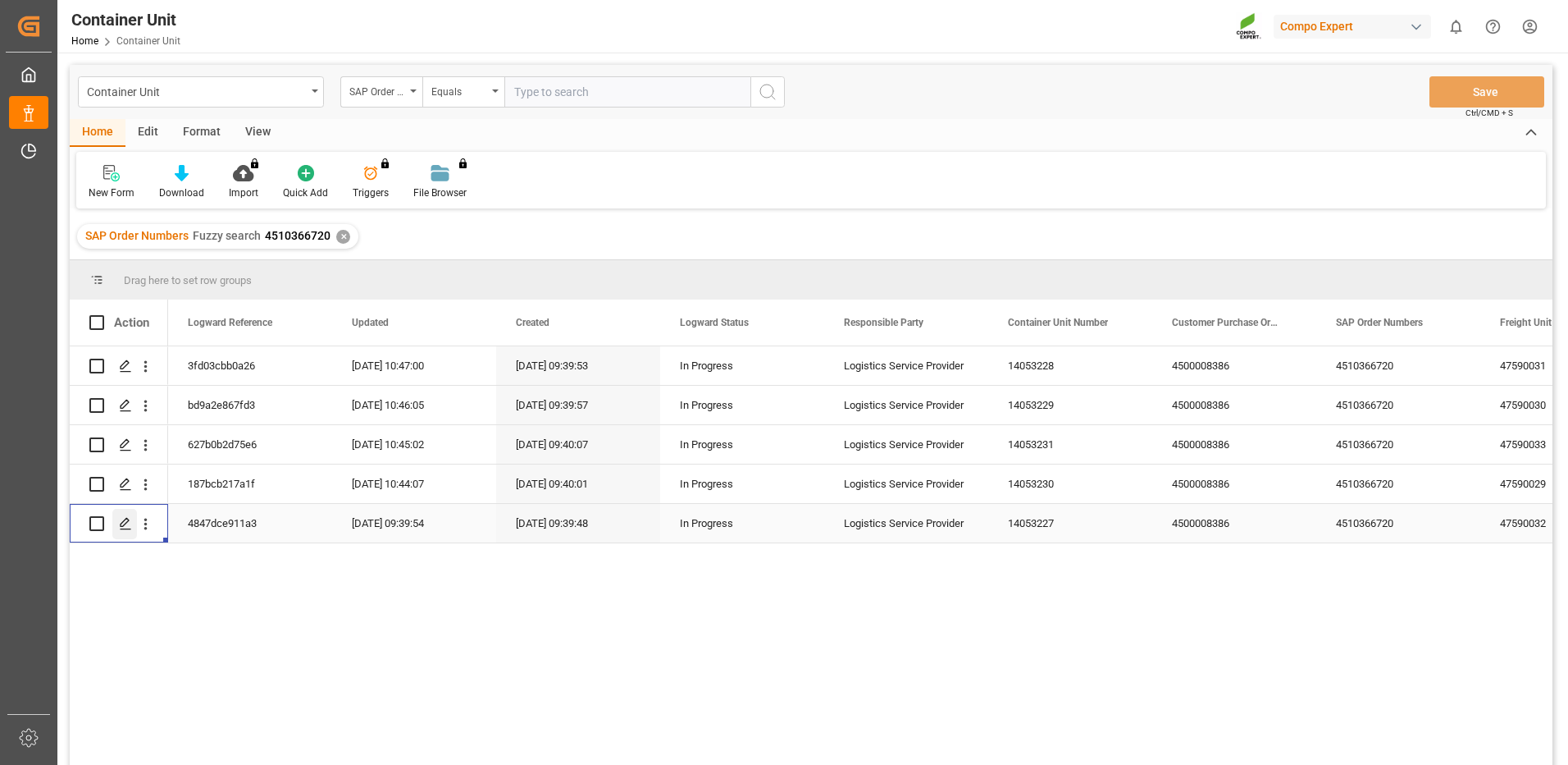
click at [129, 524] on icon "Press SPACE to select this row." at bounding box center [125, 523] width 13 height 13
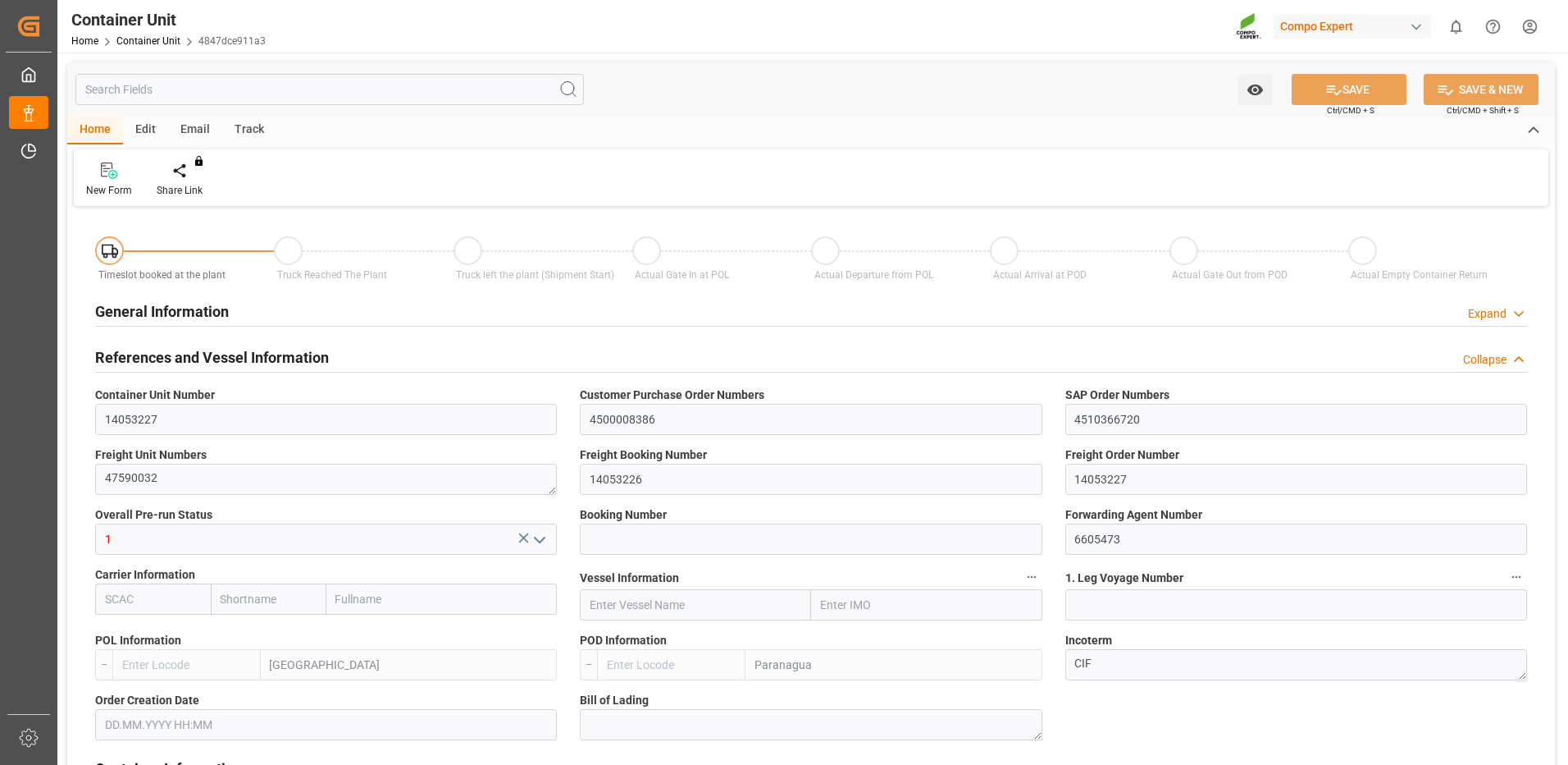
type input "ESVLC"
type input "BRPNG"
type input "10"
type input "0"
type input "10"
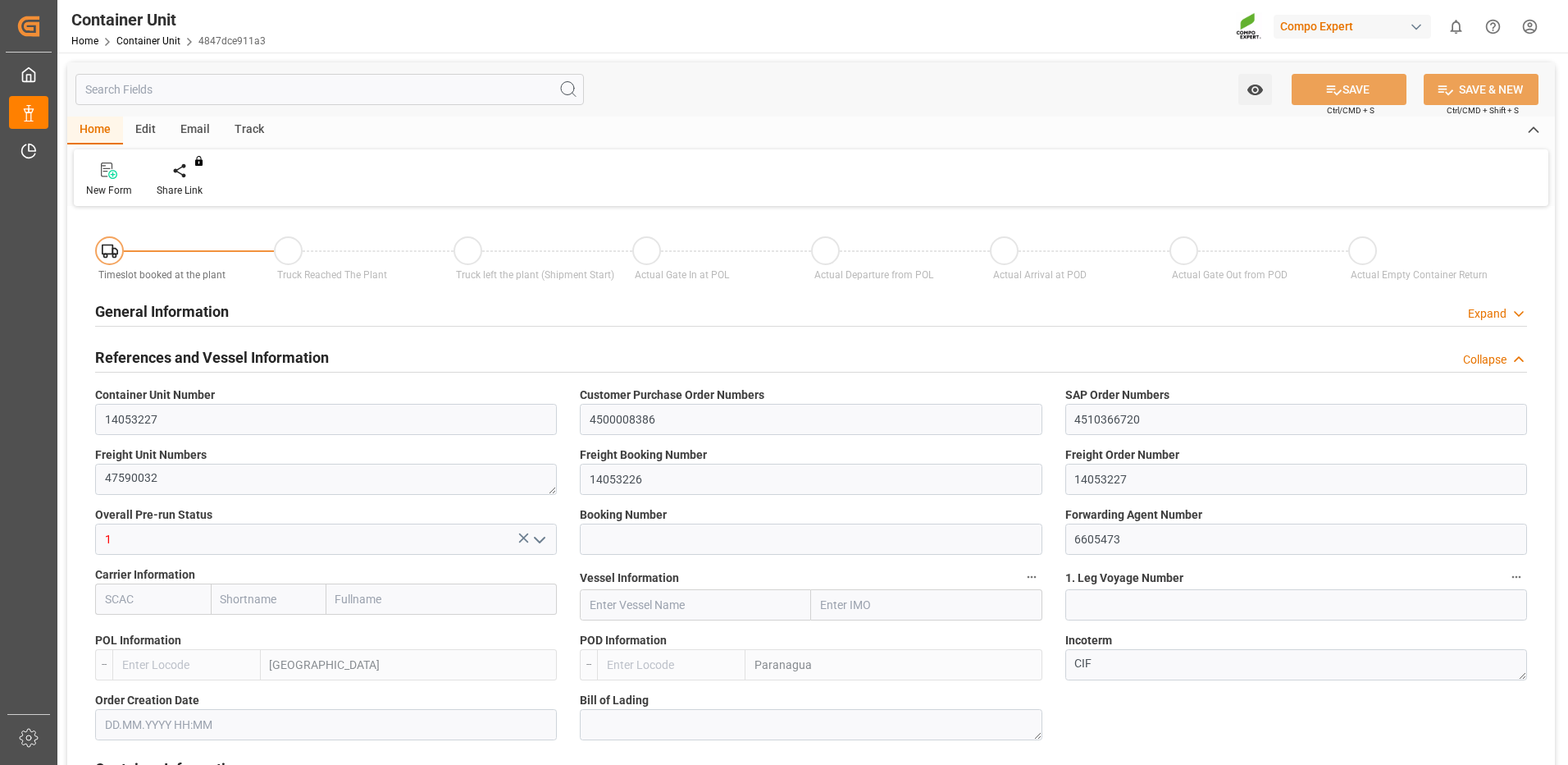
type input "0"
type input "100"
type input "24576"
type input "[DATE] 09:39"
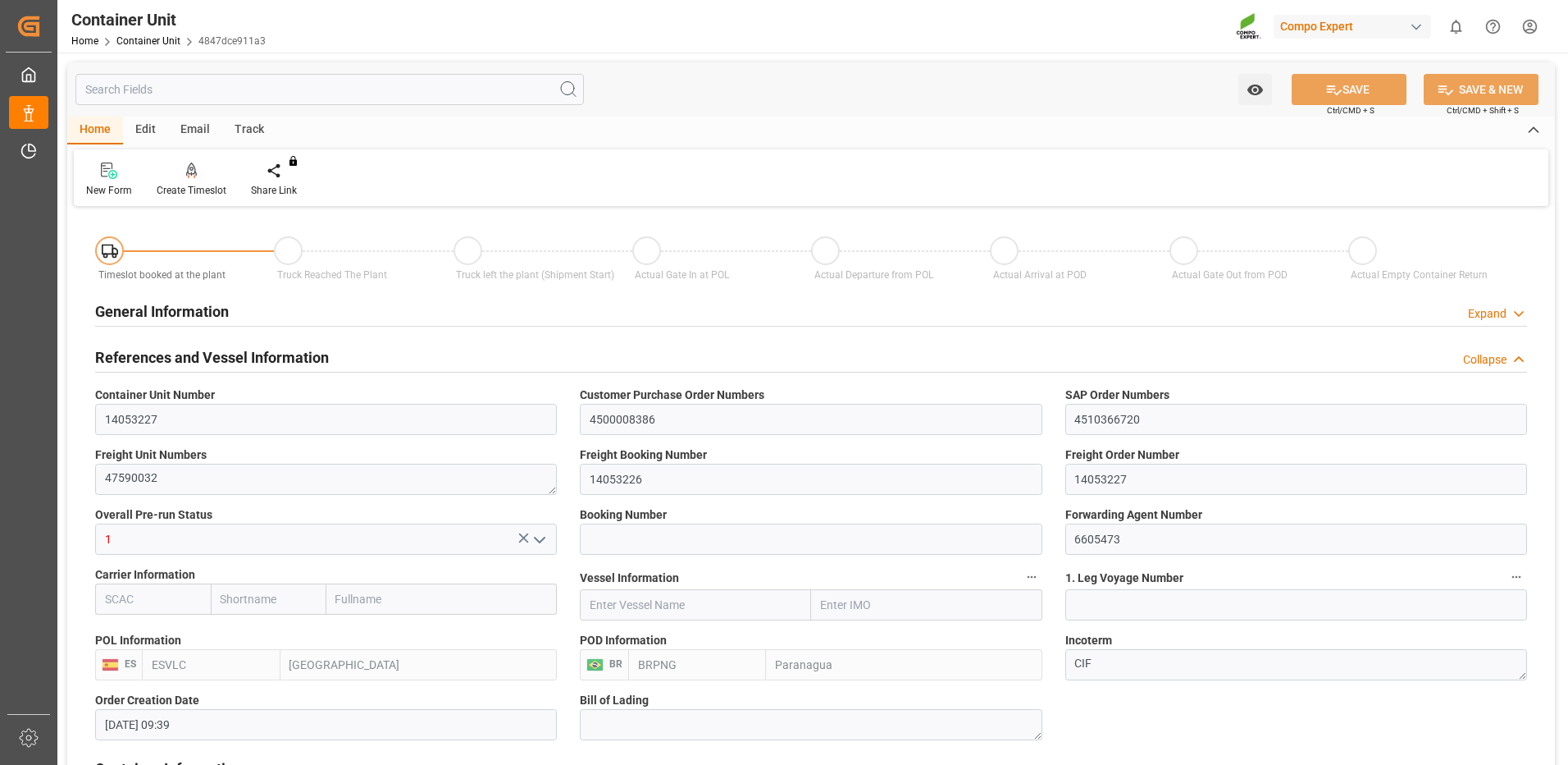
type input "03.11.2025"
click at [193, 179] on icon at bounding box center [192, 178] width 7 height 4
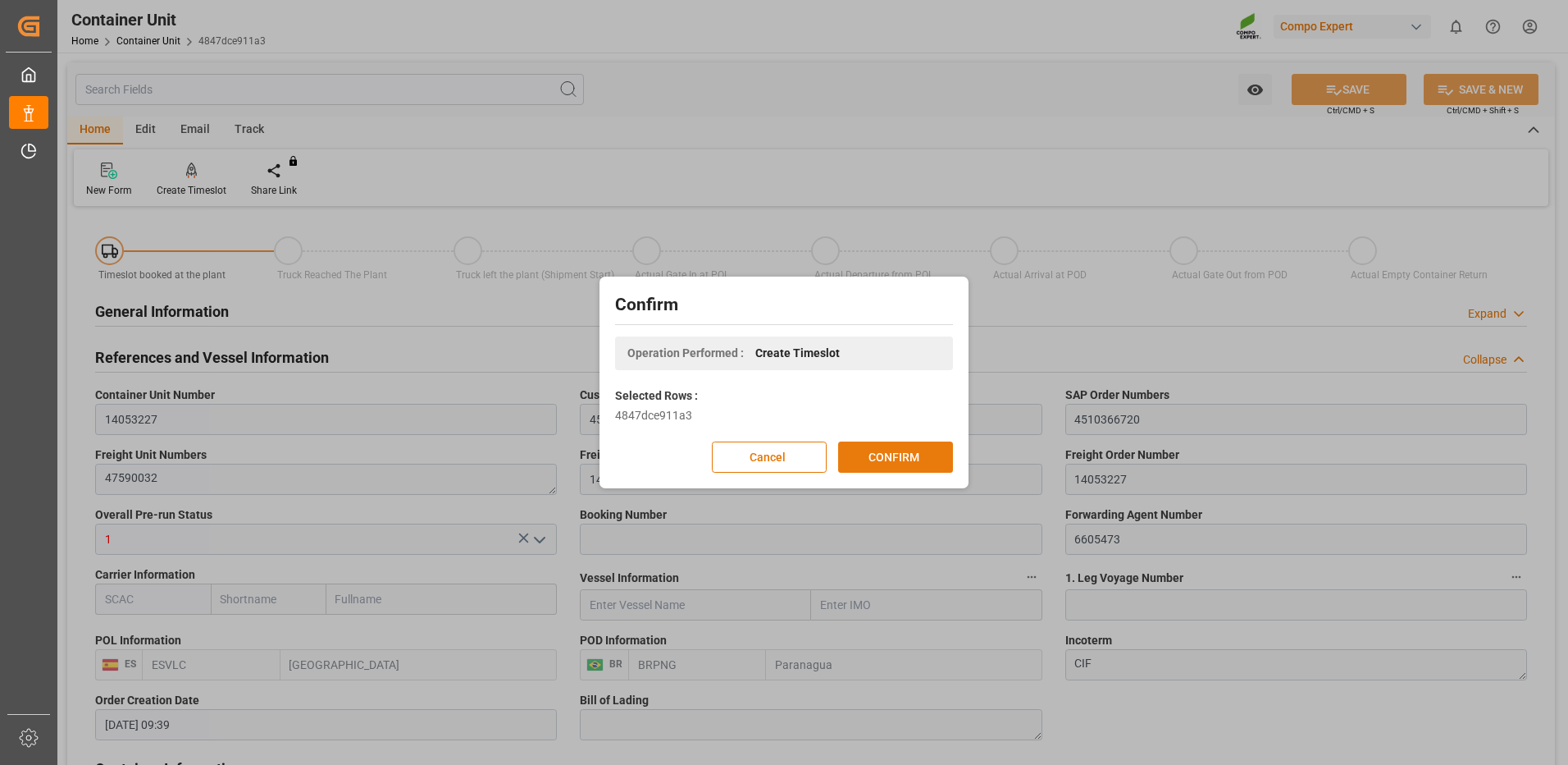
click at [893, 452] on button "CONFIRM" at bounding box center [895, 457] width 115 height 31
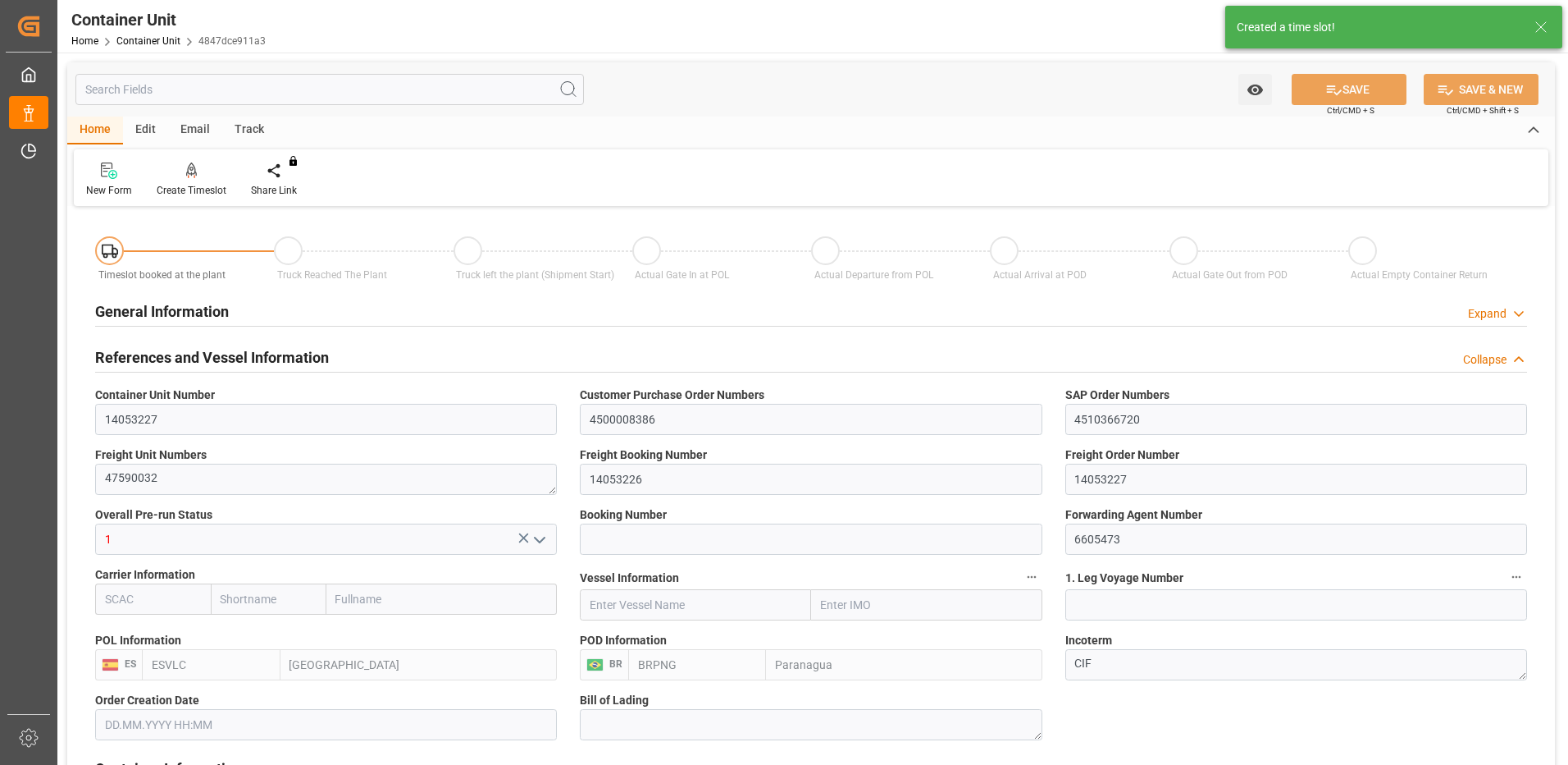
type input "[DATE] 09:39"
type input "03.11.2025"
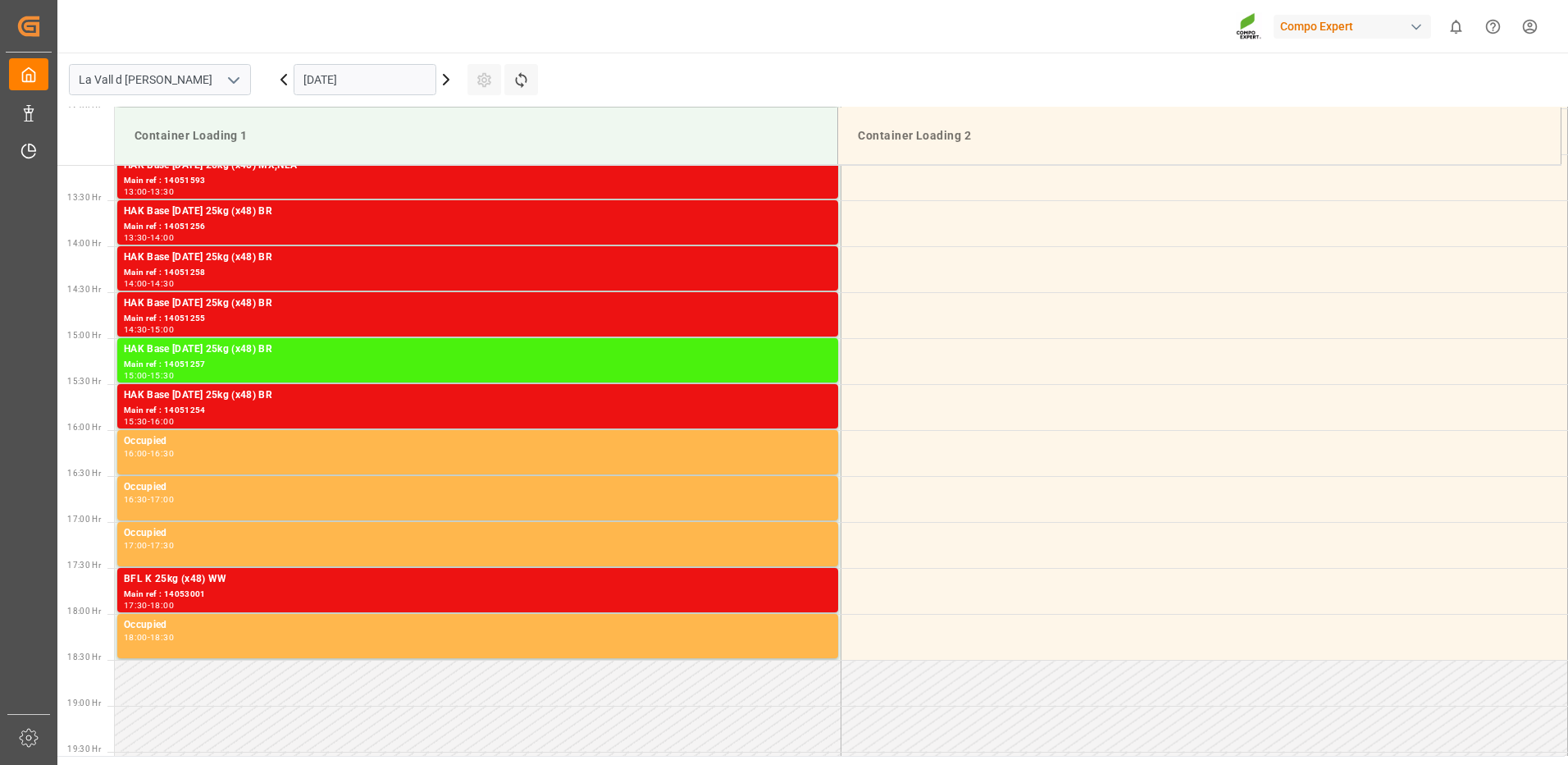
scroll to position [713, 0]
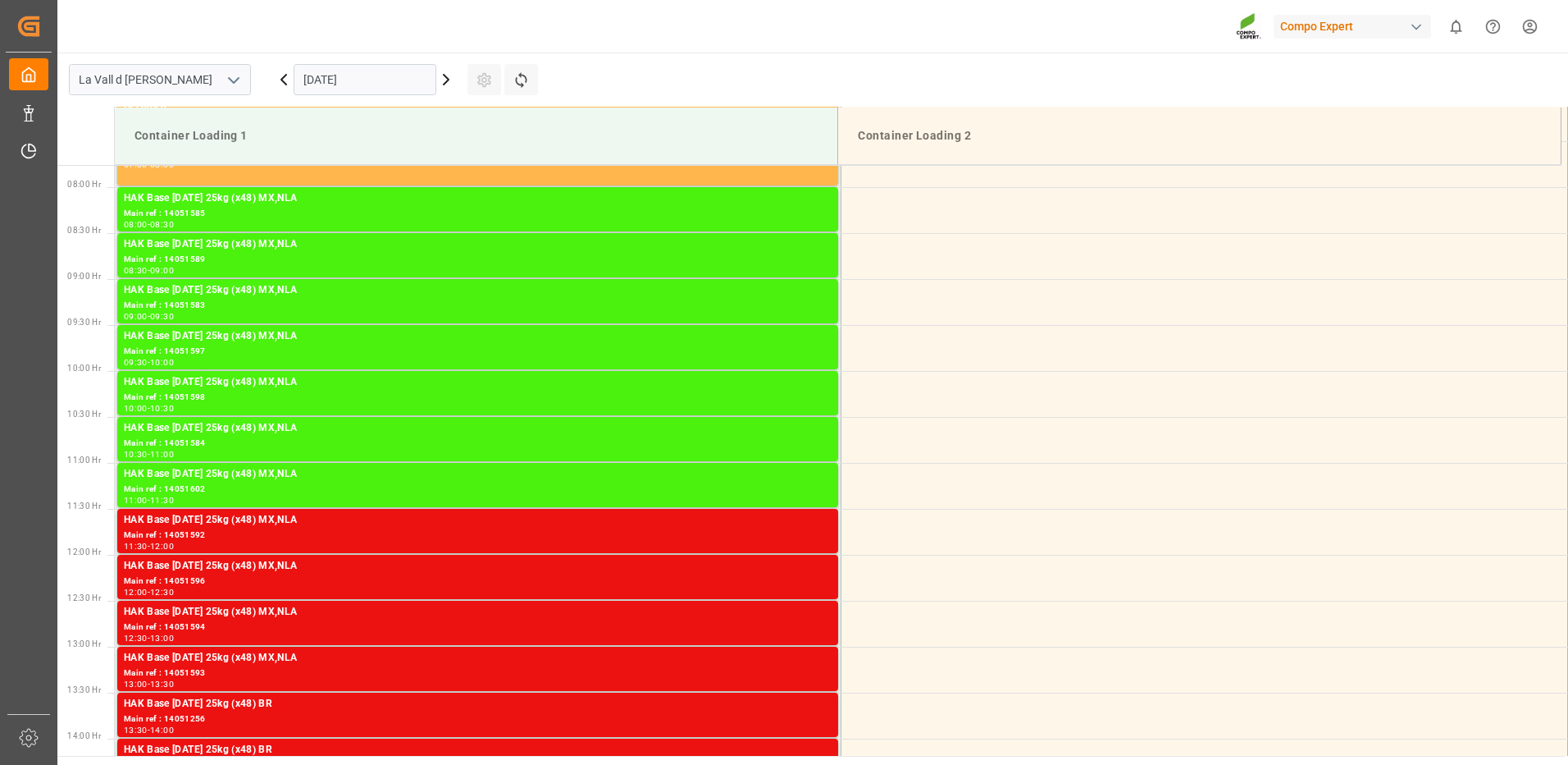
click at [384, 67] on input "[DATE]" at bounding box center [364, 79] width 142 height 31
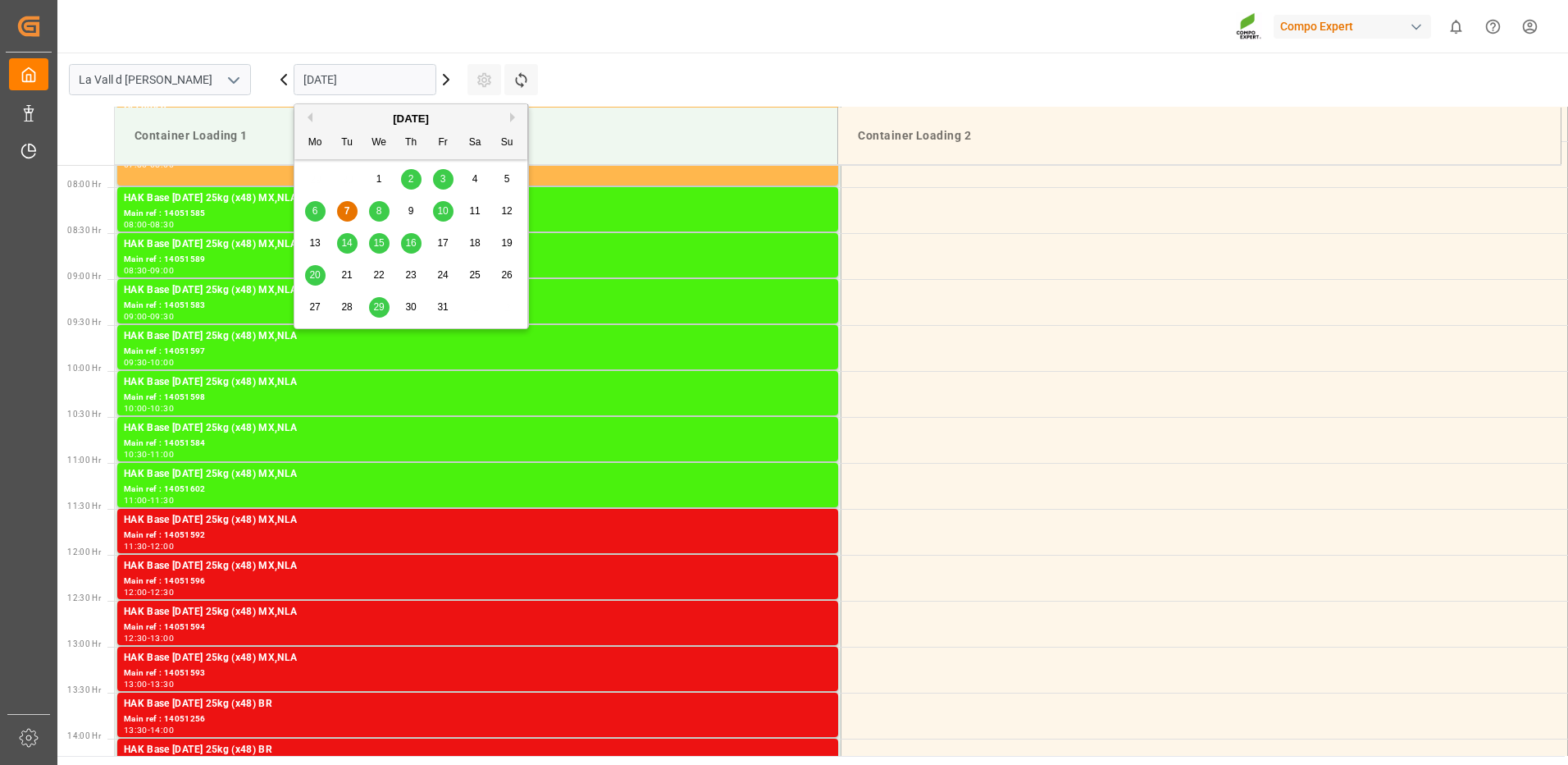
click at [512, 117] on button "Next Month" at bounding box center [515, 116] width 10 height 10
click at [373, 212] on div "5" at bounding box center [379, 211] width 21 height 20
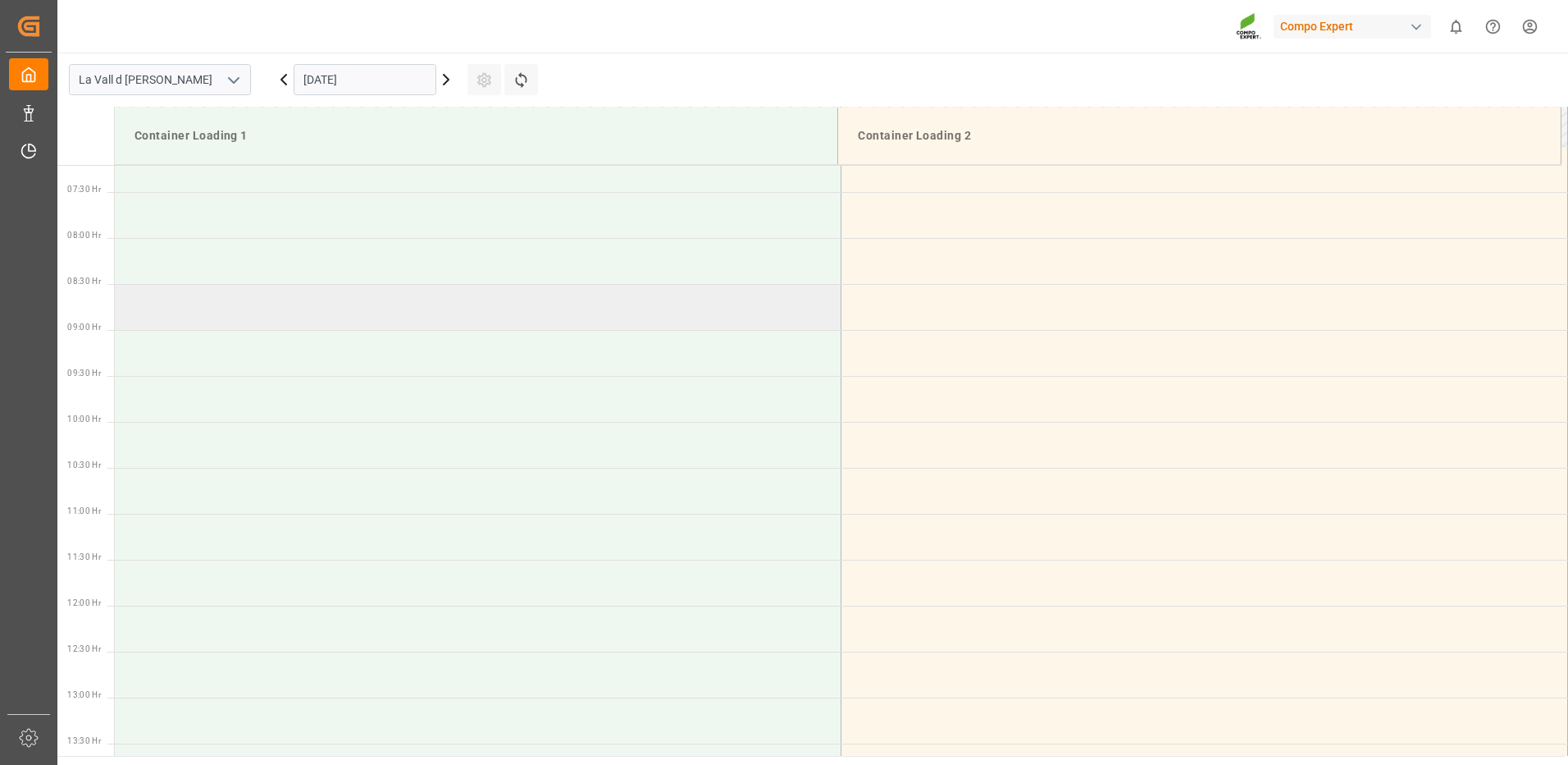
scroll to position [580, 0]
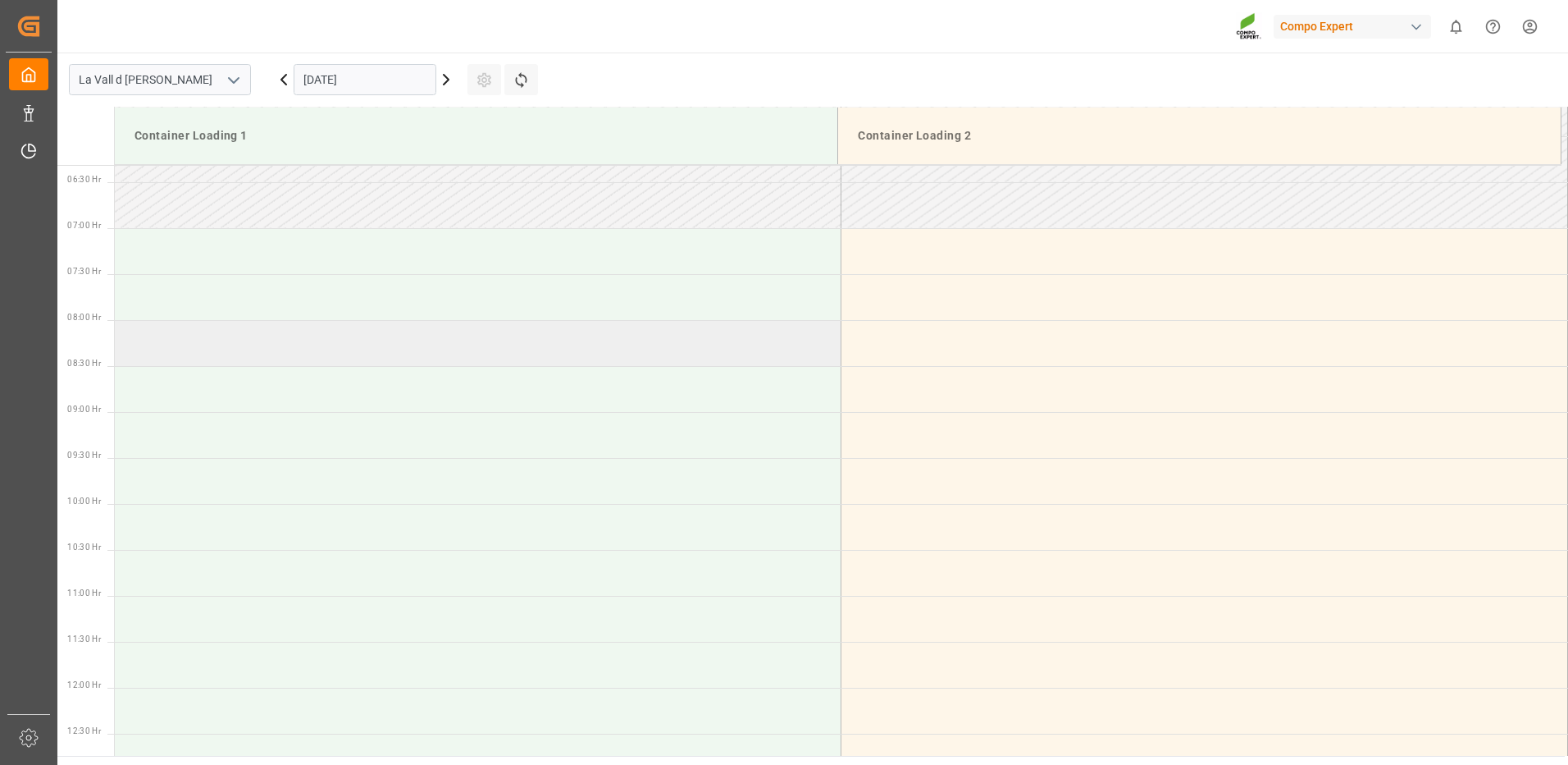
click at [338, 347] on td at bounding box center [477, 342] width 726 height 46
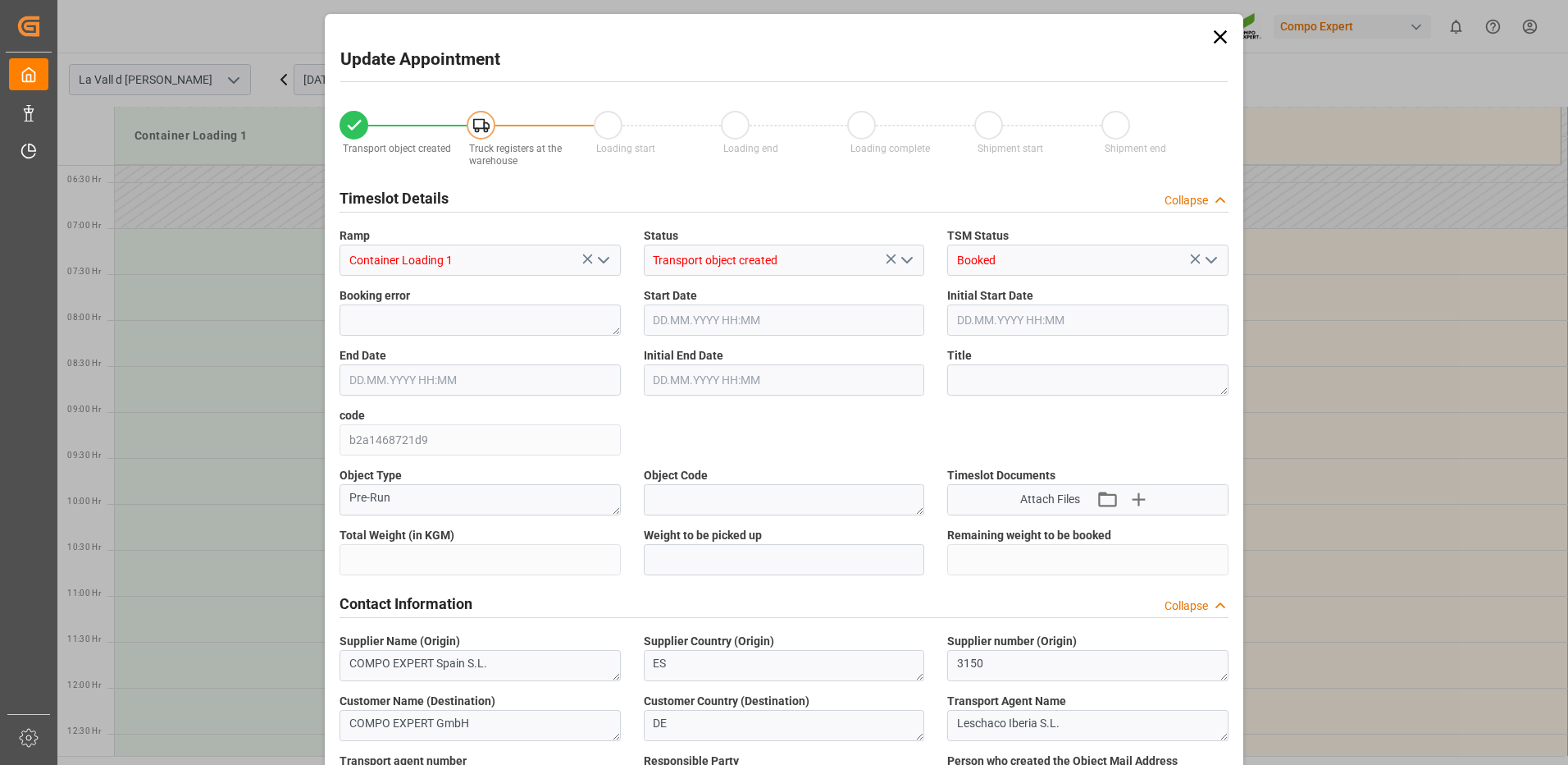
type input "24576"
type input "100"
type input "05.11.2025 08:00"
type input "05.11.2025 08:30"
type input "[DATE] 09:39"
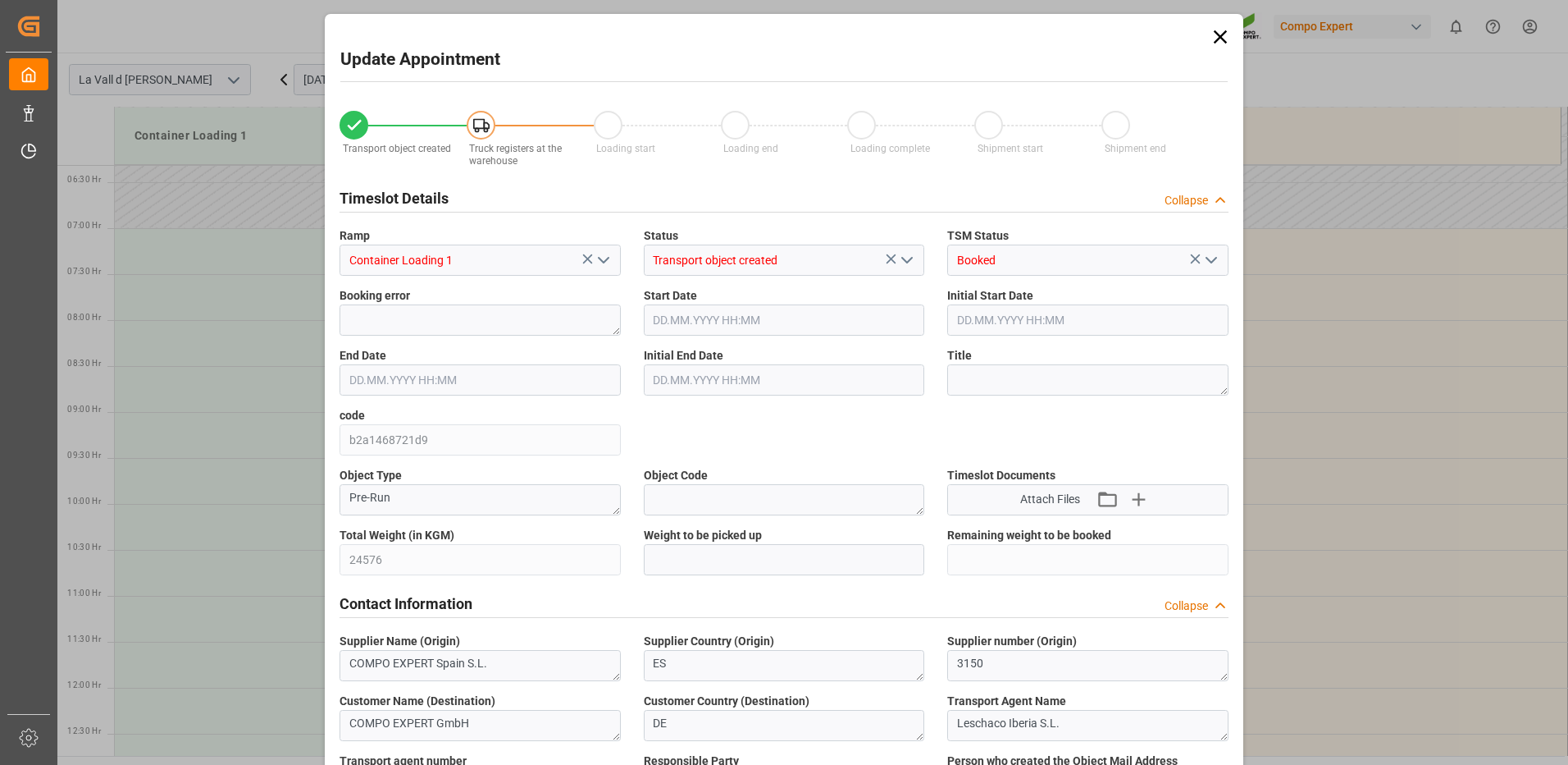
type input "[DATE] 10:43"
drag, startPoint x: 722, startPoint y: 555, endPoint x: 673, endPoint y: 569, distance: 51.0
click at [722, 555] on input "text" at bounding box center [784, 559] width 281 height 31
type input "24576"
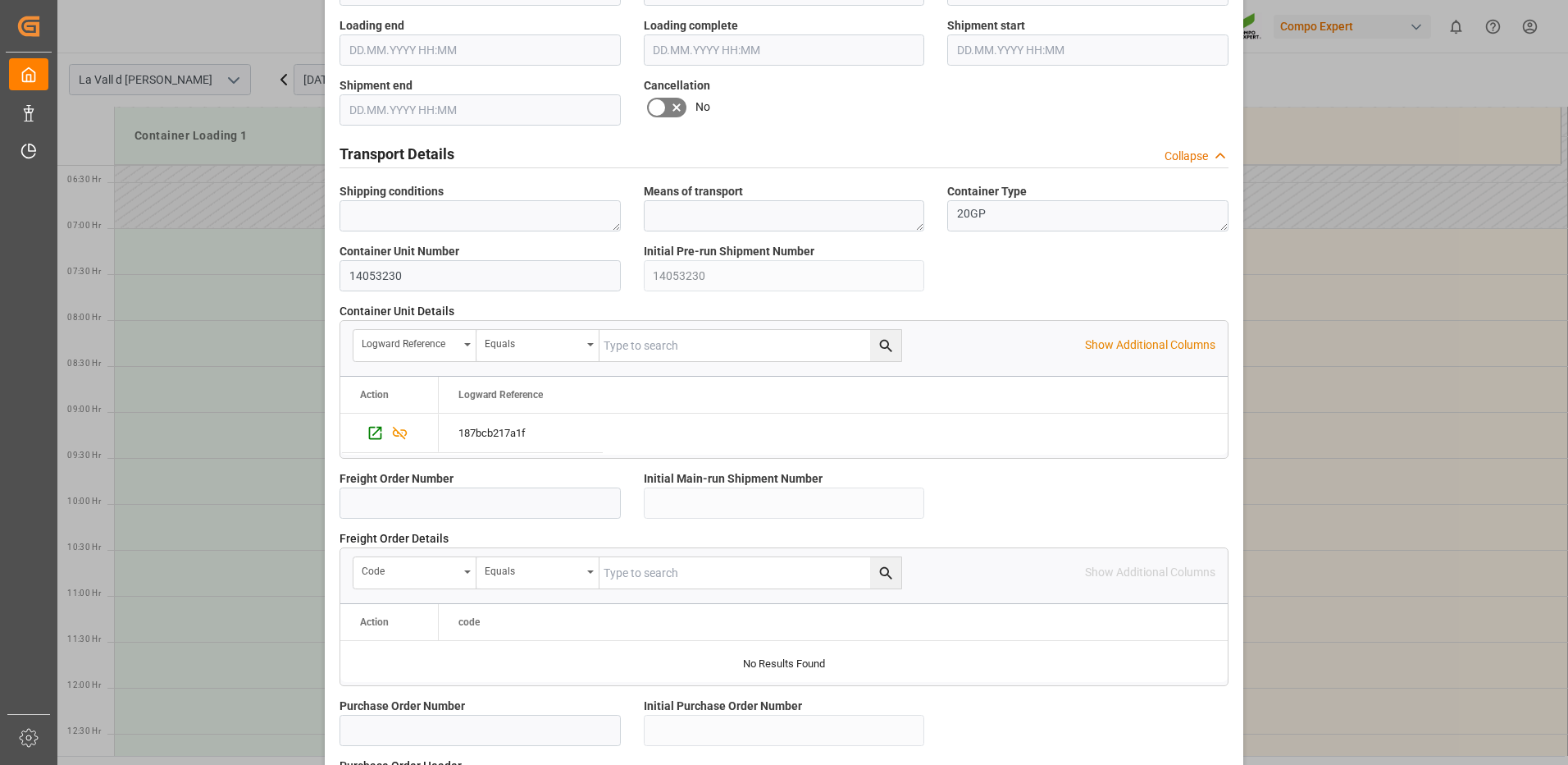
scroll to position [1399, 0]
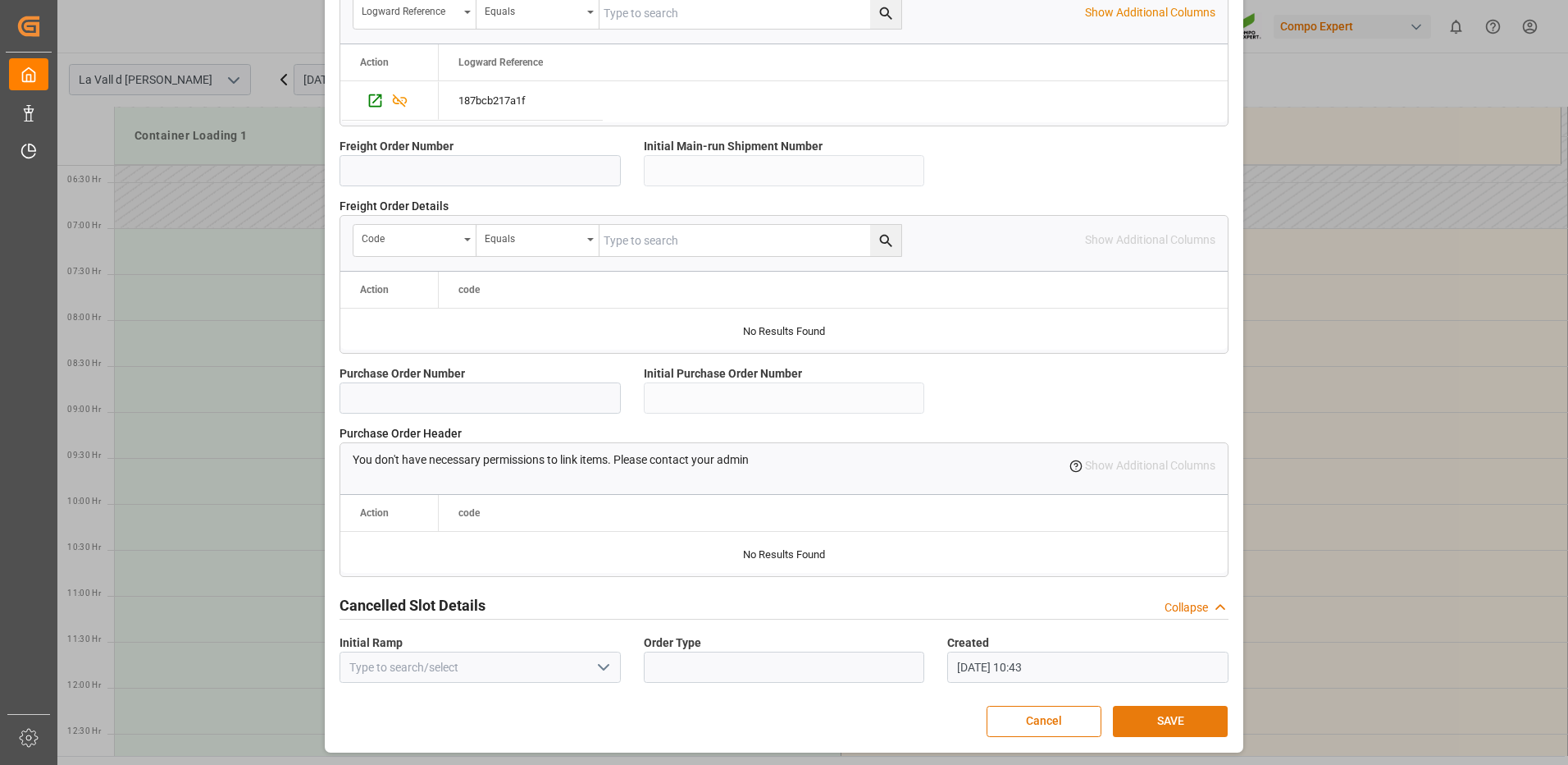
click at [1162, 723] on button "SAVE" at bounding box center [1170, 721] width 115 height 31
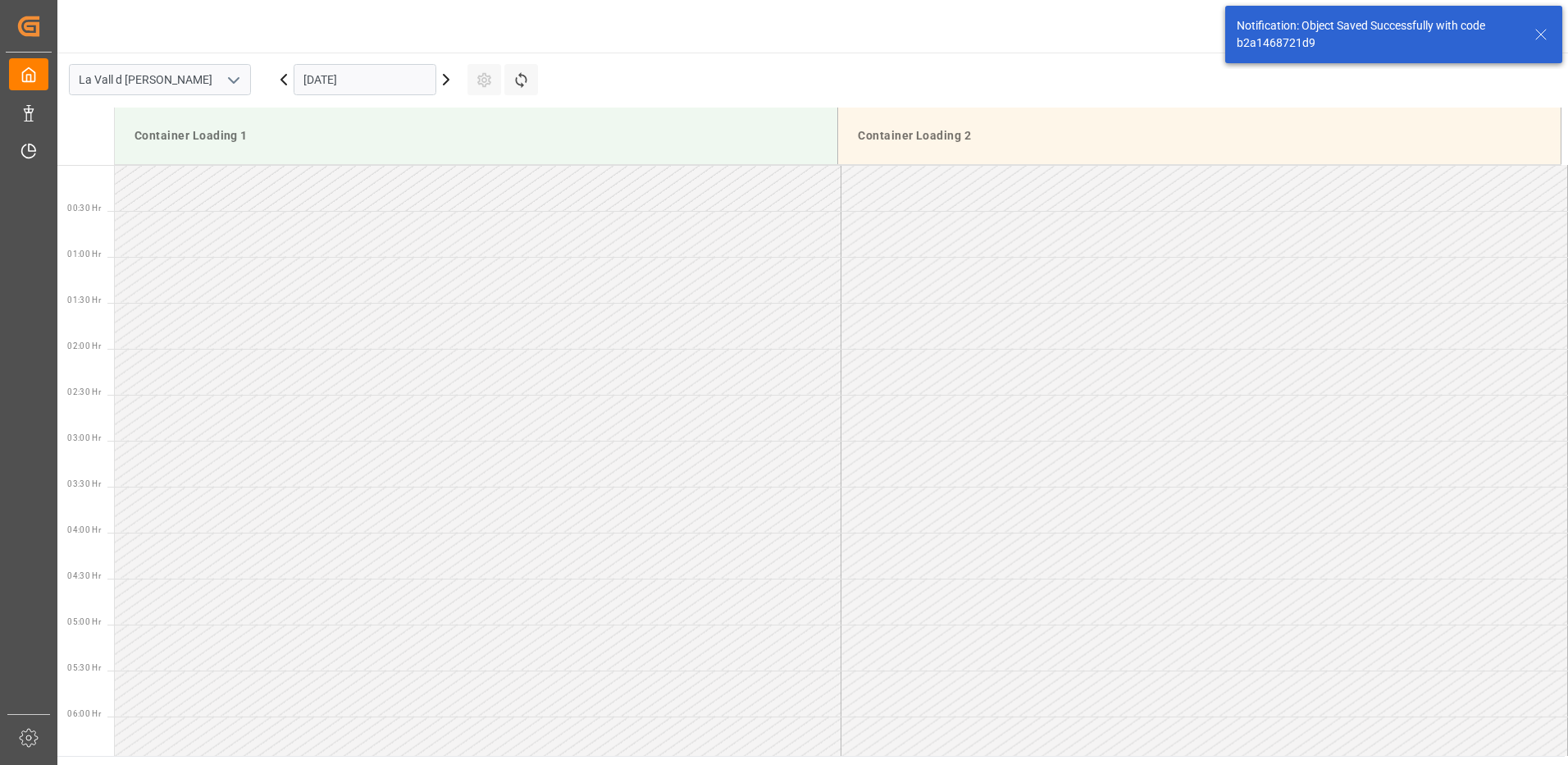
scroll to position [632, 0]
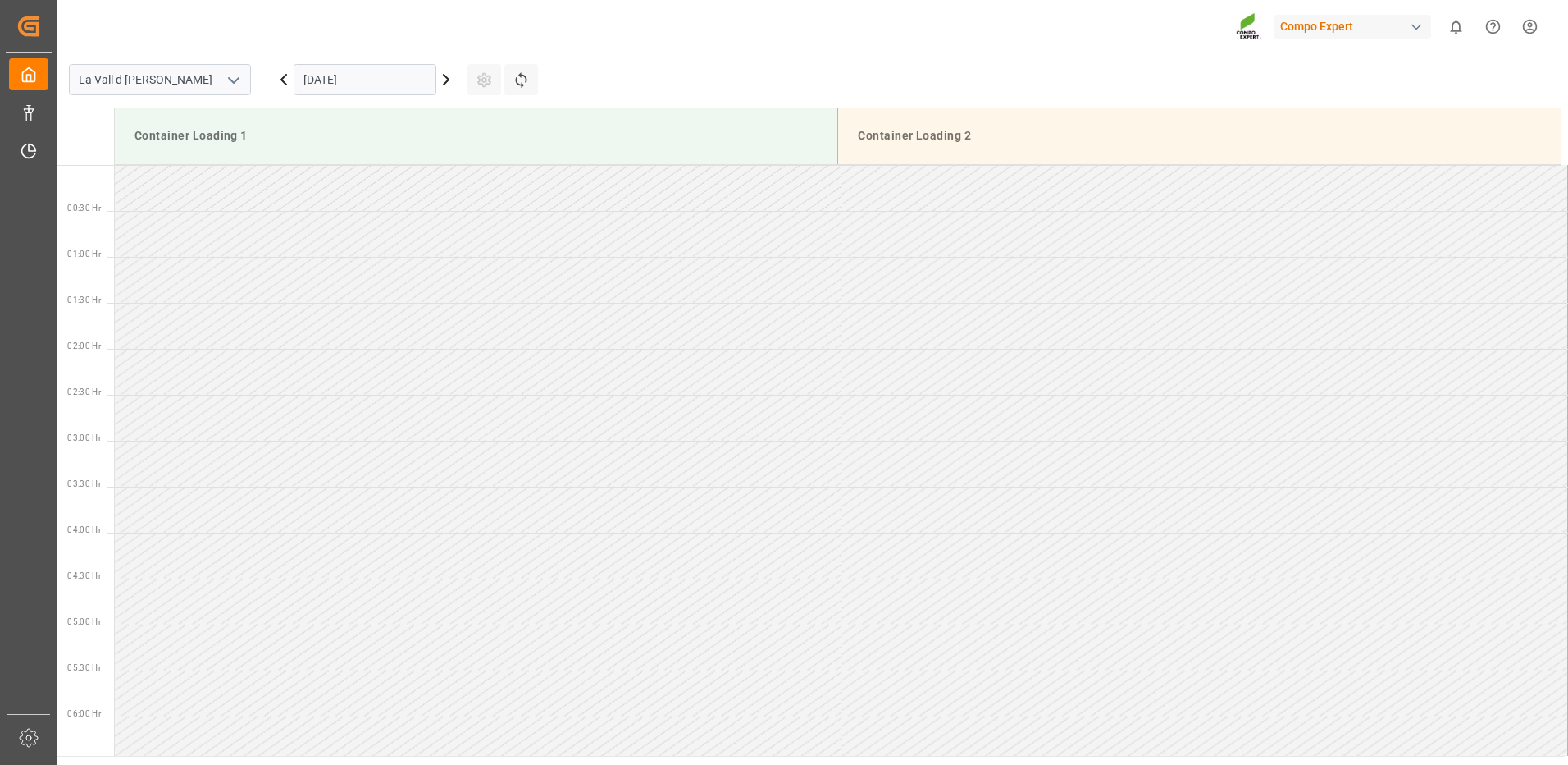
scroll to position [908, 0]
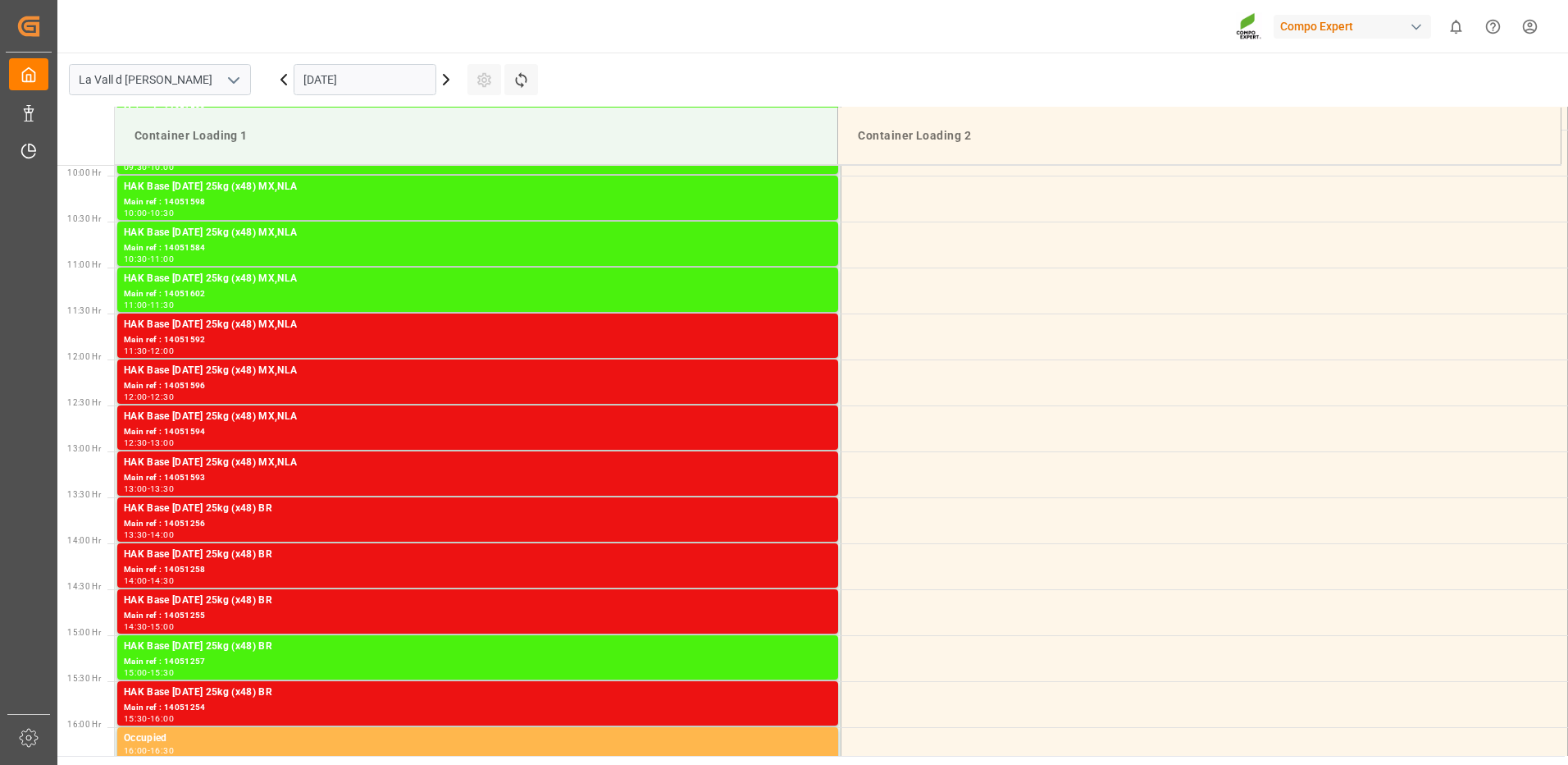
click at [381, 87] on input "[DATE]" at bounding box center [364, 79] width 142 height 31
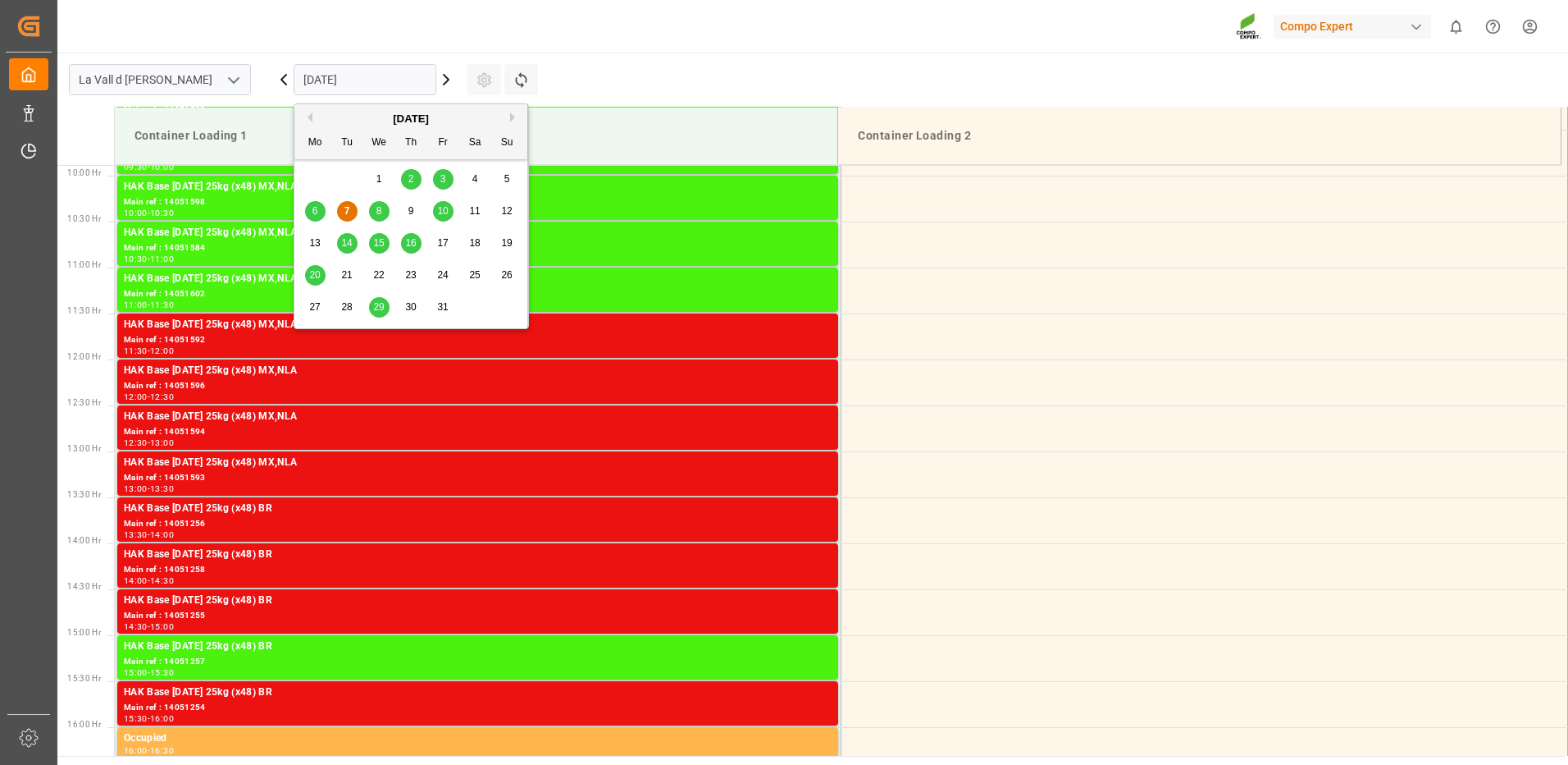
click at [510, 117] on button "Next Month" at bounding box center [515, 116] width 10 height 10
click at [378, 211] on span "5" at bounding box center [379, 211] width 5 height 12
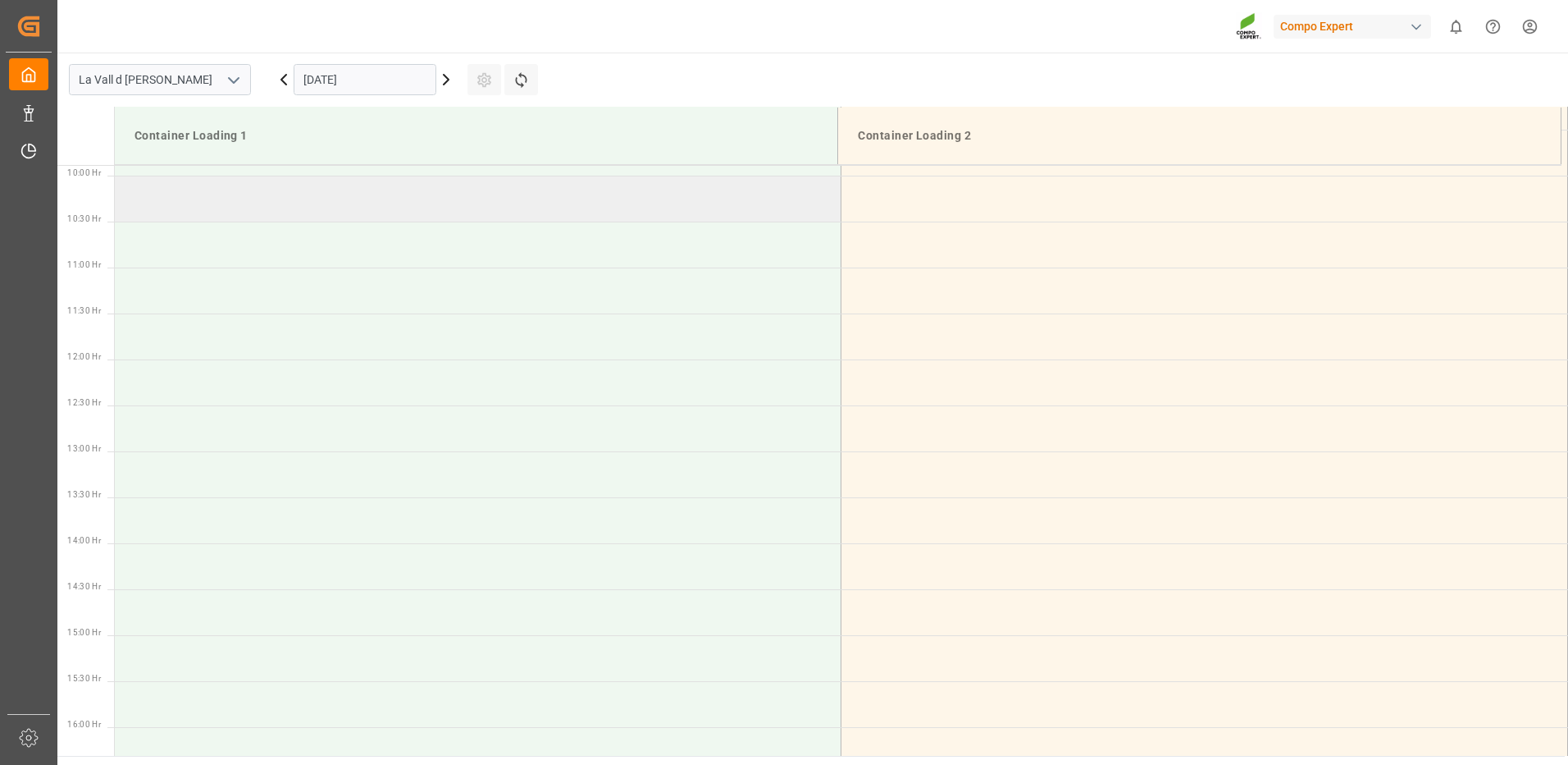
scroll to position [744, 0]
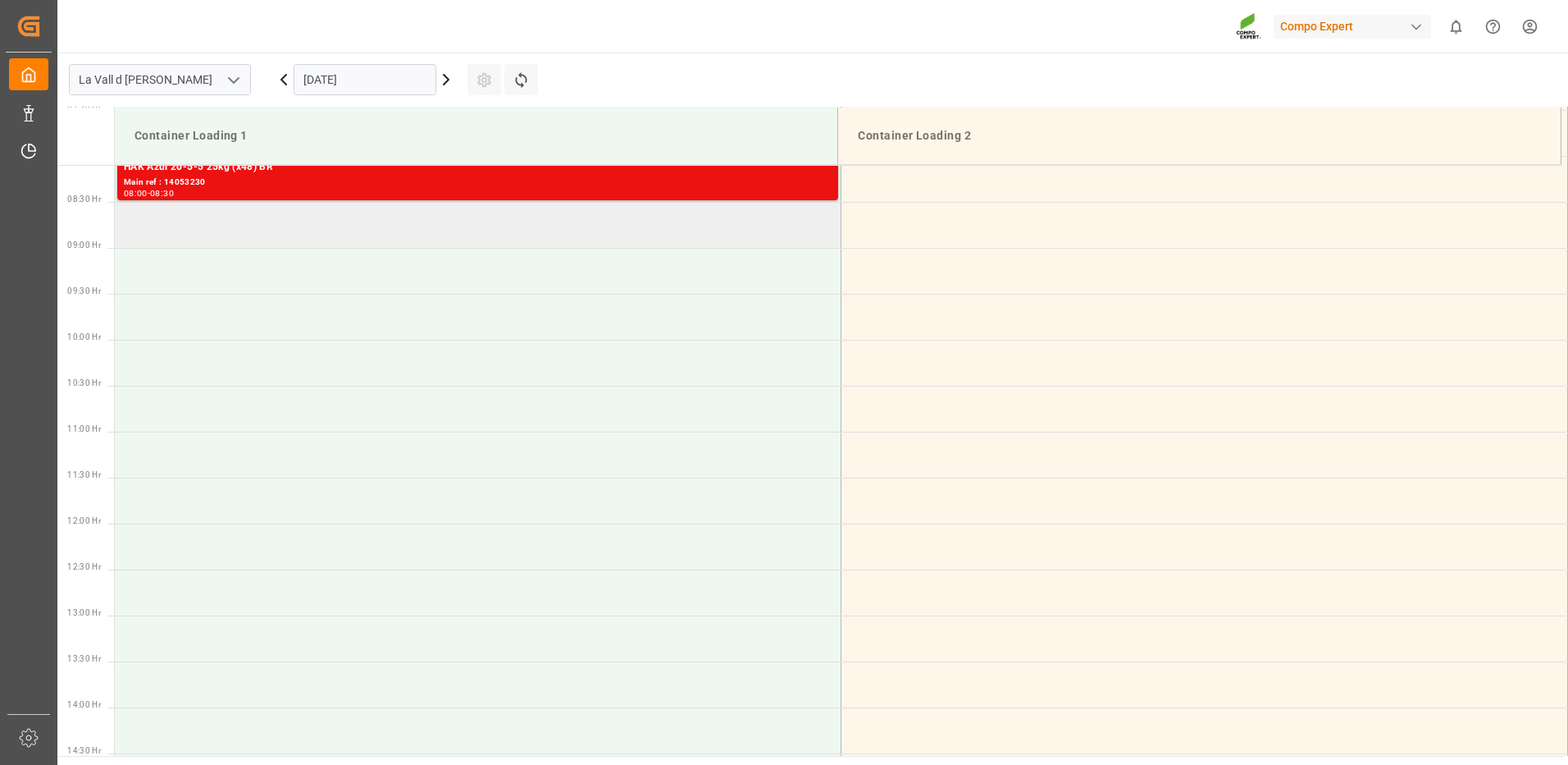
click at [381, 223] on td at bounding box center [477, 224] width 726 height 46
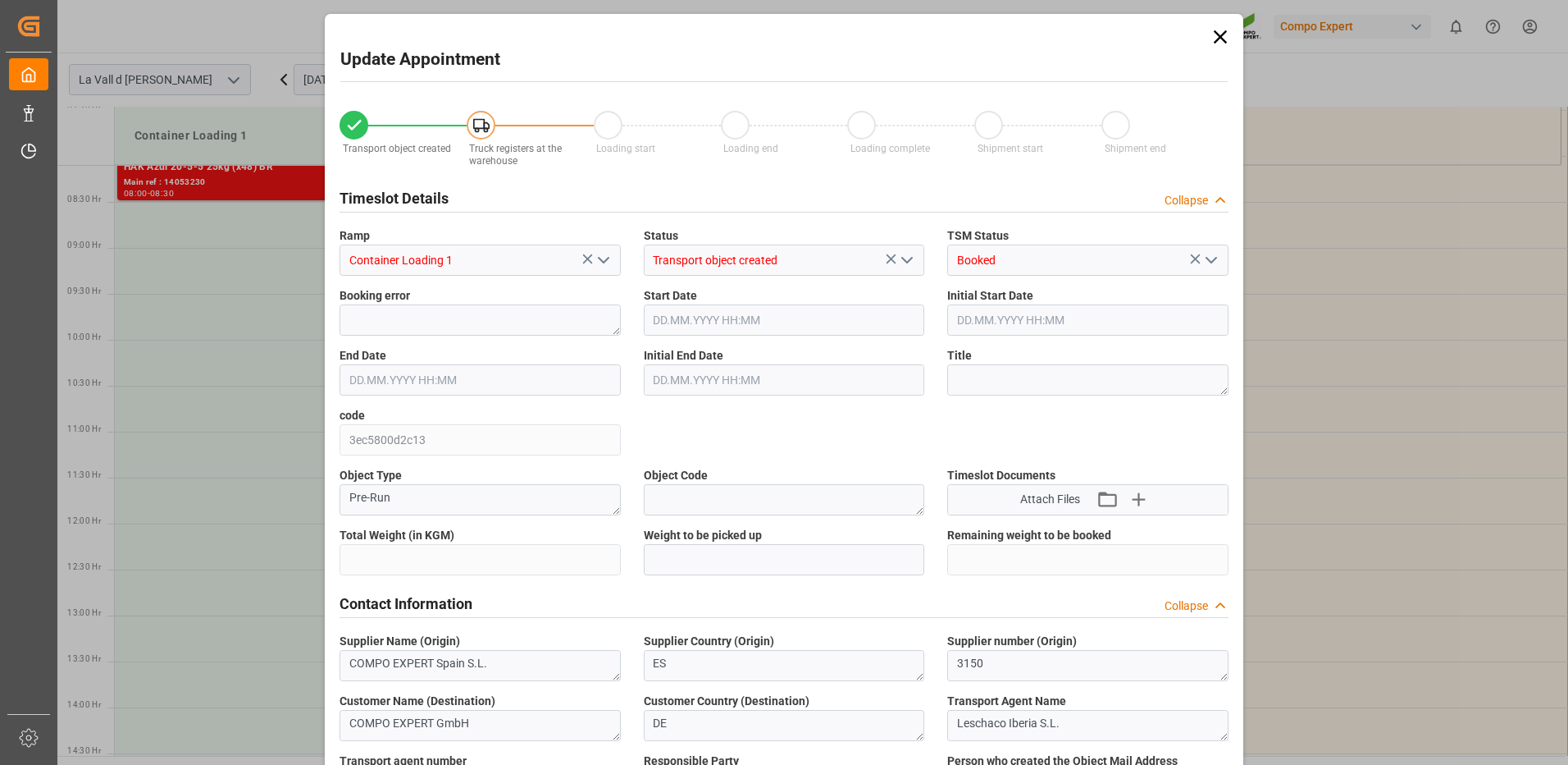
type input "24576"
type input "100"
type input "05.11.2025 08:30"
type input "05.11.2025 09:00"
type input "[DATE] 09:39"
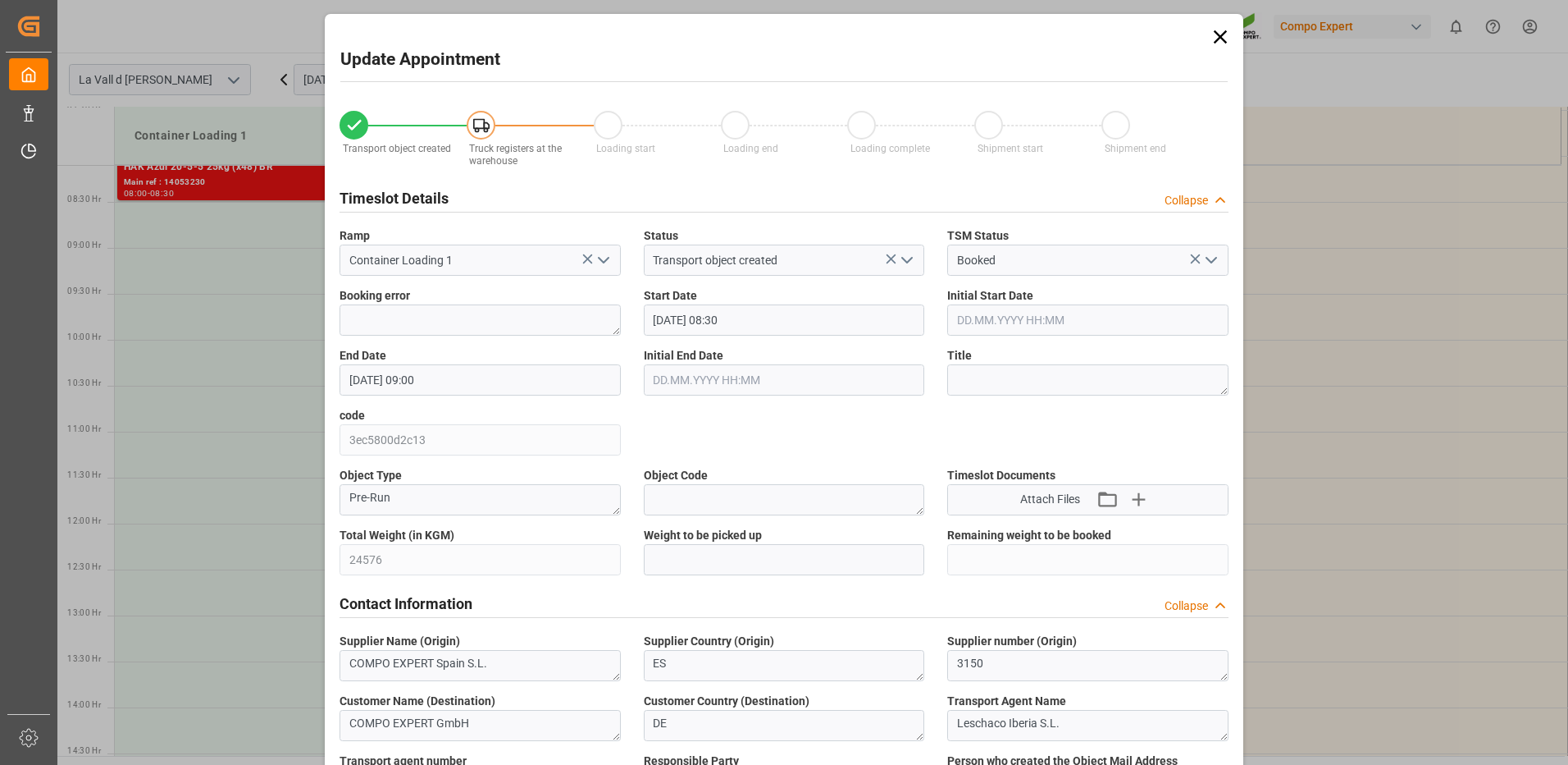
type input "07.10.2025 10:44"
click at [833, 555] on input "text" at bounding box center [784, 559] width 281 height 31
type input "24576"
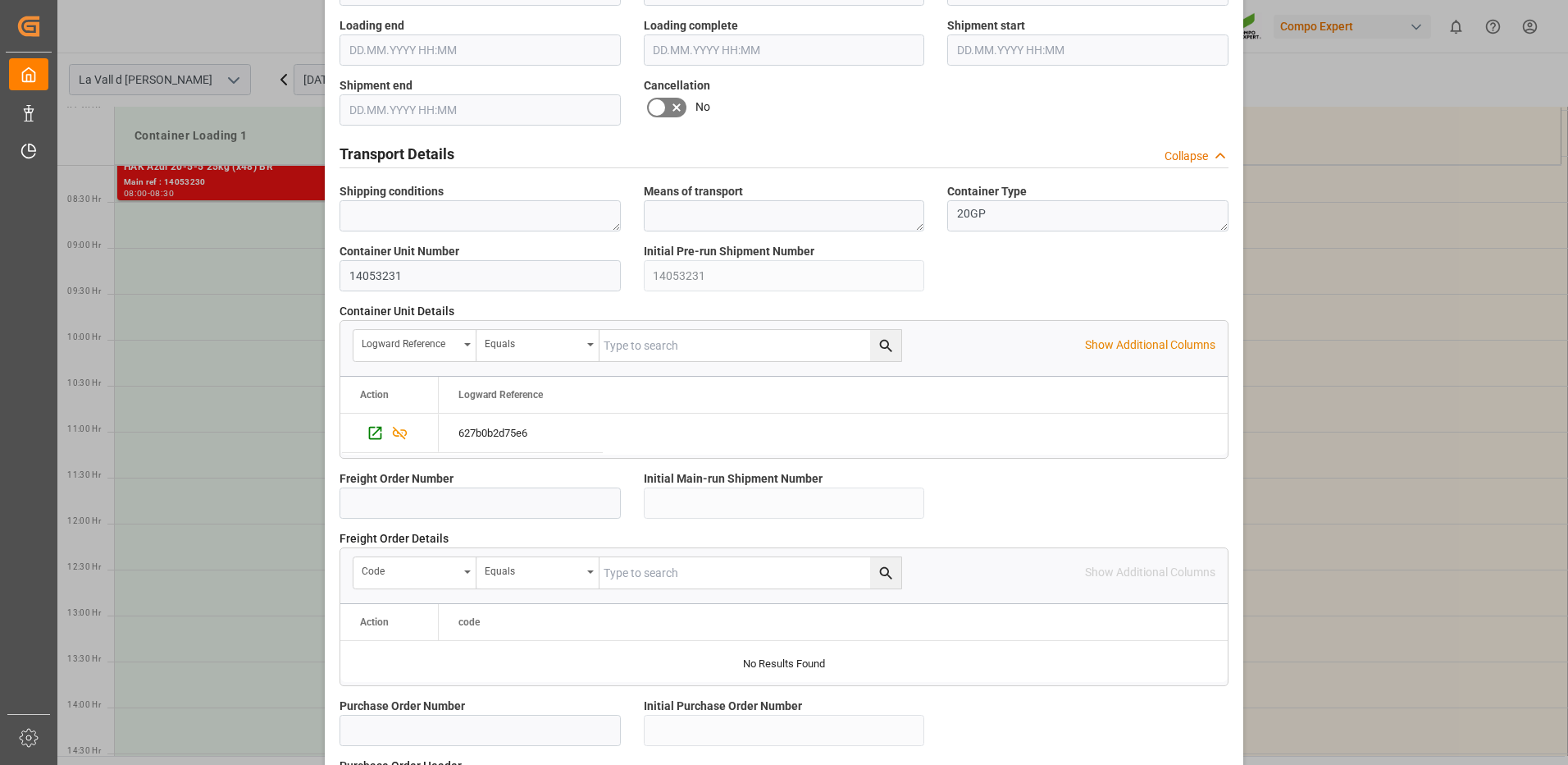
scroll to position [1399, 0]
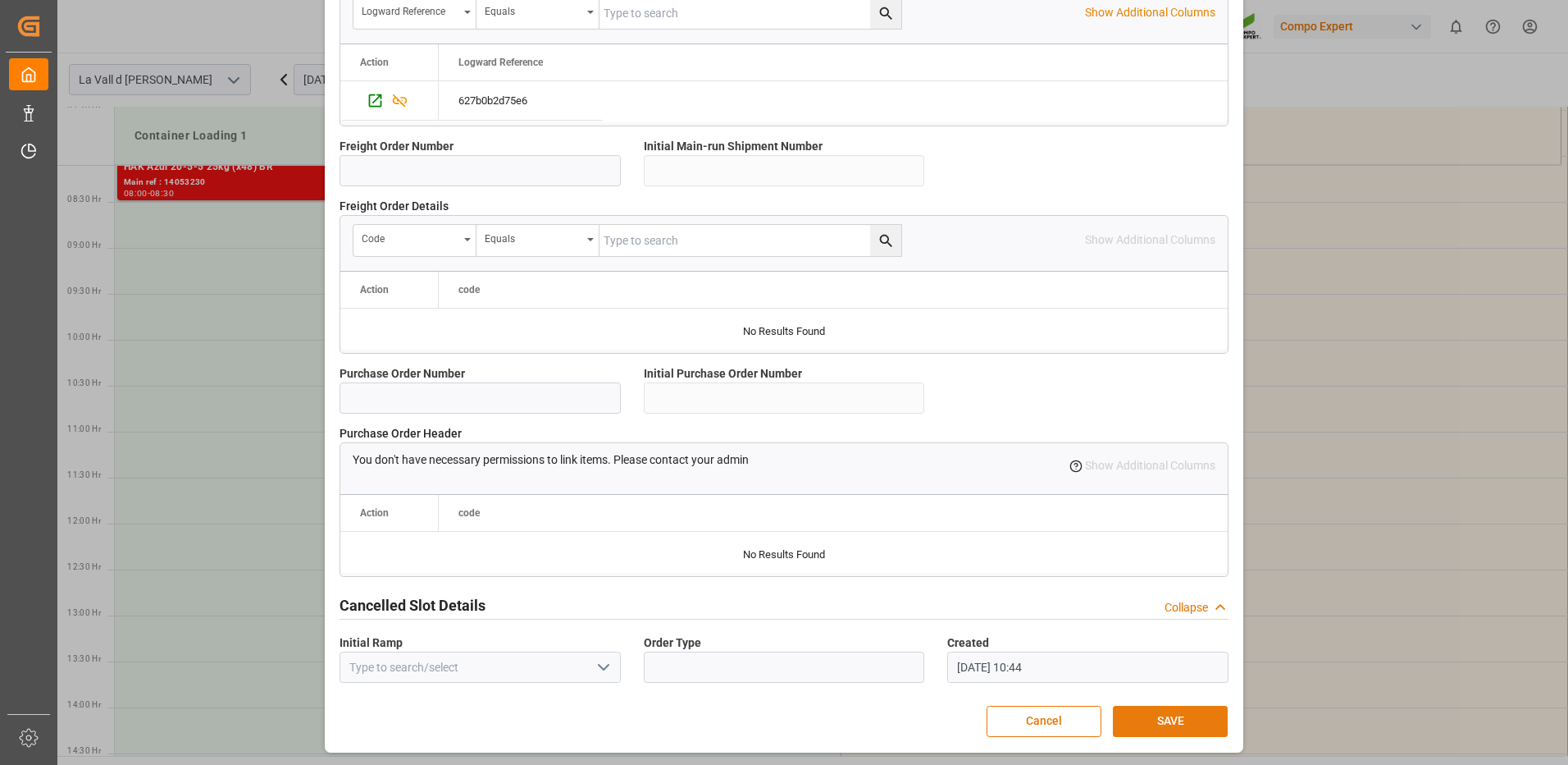
click at [1171, 718] on button "SAVE" at bounding box center [1170, 721] width 115 height 31
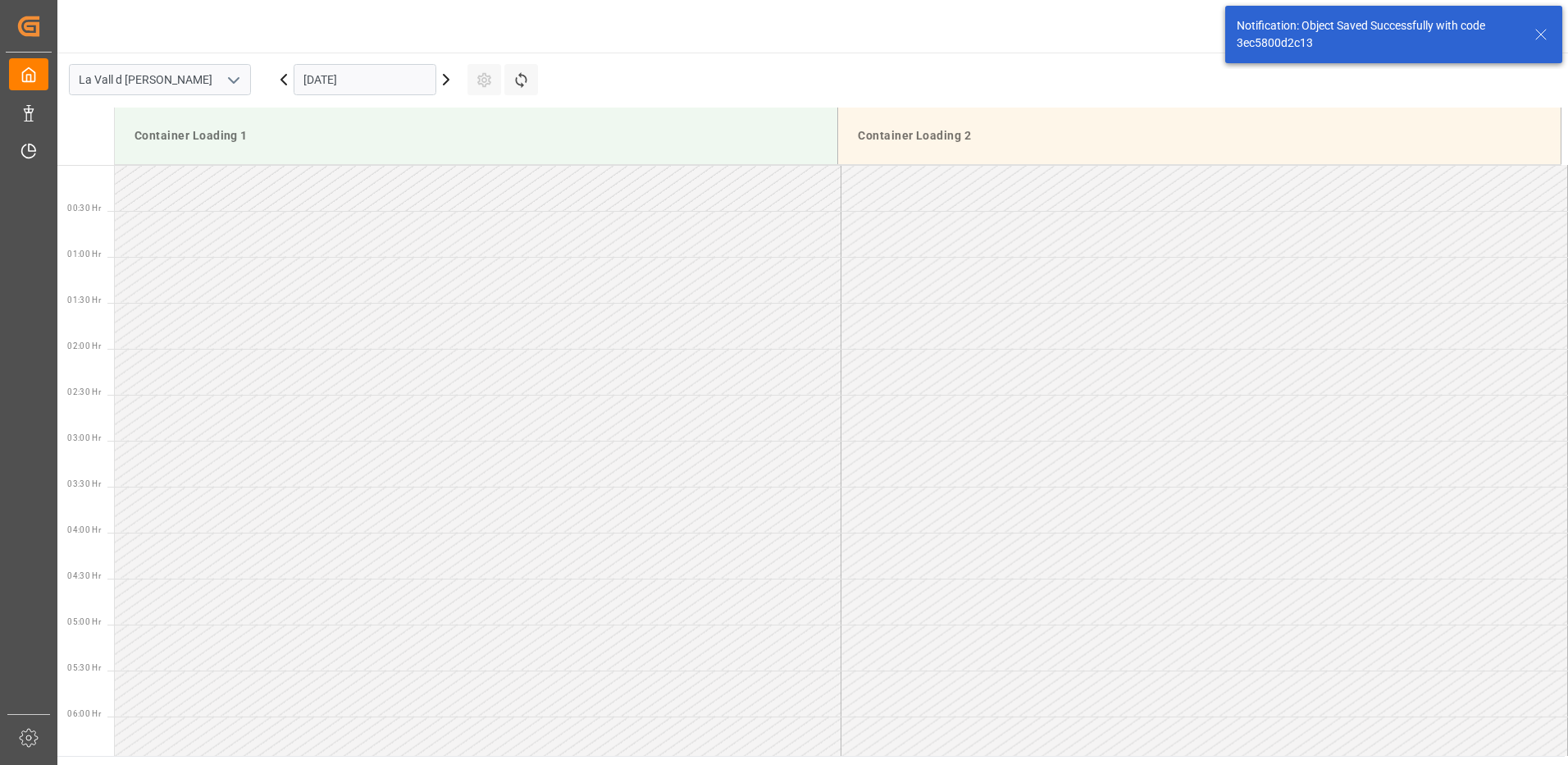
scroll to position [632, 0]
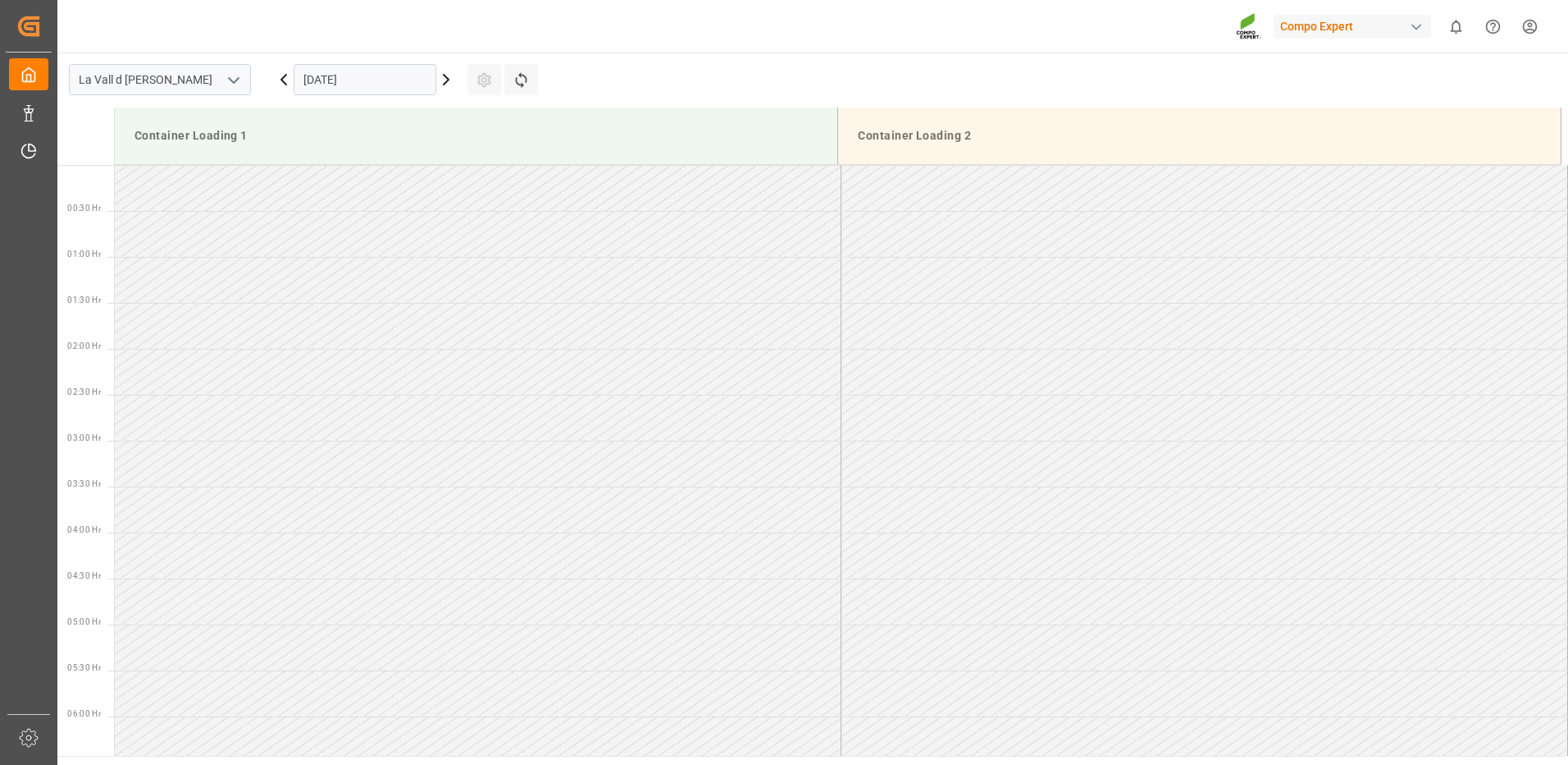
scroll to position [908, 0]
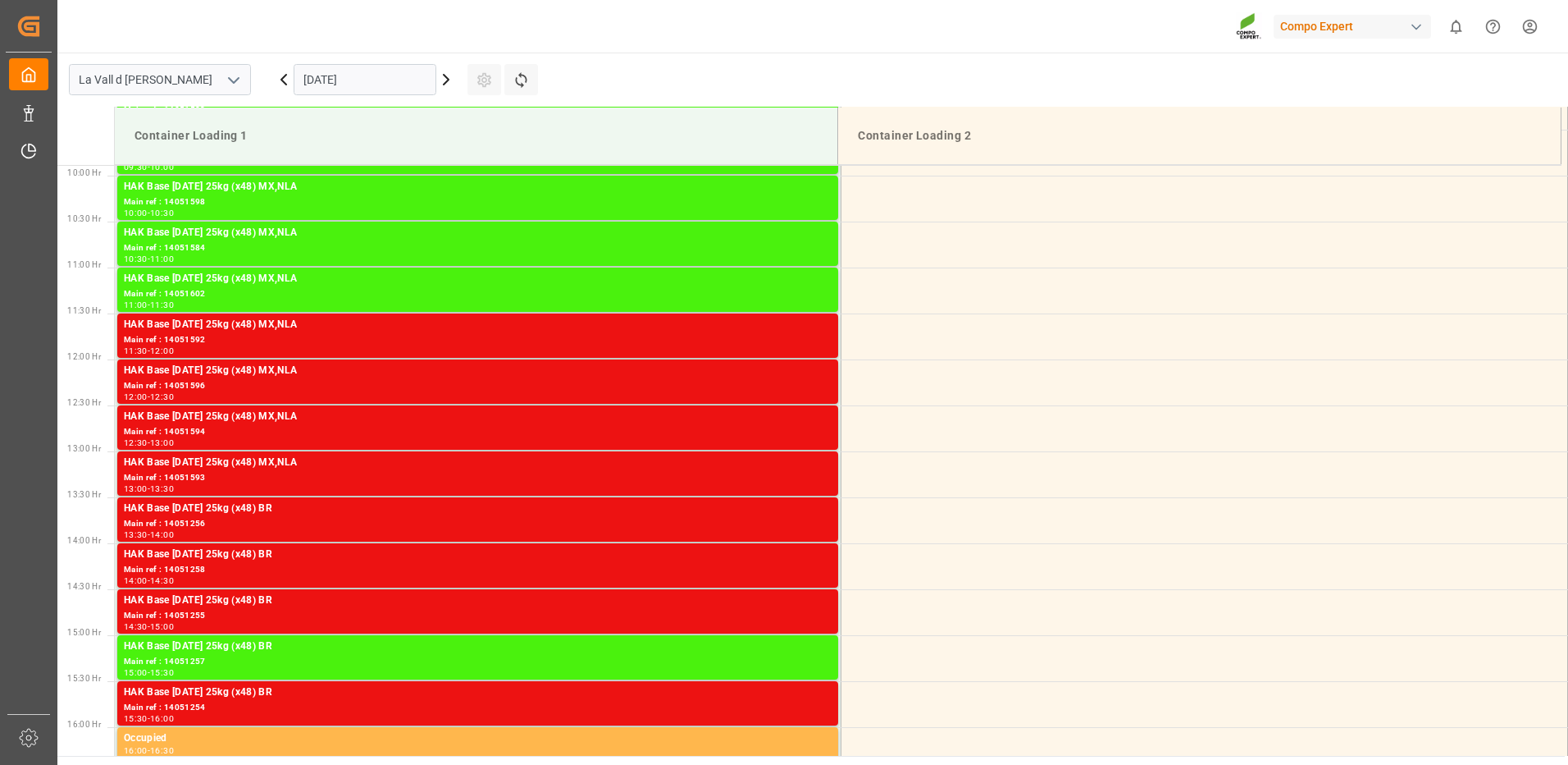
click at [373, 96] on div "[DATE]" at bounding box center [364, 80] width 205 height 54
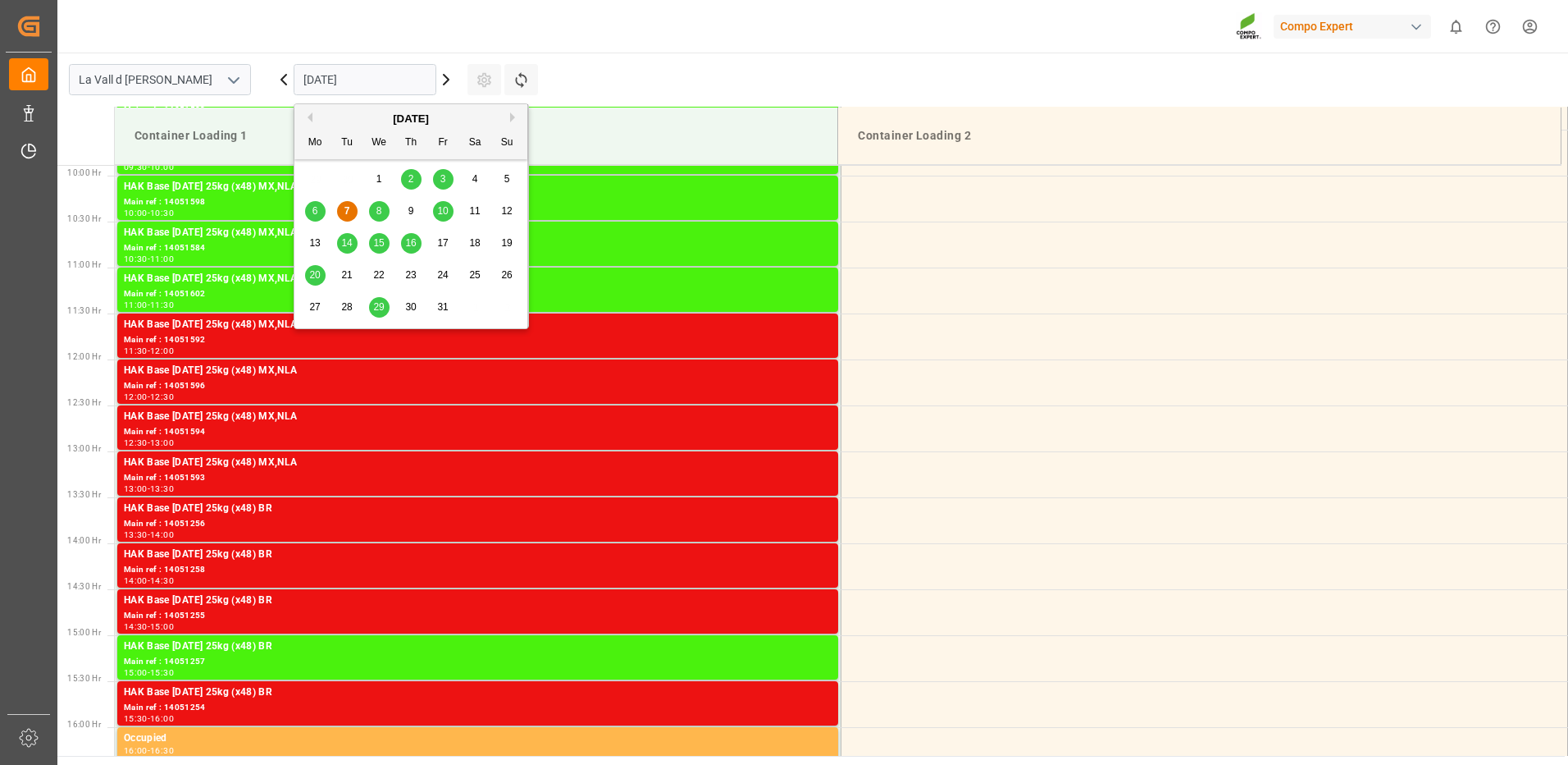
click at [375, 90] on input "[DATE]" at bounding box center [364, 79] width 142 height 31
click at [508, 116] on div "[DATE]" at bounding box center [411, 119] width 233 height 16
click at [510, 118] on button "Next Month" at bounding box center [515, 116] width 10 height 10
click at [377, 209] on span "5" at bounding box center [379, 211] width 5 height 12
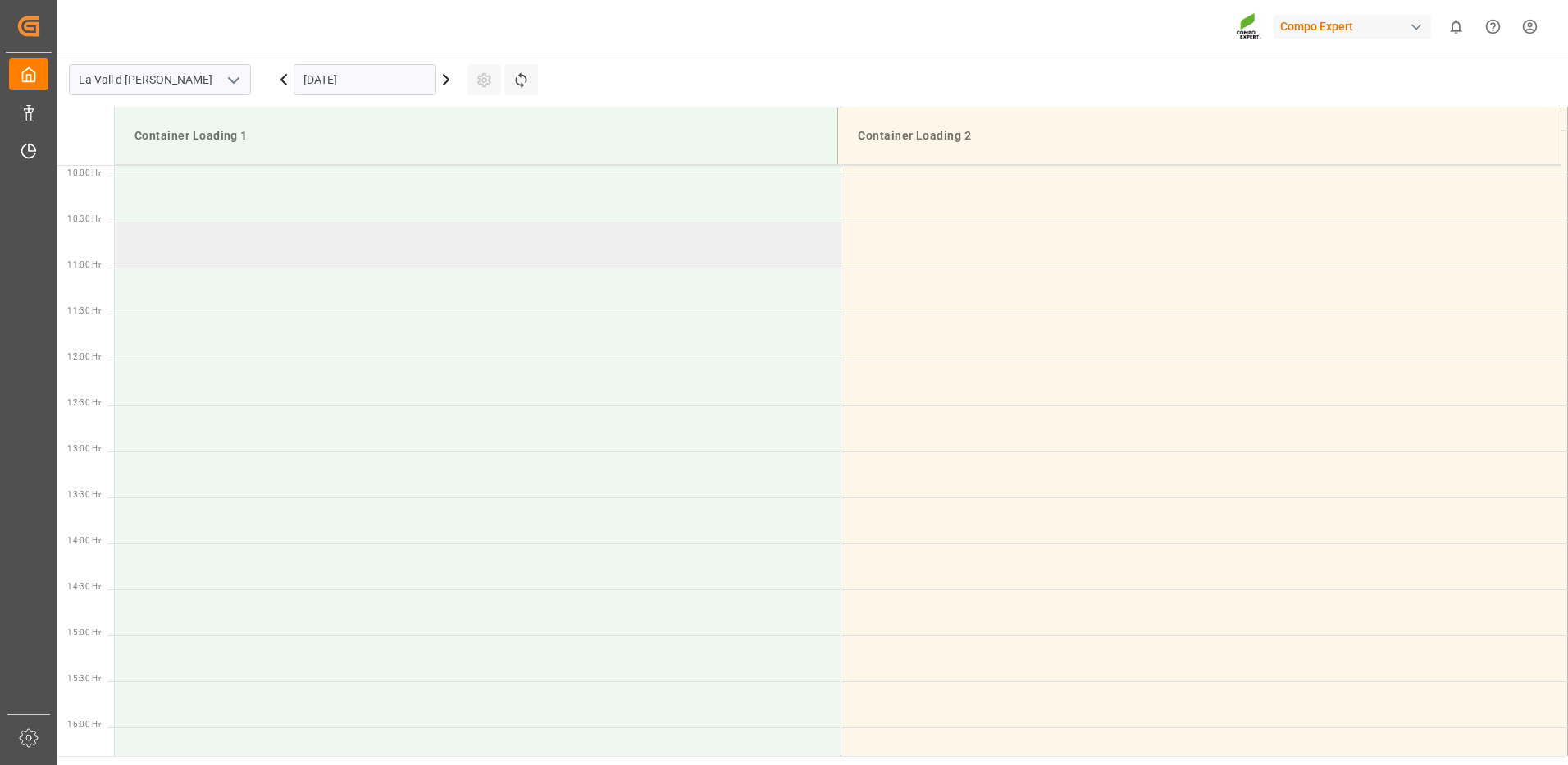
scroll to position [744, 0]
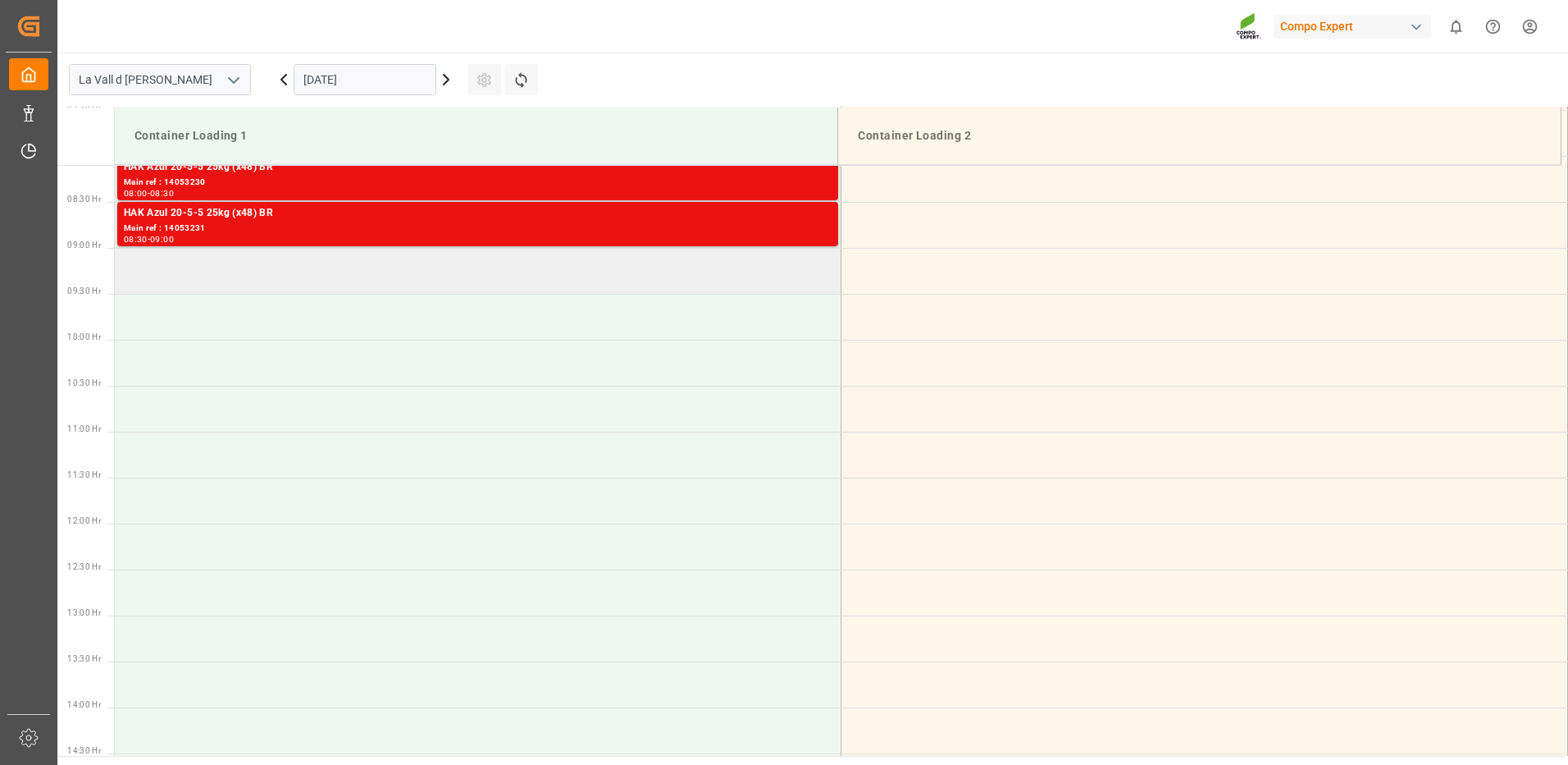
click at [383, 276] on td at bounding box center [477, 271] width 726 height 46
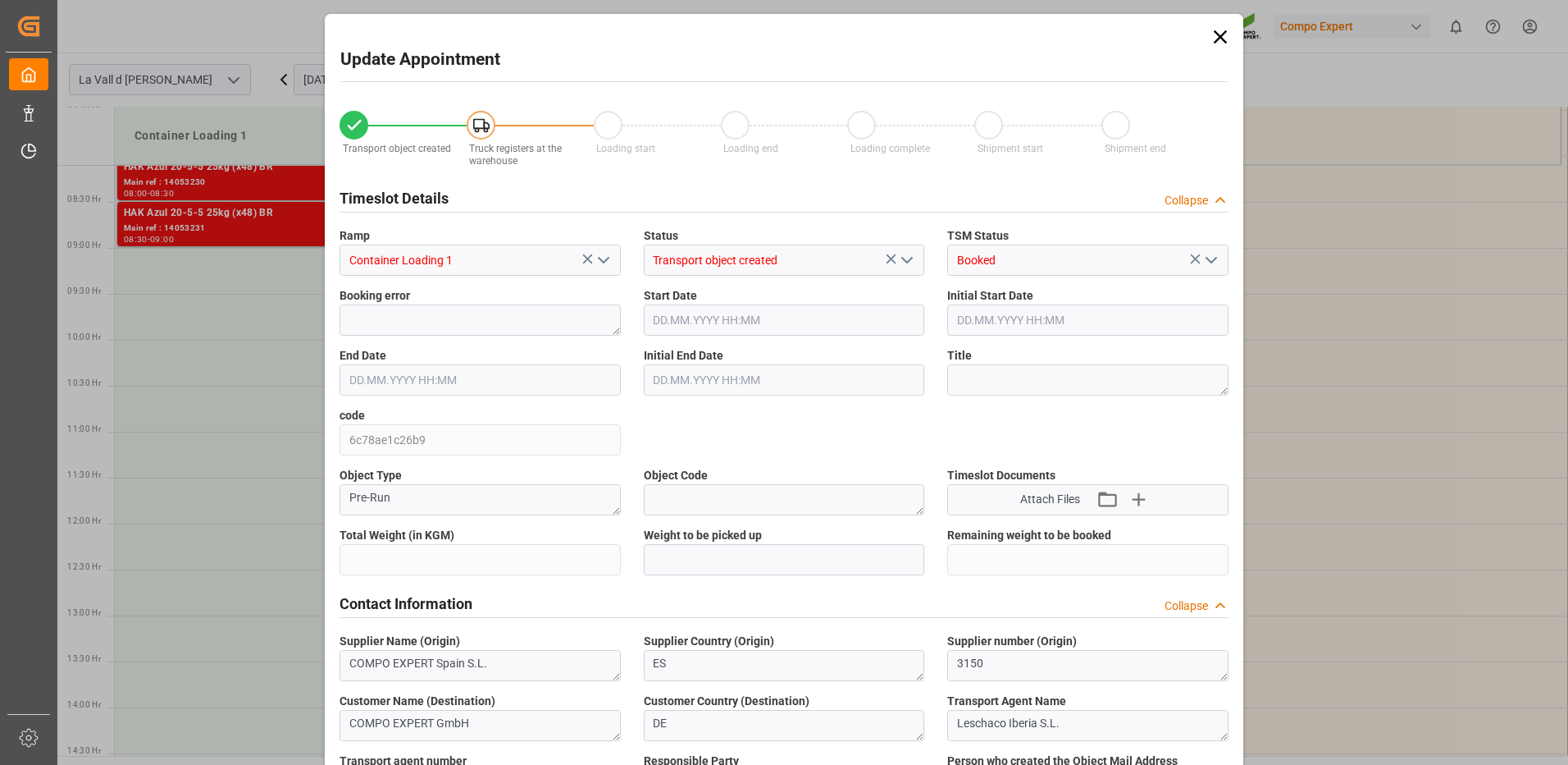
type input "24576"
type input "100"
type input "05.11.2025 09:00"
type input "05.11.2025 09:30"
type input "[DATE] 09:39"
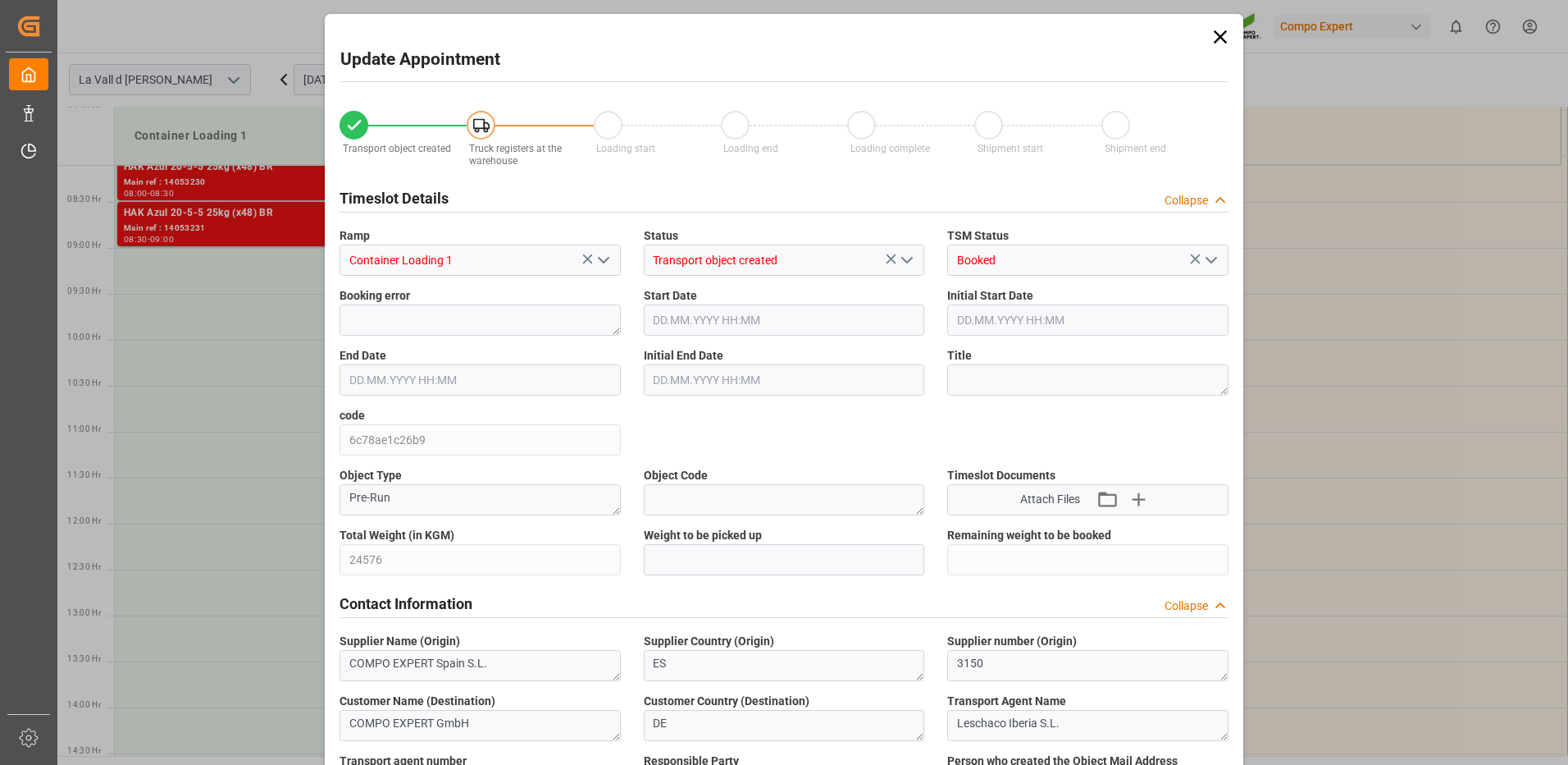
type input "07.10.2025 10:45"
click at [732, 547] on input "text" at bounding box center [784, 559] width 281 height 31
type input "24576"
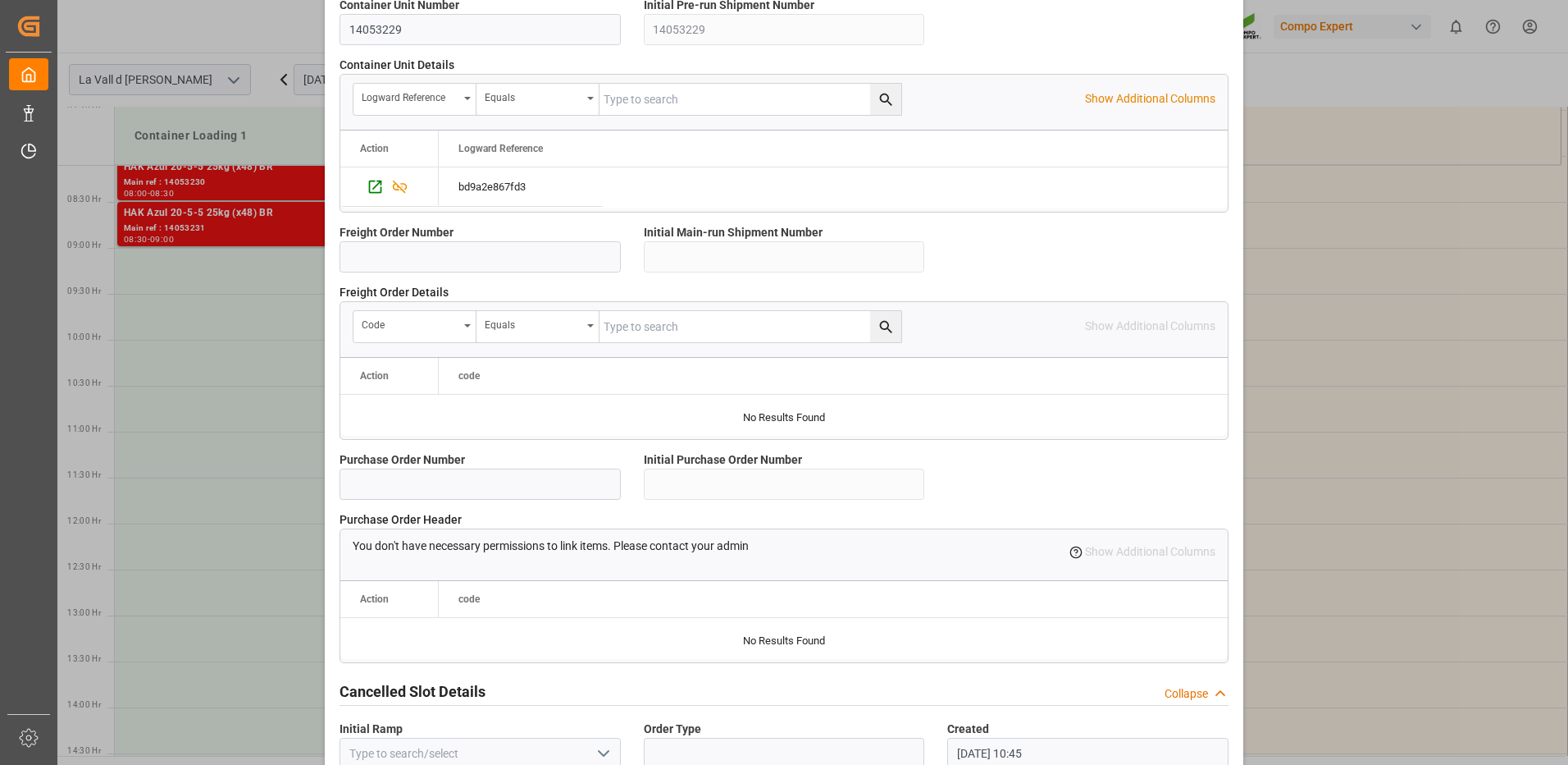
scroll to position [1399, 0]
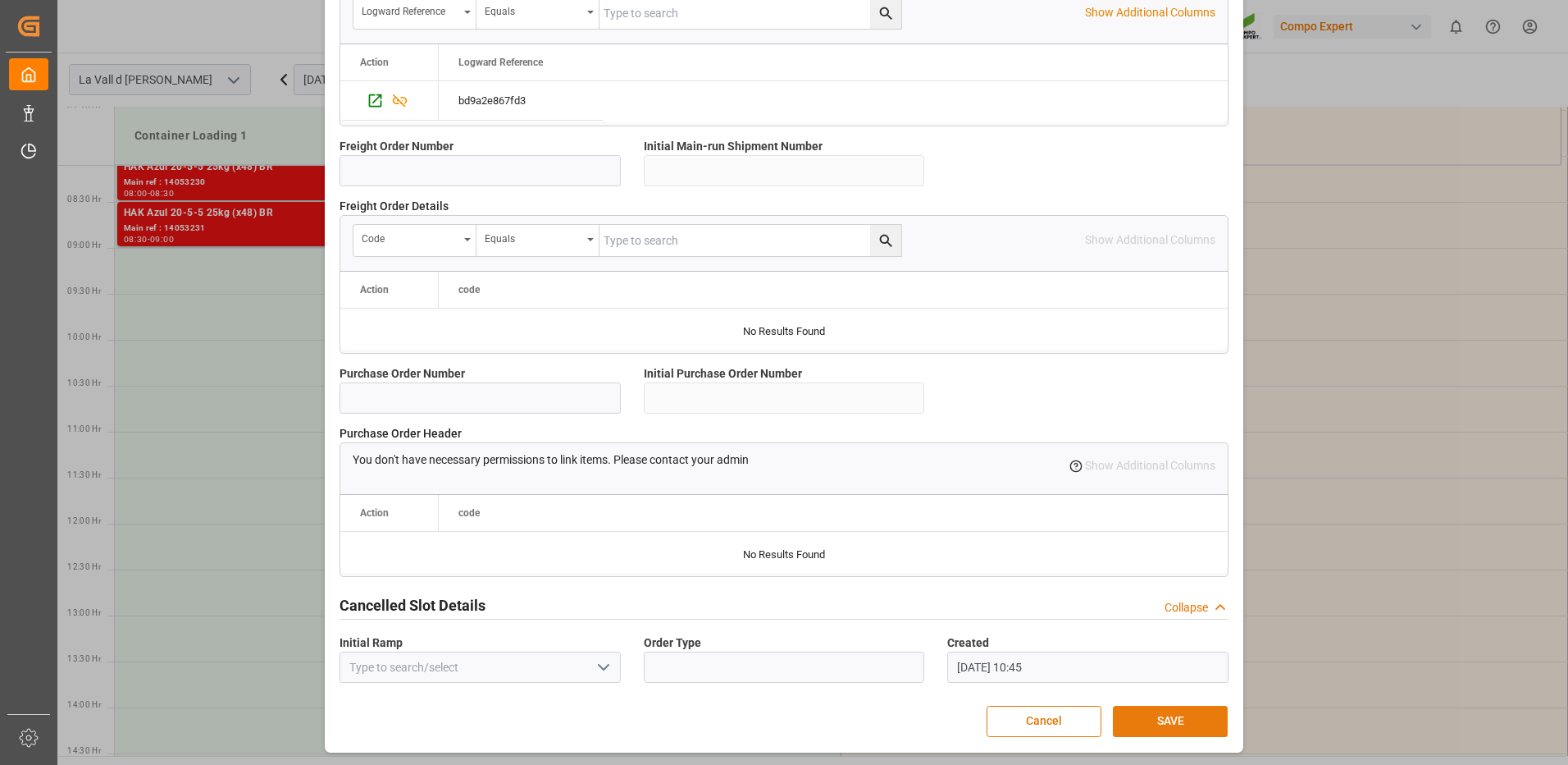
click at [1175, 725] on button "SAVE" at bounding box center [1170, 721] width 115 height 31
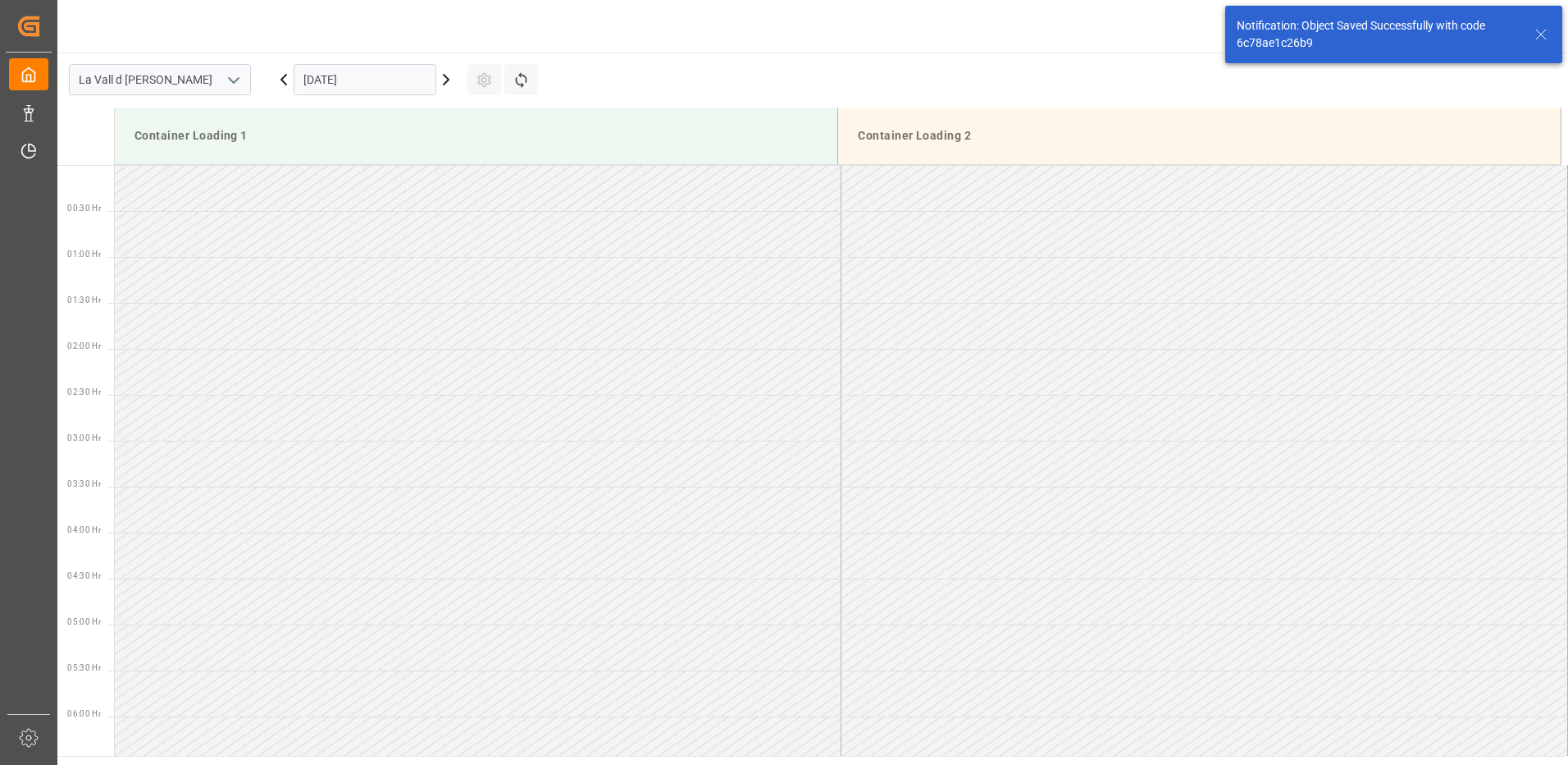
scroll to position [725, 0]
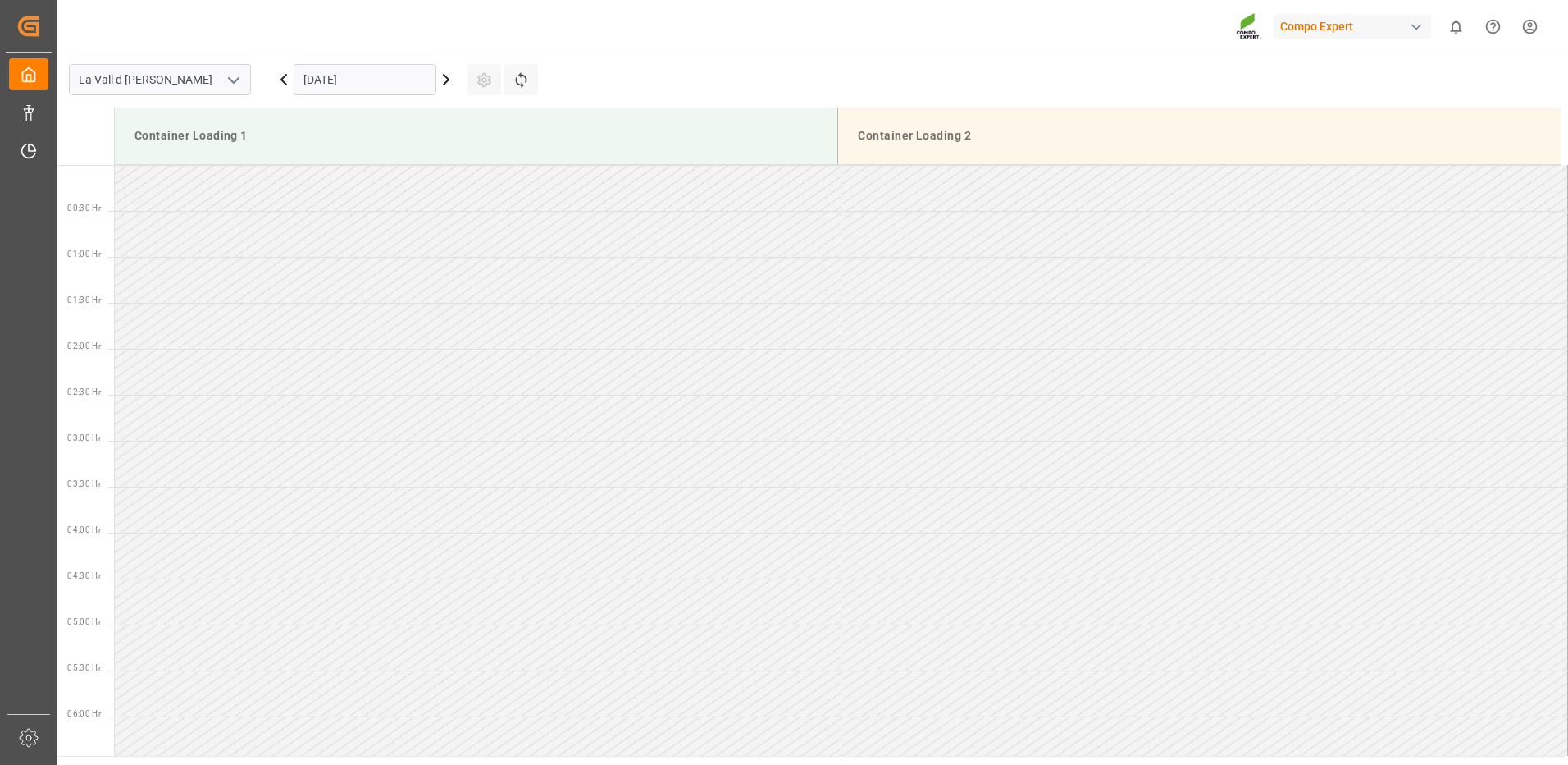
scroll to position [908, 0]
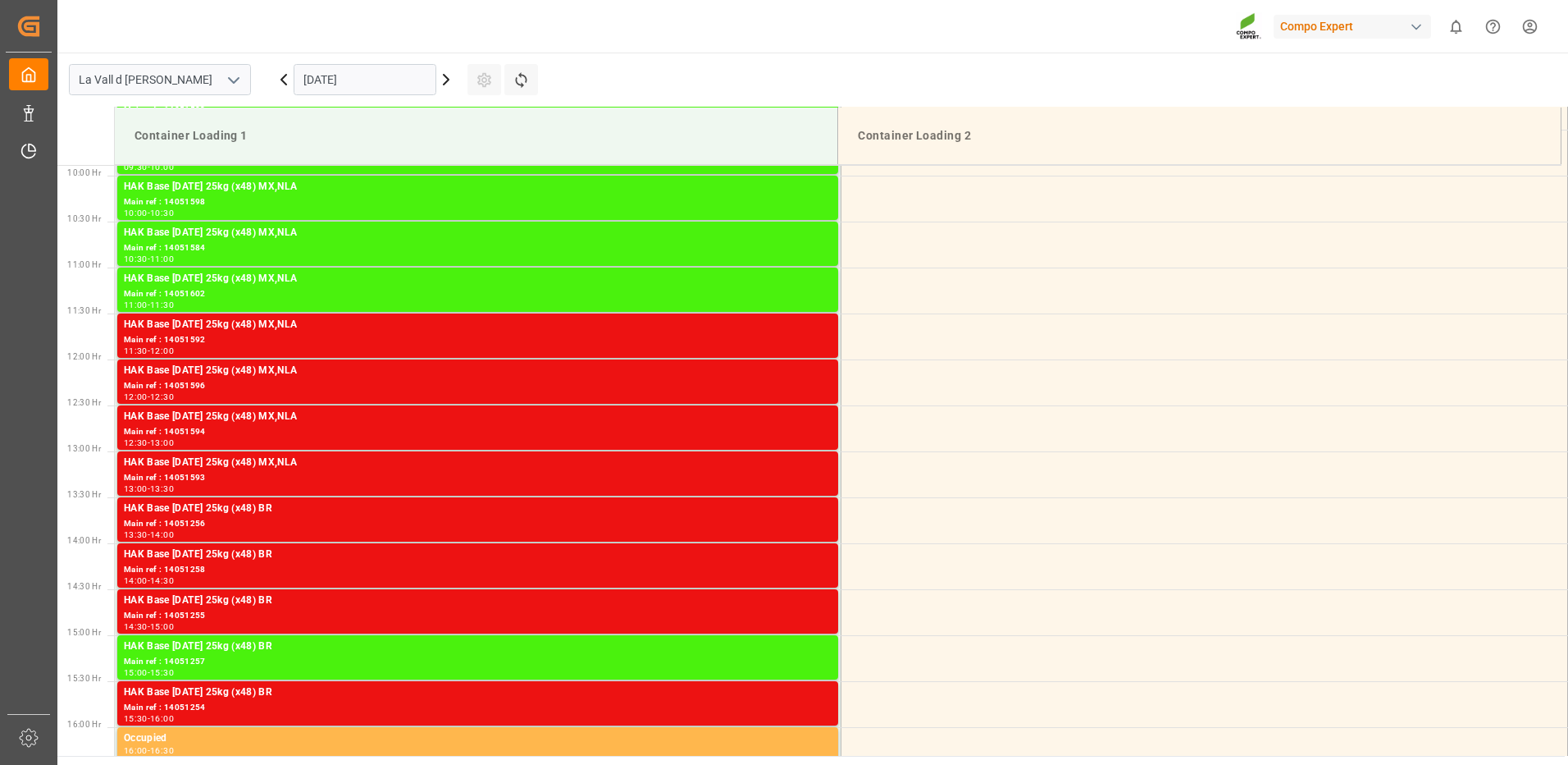
click at [330, 72] on input "[DATE]" at bounding box center [364, 79] width 142 height 31
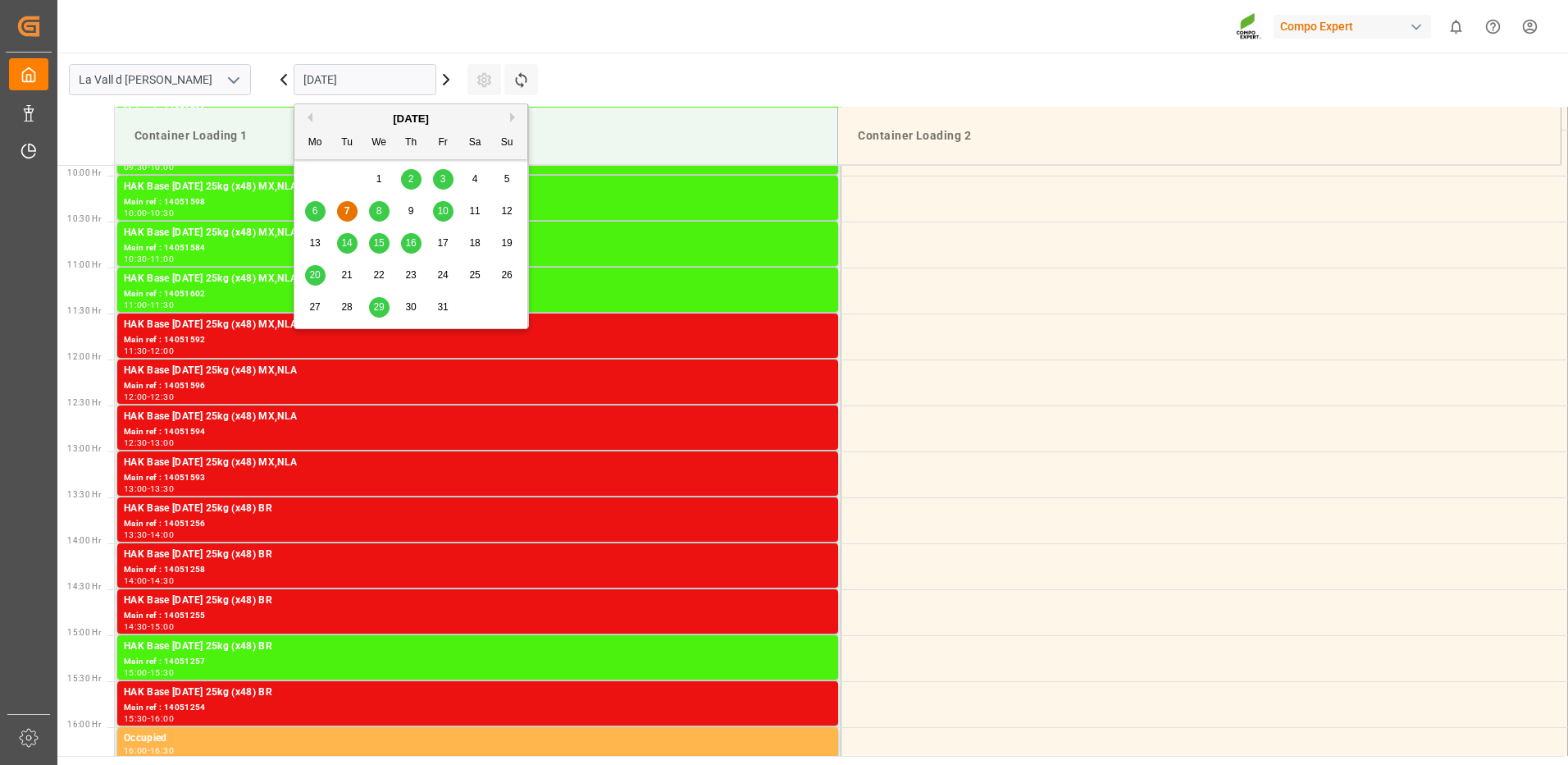
click at [512, 118] on button "Next Month" at bounding box center [515, 116] width 10 height 10
click at [376, 211] on span "5" at bounding box center [379, 211] width 5 height 12
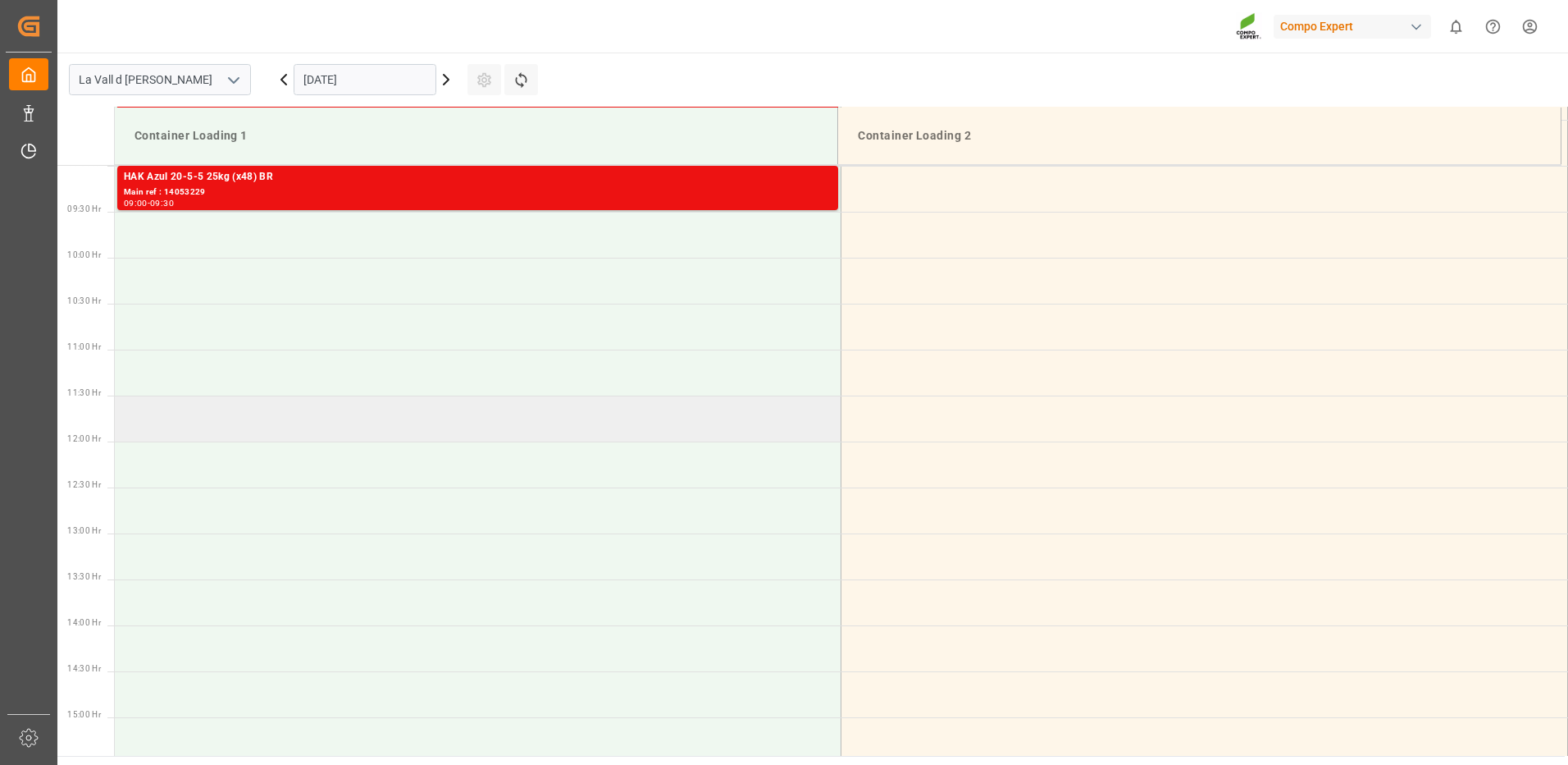
scroll to position [744, 0]
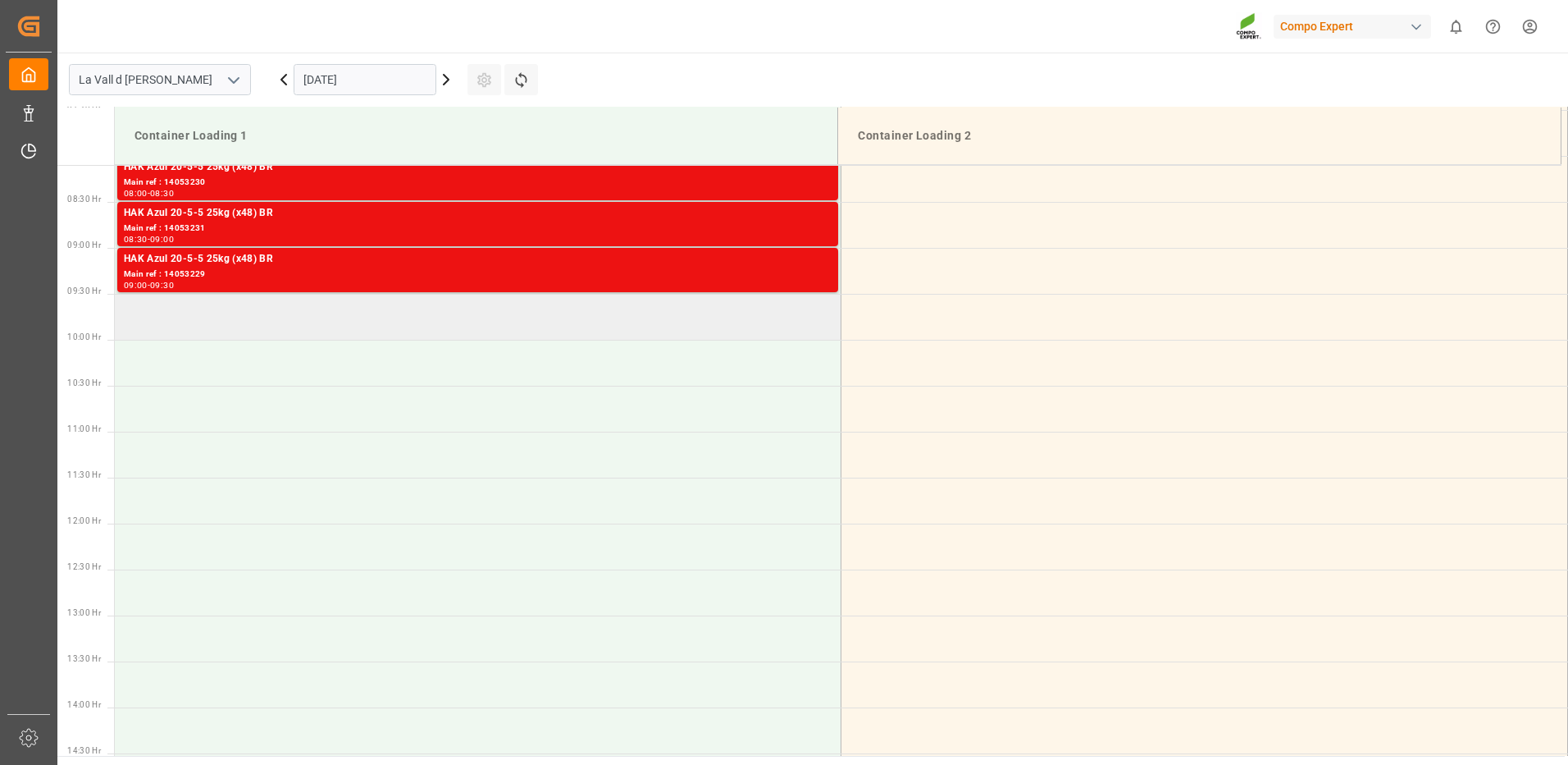
click at [421, 314] on td at bounding box center [477, 316] width 726 height 46
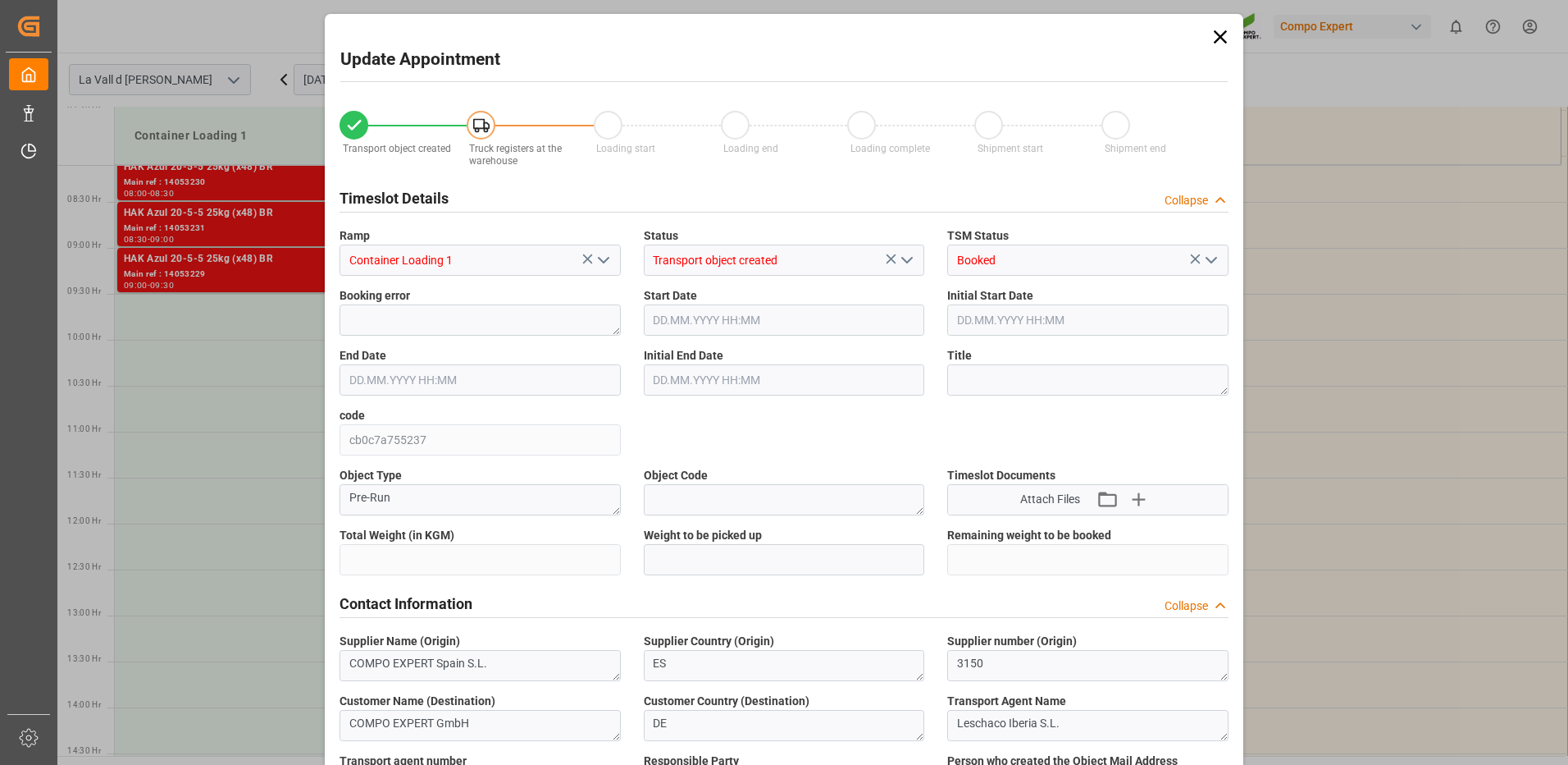
type input "24576"
type input "100"
type input "05.11.2025 09:30"
type input "[DATE] 10:00"
type input "[DATE] 09:39"
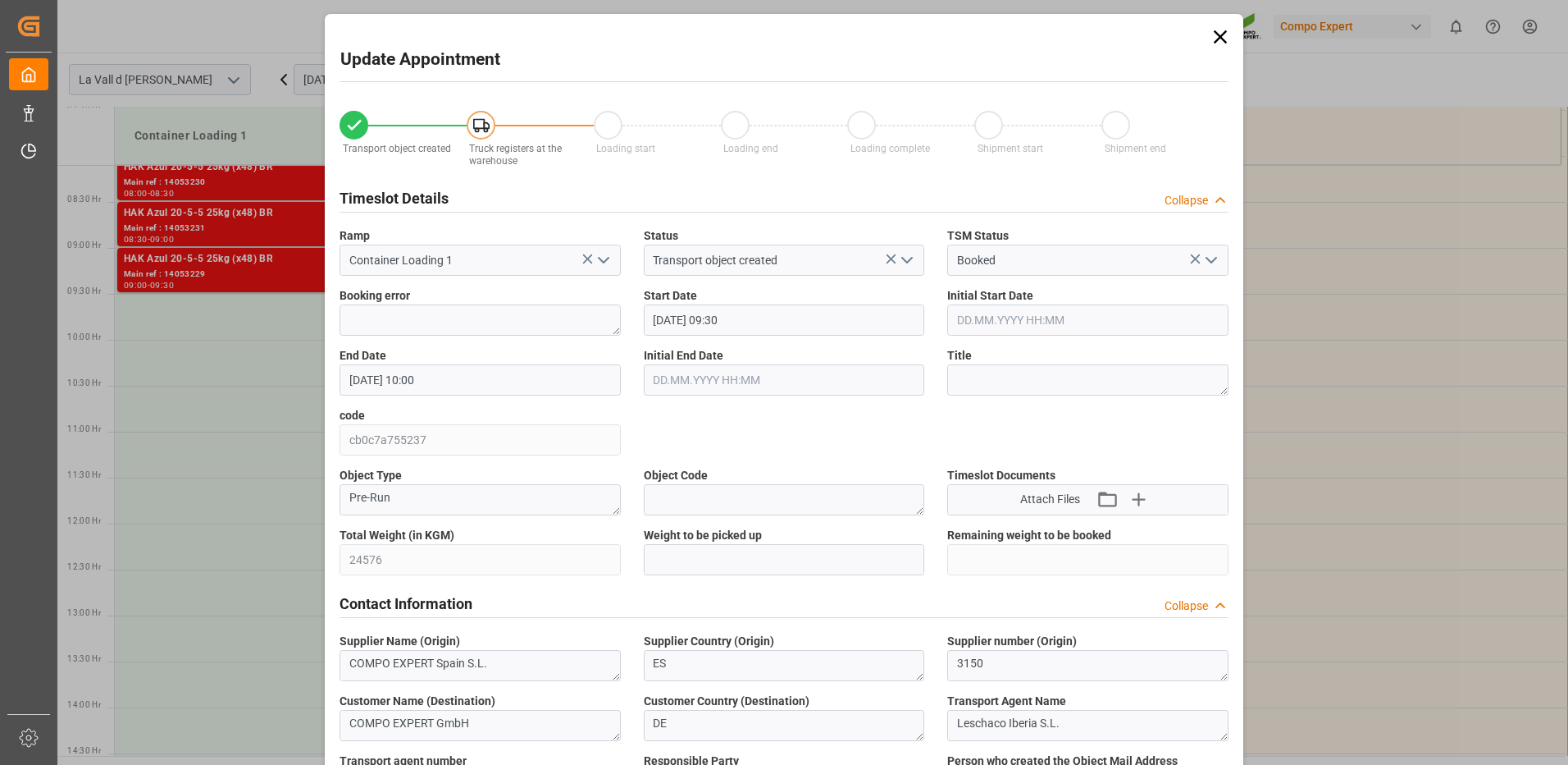
type input "07.10.2025 10:46"
click at [677, 554] on input "text" at bounding box center [784, 559] width 281 height 31
type input "24576"
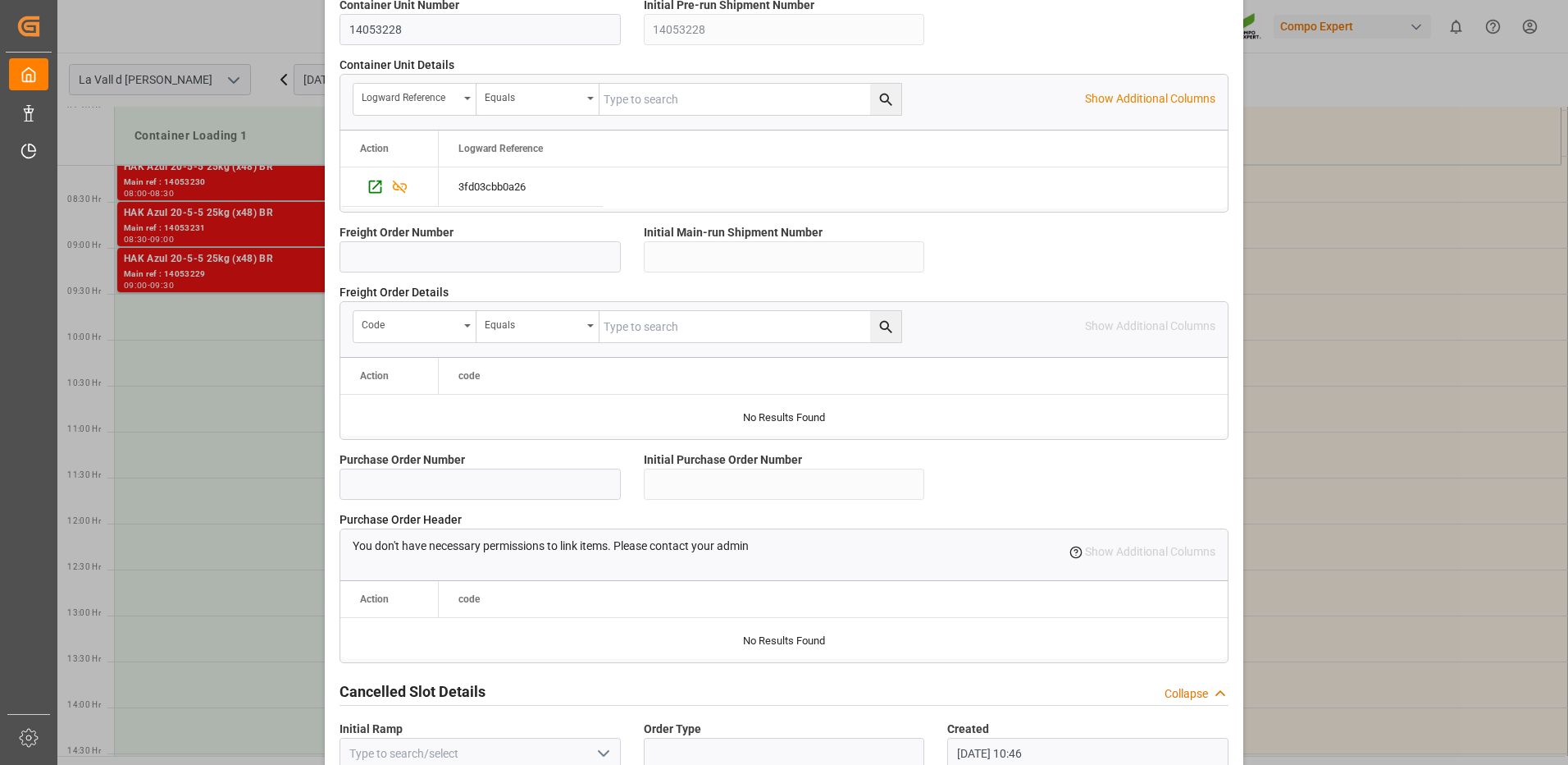
scroll to position [1399, 0]
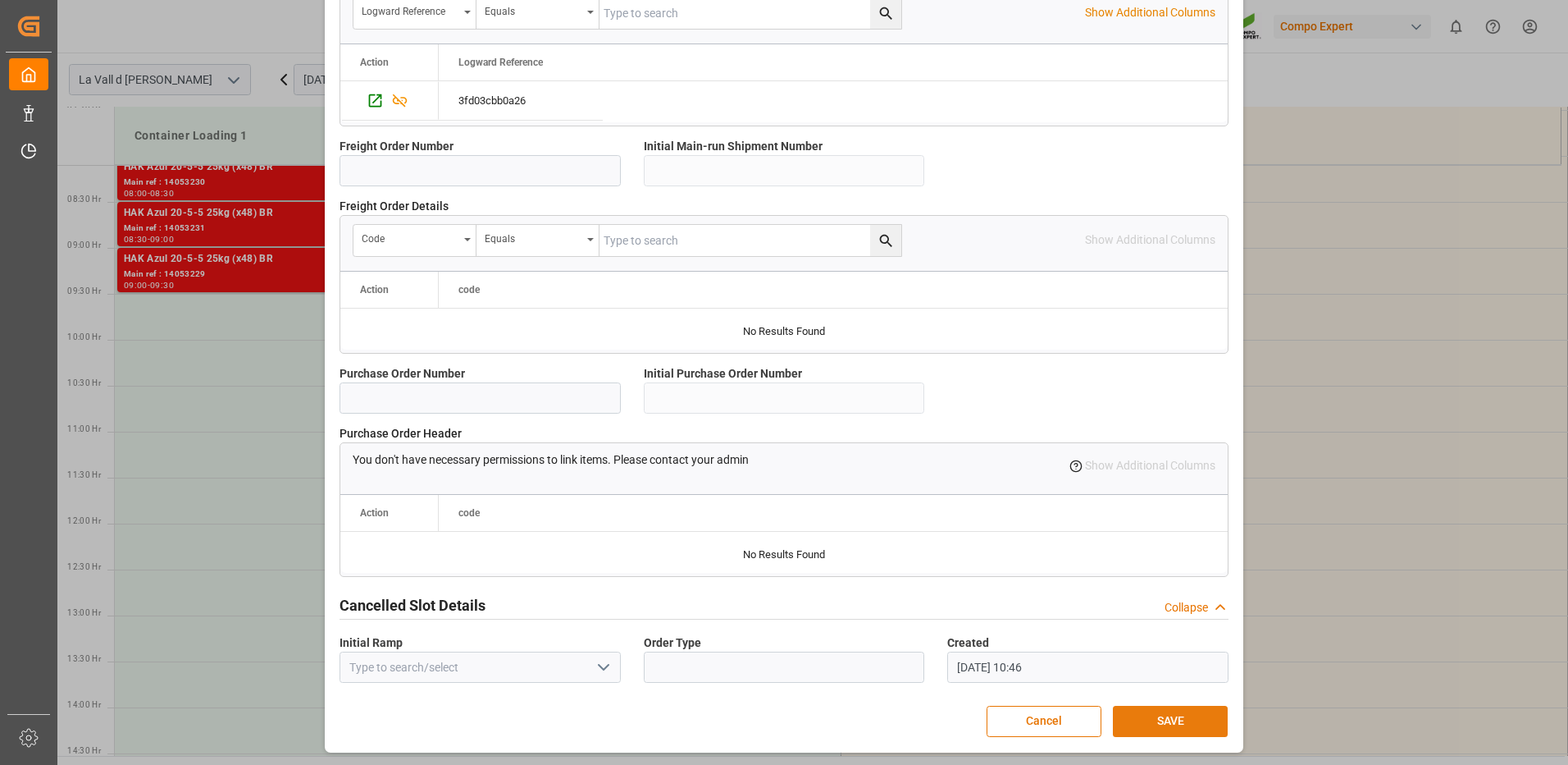
click at [1165, 726] on button "SAVE" at bounding box center [1170, 721] width 115 height 31
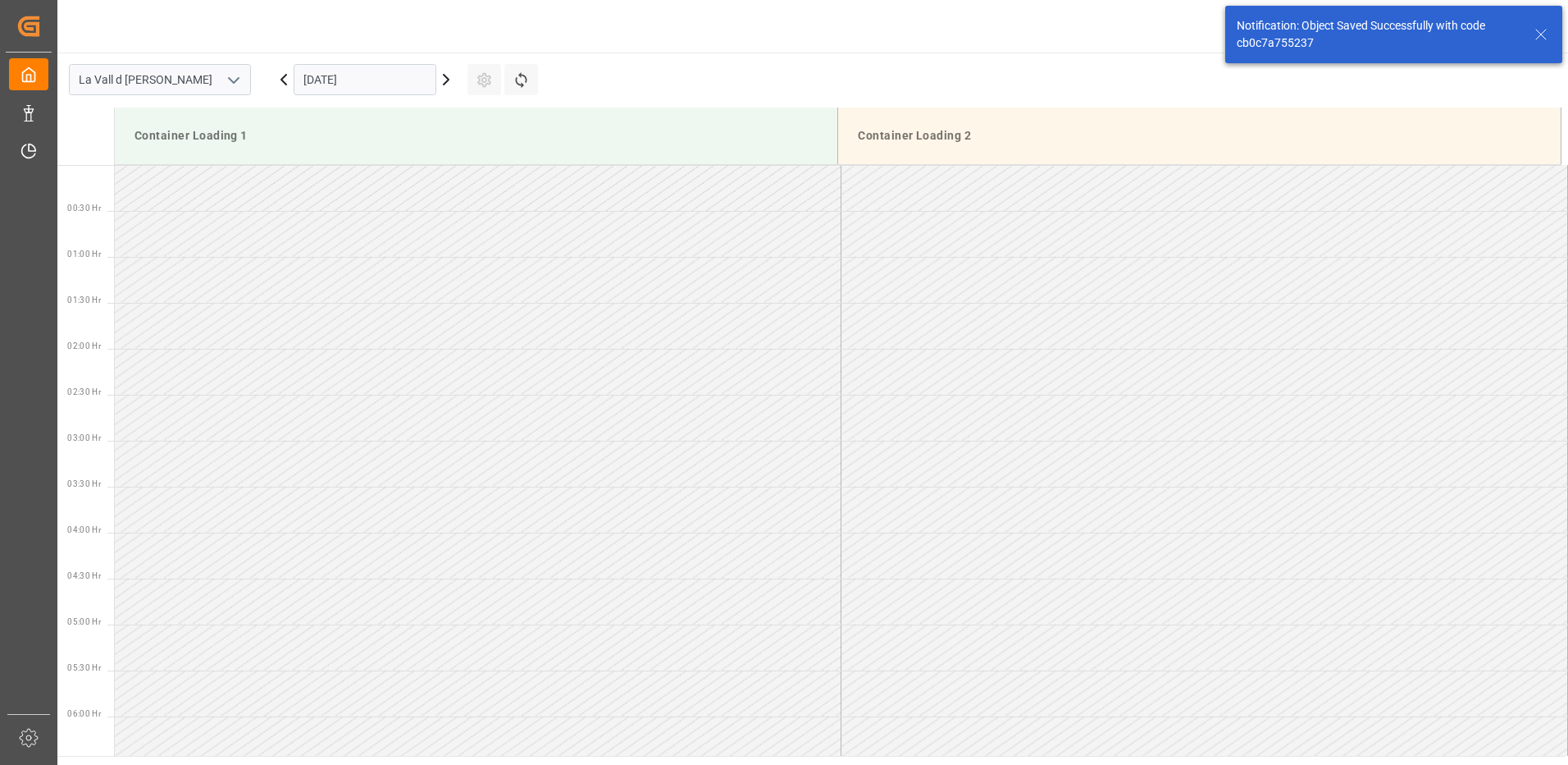
scroll to position [725, 0]
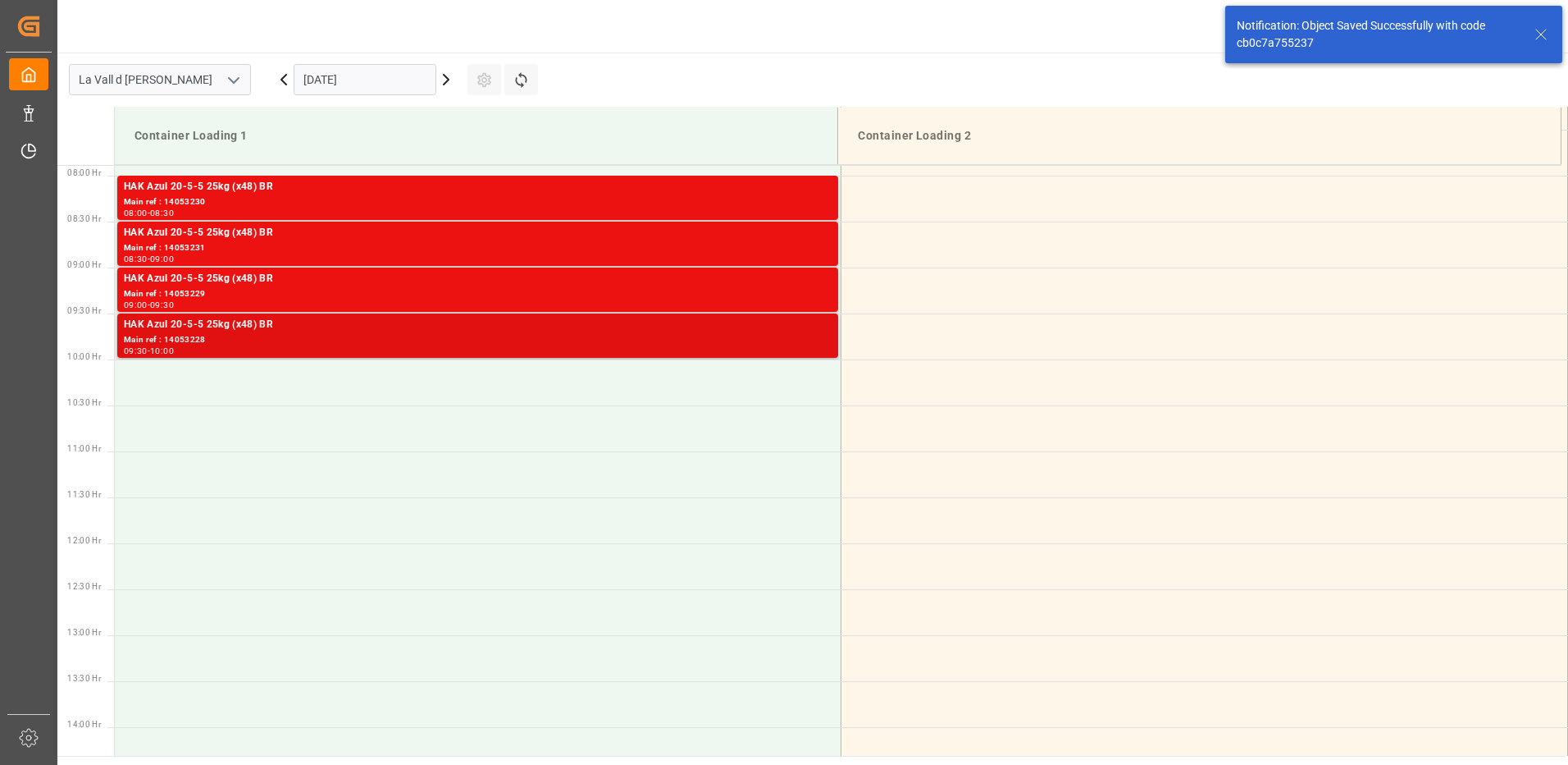
click at [684, 347] on div "09:30 - 10:00" at bounding box center [477, 351] width 707 height 9
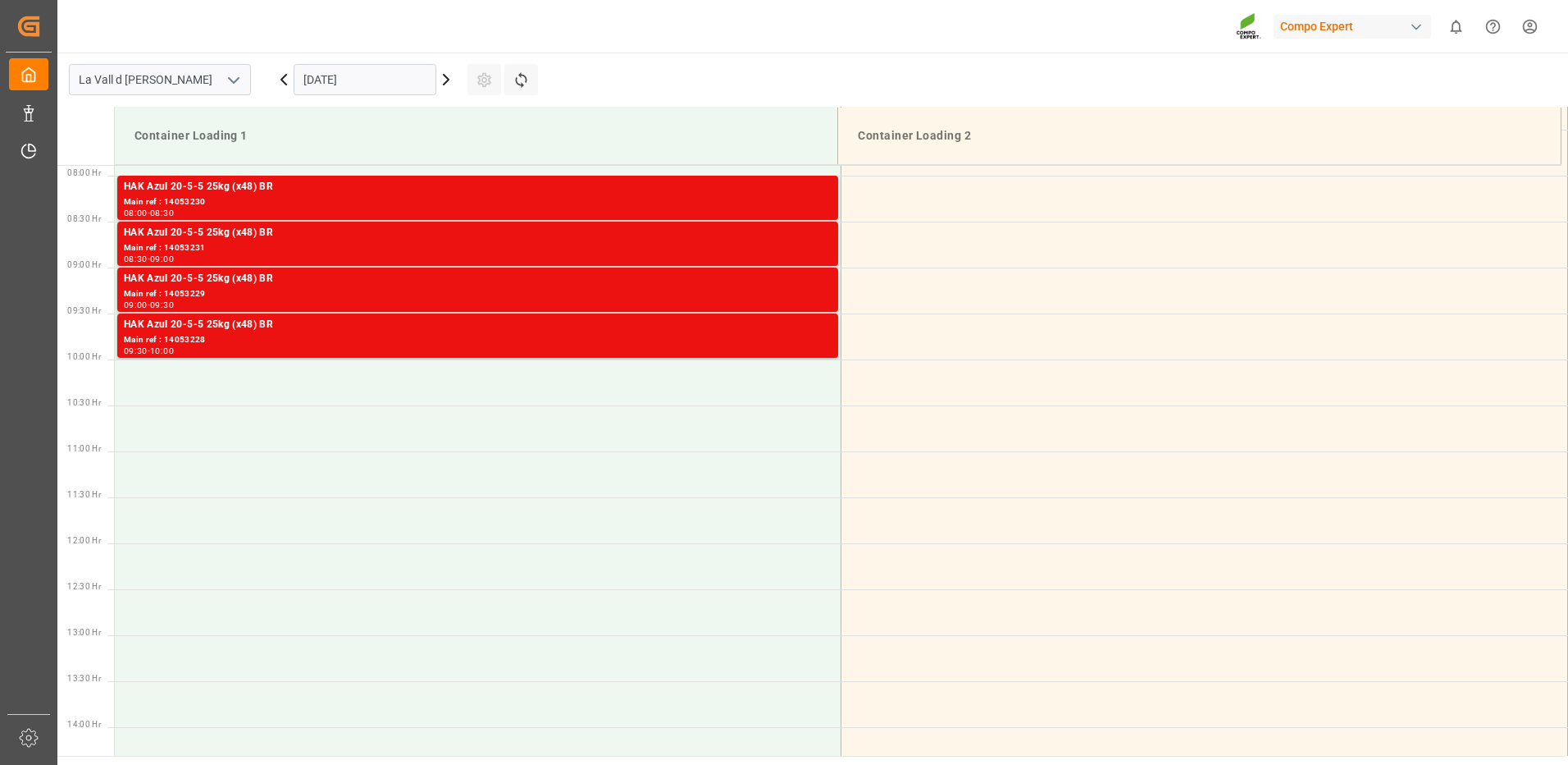
click at [791, 295] on div "Main ref : 14053229" at bounding box center [477, 295] width 707 height 14
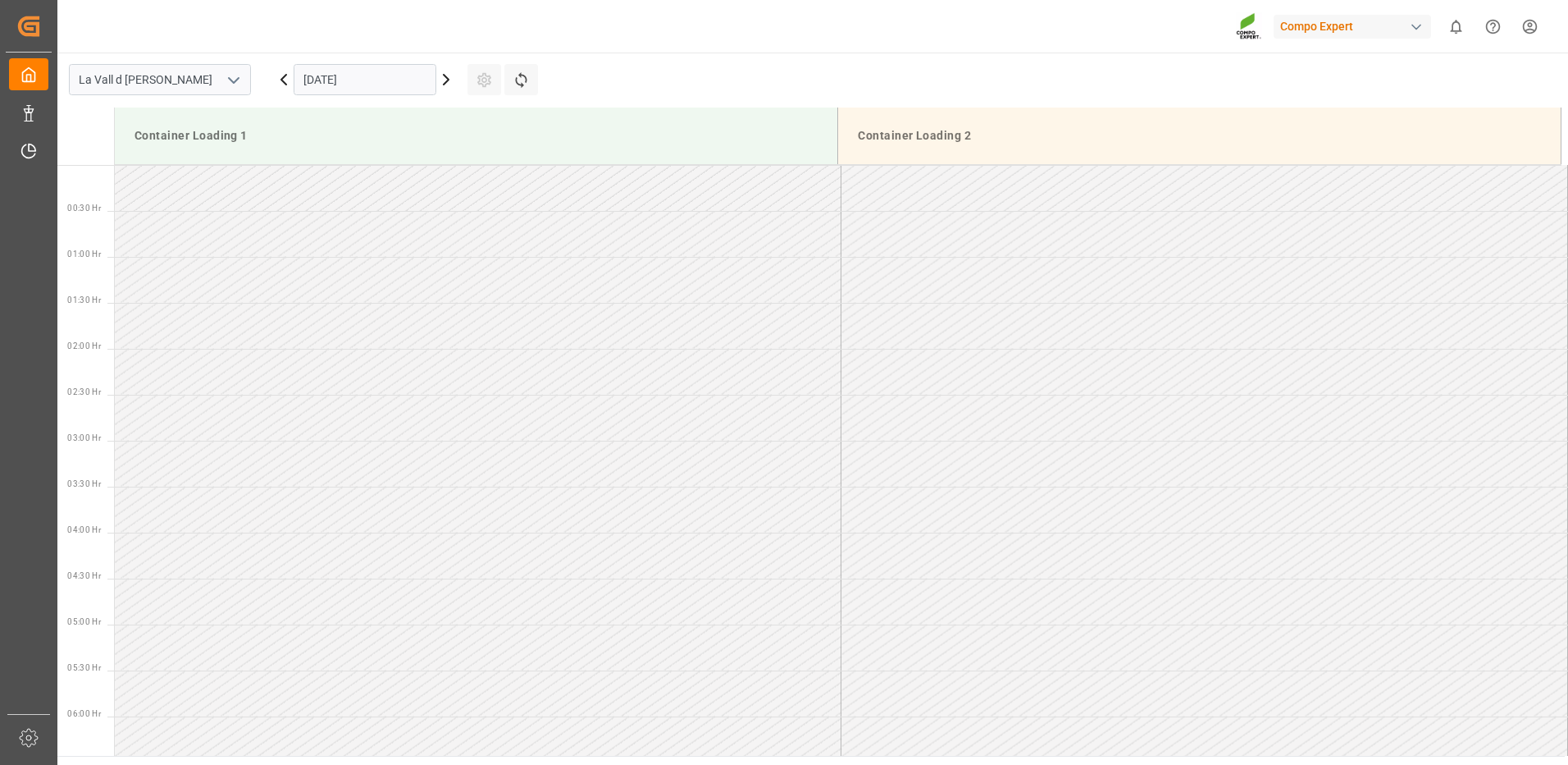
scroll to position [908, 0]
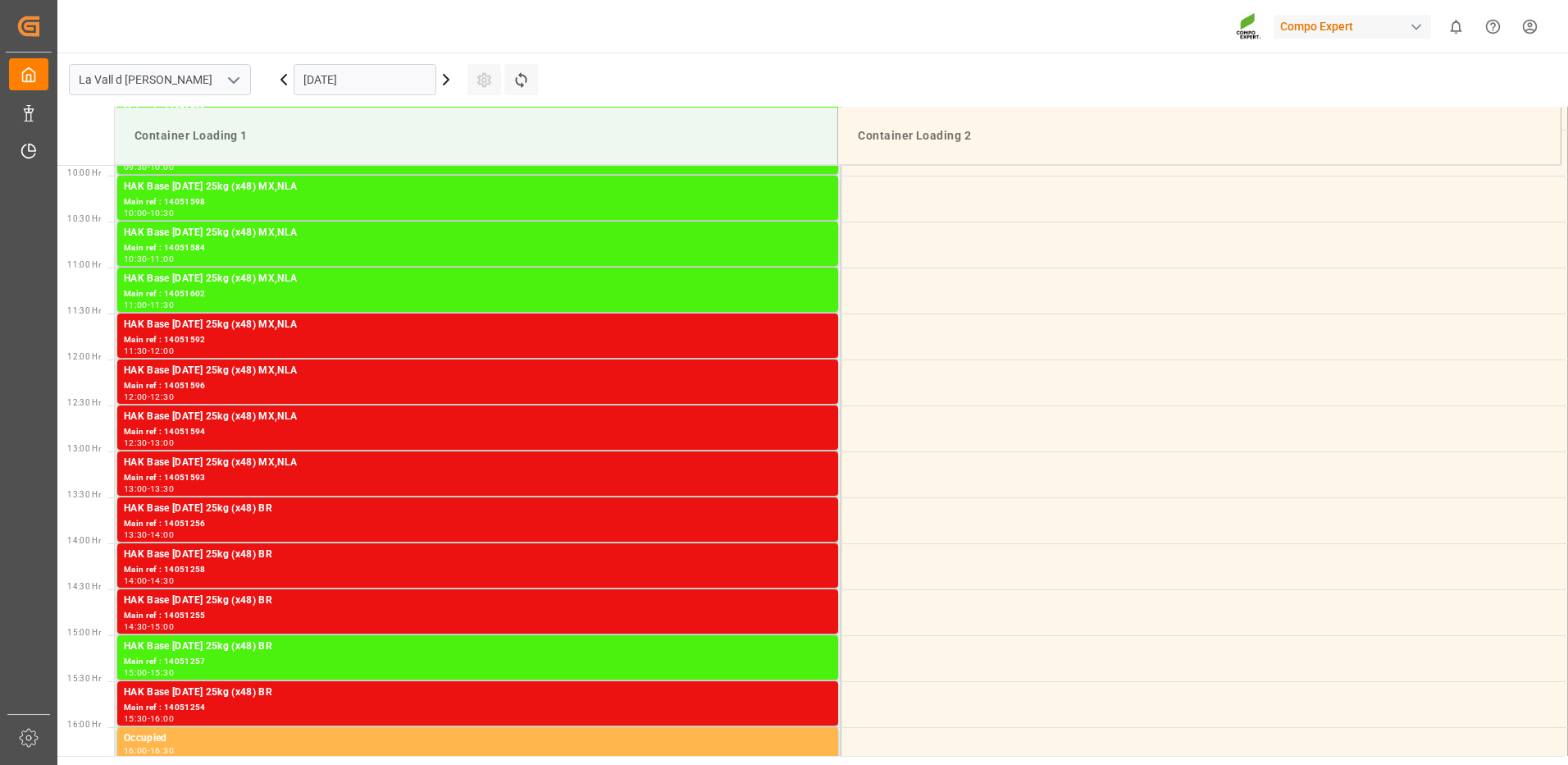
click at [387, 83] on input "[DATE]" at bounding box center [364, 79] width 142 height 31
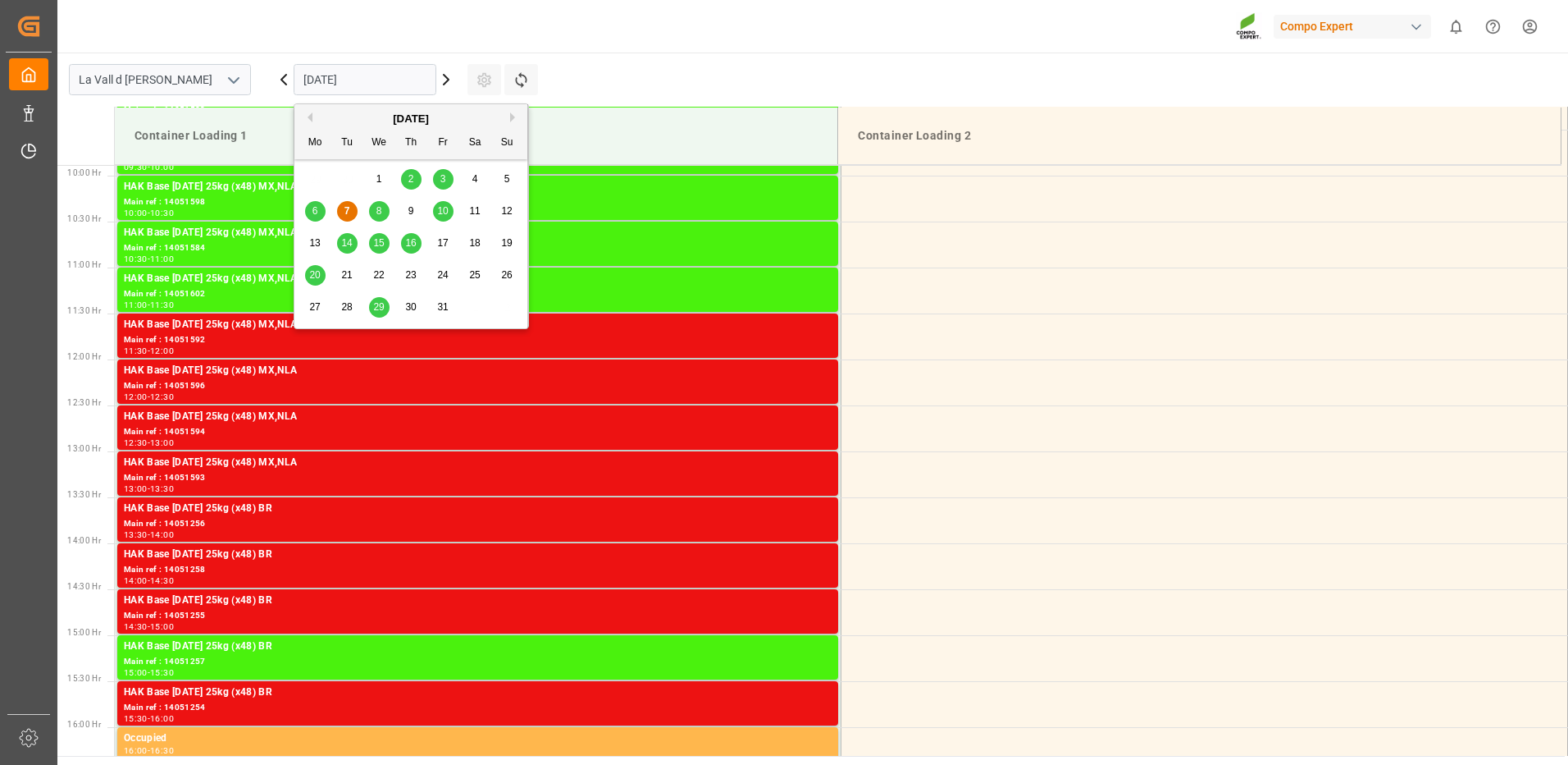
click at [513, 112] on button "Next Month" at bounding box center [515, 116] width 10 height 10
click at [379, 210] on span "5" at bounding box center [379, 211] width 5 height 12
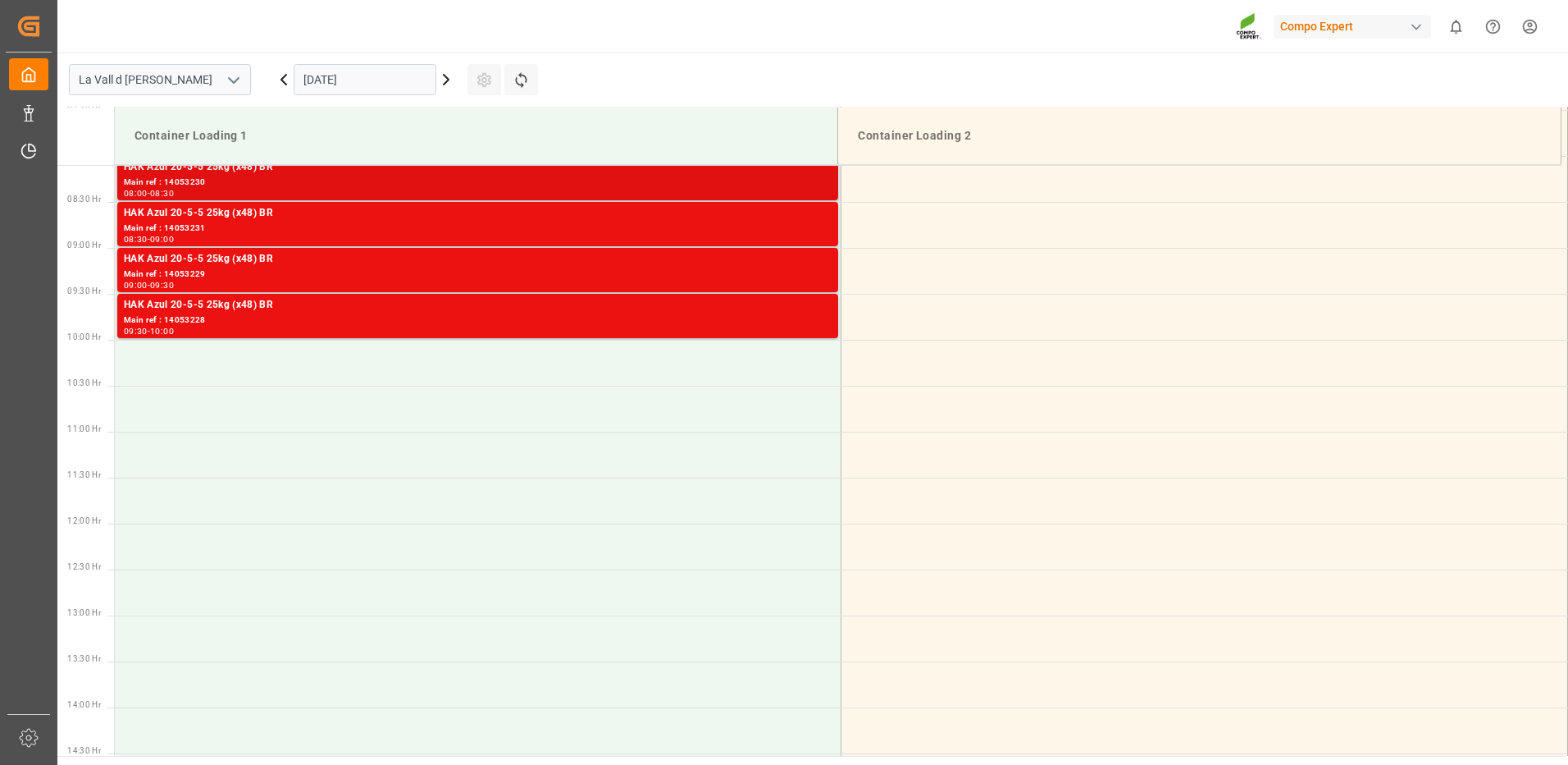
scroll to position [662, 0]
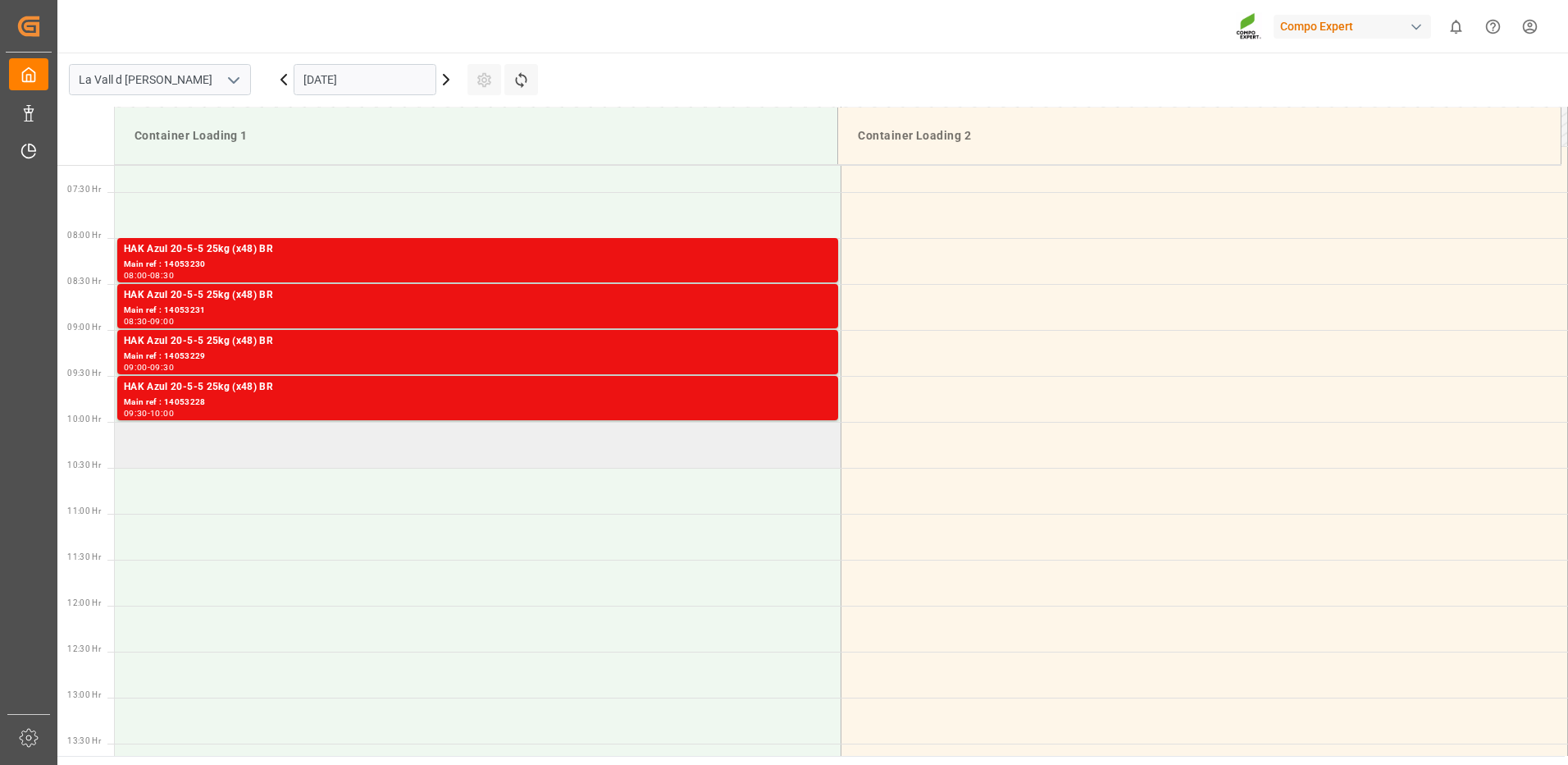
click at [263, 441] on td at bounding box center [477, 444] width 726 height 46
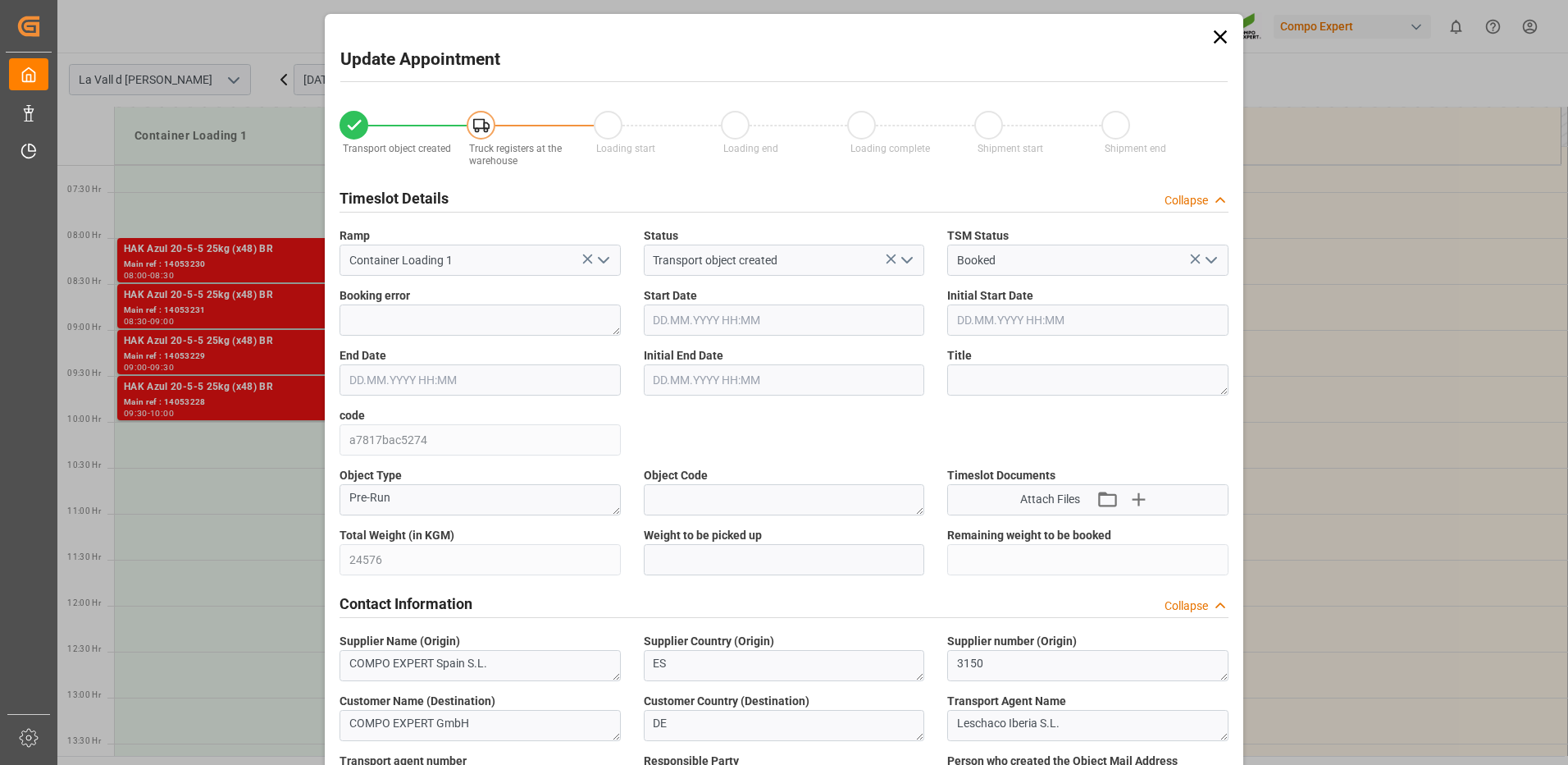
type input "[DATE] 10:00"
type input "[DATE] 10:30"
type input "[DATE] 09:39"
type input "[DATE] 10:48"
click at [693, 567] on input "text" at bounding box center [784, 559] width 281 height 31
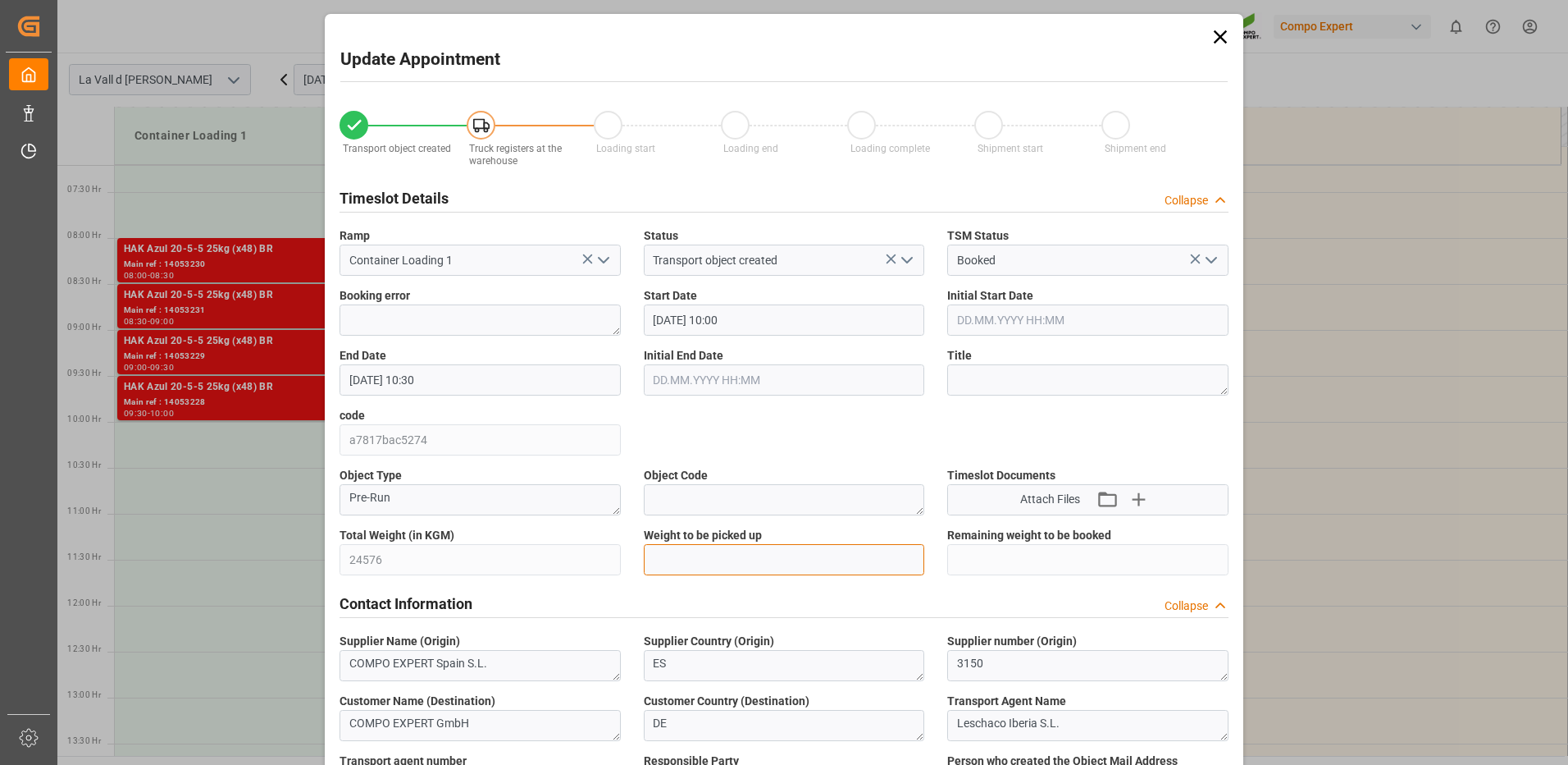
type input "24576"
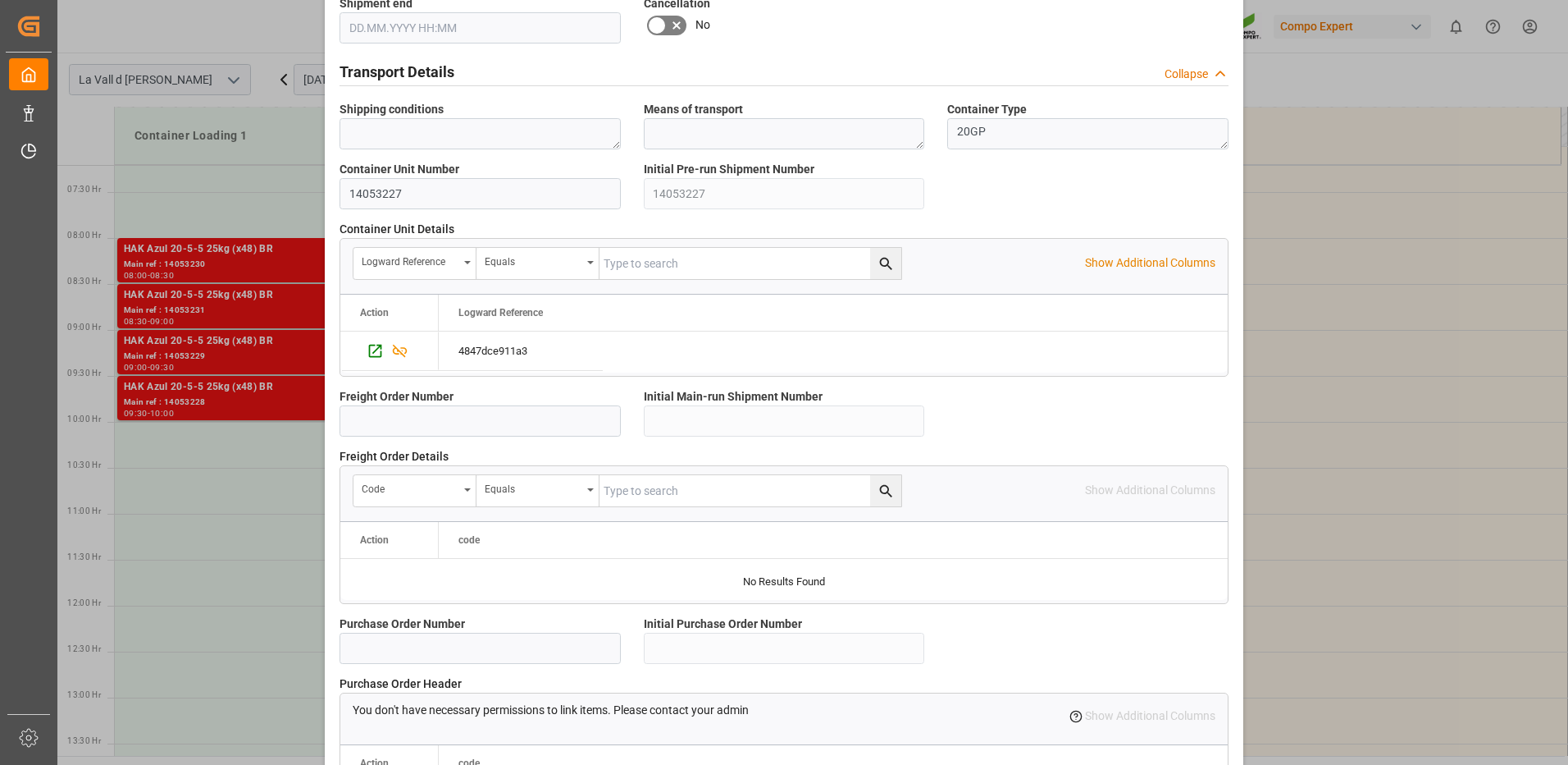
scroll to position [1399, 0]
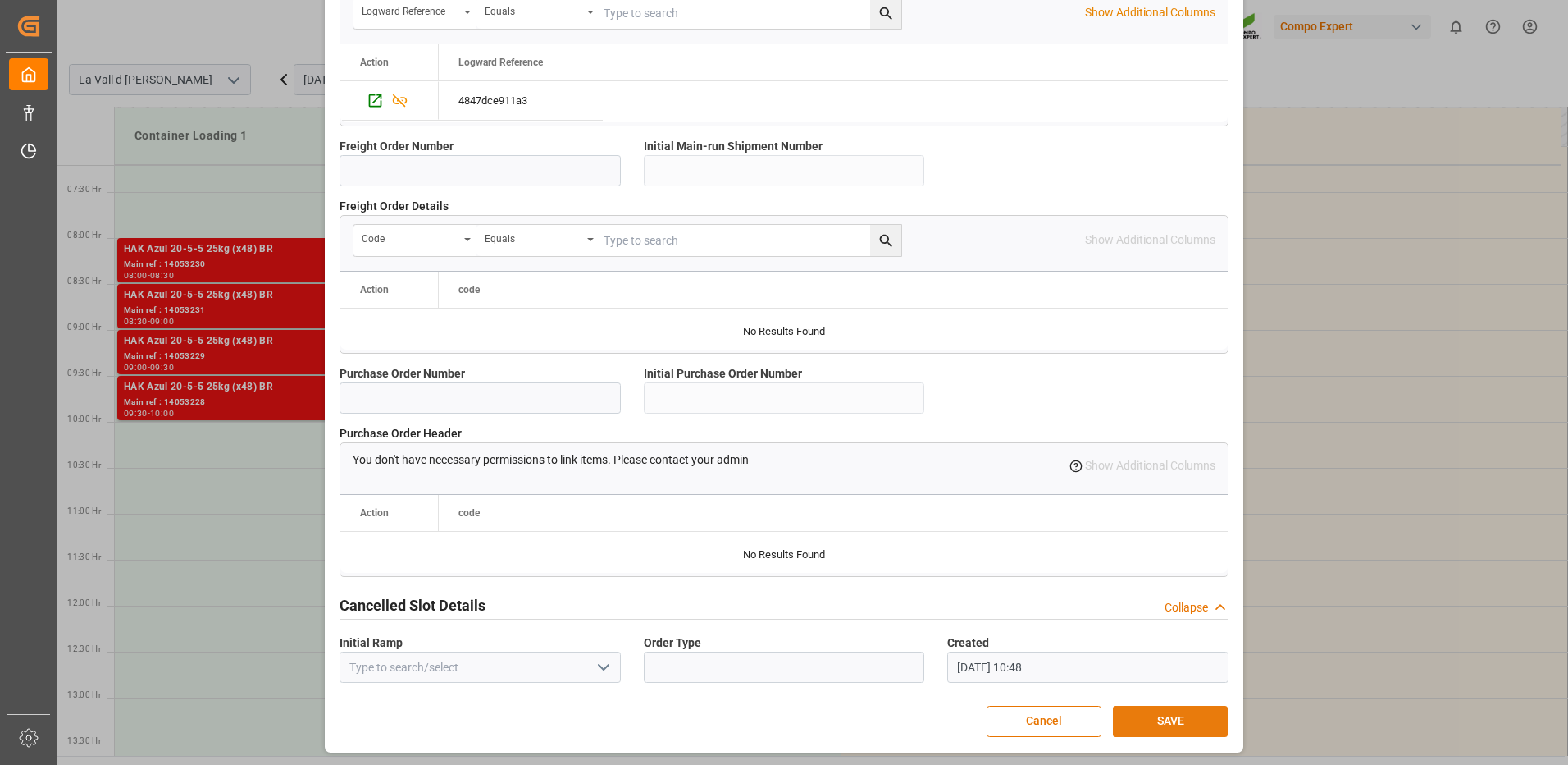
click at [1144, 720] on button "SAVE" at bounding box center [1170, 721] width 115 height 31
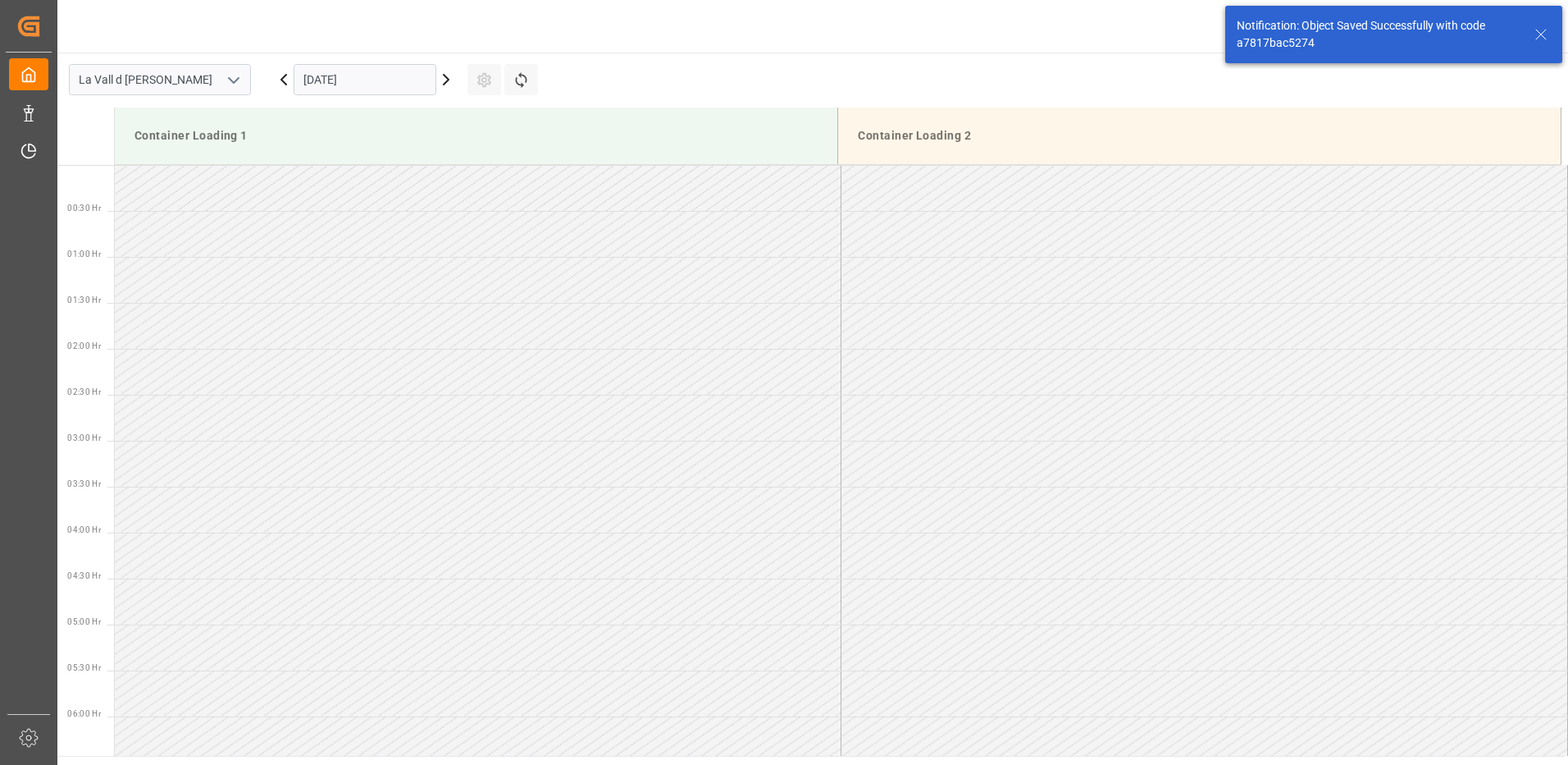
scroll to position [816, 0]
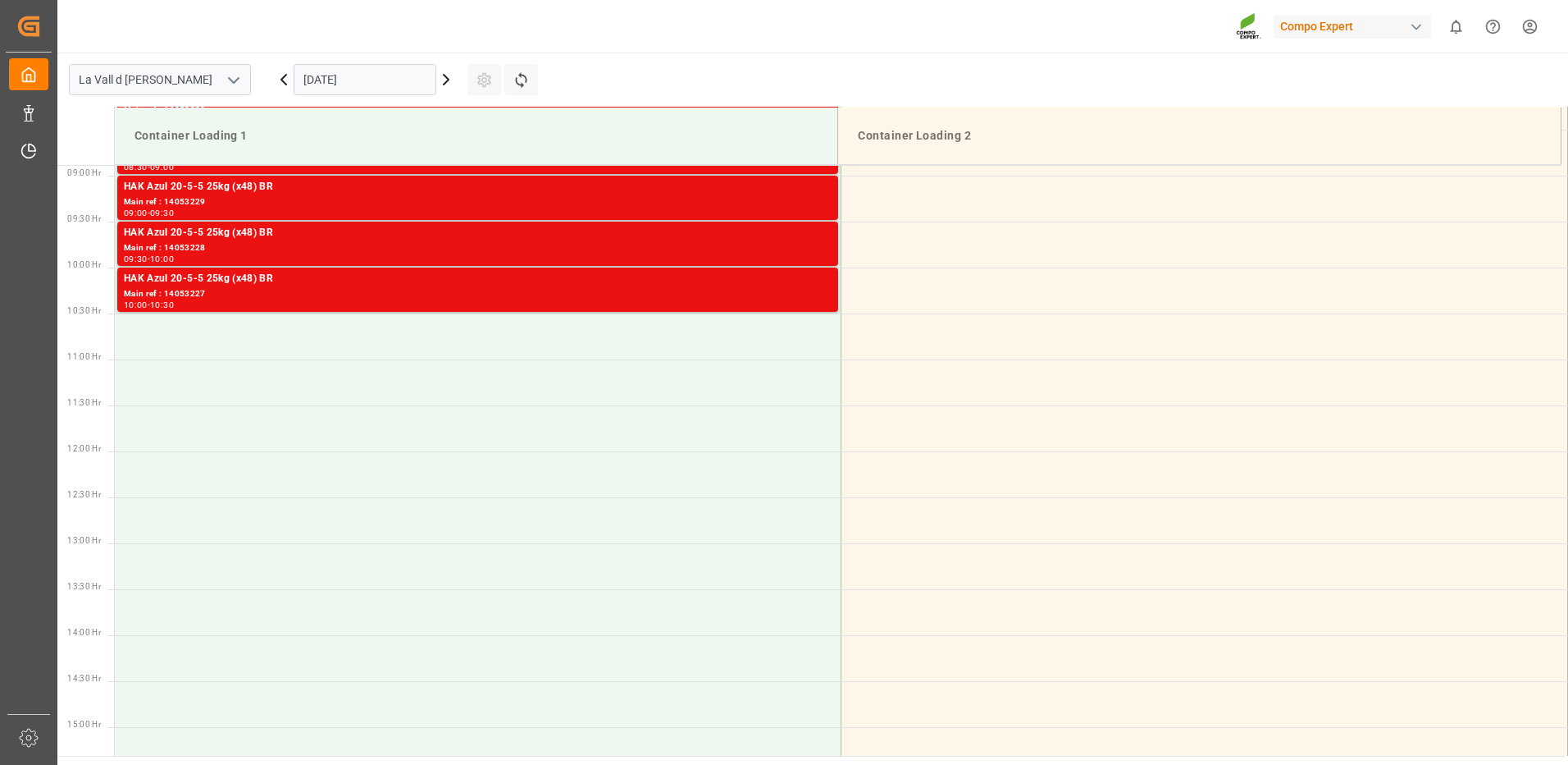
click at [307, 83] on input "[DATE]" at bounding box center [364, 79] width 142 height 31
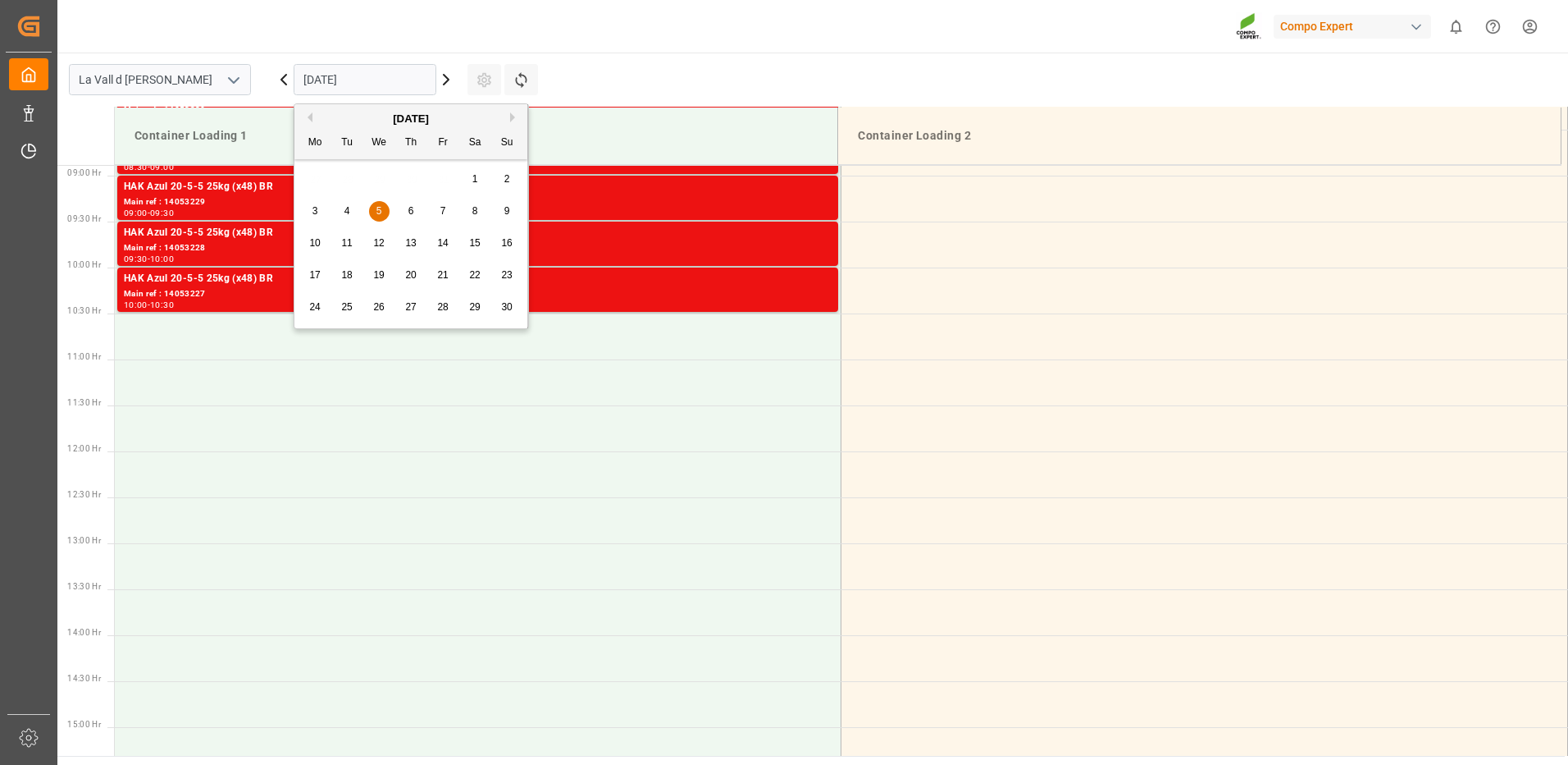
click at [314, 116] on div "[DATE]" at bounding box center [411, 119] width 233 height 16
click at [311, 116] on button "Previous Month" at bounding box center [307, 116] width 10 height 10
click at [414, 274] on span "23" at bounding box center [410, 274] width 11 height 12
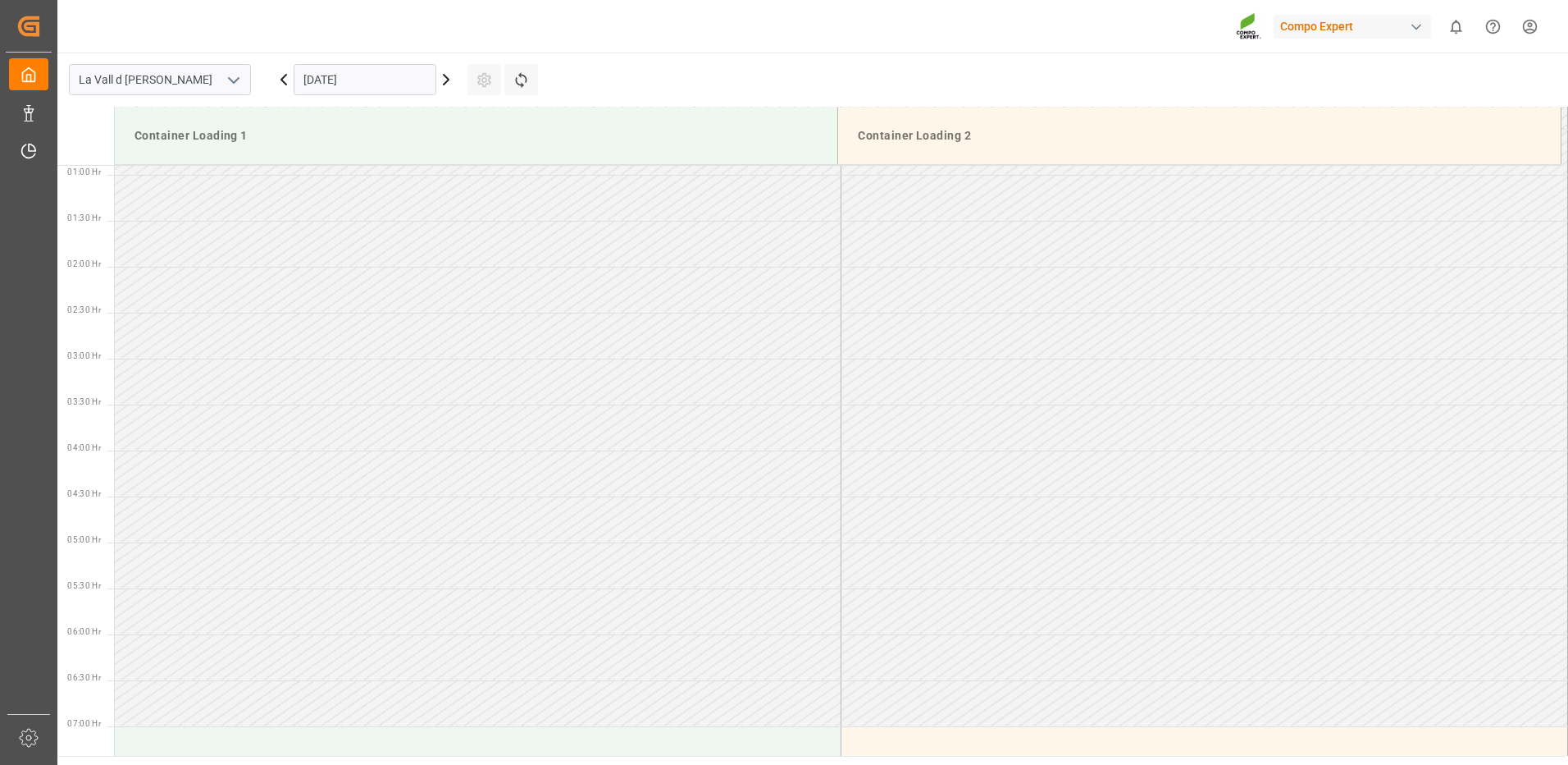
scroll to position [0, 0]
